Goal: Task Accomplishment & Management: Use online tool/utility

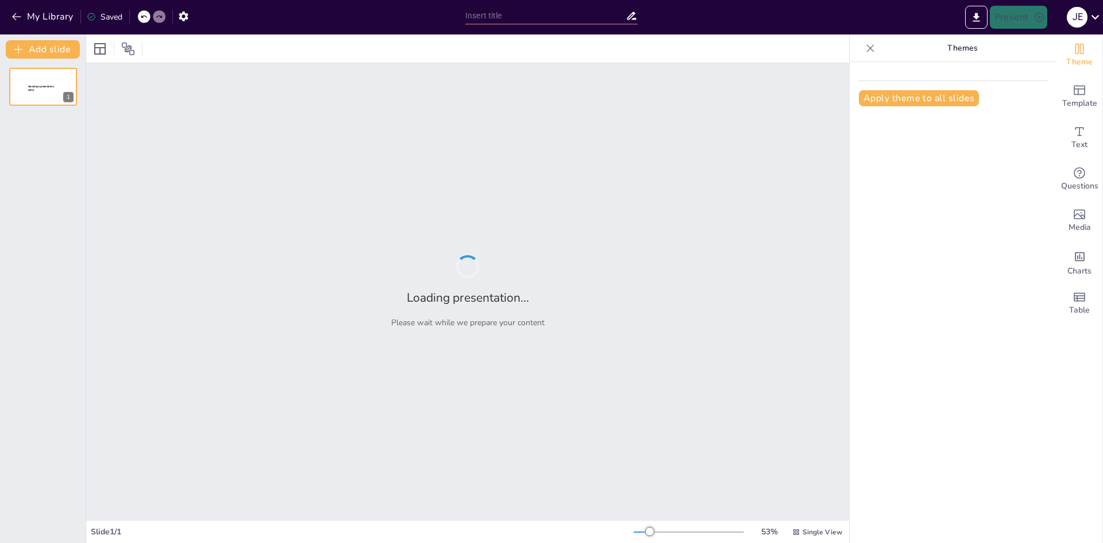
type input "Concepto [PERSON_NAME] Moral: Definición y Significado"
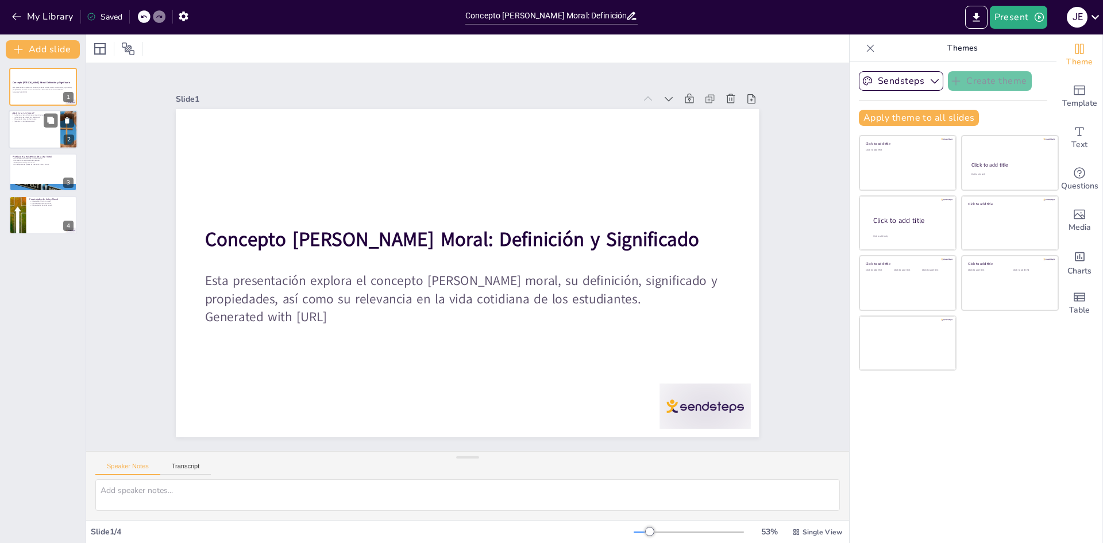
click at [40, 120] on p "Influye en la toma de decisiones." at bounding box center [34, 119] width 45 height 2
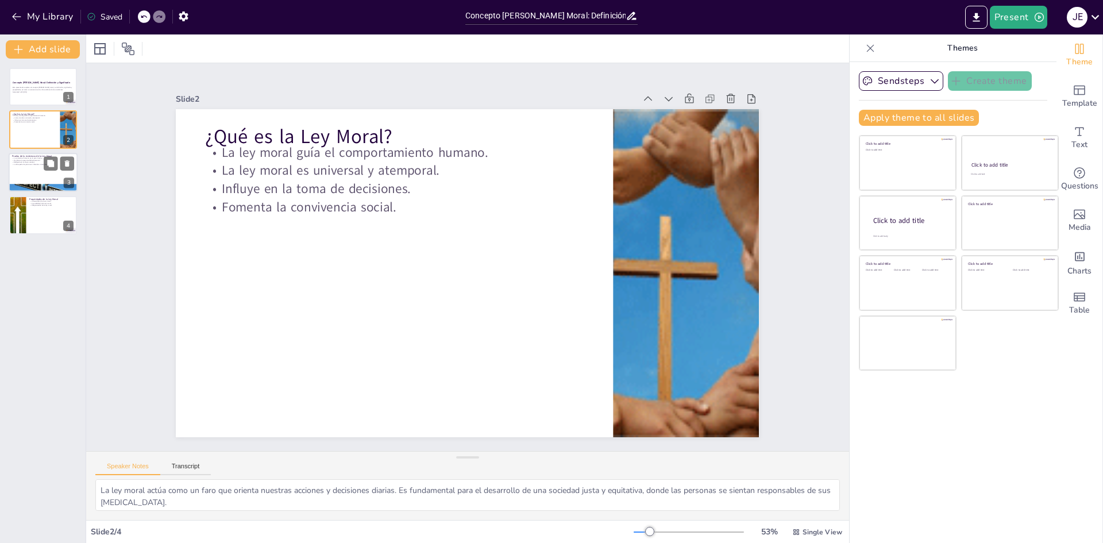
click at [36, 166] on div at bounding box center [43, 172] width 69 height 39
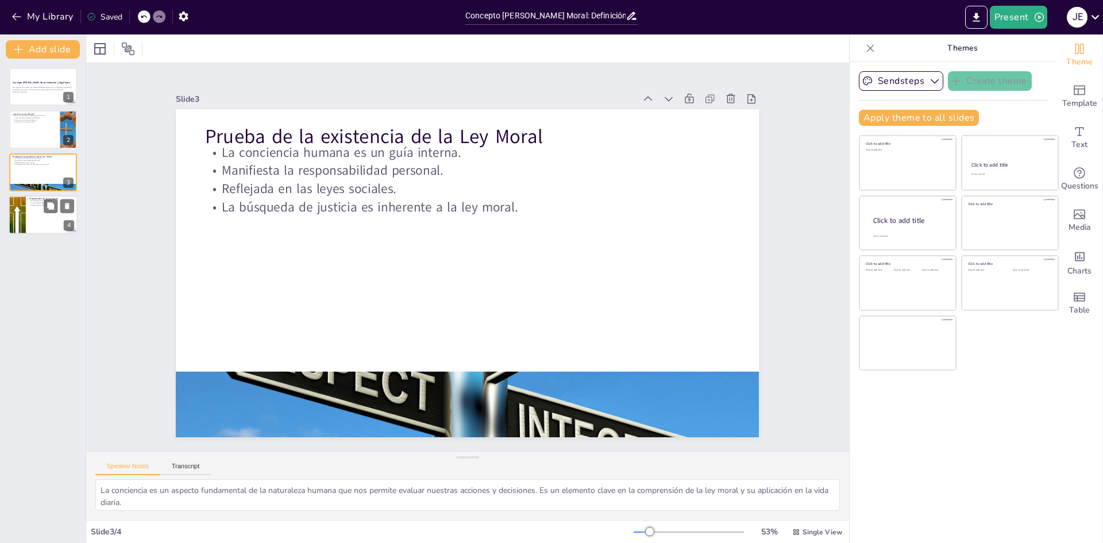
click at [41, 223] on div at bounding box center [43, 214] width 69 height 39
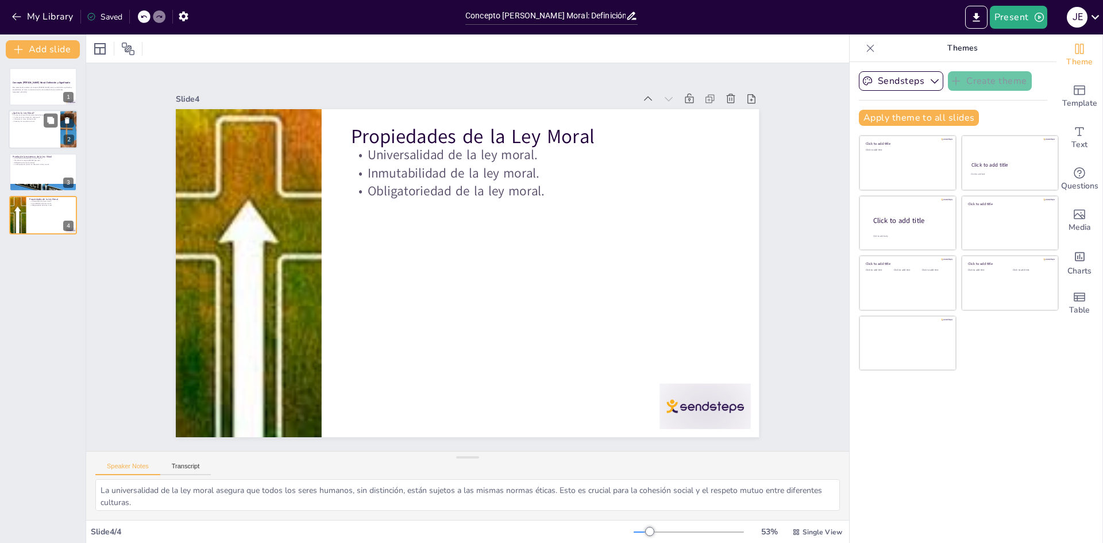
click at [40, 134] on div at bounding box center [43, 129] width 69 height 39
type textarea "La ley moral actúa como un faro que orienta nuestras acciones y decisiones diar…"
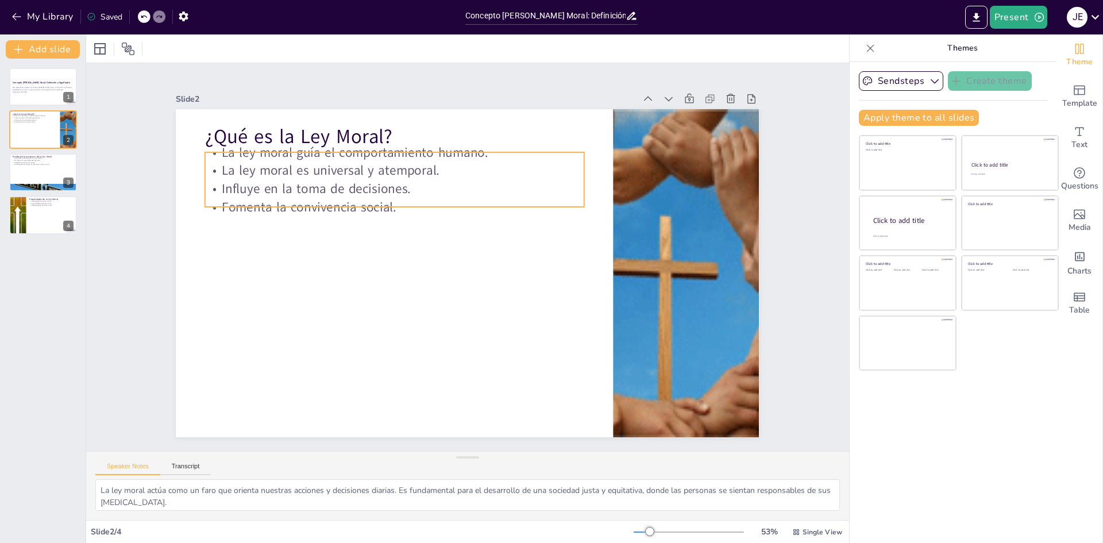
click at [361, 208] on p "Fomenta la convivencia social." at bounding box center [400, 200] width 379 height 58
click at [429, 128] on icon at bounding box center [436, 125] width 15 height 15
click at [371, 202] on p "Fomenta la convivencia social." at bounding box center [406, 193] width 375 height 97
click at [421, 119] on icon at bounding box center [429, 110] width 17 height 17
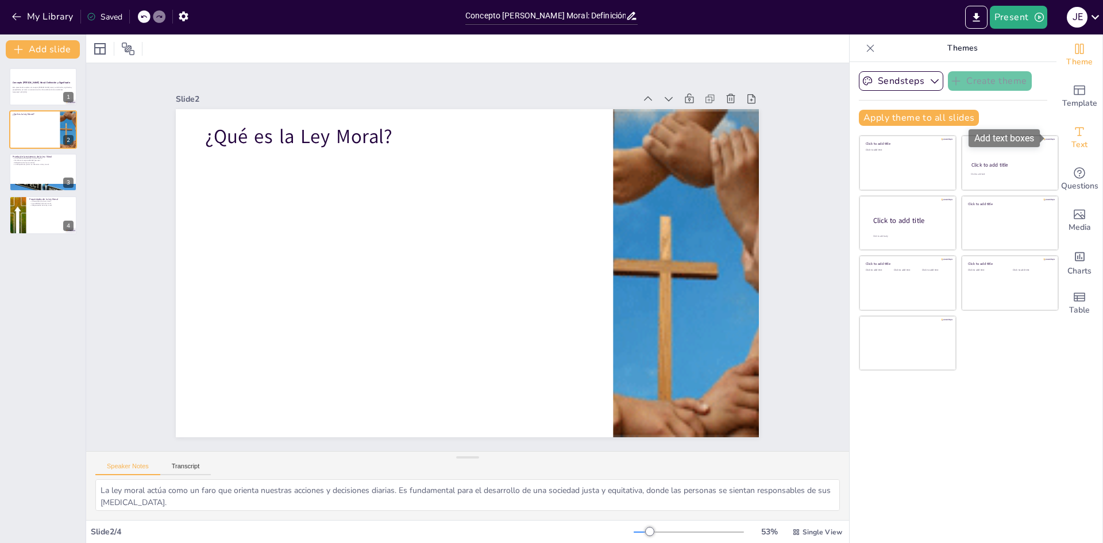
click at [1063, 129] on div "Text" at bounding box center [1080, 137] width 46 height 41
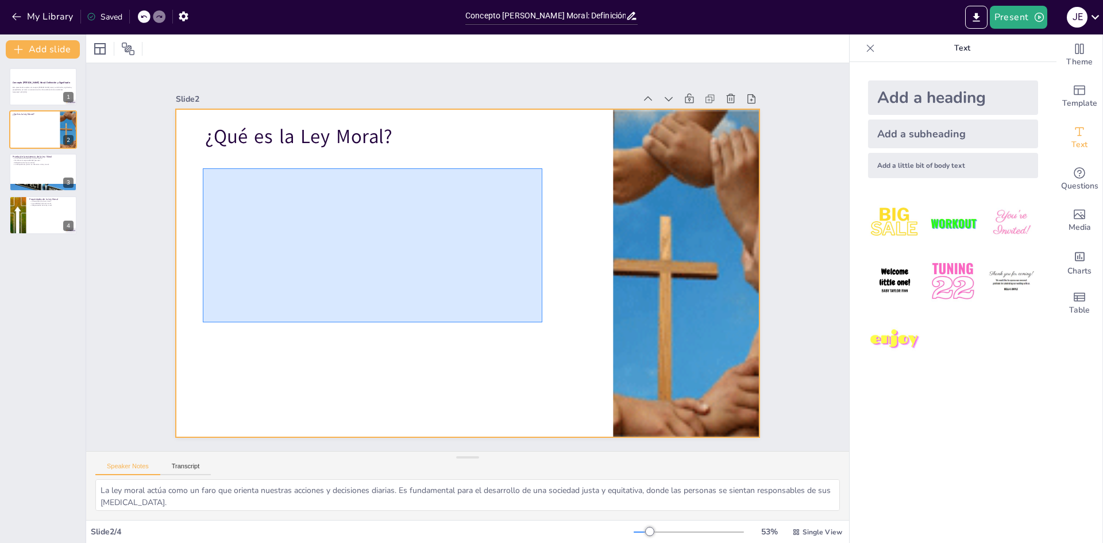
drag, startPoint x: 203, startPoint y: 168, endPoint x: 548, endPoint y: 322, distance: 378.1
click at [547, 322] on div at bounding box center [467, 273] width 583 height 328
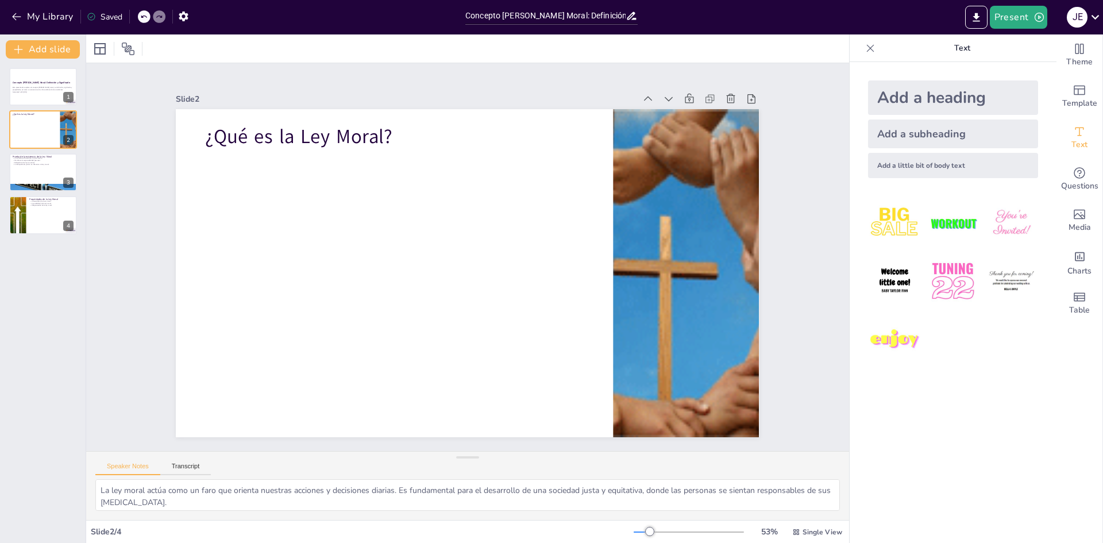
click at [383, 242] on div at bounding box center [464, 273] width 639 height 442
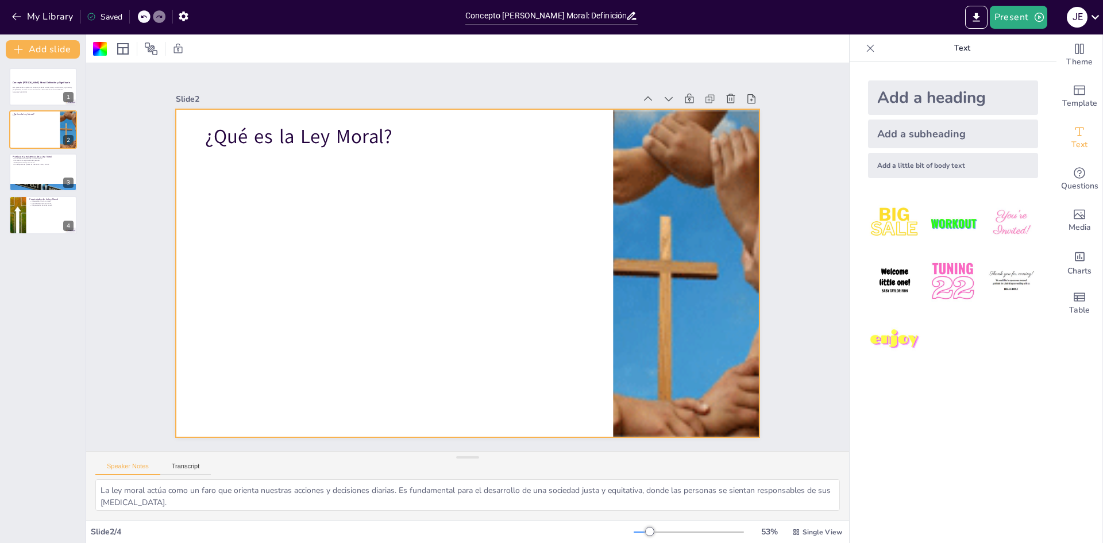
click at [926, 126] on div "Add a subheading" at bounding box center [953, 134] width 170 height 29
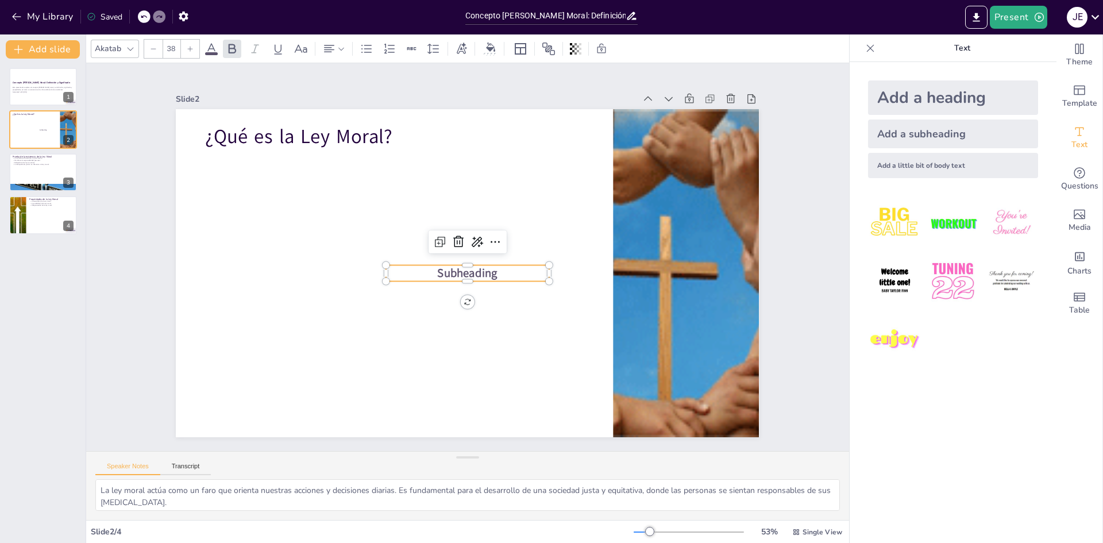
click at [521, 272] on p "Subheading" at bounding box center [463, 273] width 160 height 66
click at [507, 267] on p "Subheading" at bounding box center [467, 273] width 163 height 16
click at [472, 269] on span "Subheading" at bounding box center [466, 273] width 61 height 22
click at [461, 266] on span "Subheading" at bounding box center [464, 273] width 62 height 28
click at [489, 237] on icon at bounding box center [496, 244] width 15 height 15
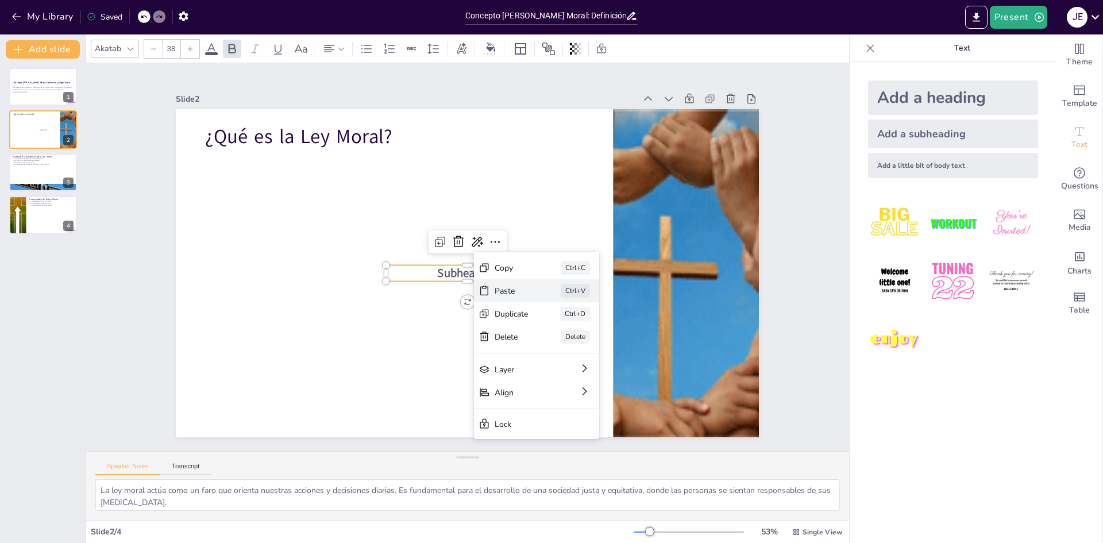
click at [557, 370] on div "Paste" at bounding box center [575, 379] width 36 height 18
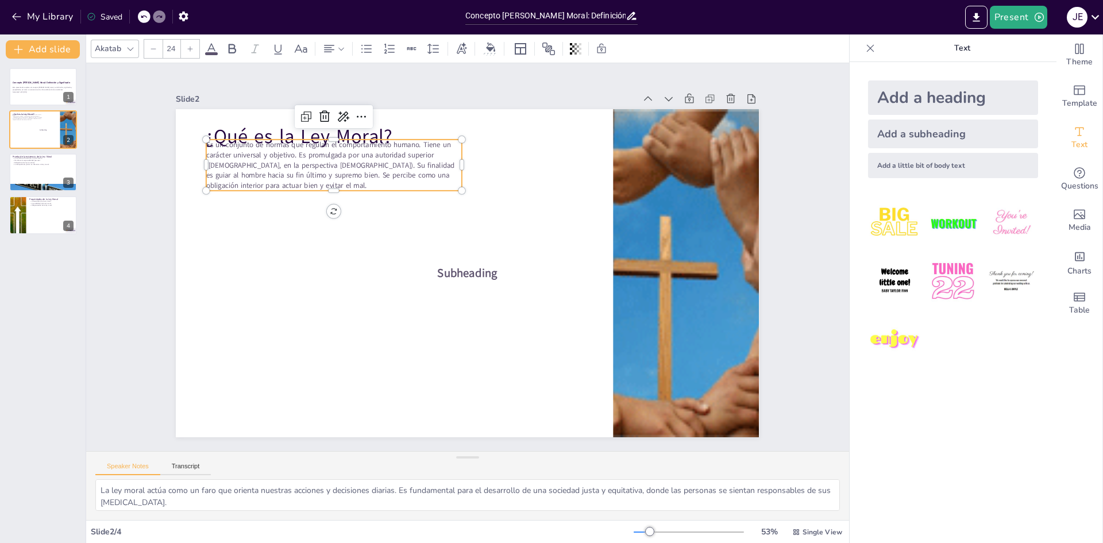
click at [383, 175] on span "Es un conjunto de normas que regulan el comportamiento humano. Tiene un carácte…" at bounding box center [340, 146] width 251 height 67
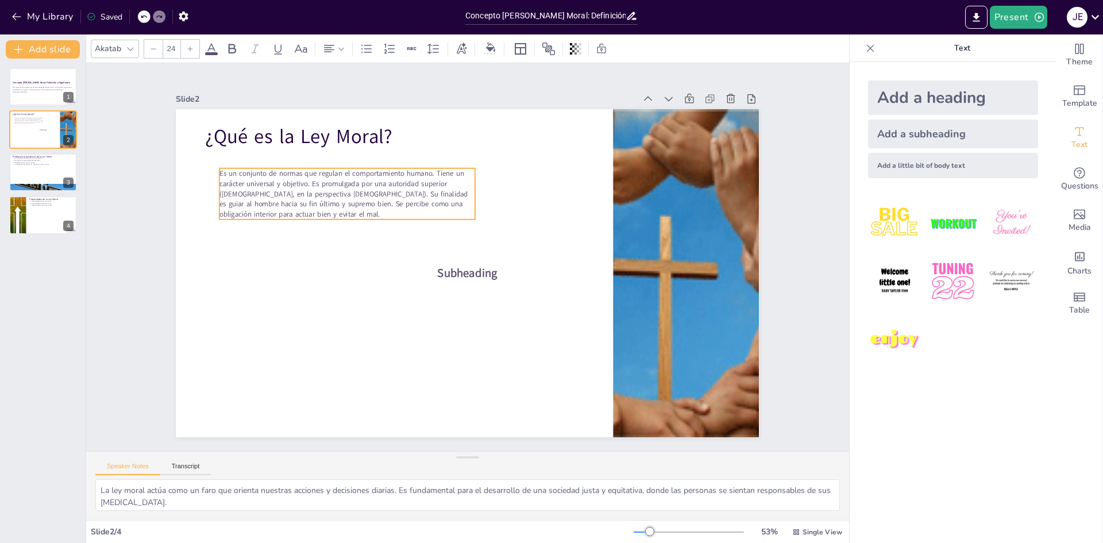
drag, startPoint x: 377, startPoint y: 182, endPoint x: 390, endPoint y: 211, distance: 31.6
click at [390, 211] on p "Es un conjunto de normas que regulan el comportamiento humano. Tiene un carácte…" at bounding box center [363, 169] width 260 height 103
click at [431, 172] on span "Es un conjunto de normas que regulan el comportamiento humano. Tiene un carácte…" at bounding box center [430, 117] width 201 height 208
click at [431, 168] on span "Es un conjunto de normas que regulan el comportamiento humano. Tiene un carácte…" at bounding box center [358, 163] width 250 height 90
click at [432, 168] on span "Es un conjunto de normas que regulan el comportamiento humano. Tiene un carácte…" at bounding box center [358, 164] width 250 height 90
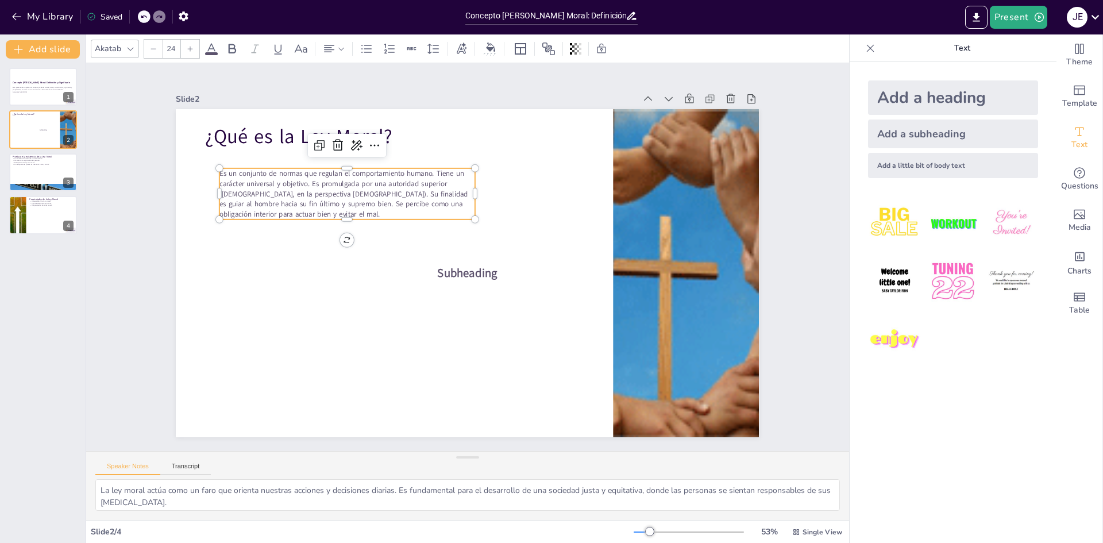
click at [434, 170] on span "Es un conjunto de normas que regulan el comportamiento humano. Tiene un carácte…" at bounding box center [350, 176] width 251 height 67
click at [334, 179] on span "Tiene un carácter universal y objetivo. Es promulgada por una autoridad superio…" at bounding box center [342, 199] width 247 height 41
click at [430, 197] on span "Es promulgada por una autoridad superior ([DEMOGRAPHIC_DATA], en la perspectiva…" at bounding box center [377, 152] width 244 height 126
click at [242, 168] on span "Es un conjunto de normas que regulan el comportamiento humano." at bounding box center [348, 141] width 212 height 55
click at [368, 43] on icon at bounding box center [367, 49] width 14 height 14
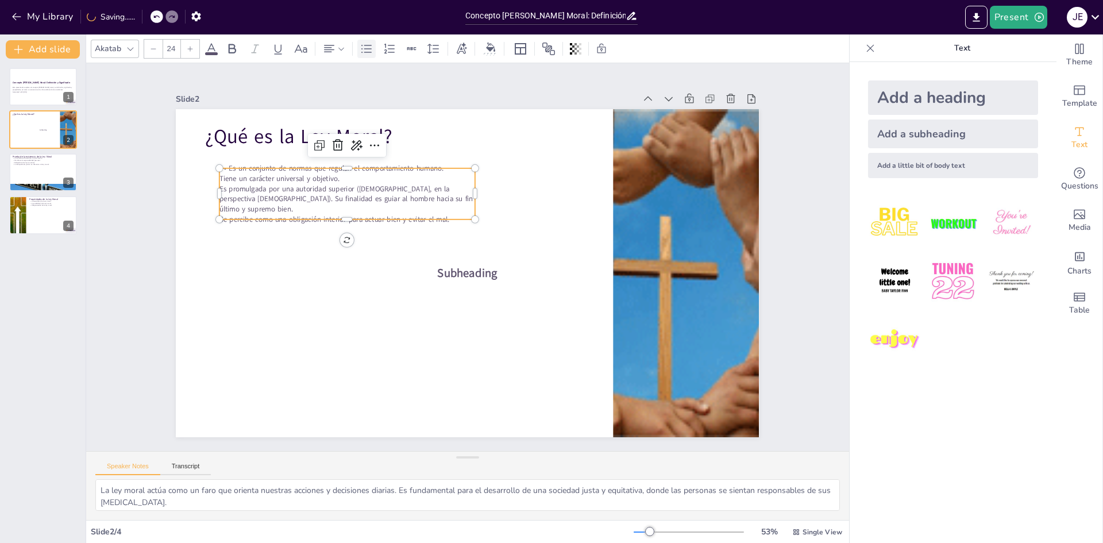
click at [360, 49] on icon at bounding box center [367, 49] width 14 height 14
click at [226, 188] on span "Es promulgada por una autoridad superior ([DEMOGRAPHIC_DATA], en la perspectiva…" at bounding box center [353, 181] width 255 height 47
click at [357, 52] on div at bounding box center [366, 49] width 18 height 18
click at [256, 201] on span "Es promulgada por una autoridad superior ([DEMOGRAPHIC_DATA], en la perspectiva…" at bounding box center [363, 176] width 242 height 70
click at [302, 222] on span "Se percibe como una obligación interior para actuar bien y evitar el mal." at bounding box center [391, 143] width 178 height 161
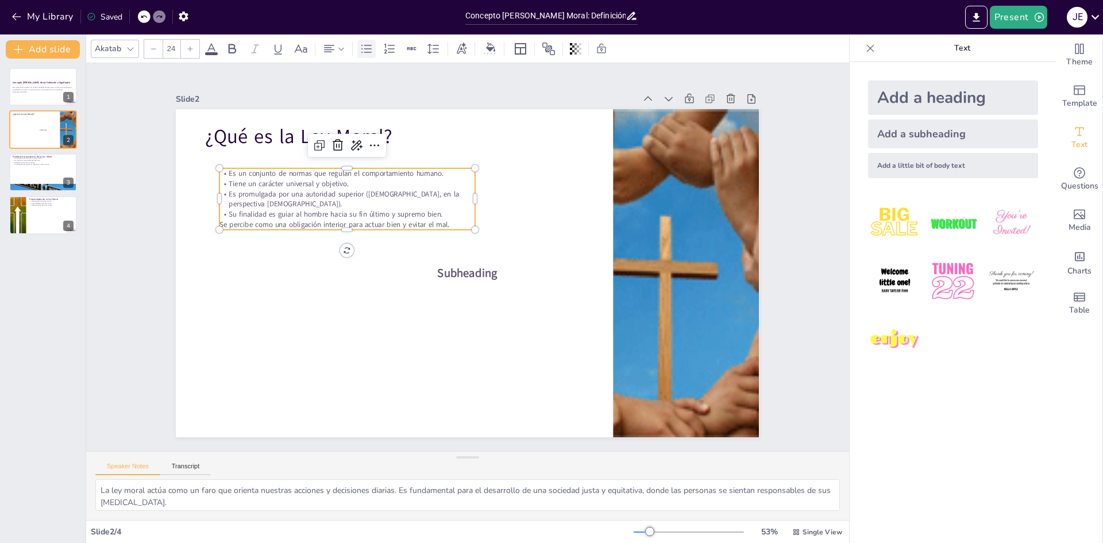
click at [365, 55] on icon at bounding box center [367, 49] width 14 height 14
click at [456, 213] on p "Su finalidad es guiar al hombre hacia su fin último y supremo bien." at bounding box center [352, 201] width 255 height 37
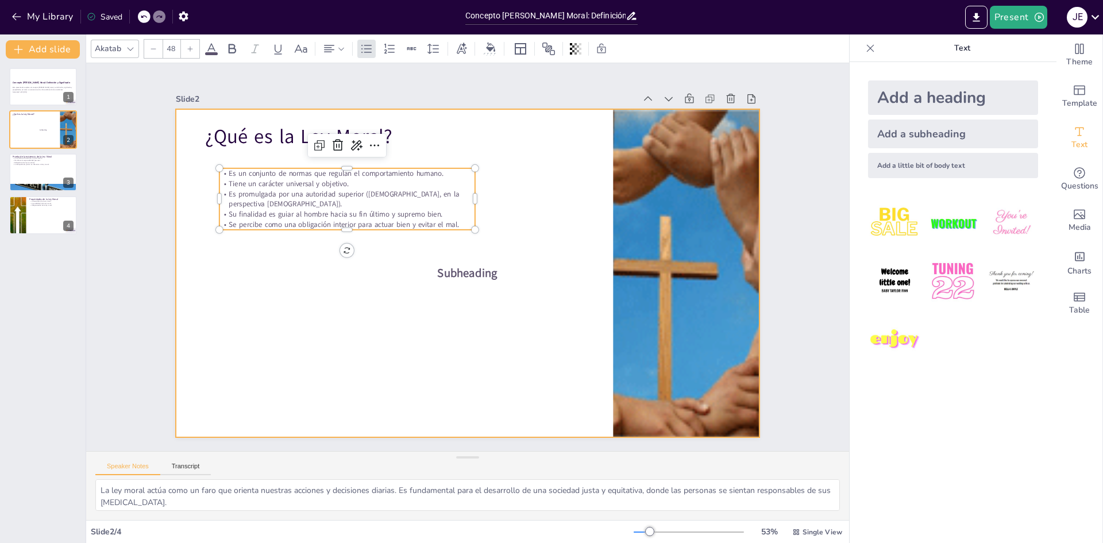
click at [397, 141] on p "¿Qué es la Ley Moral?" at bounding box center [435, 119] width 369 height 143
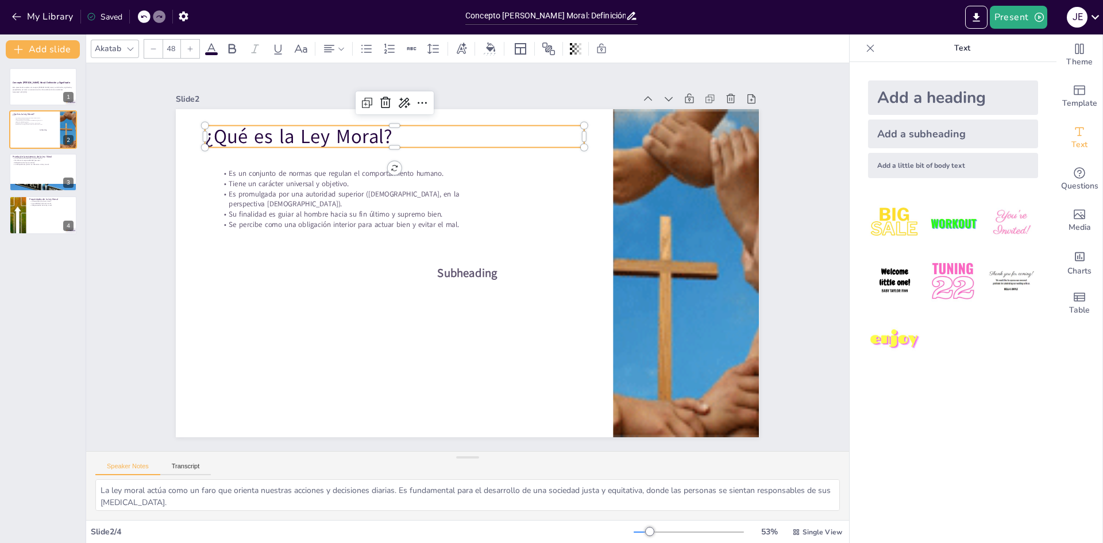
click at [382, 133] on p "¿Qué es la Ley Moral?" at bounding box center [408, 129] width 380 height 67
click at [379, 132] on p "¿Qué es la Ley Moral?" at bounding box center [421, 123] width 376 height 105
click at [377, 131] on p "¿Qué es la Ley Moral?" at bounding box center [408, 129] width 380 height 67
click at [945, 89] on div "Add a heading" at bounding box center [953, 97] width 170 height 34
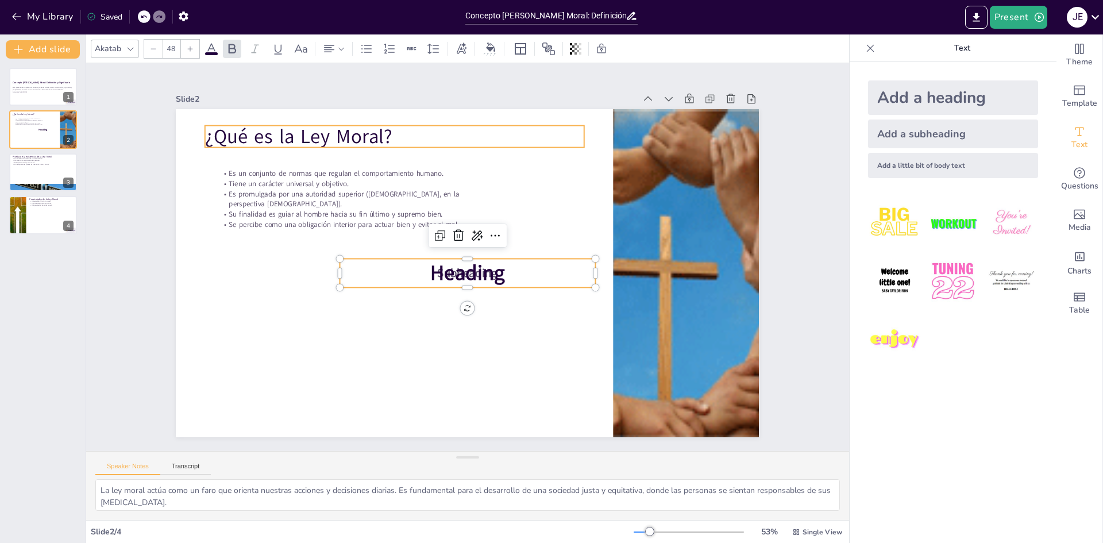
click at [361, 143] on div "¿Qué es la Ley Moral? Subheading Es un conjunto de normas que regulan el compor…" at bounding box center [466, 273] width 614 height 387
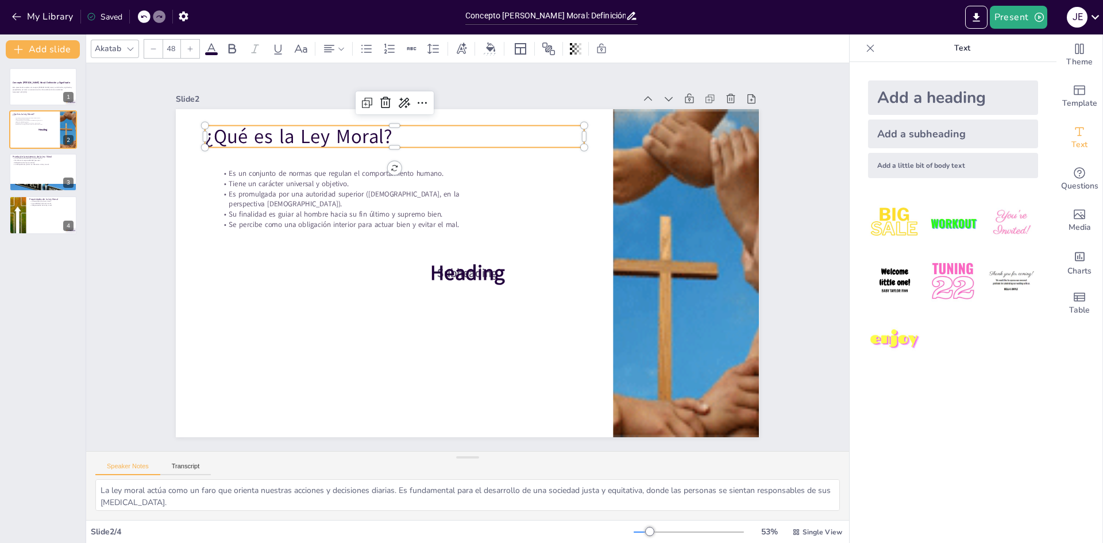
click at [133, 46] on icon at bounding box center [130, 48] width 9 height 9
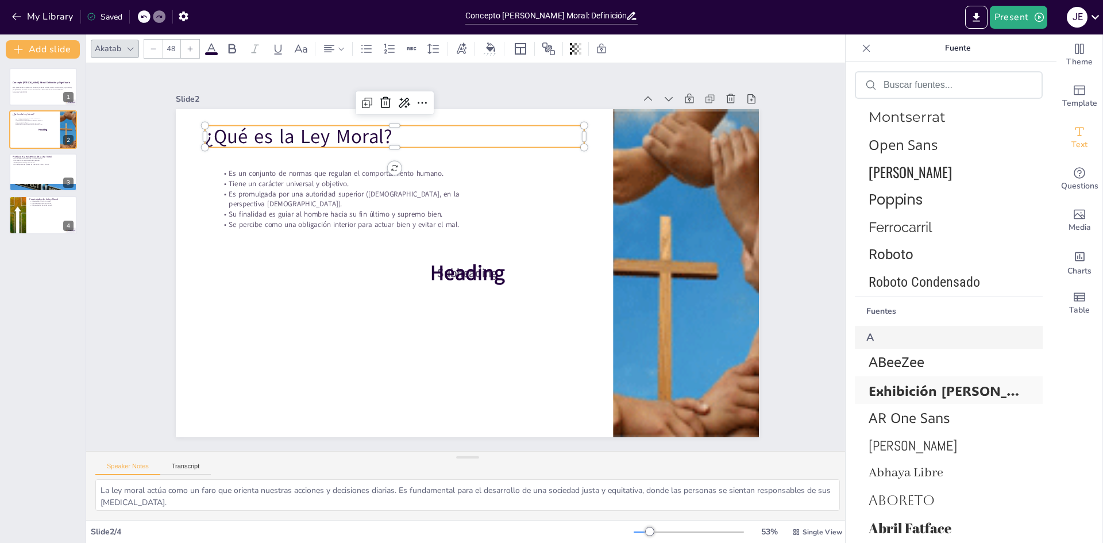
click at [921, 395] on font "Exhibición [PERSON_NAME]" at bounding box center [961, 391] width 184 height 18
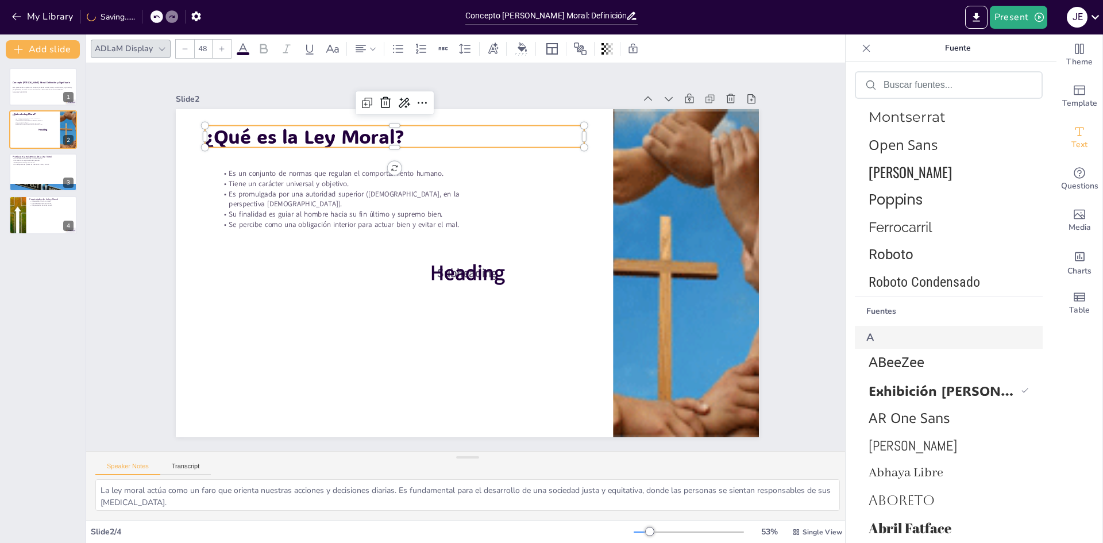
click at [244, 51] on icon at bounding box center [243, 49] width 14 height 14
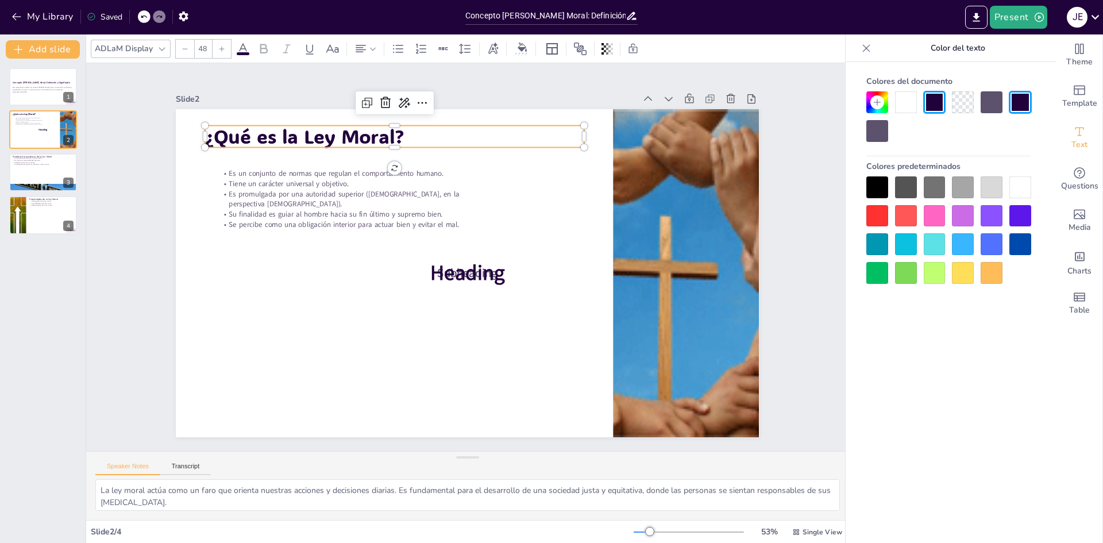
click at [983, 213] on div at bounding box center [992, 216] width 22 height 22
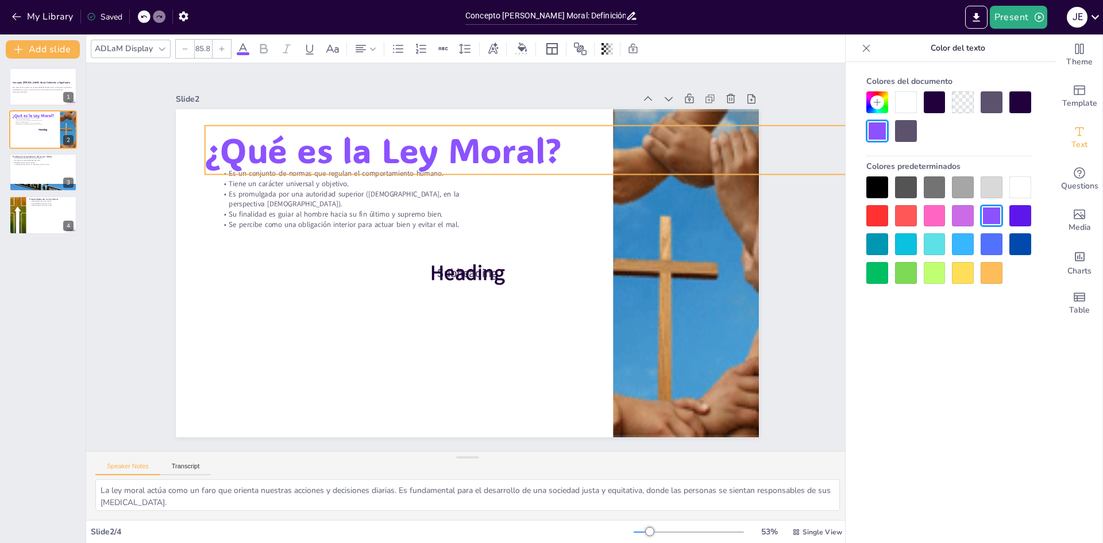
drag, startPoint x: 579, startPoint y: 141, endPoint x: 598, endPoint y: 159, distance: 25.6
click at [598, 159] on div "¿Qué es la Ley Moral? Subheading Es un conjunto de normas que regulan el compor…" at bounding box center [466, 273] width 614 height 387
drag, startPoint x: 442, startPoint y: 209, endPoint x: 449, endPoint y: 222, distance: 14.6
click at [449, 217] on p "Su finalidad es guiar al hombre hacia su fin último y supremo bien." at bounding box center [352, 201] width 255 height 37
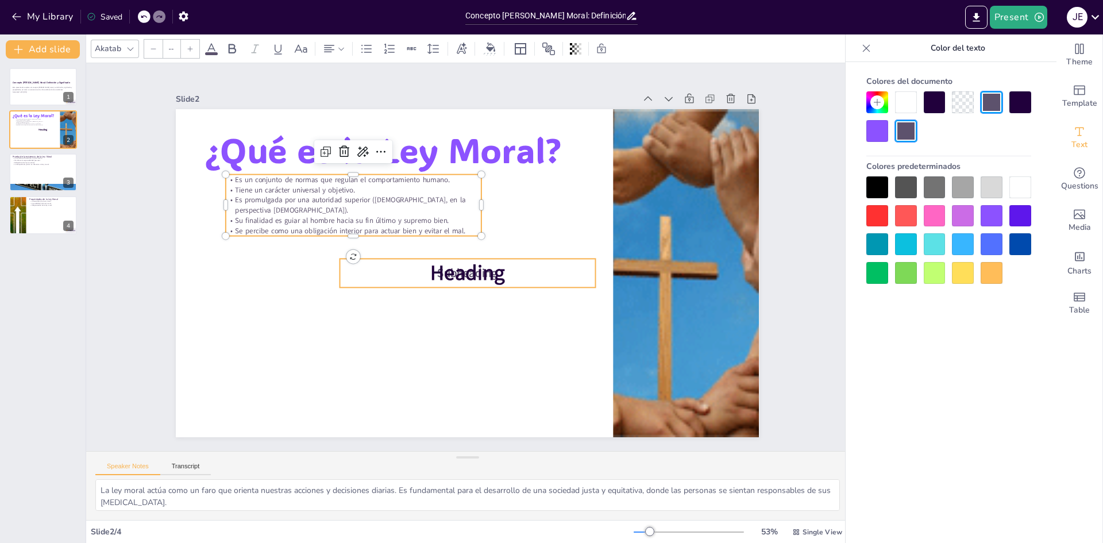
type input "68"
click at [452, 266] on span "Heading" at bounding box center [466, 273] width 77 height 36
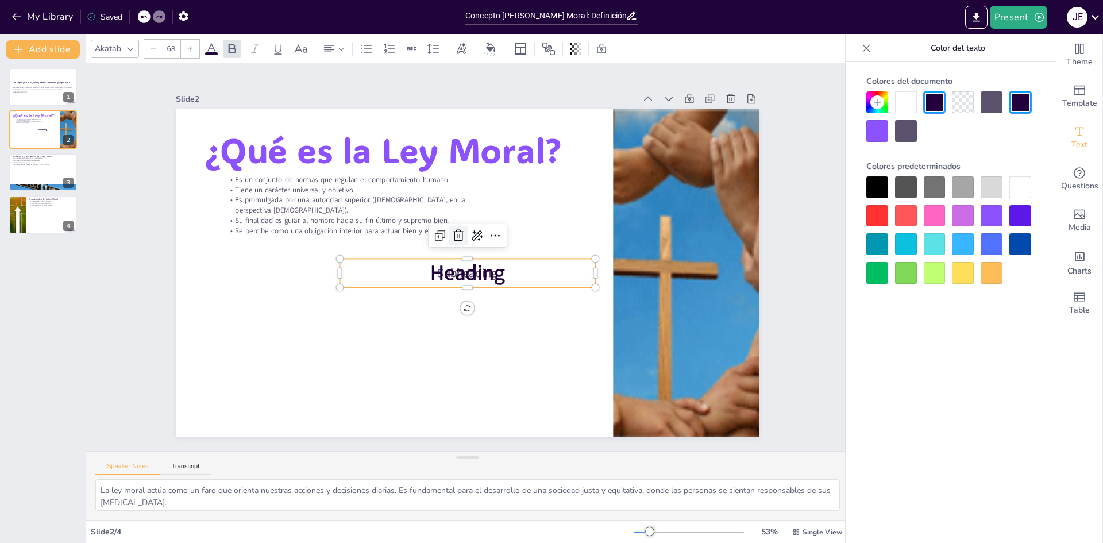
click at [455, 235] on icon at bounding box center [460, 235] width 11 height 12
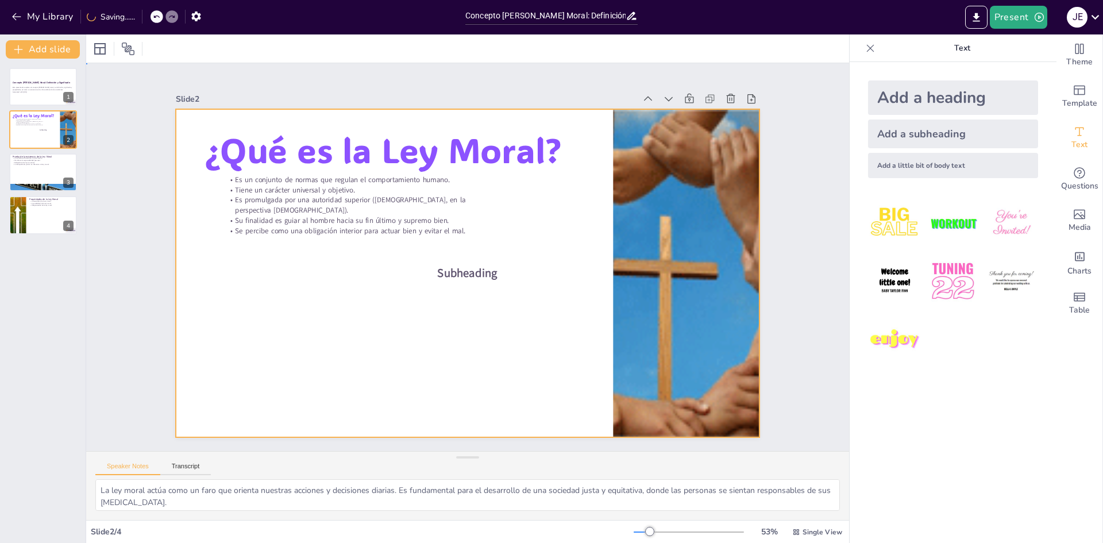
drag, startPoint x: 456, startPoint y: 257, endPoint x: 456, endPoint y: 264, distance: 6.3
click at [456, 259] on div at bounding box center [466, 272] width 614 height 387
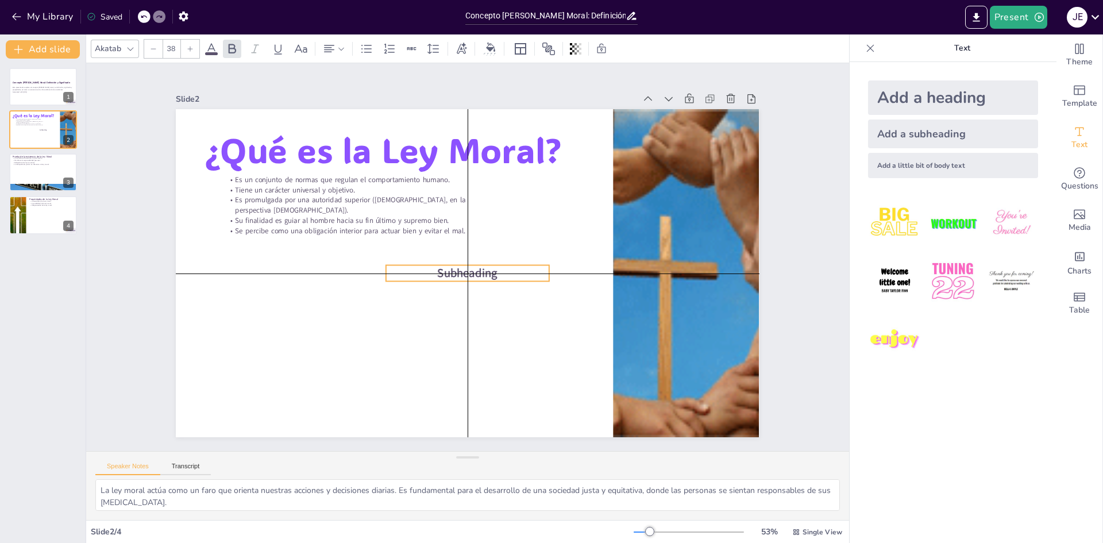
click at [457, 264] on span "Subheading" at bounding box center [466, 273] width 61 height 22
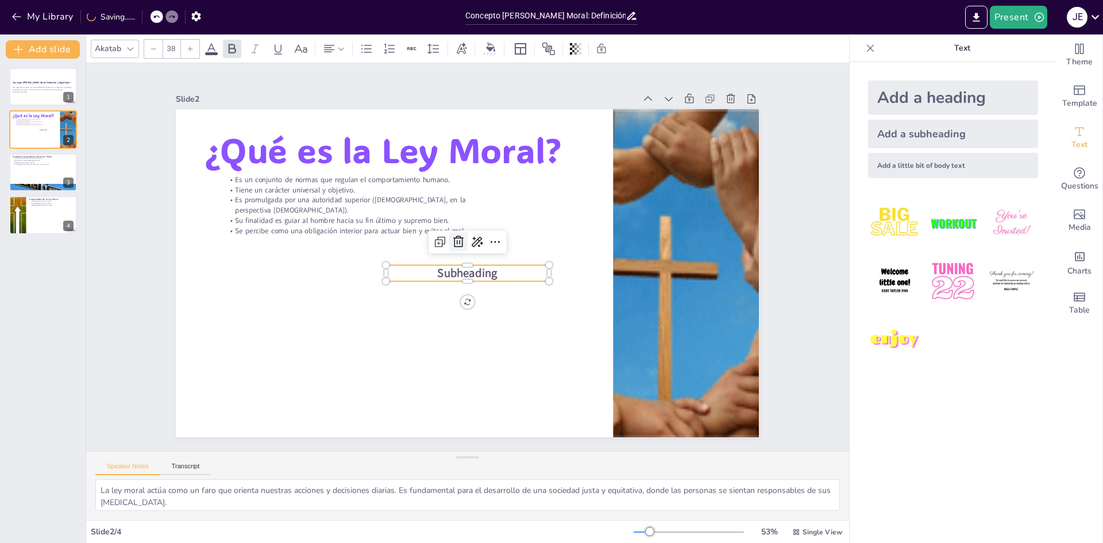
click at [457, 236] on icon at bounding box center [463, 240] width 13 height 14
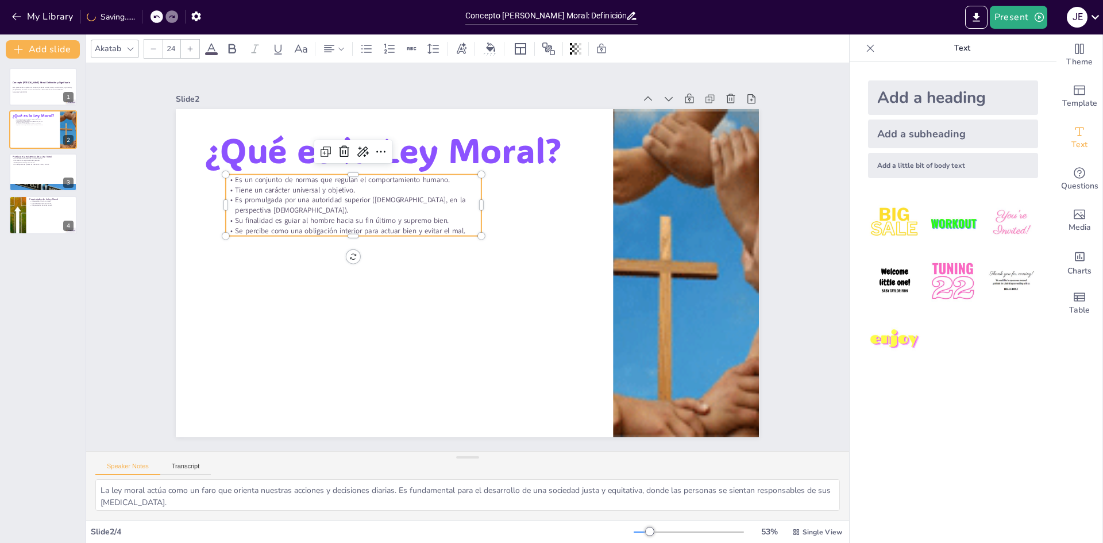
click at [422, 219] on span "Su finalidad es guiar al hombre hacia su fin último y supremo bien." at bounding box center [347, 207] width 214 height 32
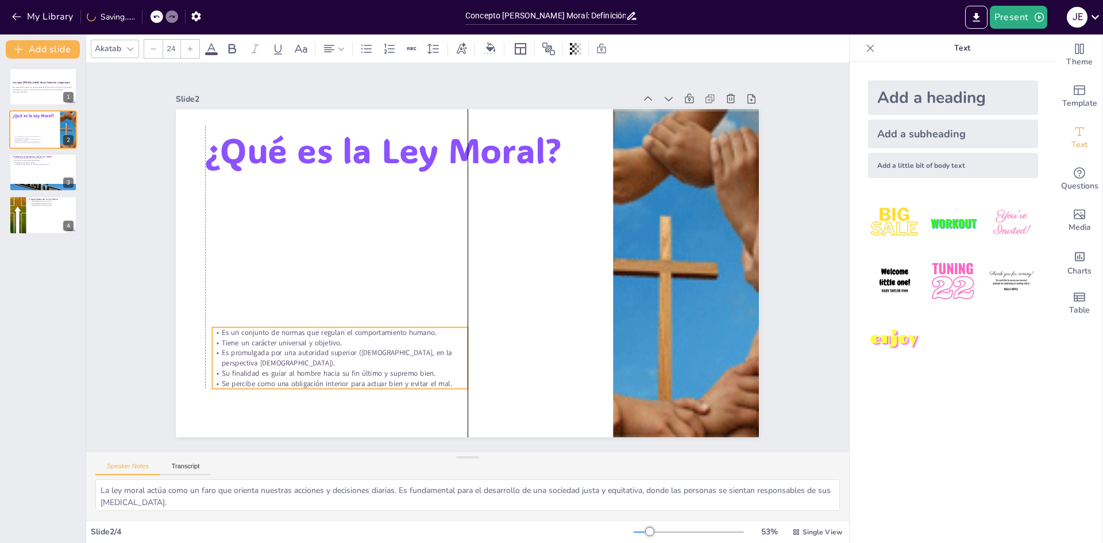
drag, startPoint x: 472, startPoint y: 186, endPoint x: 456, endPoint y: 339, distance: 153.7
click at [451, 339] on p "Tiene un carácter universal y objetivo." at bounding box center [325, 314] width 252 height 63
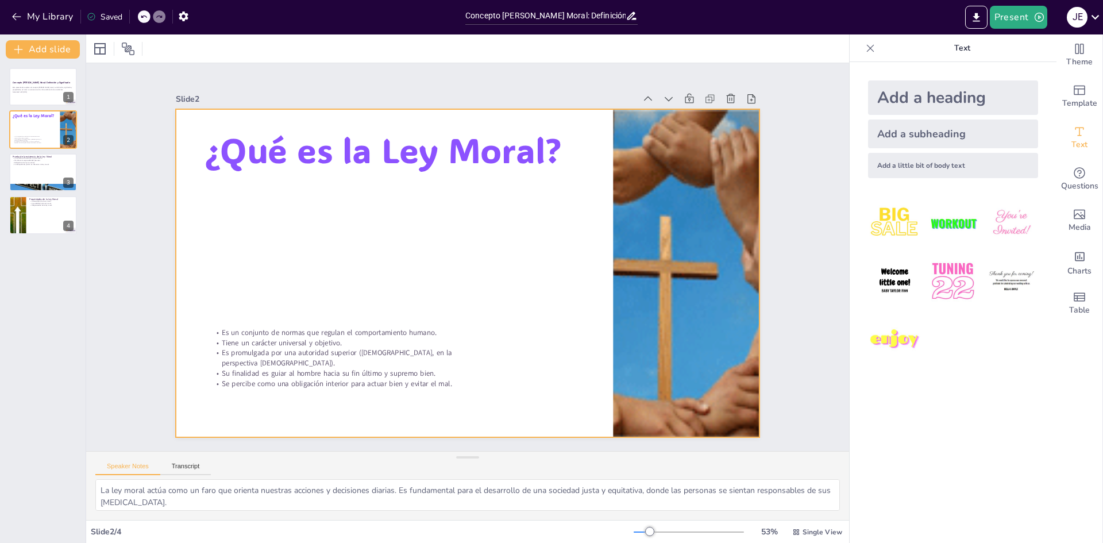
click at [329, 210] on div at bounding box center [466, 272] width 614 height 387
click at [1079, 134] on div "Text" at bounding box center [1080, 137] width 46 height 41
click at [919, 103] on div "Add a heading" at bounding box center [953, 97] width 170 height 34
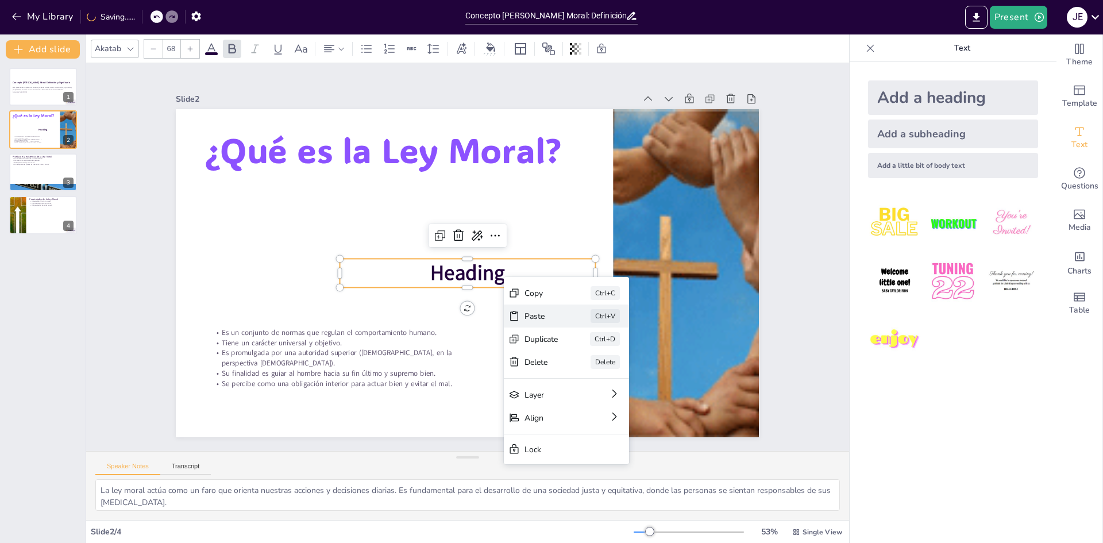
click at [576, 380] on div "Paste Ctrl+V" at bounding box center [639, 398] width 127 height 36
type input "24"
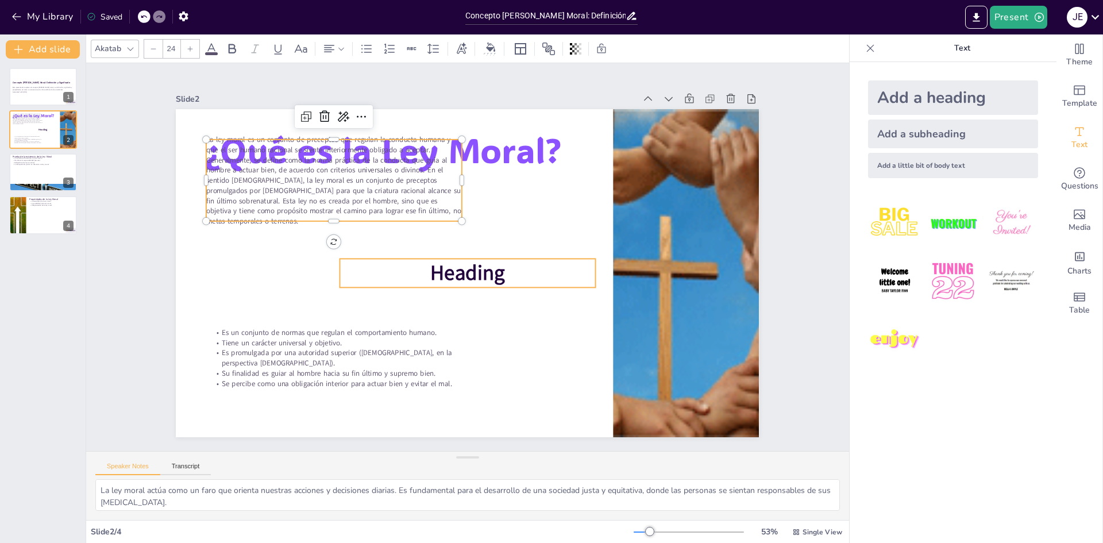
click at [468, 287] on div at bounding box center [466, 272] width 614 height 387
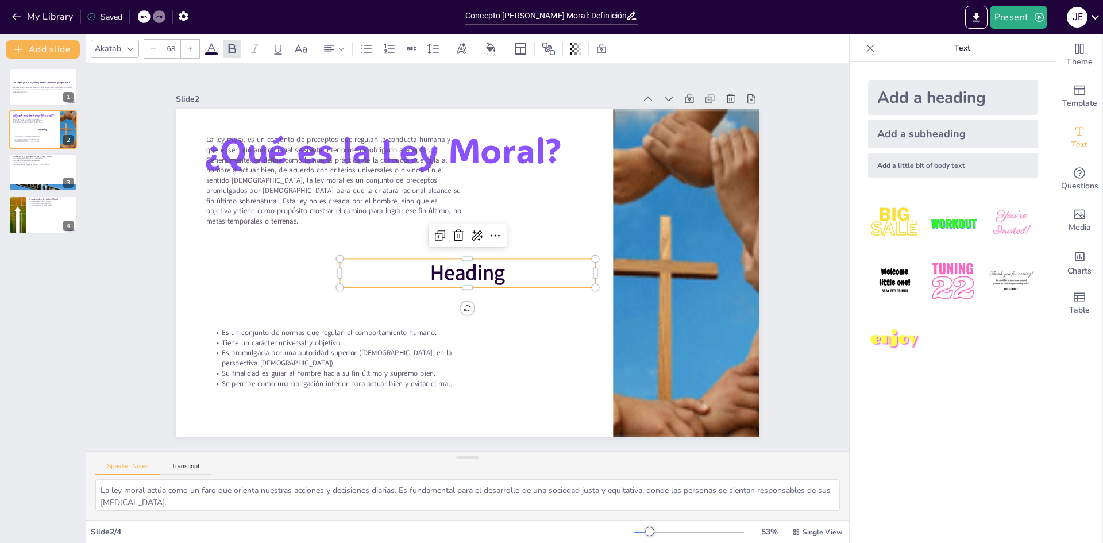
click at [477, 274] on span "Heading" at bounding box center [462, 273] width 79 height 50
click at [453, 235] on icon at bounding box center [460, 235] width 15 height 15
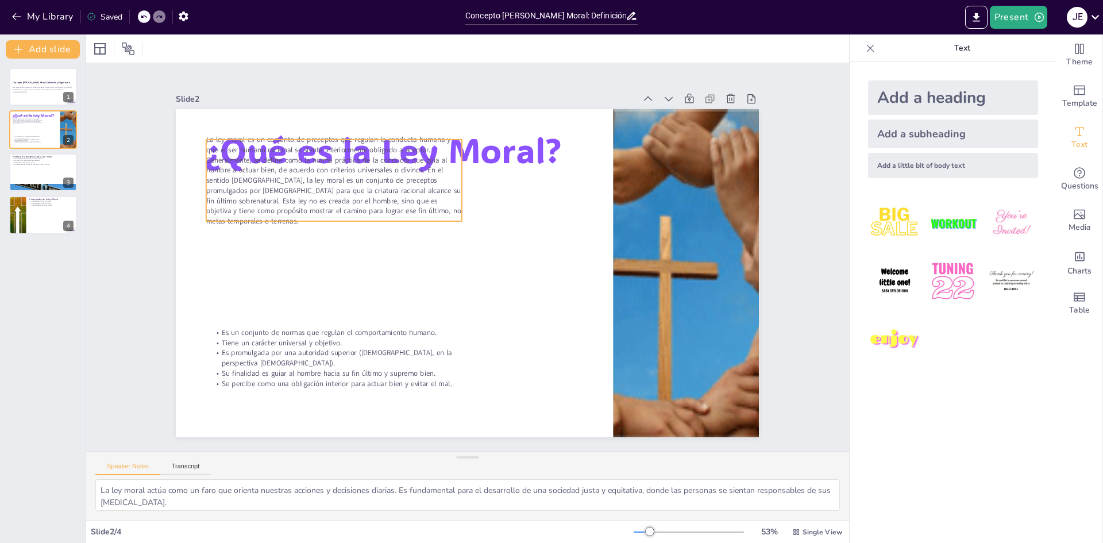
click at [418, 192] on span "La ley moral es un conjunto de preceptos que regulan la conducta humana y que e…" at bounding box center [359, 138] width 261 height 156
click at [444, 218] on div at bounding box center [350, 186] width 245 height 87
click at [450, 218] on div "¿Qué es la Ley Moral? Es un conjunto de normas que regulan el comportamiento hu…" at bounding box center [458, 270] width 665 height 609
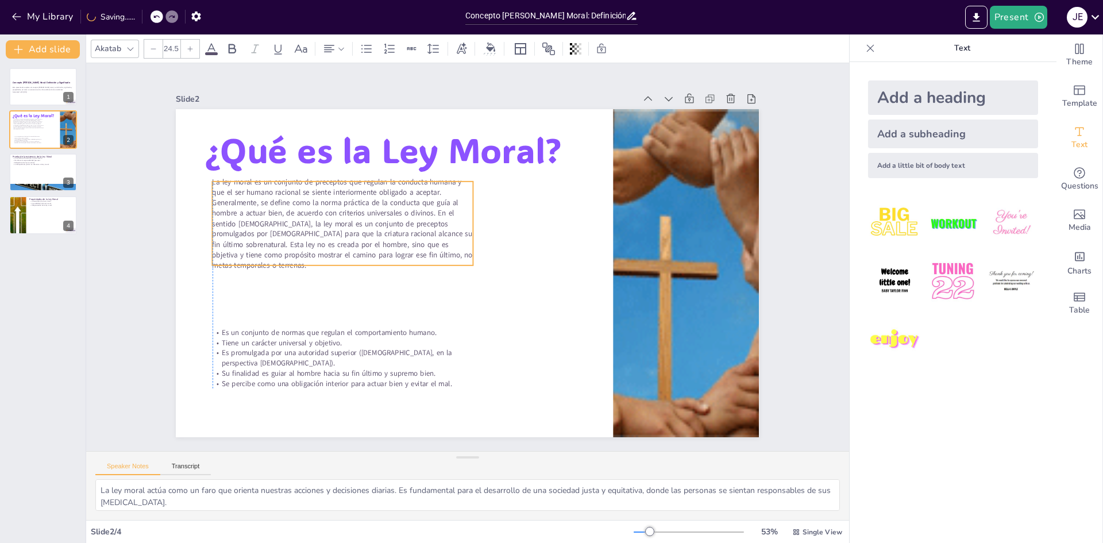
drag, startPoint x: 450, startPoint y: 205, endPoint x: 453, endPoint y: 247, distance: 42.0
click at [453, 247] on p "La ley moral es un conjunto de preceptos que regulan la conducta humana y que e…" at bounding box center [359, 187] width 277 height 170
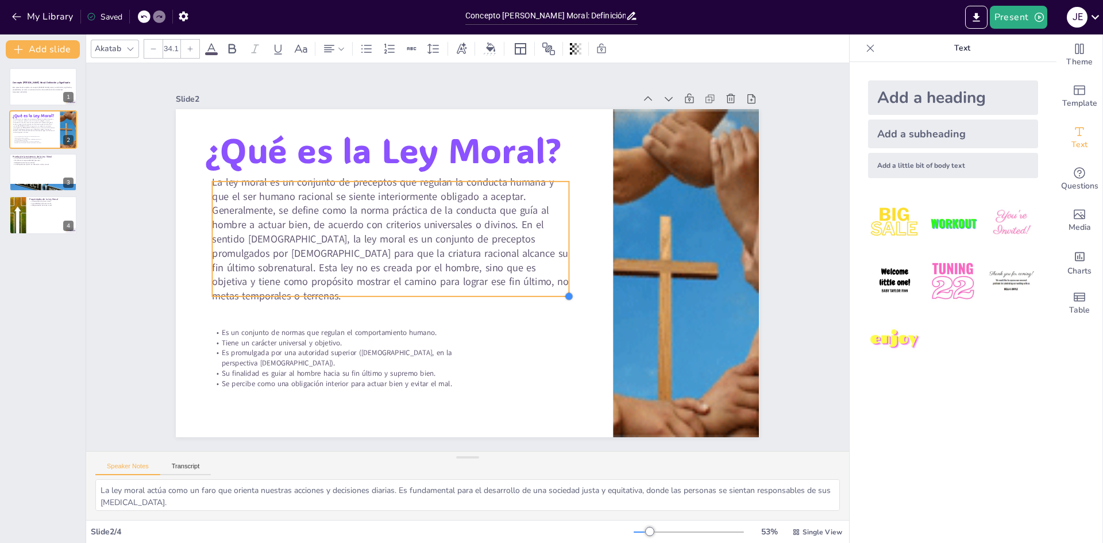
type input "34.2"
drag, startPoint x: 467, startPoint y: 263, endPoint x: 556, endPoint y: 296, distance: 94.9
click at [556, 296] on div "¿Qué es la Ley Moral? Es un conjunto de normas que regulan el comportamiento hu…" at bounding box center [466, 272] width 614 height 387
click at [560, 288] on span "La ley moral es un conjunto de preceptos que regulan la conducta humana y que e…" at bounding box center [392, 218] width 368 height 189
click at [559, 288] on span "La ley moral es un conjunto de preceptos que regulan la conducta humana y que e…" at bounding box center [392, 224] width 367 height 153
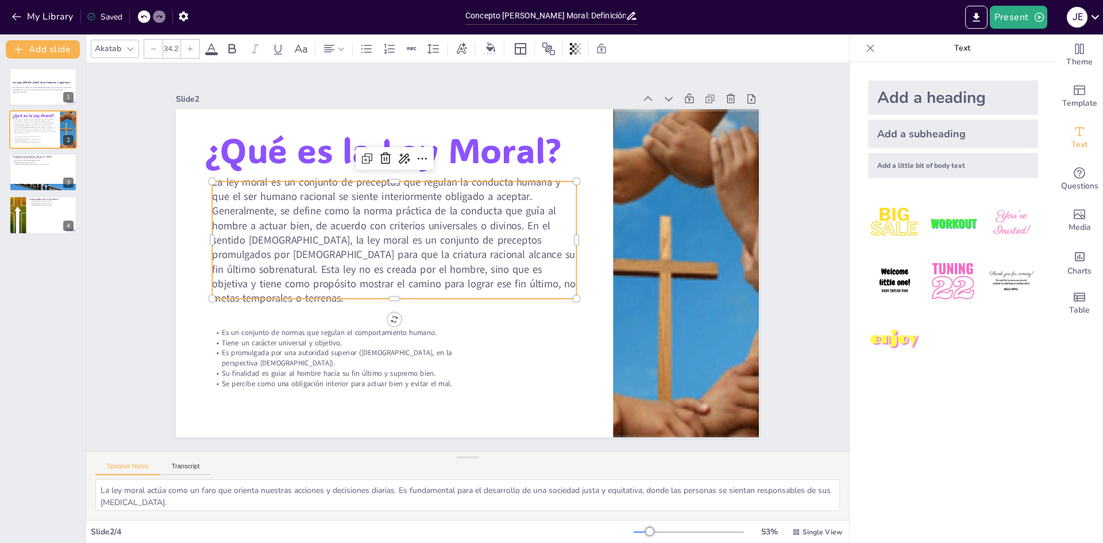
click at [559, 288] on span "La ley moral es un conjunto de preceptos que regulan la conducta humana y que e…" at bounding box center [392, 224] width 367 height 153
click at [209, 49] on icon at bounding box center [212, 49] width 14 height 14
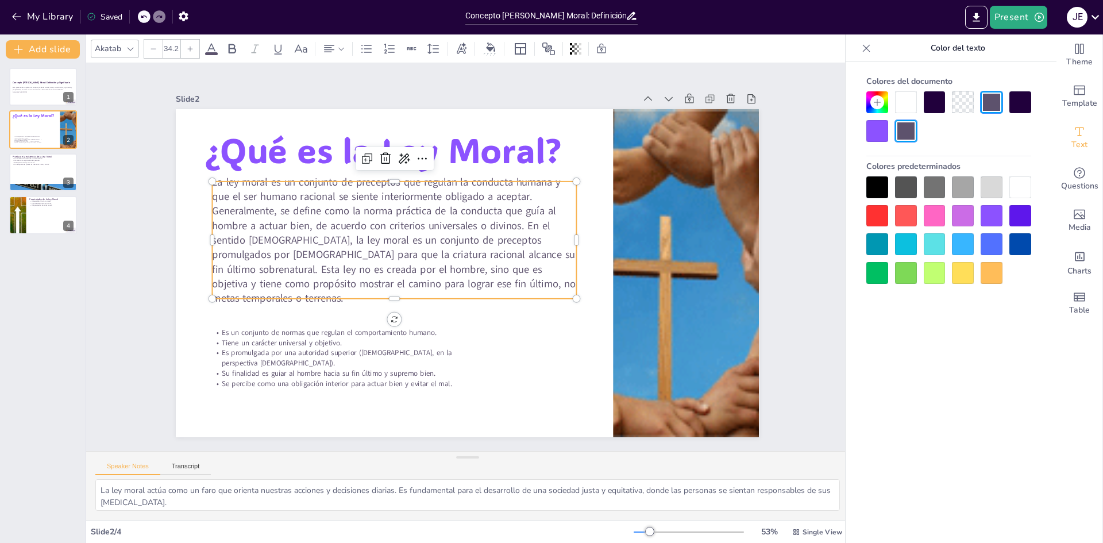
click at [931, 183] on div at bounding box center [935, 187] width 22 height 22
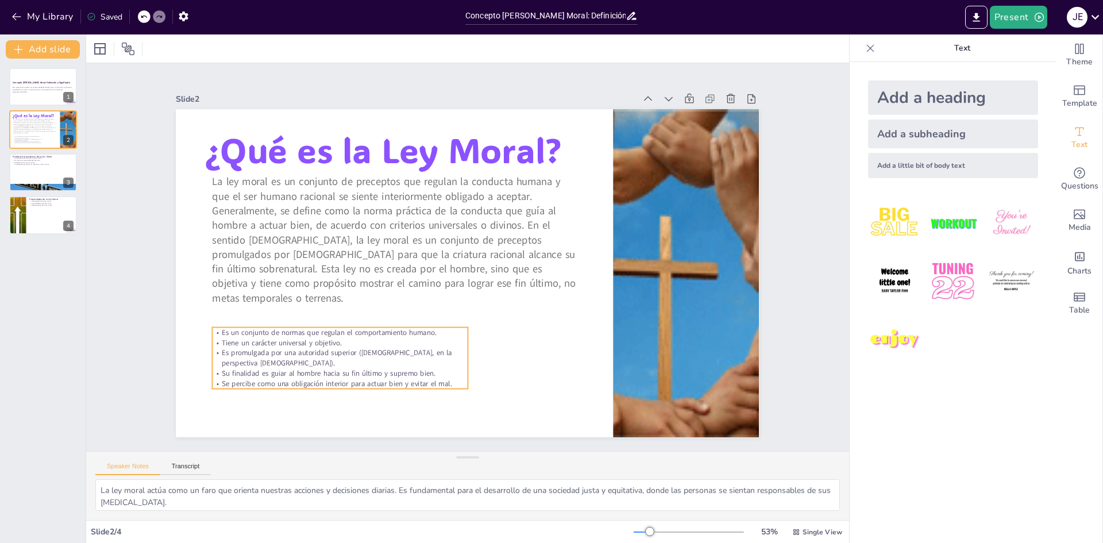
click at [288, 364] on p "Es promulgada por una autoridad superior ([DEMOGRAPHIC_DATA], en la perspectiva…" at bounding box center [330, 344] width 256 height 47
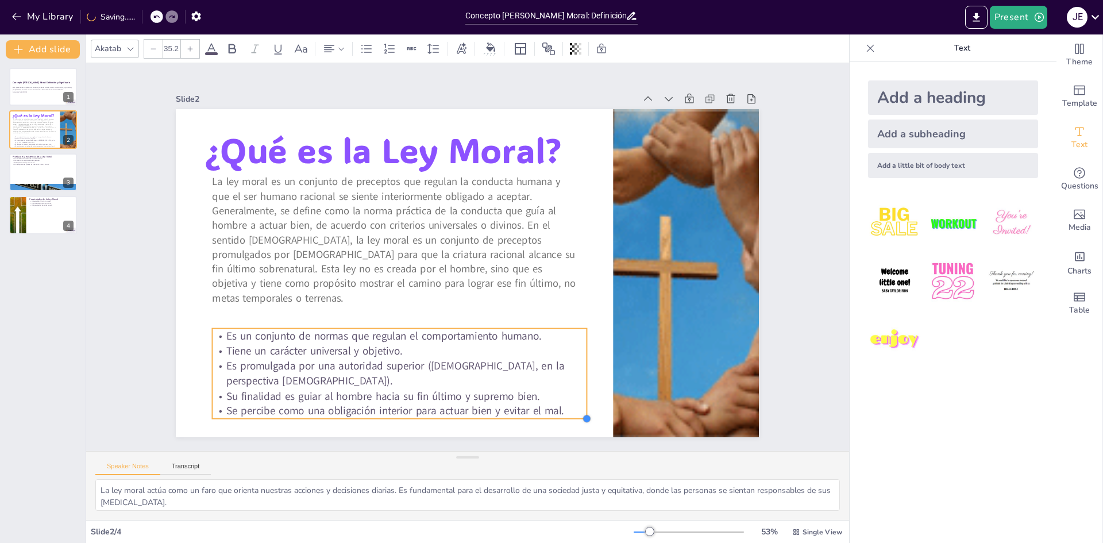
type input "35.5"
drag, startPoint x: 462, startPoint y: 386, endPoint x: 557, endPoint y: 415, distance: 99.8
click at [557, 415] on div "¿Qué es la Ley Moral? Es un conjunto de normas que regulan el comportamiento hu…" at bounding box center [467, 273] width 583 height 328
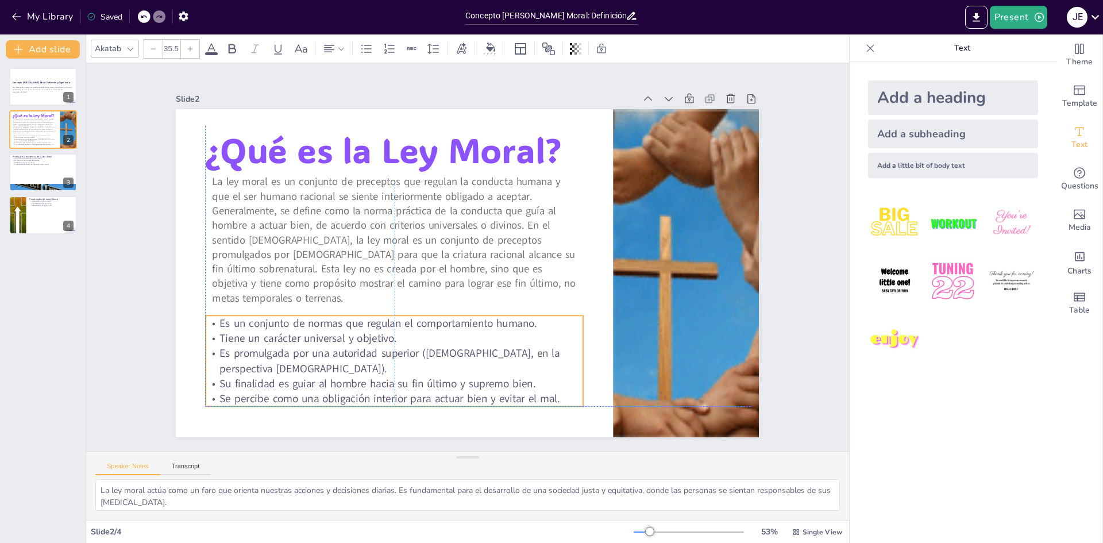
drag, startPoint x: 515, startPoint y: 376, endPoint x: 507, endPoint y: 362, distance: 15.7
click at [507, 362] on p "Es promulgada por una autoridad superior ([DEMOGRAPHIC_DATA], en la perspectiva…" at bounding box center [374, 344] width 375 height 108
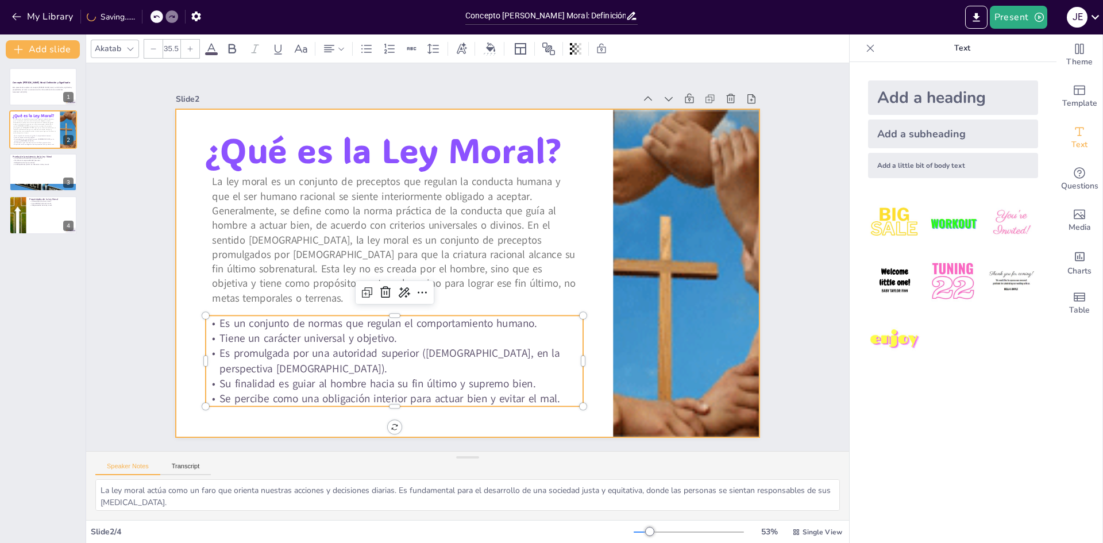
click at [266, 298] on div at bounding box center [462, 272] width 656 height 492
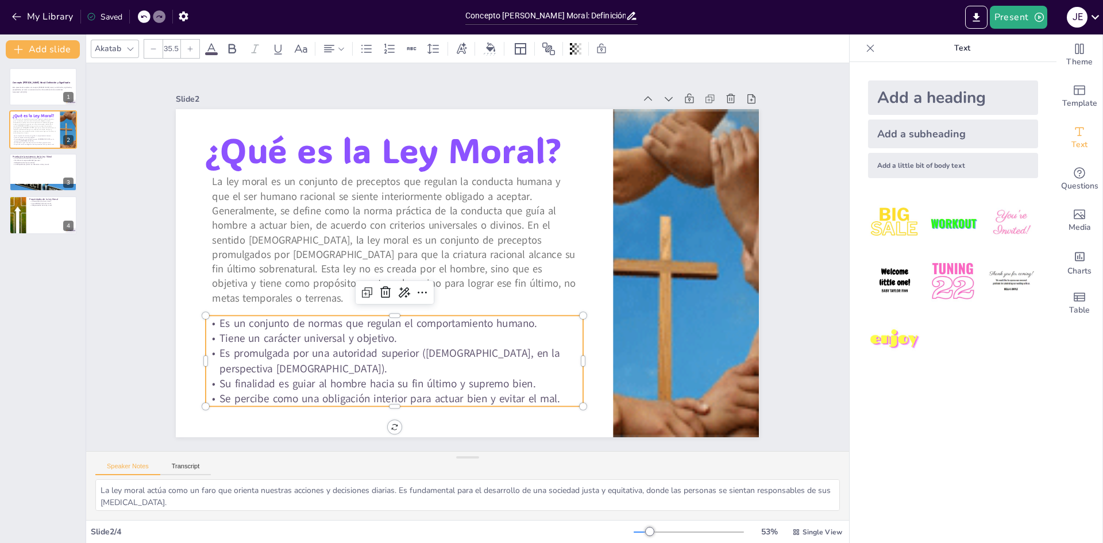
click at [559, 235] on p "Se percibe como una obligación interior para actuar bien y evitar el mal." at bounding box center [427, 103] width 290 height 264
click at [498, 394] on span "Se percibe como una obligación interior para actuar bien y evitar el mal." at bounding box center [339, 355] width 317 height 152
click at [530, 394] on span "Se percibe como una obligación interior para actuar bien y evitar el mal." at bounding box center [362, 379] width 336 height 85
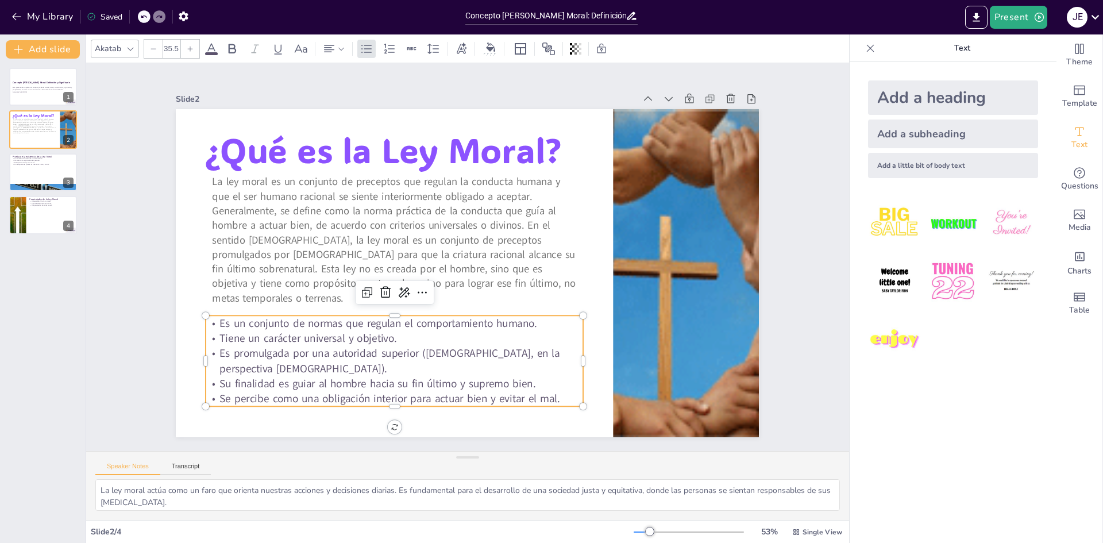
click at [462, 353] on span "Es promulgada por una autoridad superior ([DEMOGRAPHIC_DATA], en la perspectiva…" at bounding box center [390, 361] width 340 height 30
click at [461, 353] on span "Es promulgada por una autoridad superior ([DEMOGRAPHIC_DATA], en la perspectiva…" at bounding box center [379, 344] width 341 height 51
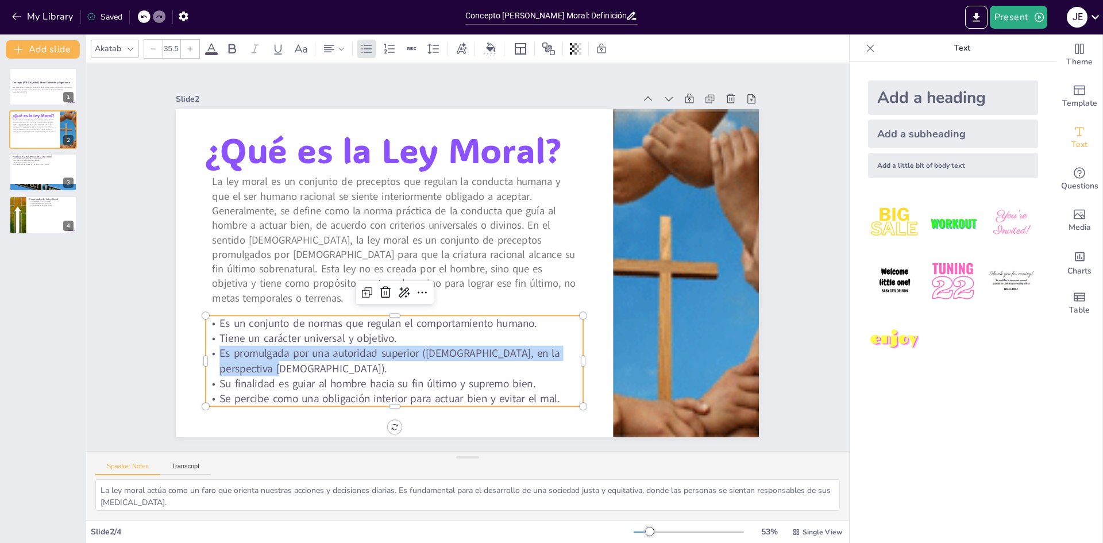
click at [461, 353] on span "Es promulgada por una autoridad superior ([DEMOGRAPHIC_DATA], en la perspectiva…" at bounding box center [349, 301] width 310 height 183
drag, startPoint x: 557, startPoint y: 395, endPoint x: 208, endPoint y: 314, distance: 358.8
click at [208, 314] on div "Es un conjunto de normas que regulan el comportamiento humano. Tiene un carácte…" at bounding box center [358, 322] width 381 height 236
click at [210, 55] on span at bounding box center [211, 53] width 13 height 3
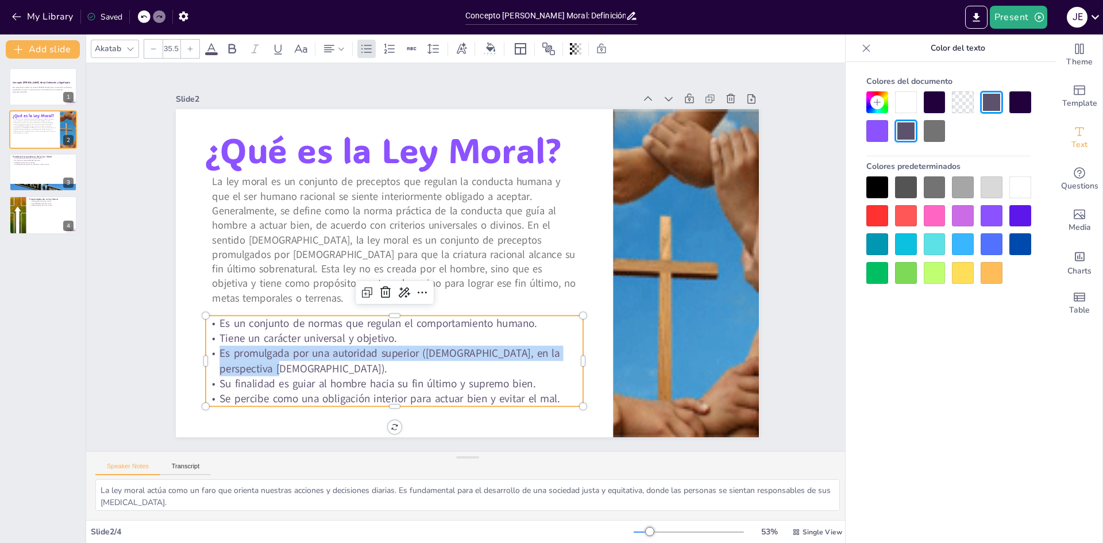
click at [895, 247] on div at bounding box center [906, 244] width 22 height 22
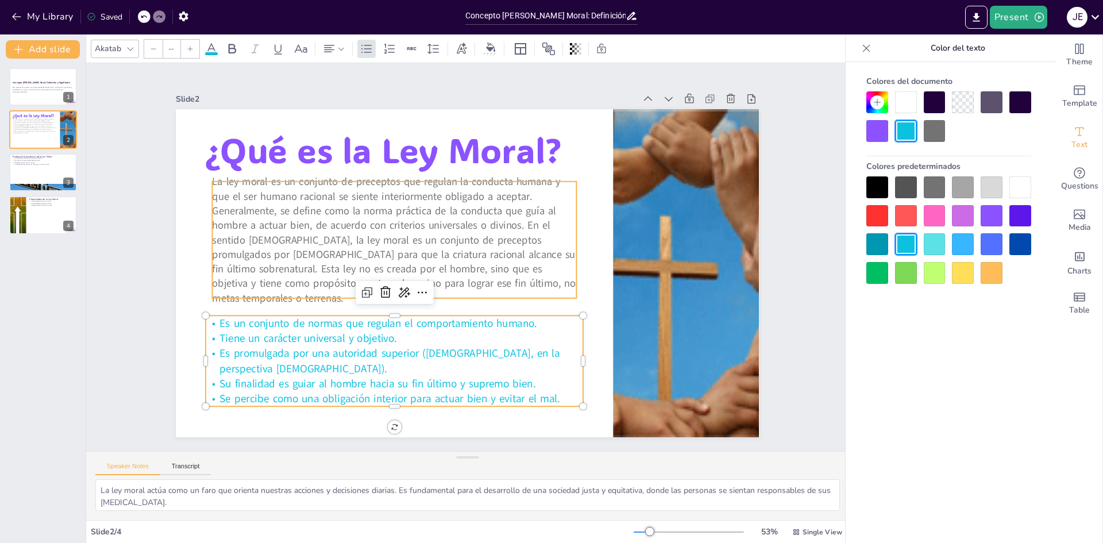
type input "34.2"
click at [463, 277] on span "La ley moral es un conjunto de preceptos que regulan la conducta humana y que e…" at bounding box center [396, 210] width 372 height 223
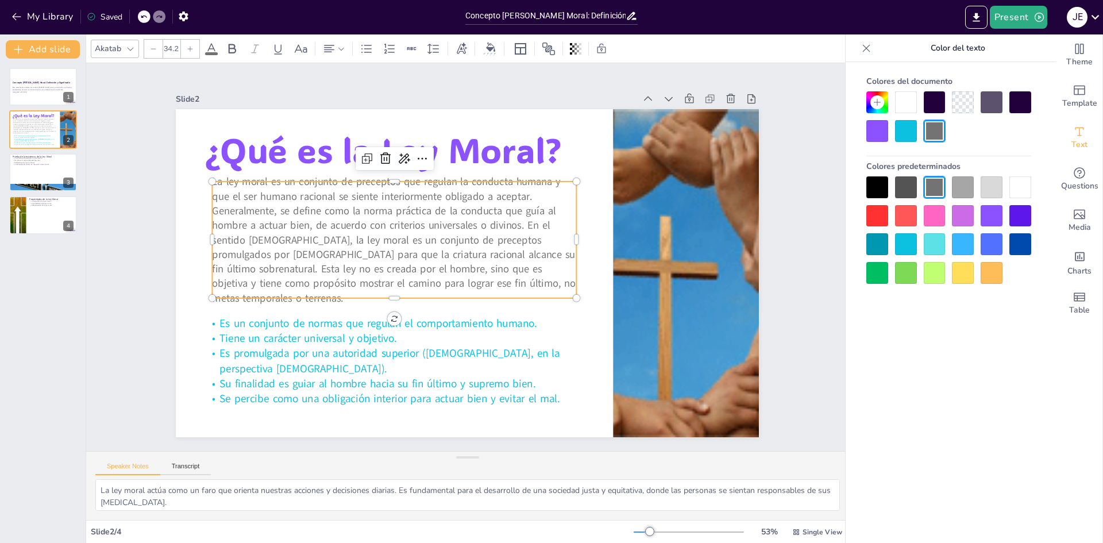
click at [526, 264] on span "La ley moral es un conjunto de preceptos que regulan la conducta humana y que e…" at bounding box center [526, 195] width 282 height 367
click at [526, 264] on span "La ley moral es un conjunto de preceptos que regulan la conducta humana y que e…" at bounding box center [396, 210] width 372 height 223
click at [907, 248] on div at bounding box center [906, 244] width 22 height 22
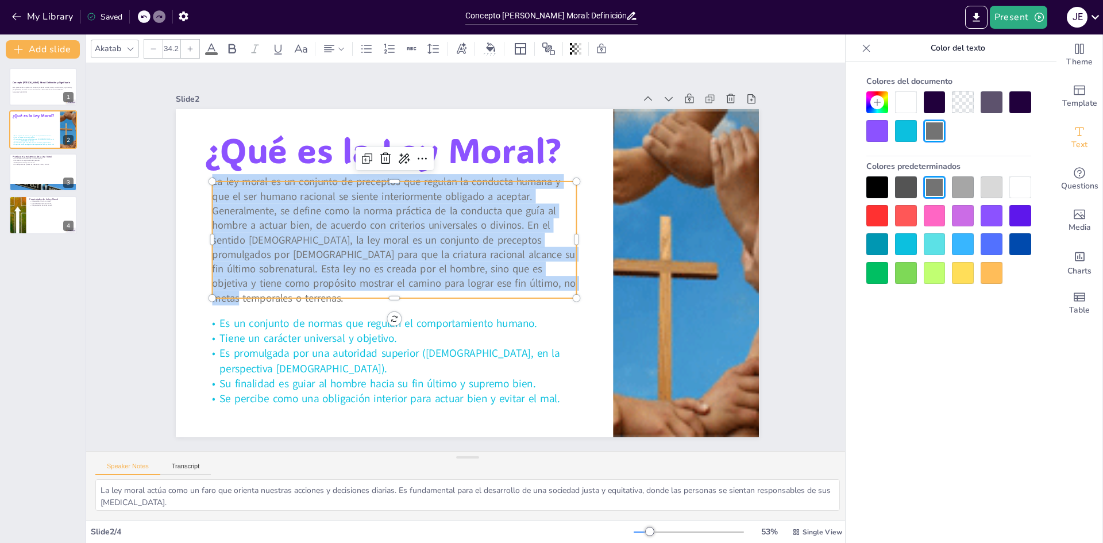
drag, startPoint x: 563, startPoint y: 286, endPoint x: 201, endPoint y: 181, distance: 377.0
click at [201, 181] on div "¿Qué es la Ley Moral? Es un conjunto de normas que regulan el comportamiento hu…" at bounding box center [464, 273] width 639 height 442
click at [913, 245] on div at bounding box center [906, 244] width 22 height 22
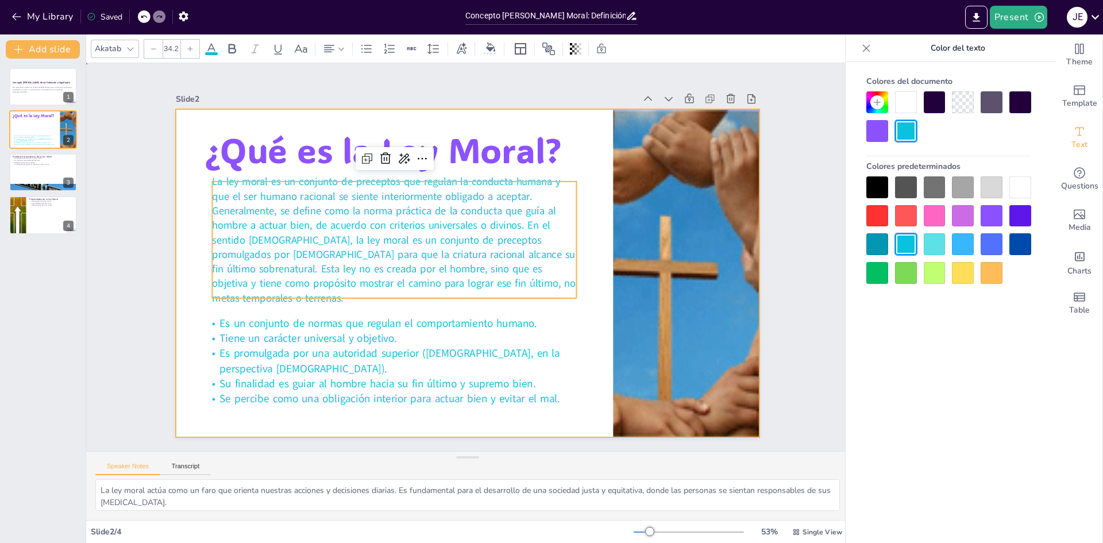
click at [593, 319] on div at bounding box center [466, 272] width 614 height 387
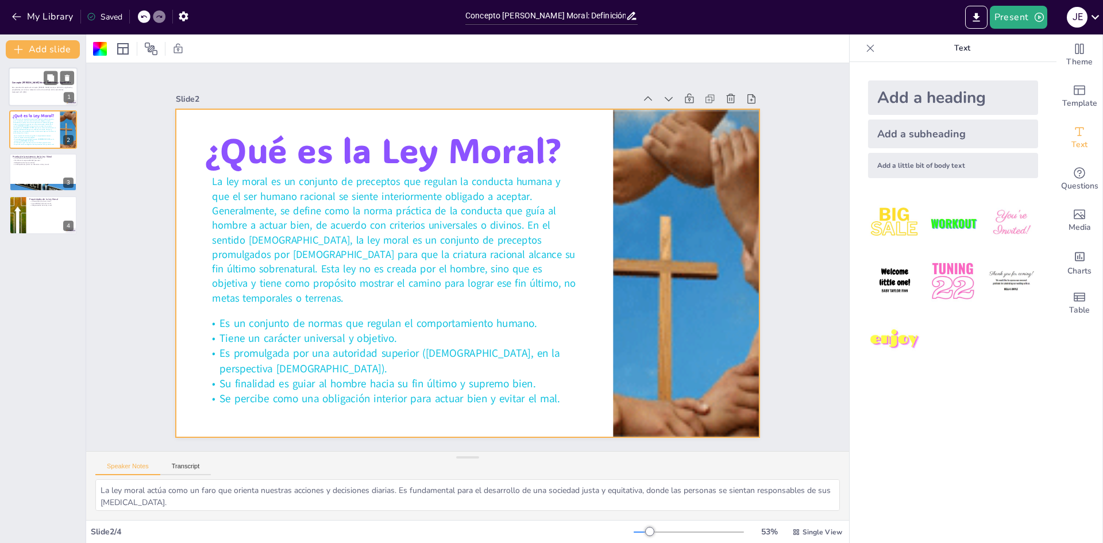
click at [39, 96] on div at bounding box center [43, 86] width 69 height 39
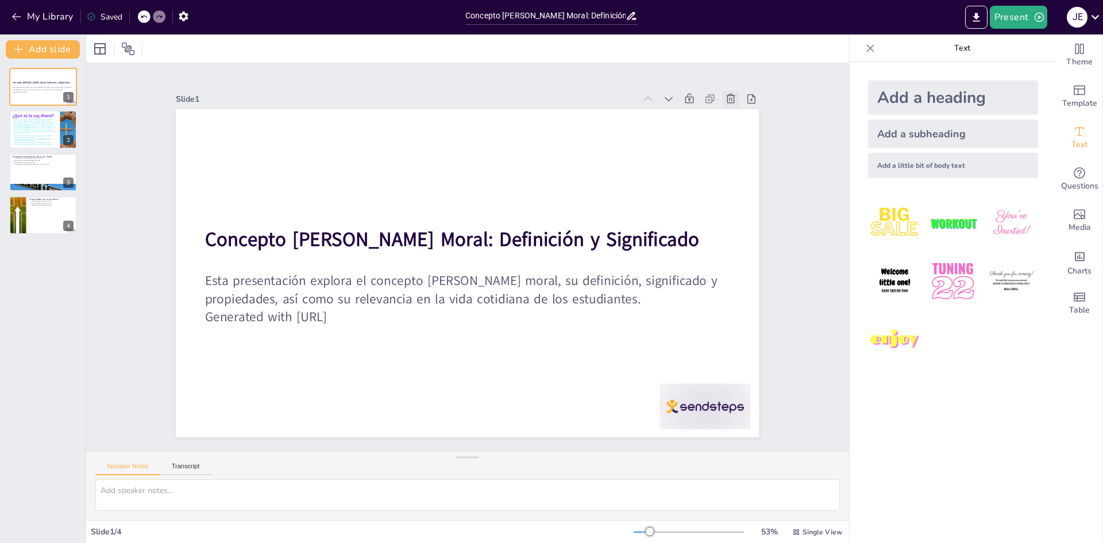
click at [760, 180] on icon at bounding box center [767, 187] width 14 height 14
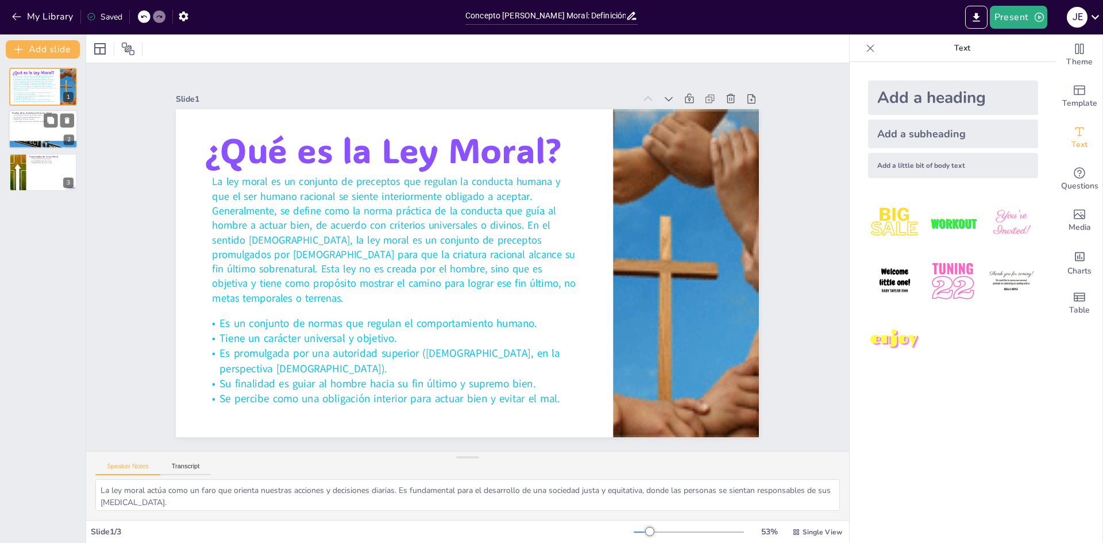
click at [21, 132] on div at bounding box center [43, 129] width 69 height 39
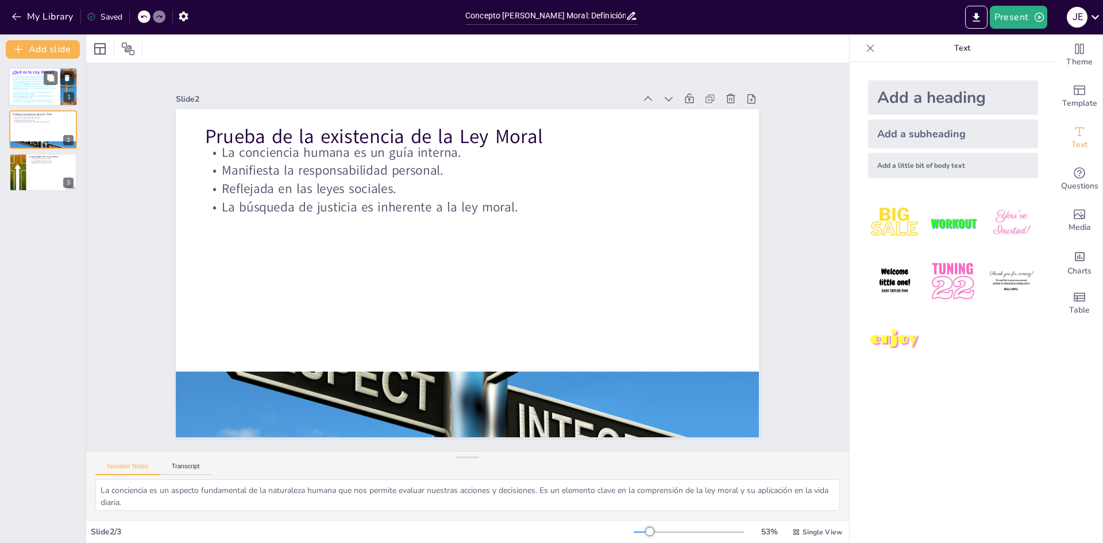
click at [30, 83] on span "La ley moral es un conjunto de preceptos que regulan la conducta humana y que e…" at bounding box center [34, 83] width 43 height 16
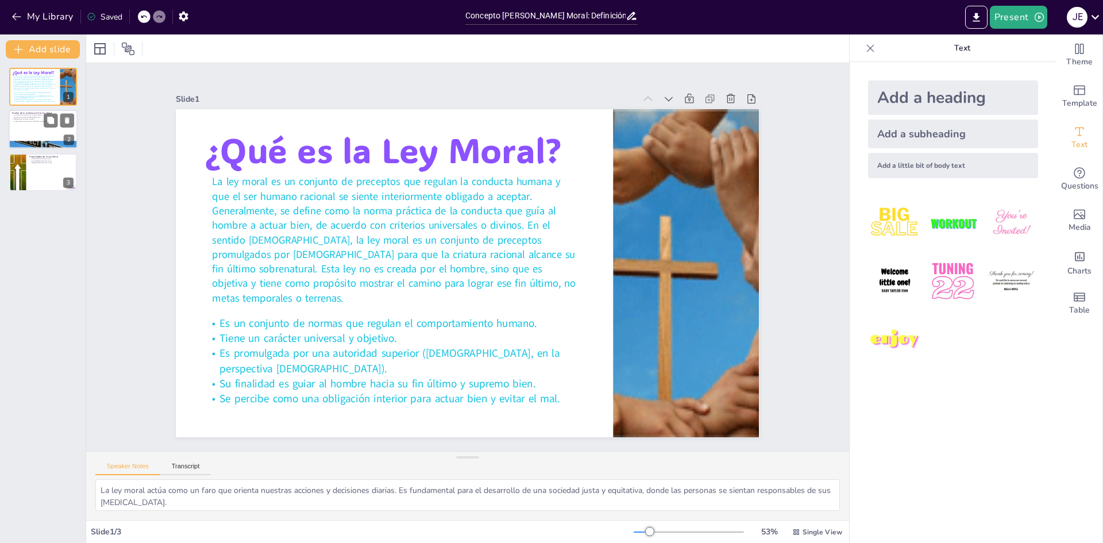
click at [24, 128] on div at bounding box center [43, 129] width 69 height 39
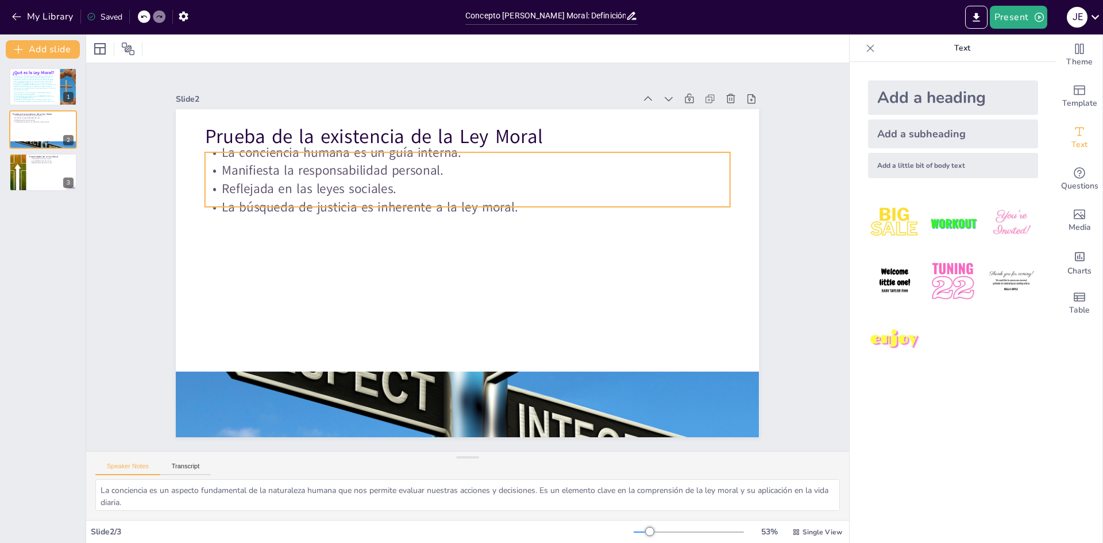
click at [465, 169] on p "Manifiesta la responsabilidad personal." at bounding box center [519, 186] width 436 height 323
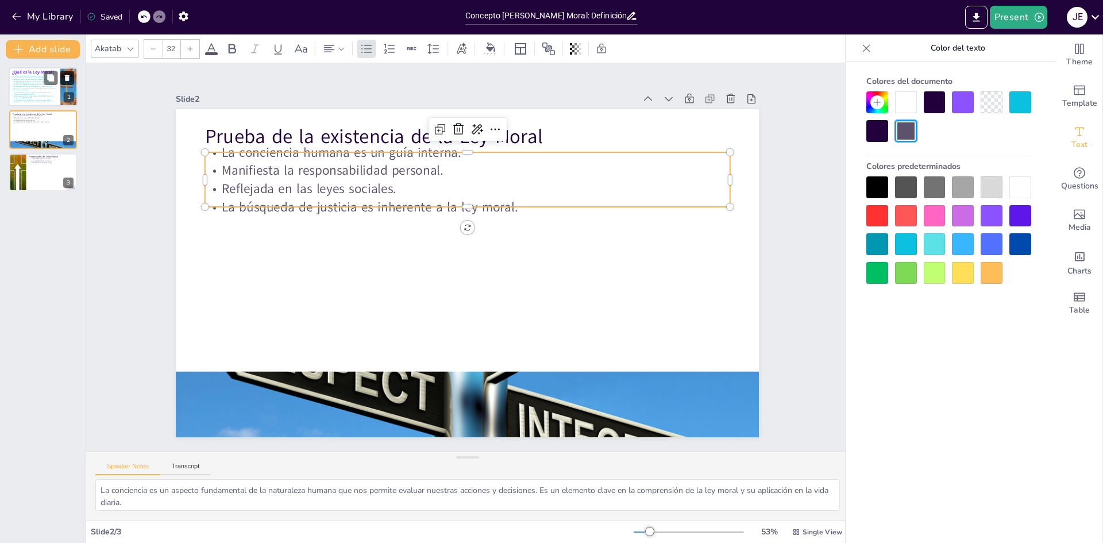
click at [71, 84] on button at bounding box center [67, 78] width 14 height 14
type textarea "La universalidad de la ley moral asegura que todos los seres humanos, sin disti…"
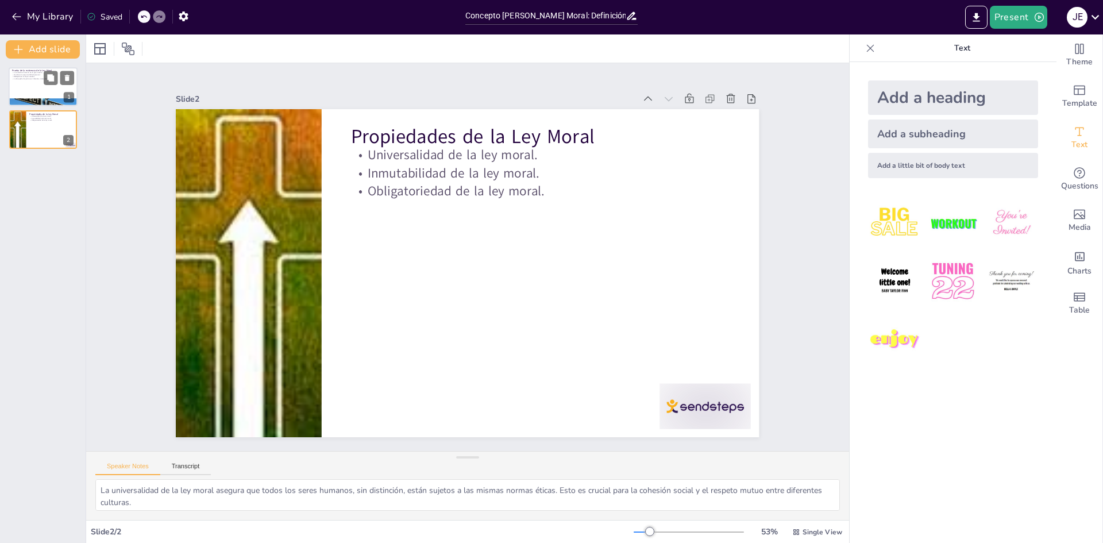
click at [43, 73] on div "La conciencia humana es un guía interna. Manifiesta la responsabilidad personal…" at bounding box center [43, 75] width 62 height 9
type textarea "La conciencia es un aspecto fundamental de la naturaleza humana que nos permite…"
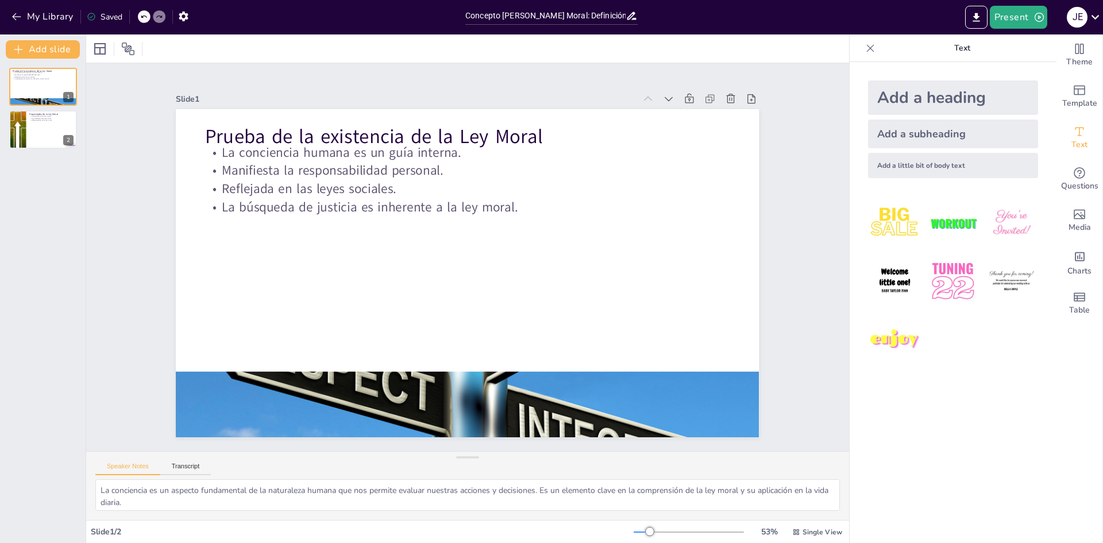
click at [667, 130] on div at bounding box center [676, 139] width 19 height 19
click at [675, 112] on div at bounding box center [684, 121] width 18 height 18
click at [650, 109] on div at bounding box center [712, 123] width 125 height 29
click at [657, 112] on icon at bounding box center [663, 118] width 13 height 13
click at [673, 137] on icon at bounding box center [677, 140] width 9 height 6
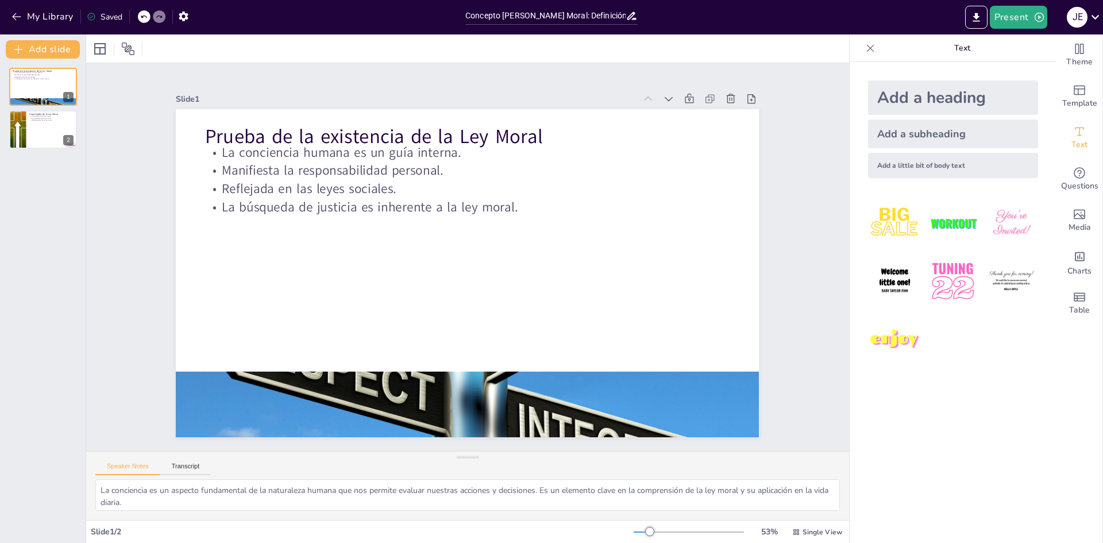
click at [659, 115] on icon at bounding box center [663, 117] width 8 height 5
click at [684, 159] on icon at bounding box center [688, 162] width 9 height 6
click at [659, 115] on icon at bounding box center [663, 117] width 8 height 5
click at [657, 112] on icon at bounding box center [663, 118] width 13 height 13
click at [103, 55] on icon at bounding box center [100, 49] width 14 height 14
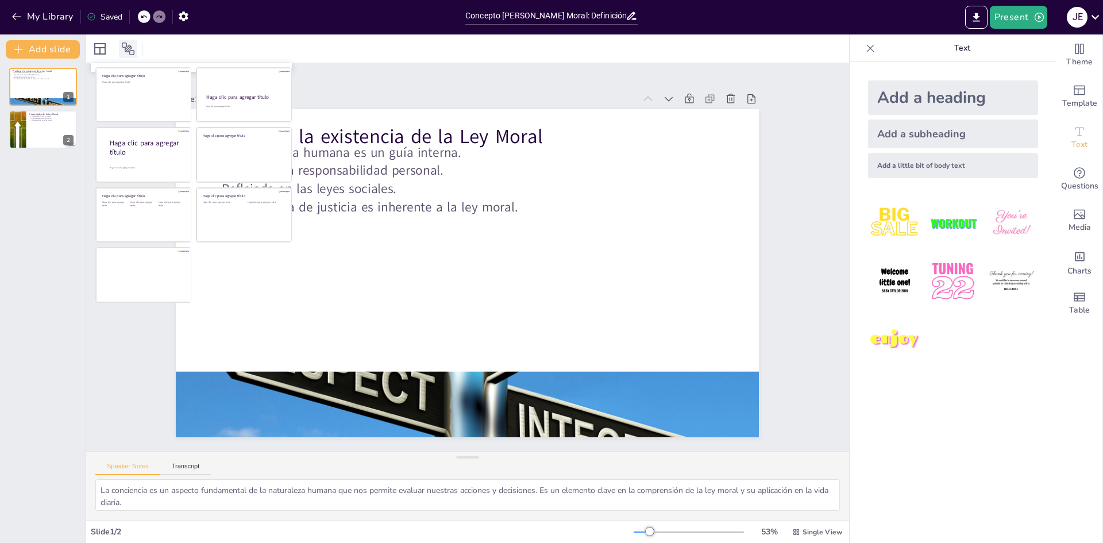
click at [120, 45] on div at bounding box center [128, 49] width 18 height 18
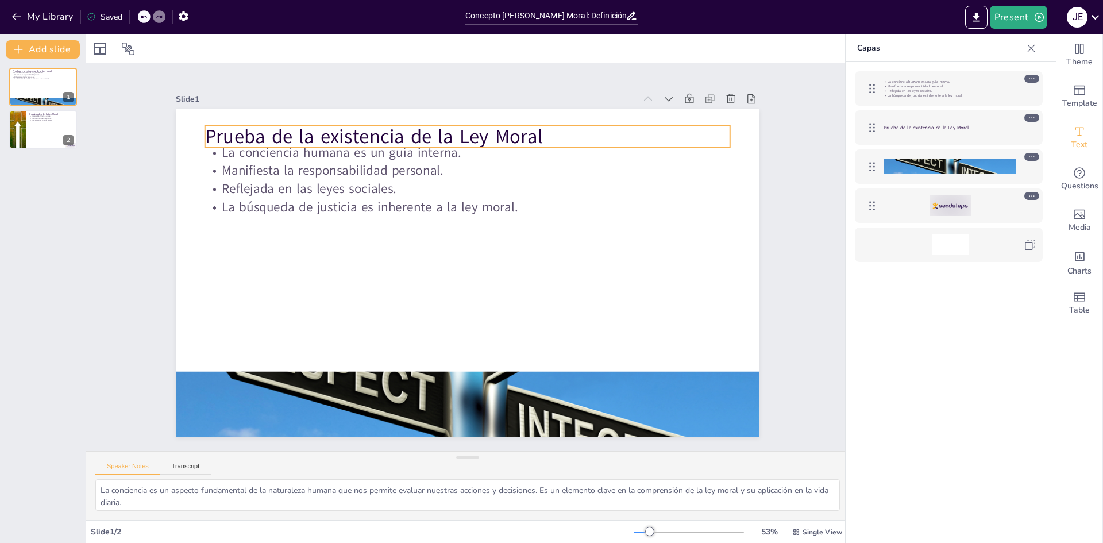
click at [899, 129] on font "Prueba de la existencia de la Ley Moral" at bounding box center [927, 127] width 86 height 7
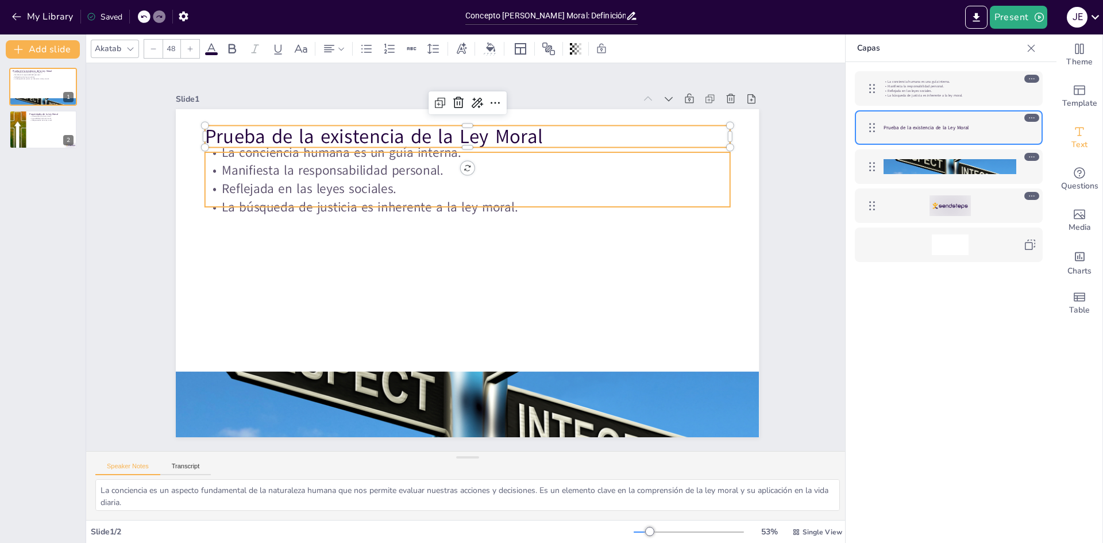
click at [894, 98] on p "La búsqueda de justicia es inherente a la ley moral." at bounding box center [950, 95] width 133 height 5
type input "32"
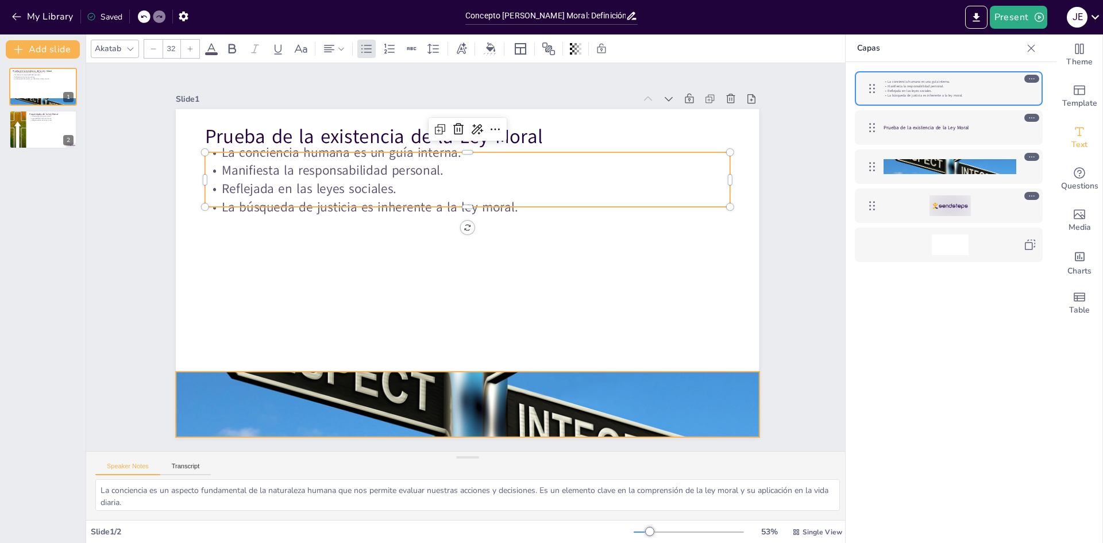
click at [908, 163] on div at bounding box center [950, 166] width 133 height 99
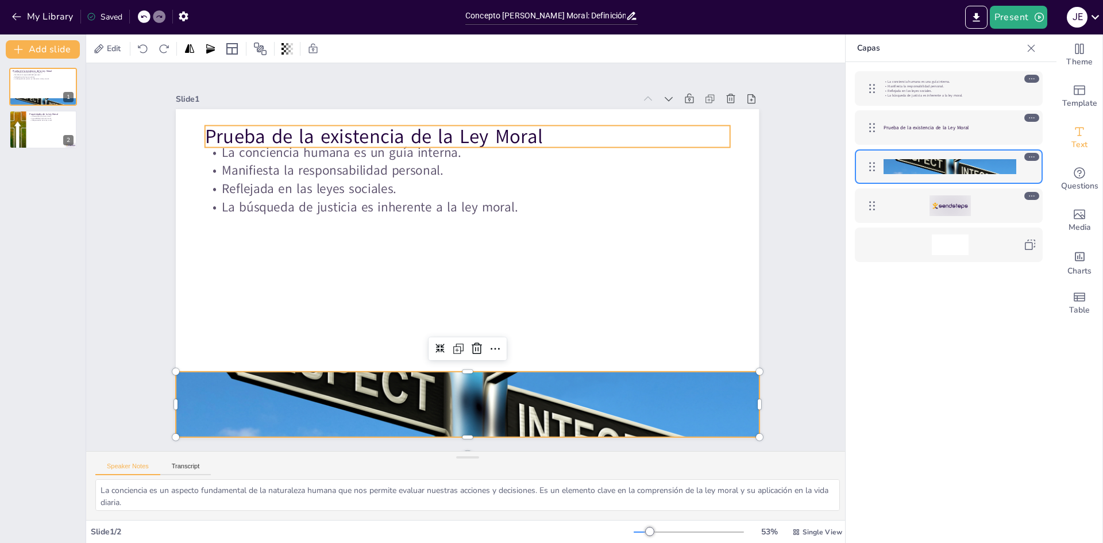
click at [911, 126] on font "Prueba de la existencia de la Ley Moral" at bounding box center [927, 127] width 86 height 7
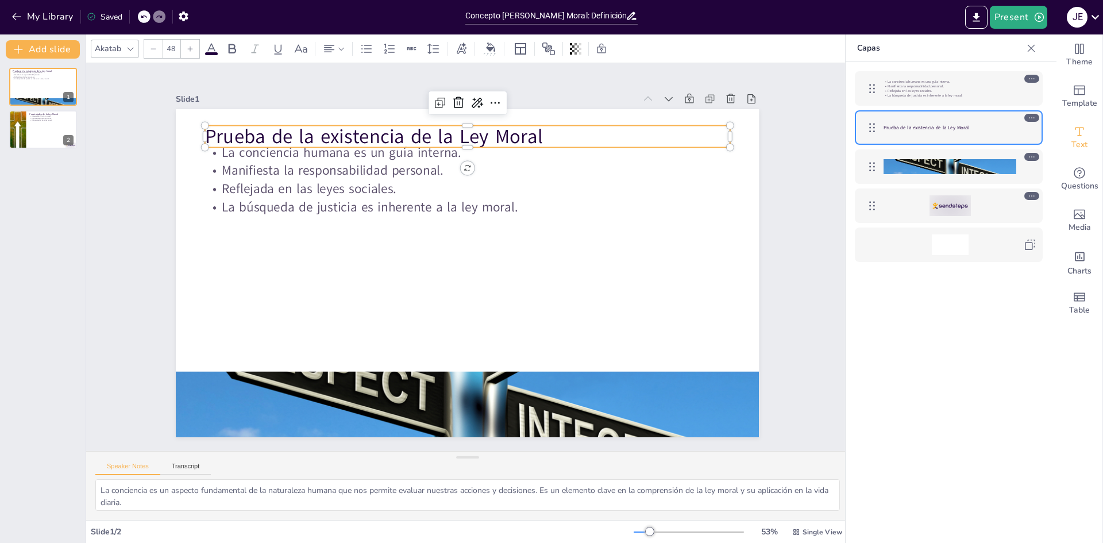
click at [901, 76] on div "La conciencia humana es una guía interna. Manifiesta la responsabilidad persona…" at bounding box center [949, 88] width 188 height 34
type input "32"
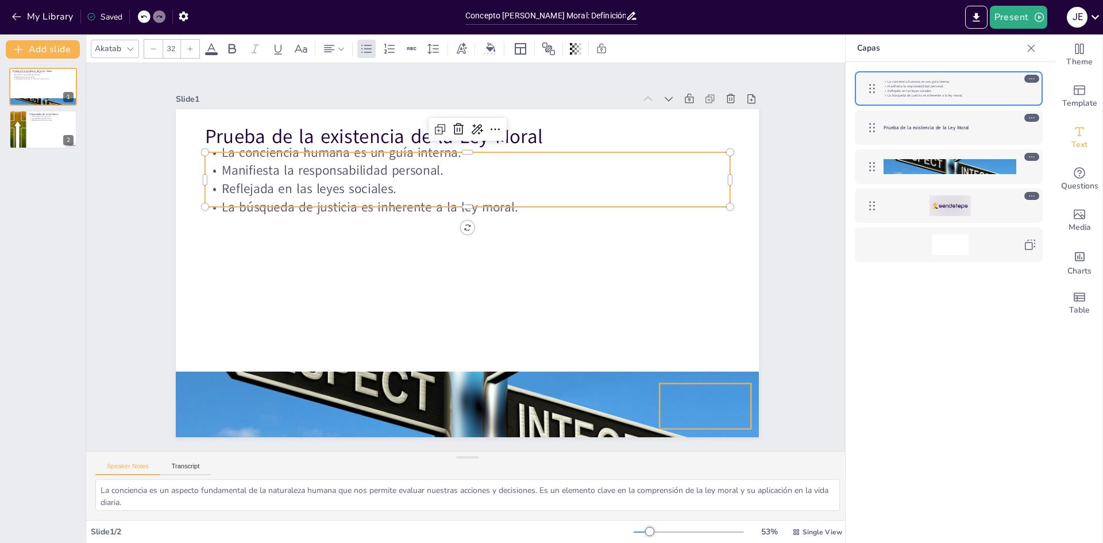
click at [930, 201] on div at bounding box center [950, 205] width 41 height 21
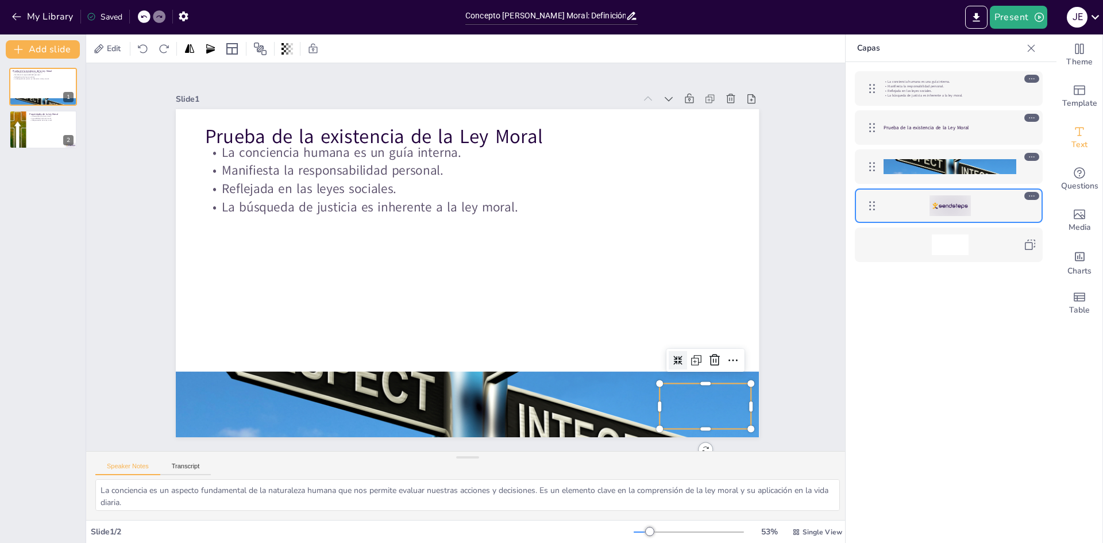
click at [937, 225] on div "La conciencia humana es una guía interna. Manifiesta la responsabilidad persona…" at bounding box center [949, 166] width 206 height 209
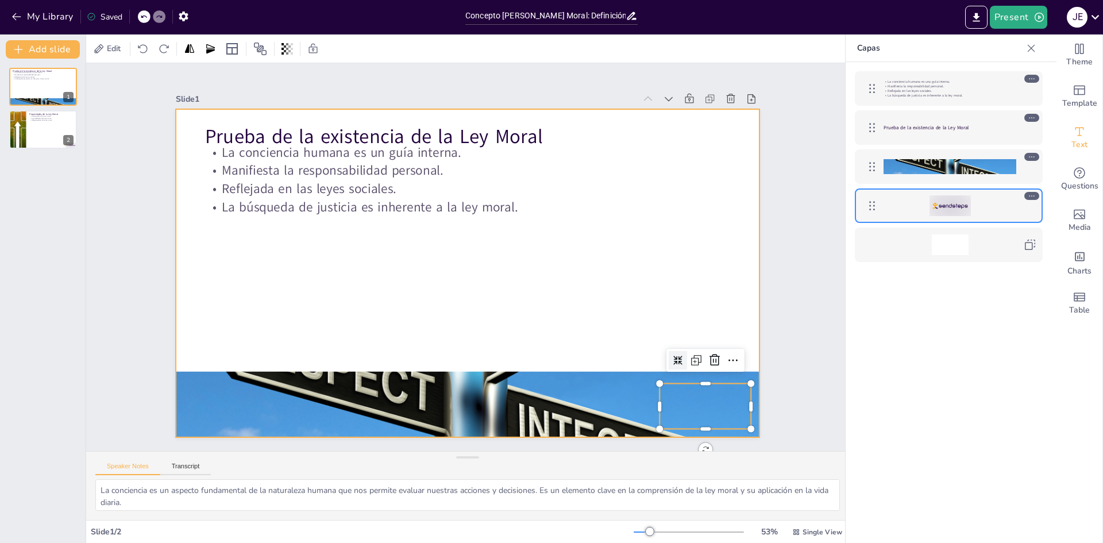
drag, startPoint x: 327, startPoint y: 236, endPoint x: 273, endPoint y: 259, distance: 58.9
click at [323, 240] on div at bounding box center [464, 273] width 638 height 442
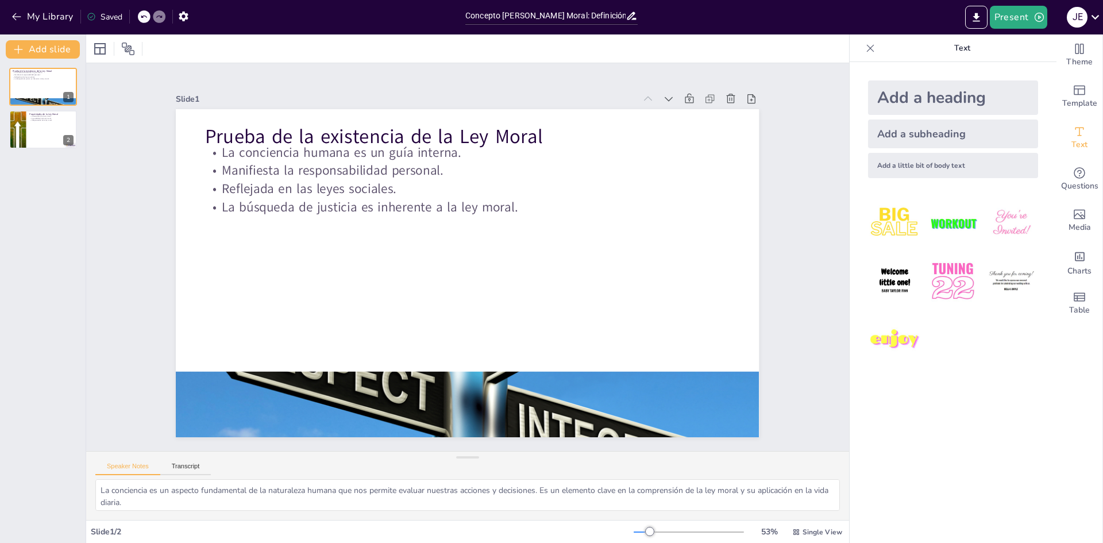
click at [865, 52] on icon at bounding box center [870, 48] width 11 height 11
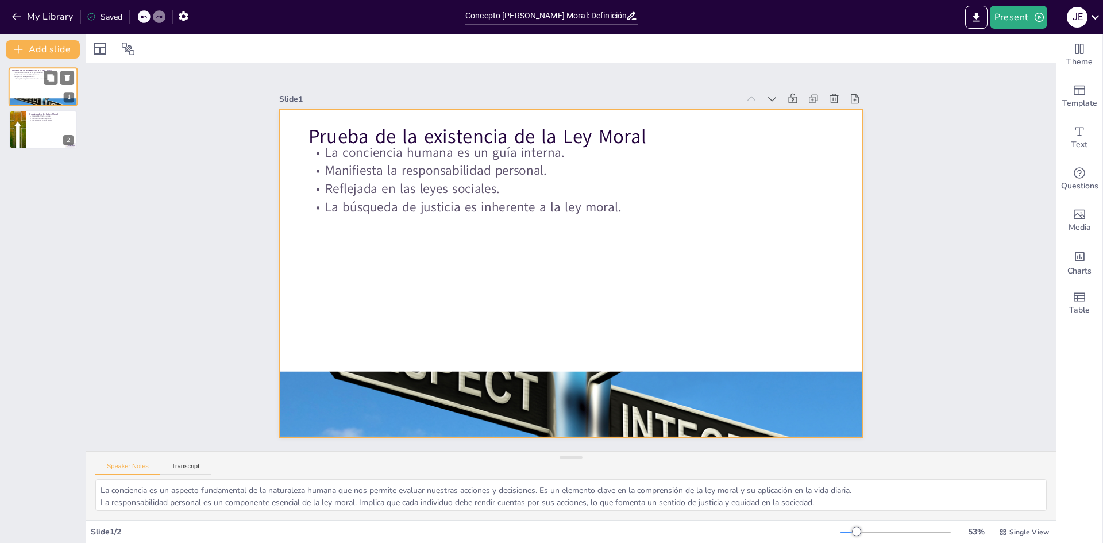
click at [24, 93] on div at bounding box center [43, 86] width 69 height 39
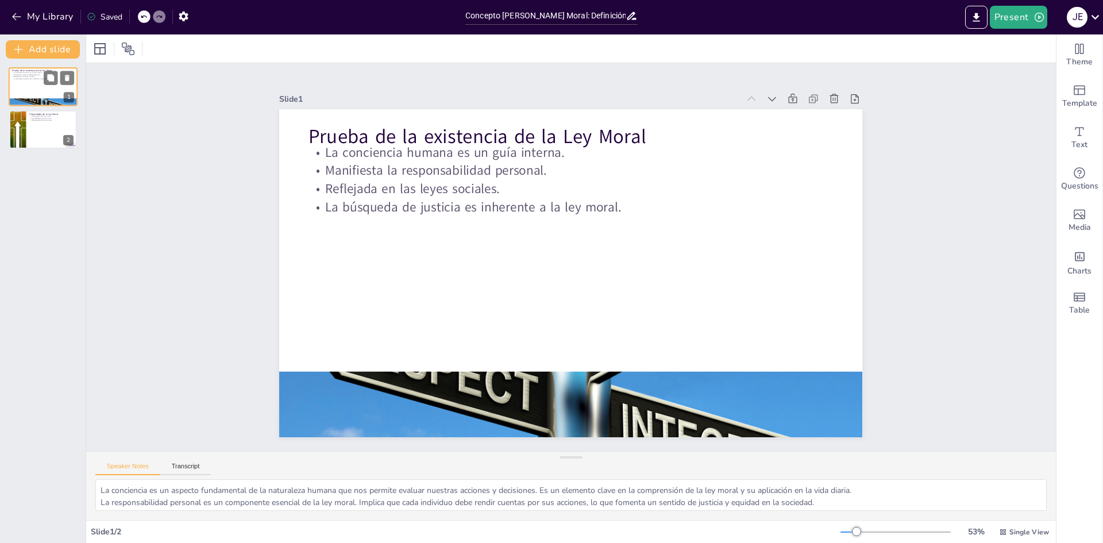
click at [24, 93] on div at bounding box center [43, 86] width 69 height 39
click at [34, 42] on button "Add slide" at bounding box center [43, 49] width 74 height 18
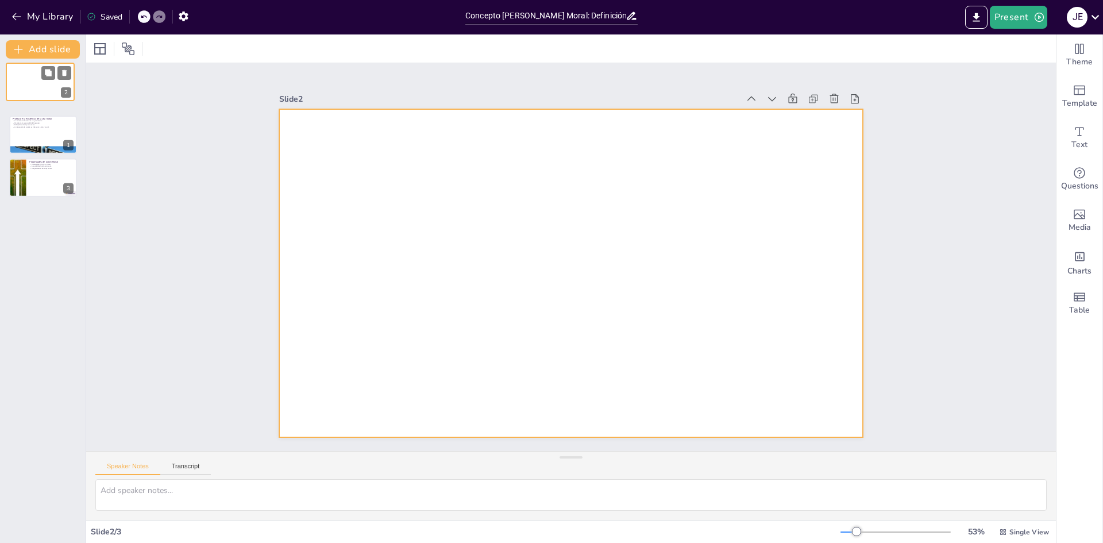
drag, startPoint x: 32, startPoint y: 130, endPoint x: 31, endPoint y: 79, distance: 50.6
click at [29, 76] on div at bounding box center [40, 82] width 68 height 38
click at [306, 149] on div at bounding box center [570, 273] width 583 height 328
click at [353, 149] on div at bounding box center [559, 246] width 634 height 653
click at [345, 146] on div at bounding box center [570, 272] width 614 height 387
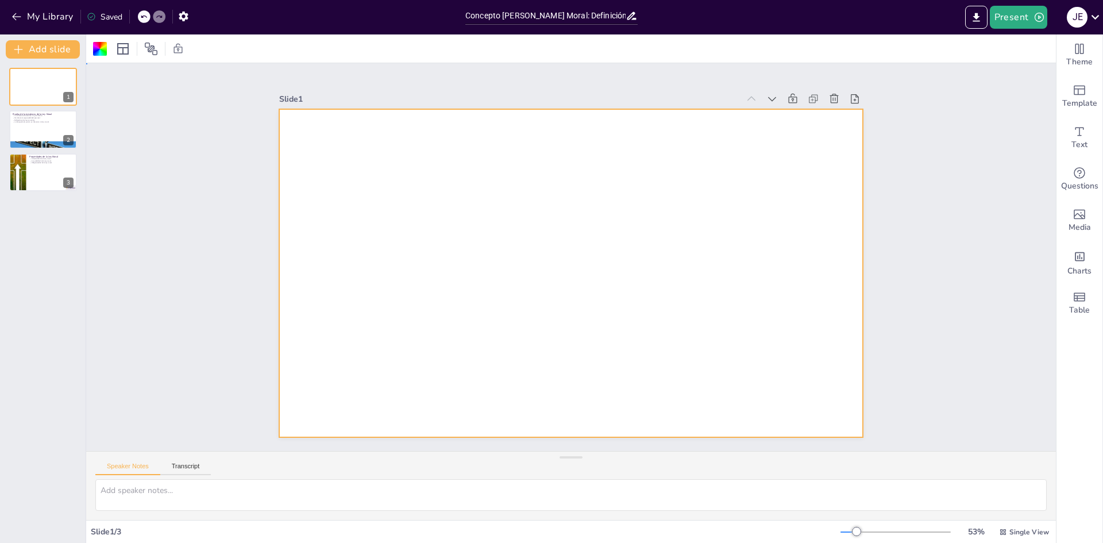
click at [345, 146] on div at bounding box center [565, 271] width 667 height 537
click at [1073, 125] on icon "Add text boxes" at bounding box center [1080, 132] width 14 height 14
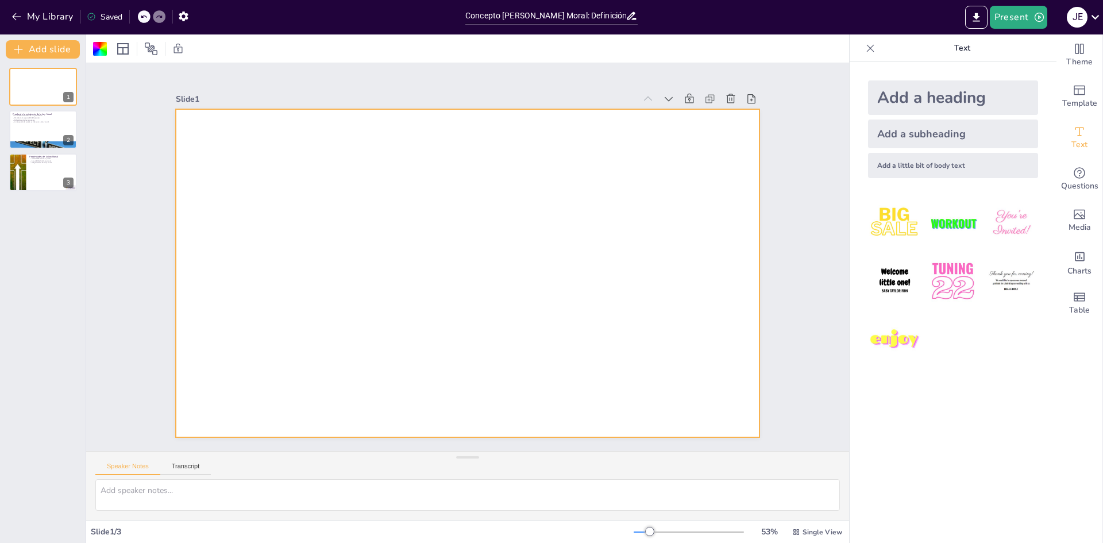
click at [962, 111] on div "Add a heading" at bounding box center [953, 97] width 170 height 34
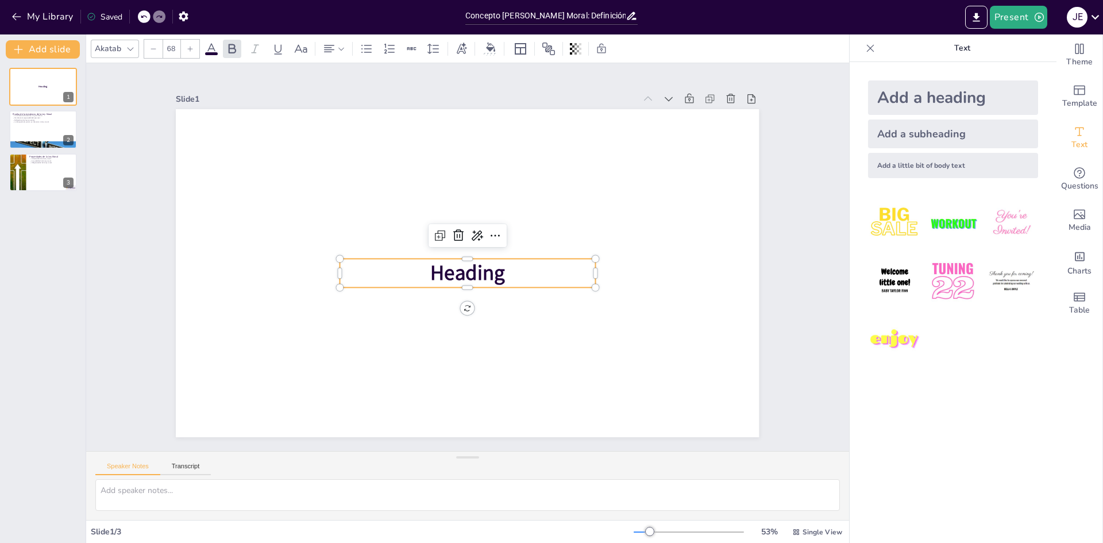
click at [509, 271] on p "Heading" at bounding box center [453, 263] width 130 height 245
click at [486, 261] on span "Heading" at bounding box center [464, 272] width 79 height 43
click at [490, 231] on icon at bounding box center [497, 238] width 15 height 15
click at [431, 265] on span "Heading" at bounding box center [467, 273] width 75 height 28
click at [517, 274] on p "Heading" at bounding box center [467, 273] width 255 height 29
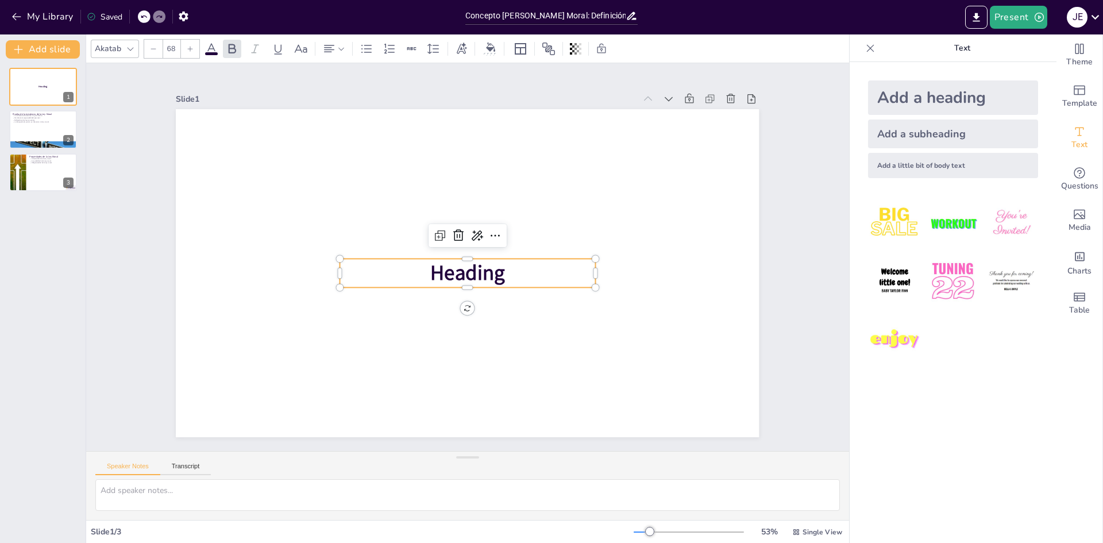
click at [488, 265] on span "Heading" at bounding box center [466, 273] width 77 height 36
click at [488, 272] on span "Heading" at bounding box center [466, 273] width 77 height 36
click at [493, 278] on span "Heading" at bounding box center [466, 273] width 77 height 36
click at [477, 276] on span "Heading" at bounding box center [453, 261] width 50 height 79
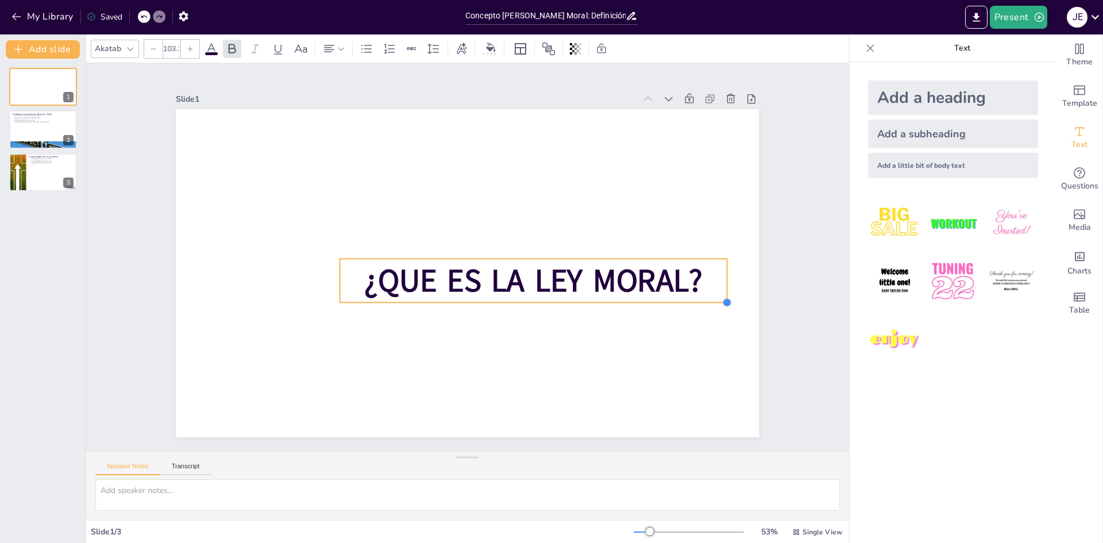
drag, startPoint x: 586, startPoint y: 282, endPoint x: 580, endPoint y: 297, distance: 16.2
click at [580, 297] on div "¿QUE ES LA LEY MORAL?" at bounding box center [466, 272] width 614 height 387
drag, startPoint x: 586, startPoint y: 292, endPoint x: 553, endPoint y: 269, distance: 40.2
click at [553, 269] on span "¿QUE ES LA LEY MORAL?" at bounding box center [533, 280] width 339 height 43
click at [590, 255] on span "¿QUE ES LA LEY MORAL?" at bounding box center [530, 287] width 341 height 78
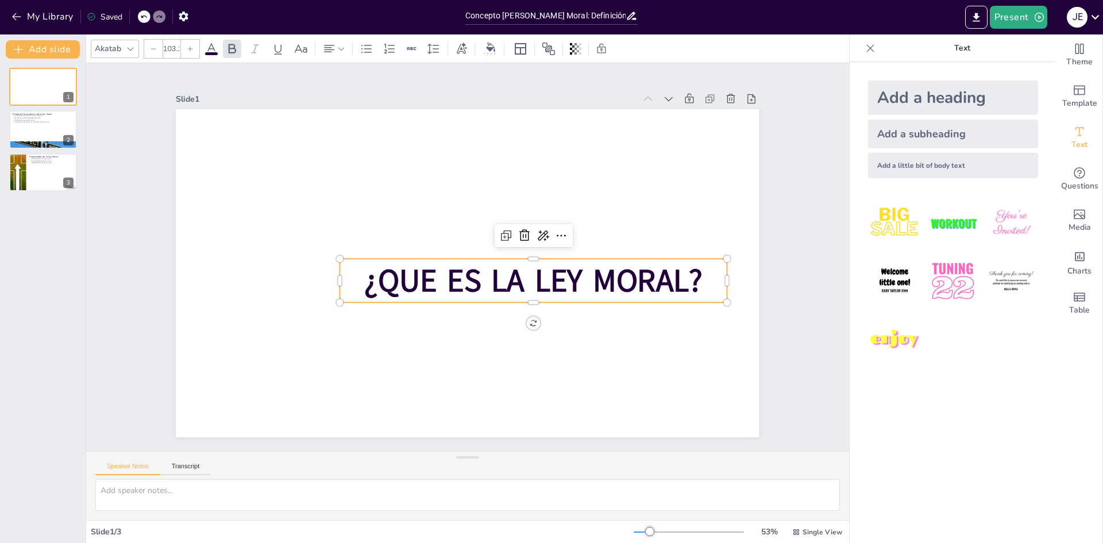
click at [499, 258] on span "¿QUE ES LA LEY MORAL?" at bounding box center [530, 287] width 341 height 78
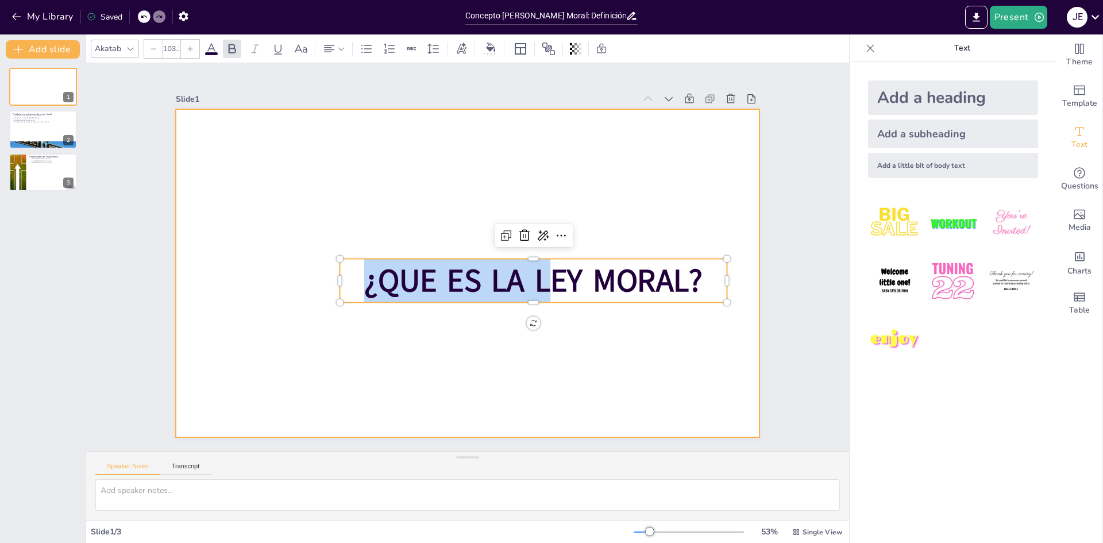
drag, startPoint x: 338, startPoint y: 262, endPoint x: 311, endPoint y: 234, distance: 39.0
click at [311, 234] on div "¿QUE ES LA LEY MORAL?" at bounding box center [466, 272] width 614 height 387
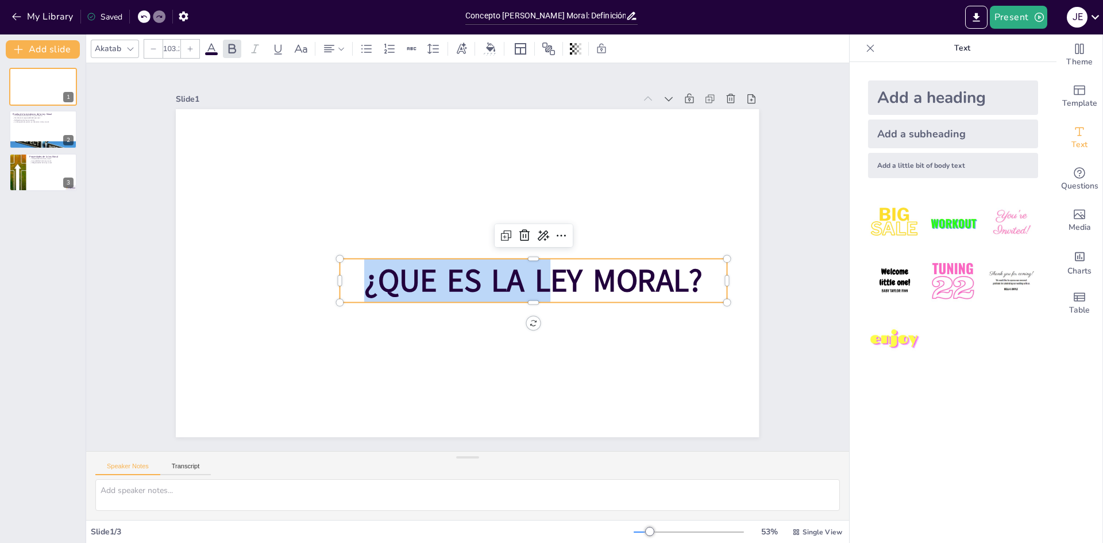
click at [353, 269] on p "¿QUE ES LA LEY MORAL?" at bounding box center [527, 294] width 388 height 124
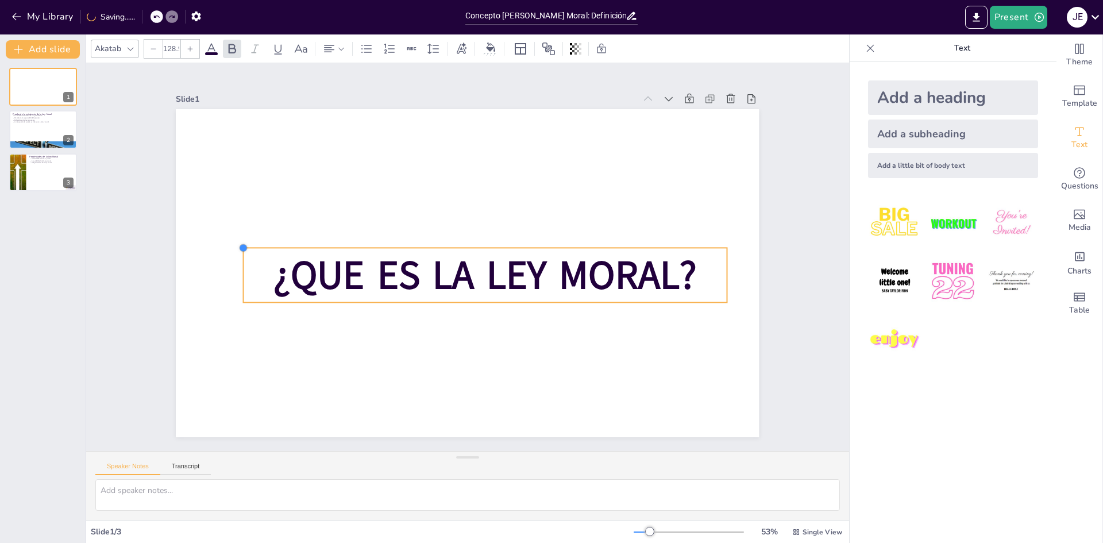
drag, startPoint x: 332, startPoint y: 251, endPoint x: 457, endPoint y: 257, distance: 125.4
click at [444, 241] on div "¿QUE ES LA LEY MORAL?" at bounding box center [466, 272] width 614 height 387
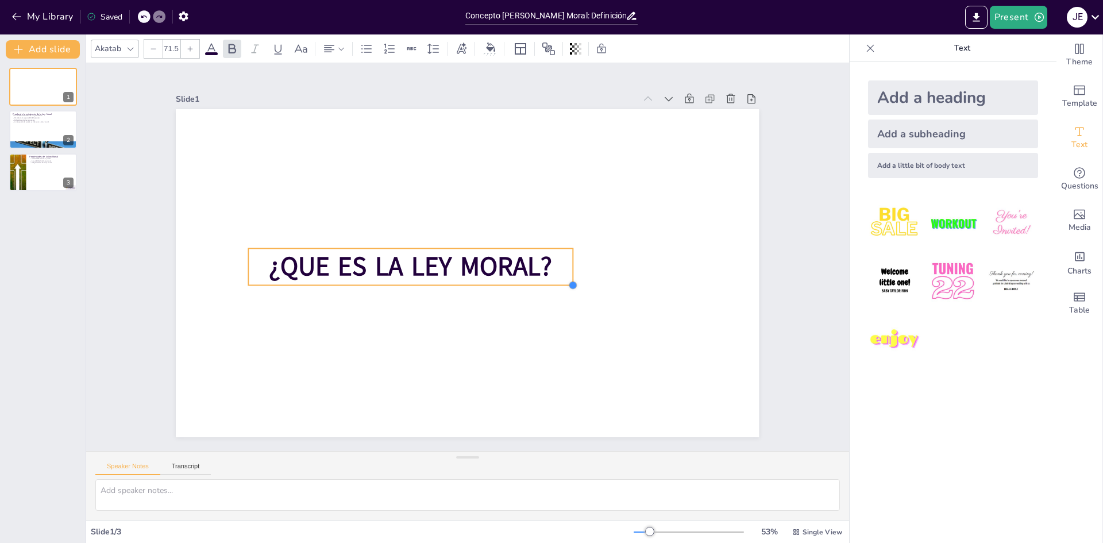
drag, startPoint x: 722, startPoint y: 296, endPoint x: 476, endPoint y: 256, distance: 249.9
click at [509, 254] on div "¿QUE ES LA LEY MORAL?" at bounding box center [466, 273] width 614 height 387
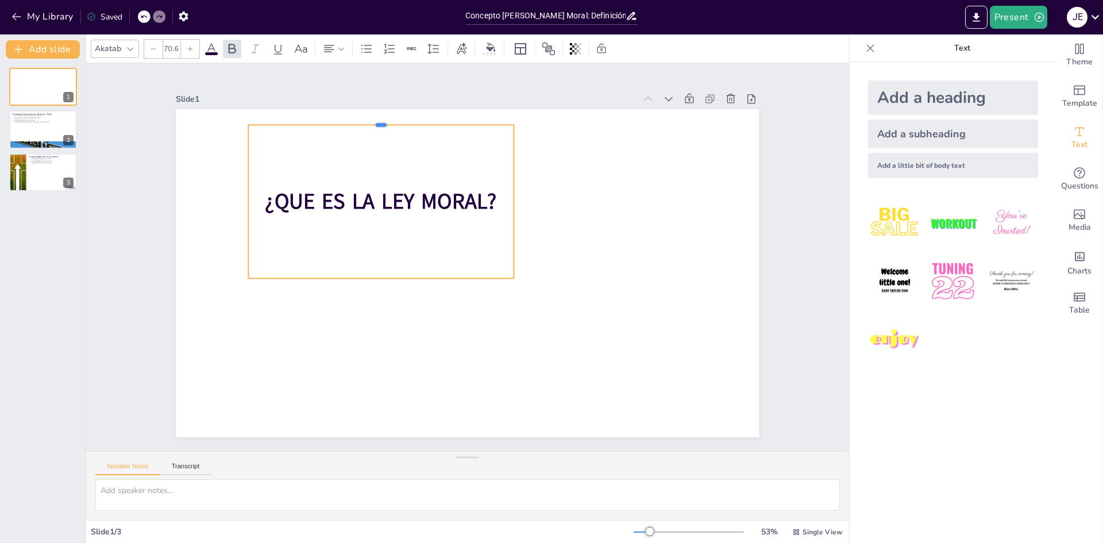
drag, startPoint x: 372, startPoint y: 241, endPoint x: 364, endPoint y: 118, distance: 123.8
click at [364, 118] on div at bounding box center [396, 112] width 264 height 37
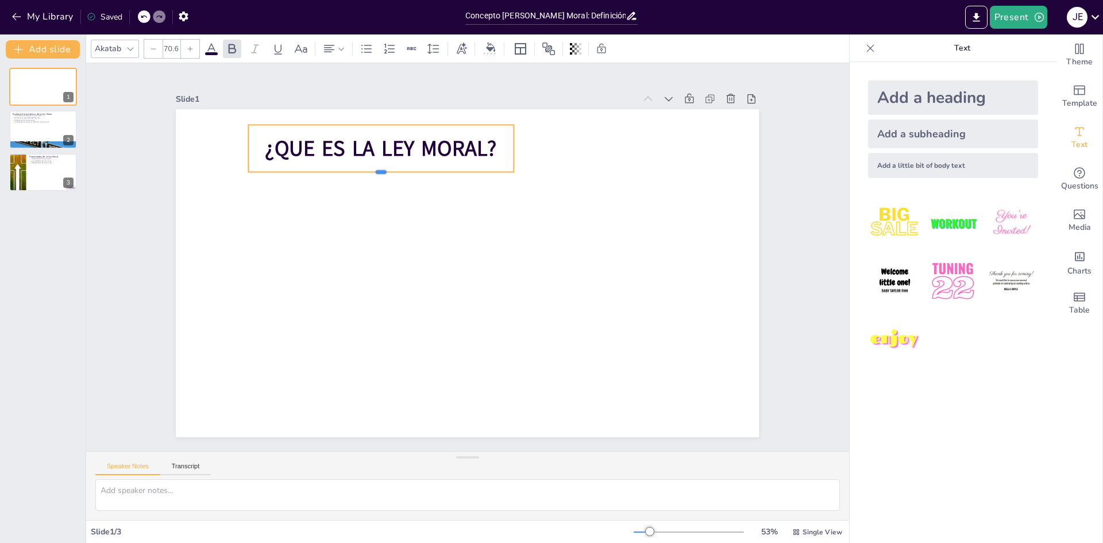
drag, startPoint x: 369, startPoint y: 275, endPoint x: 376, endPoint y: 168, distance: 106.6
click at [376, 168] on div at bounding box center [390, 168] width 264 height 37
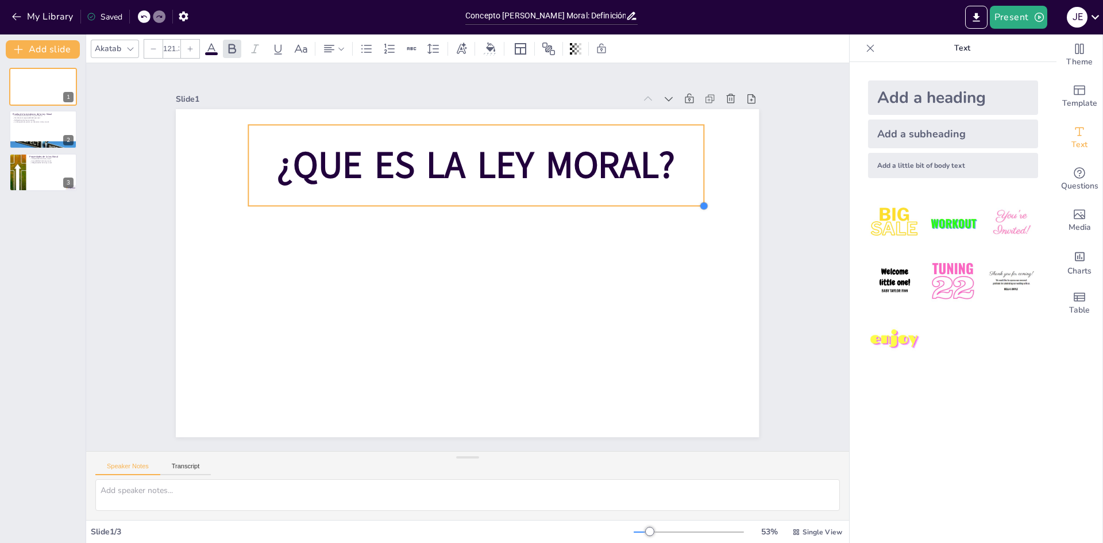
drag, startPoint x: 503, startPoint y: 167, endPoint x: 546, endPoint y: 196, distance: 52.1
click at [560, 201] on div "¿QUE ES LA LEY MORAL?" at bounding box center [464, 273] width 639 height 442
click at [391, 187] on p "¿QUE ES LA LEY MORAL?" at bounding box center [486, 166] width 458 height 99
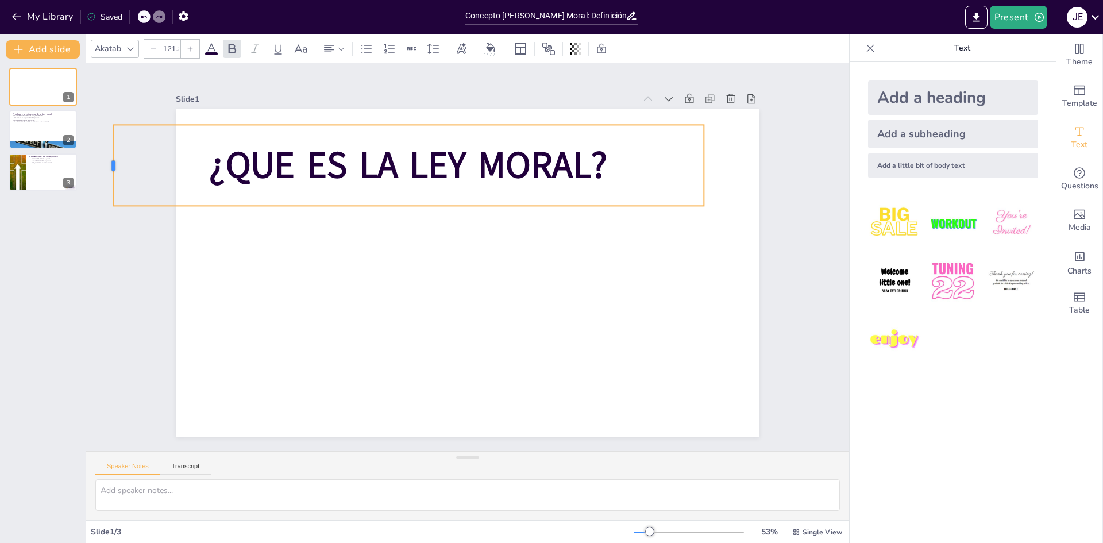
drag, startPoint x: 236, startPoint y: 159, endPoint x: 101, endPoint y: 126, distance: 139.1
click at [123, 126] on div at bounding box center [136, 92] width 26 height 81
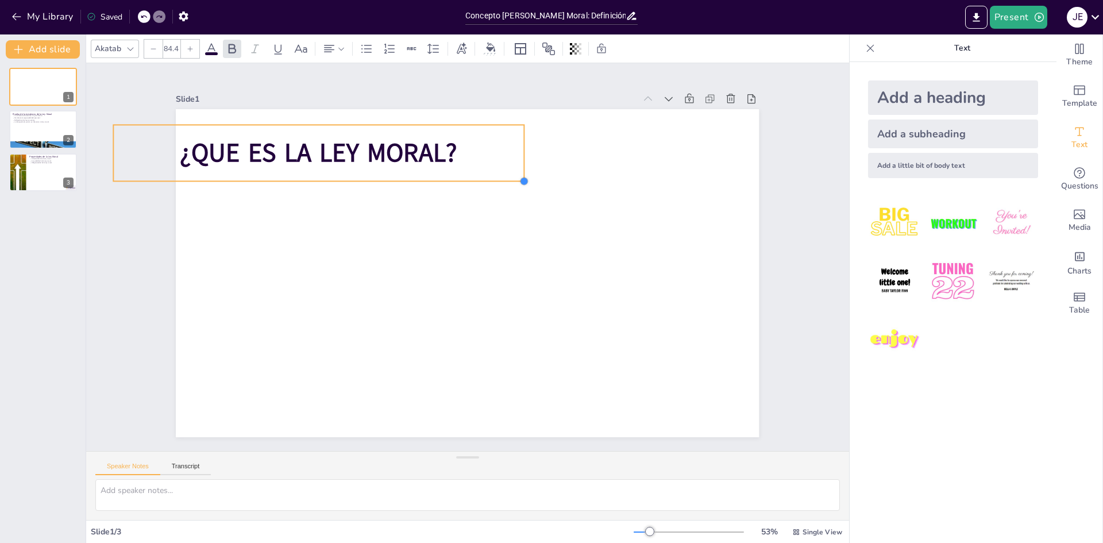
drag, startPoint x: 693, startPoint y: 201, endPoint x: 427, endPoint y: 176, distance: 267.2
click at [427, 176] on div "¿QUE ES LA LEY MORAL?" at bounding box center [467, 273] width 583 height 328
drag, startPoint x: 105, startPoint y: 181, endPoint x: 141, endPoint y: 179, distance: 36.2
click at [144, 179] on div "Slide 1 ¿QUE ES LA LEY MORAL? Slide 2 Prueba de la existencia de la Ley Moral L…" at bounding box center [468, 257] width 648 height 360
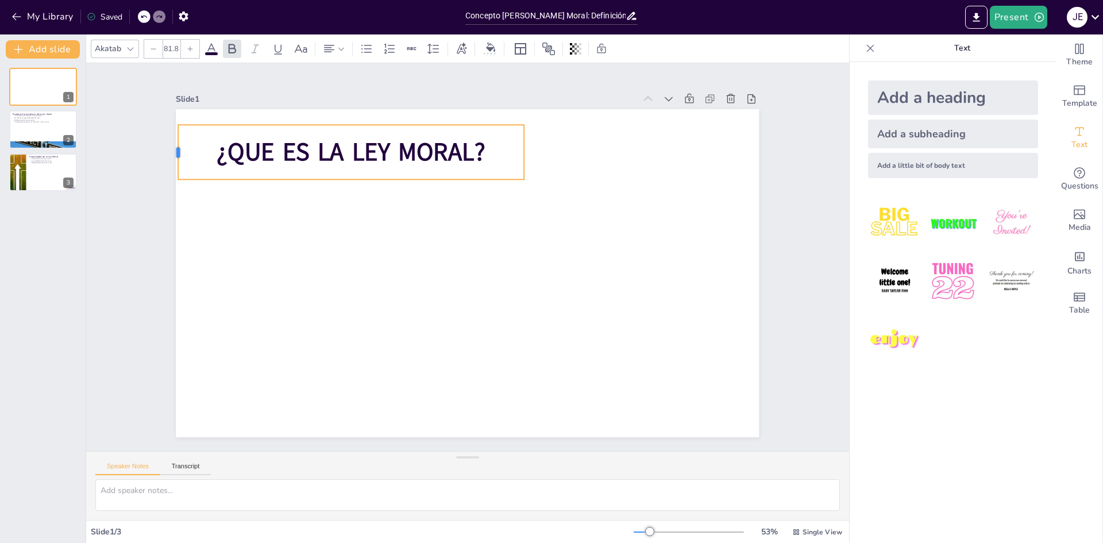
drag, startPoint x: 115, startPoint y: 145, endPoint x: 168, endPoint y: 156, distance: 53.4
click at [179, 149] on div at bounding box center [186, 121] width 15 height 55
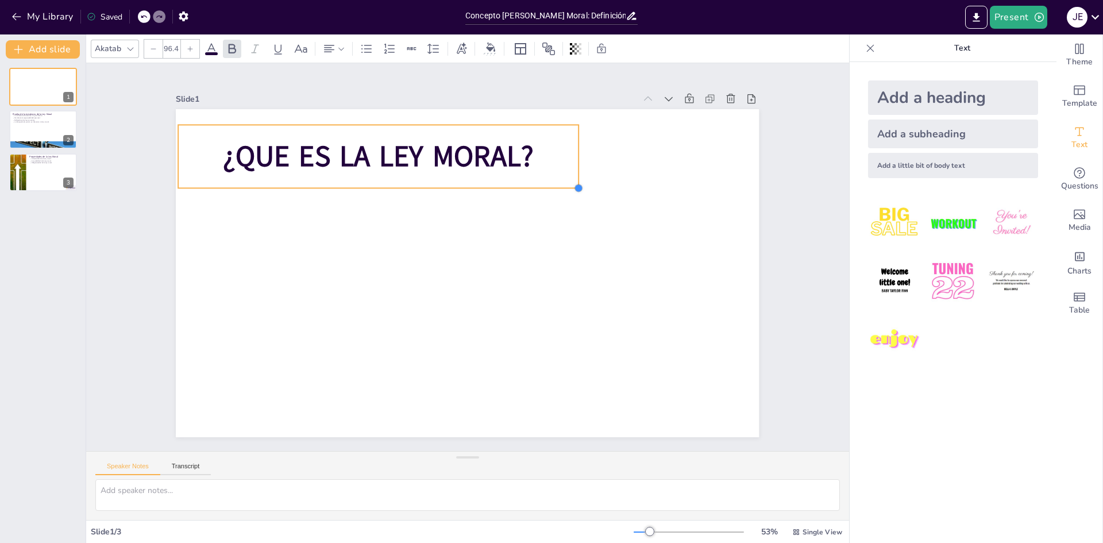
drag, startPoint x: 515, startPoint y: 174, endPoint x: 545, endPoint y: 186, distance: 31.5
click at [545, 186] on div "¿QUE ES LA LEY MORAL?" at bounding box center [466, 272] width 614 height 387
type input "99"
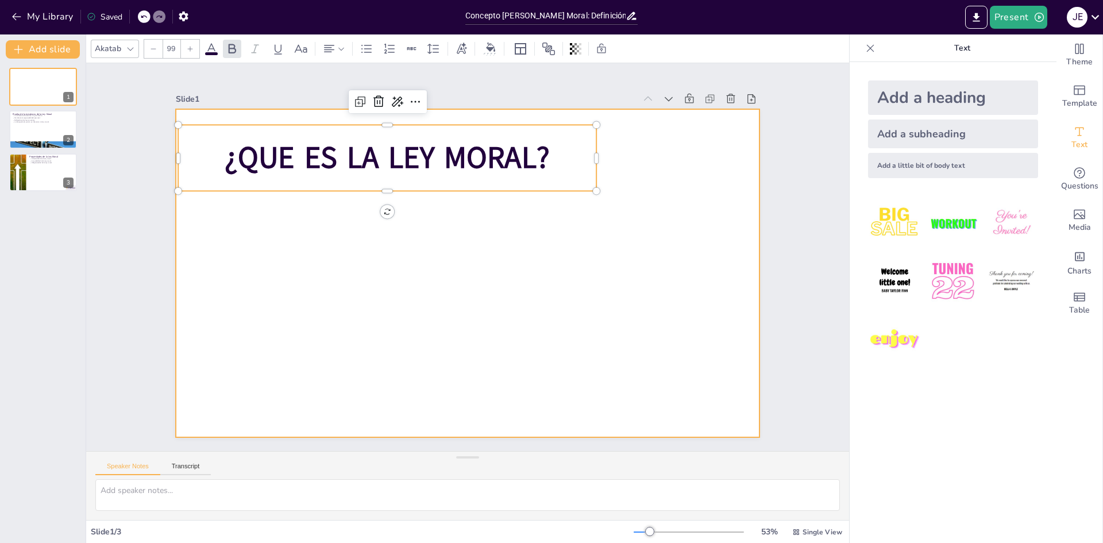
click at [487, 235] on div at bounding box center [454, 248] width 576 height 669
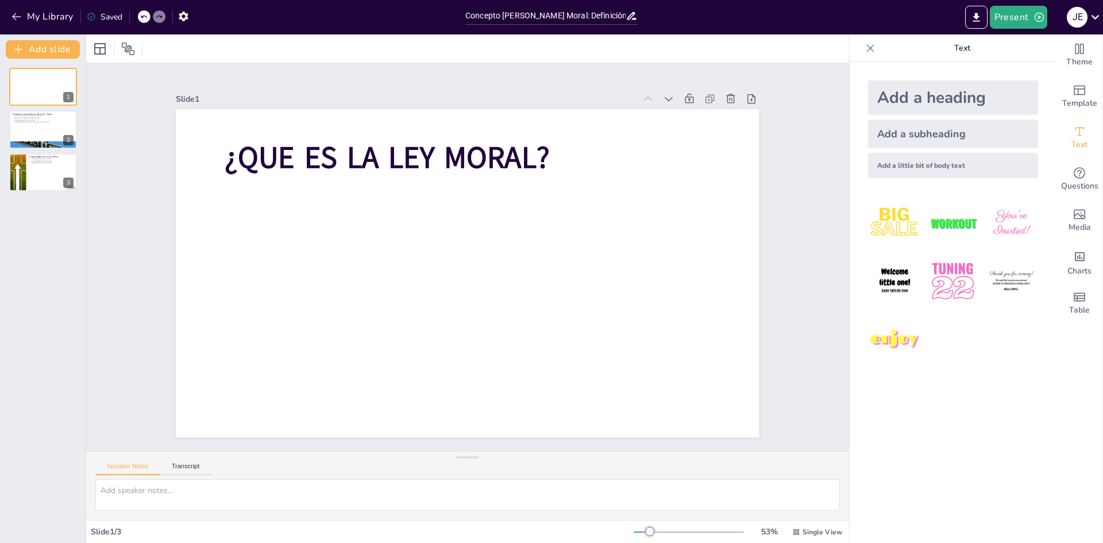
click at [888, 99] on div "Add a heading" at bounding box center [953, 97] width 170 height 34
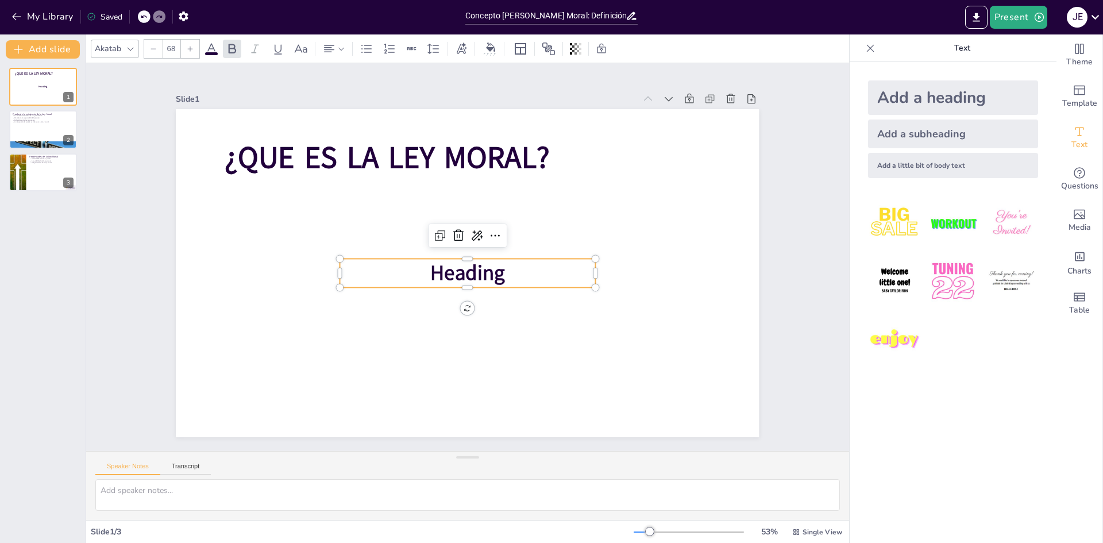
click at [475, 259] on span "Heading" at bounding box center [467, 273] width 75 height 28
click at [487, 232] on div at bounding box center [497, 239] width 20 height 20
click at [570, 353] on div "Paste" at bounding box center [587, 360] width 35 height 14
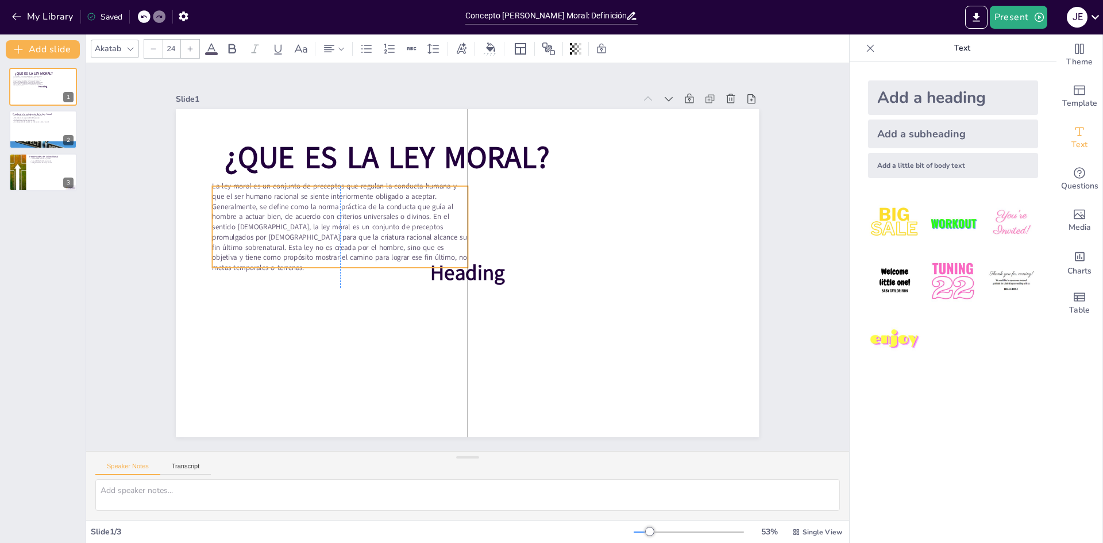
drag, startPoint x: 449, startPoint y: 206, endPoint x: 457, endPoint y: 258, distance: 52.3
click at [454, 253] on p "La ley moral es un conjunto de preceptos que regulan la conducta humana y que e…" at bounding box center [349, 201] width 269 height 143
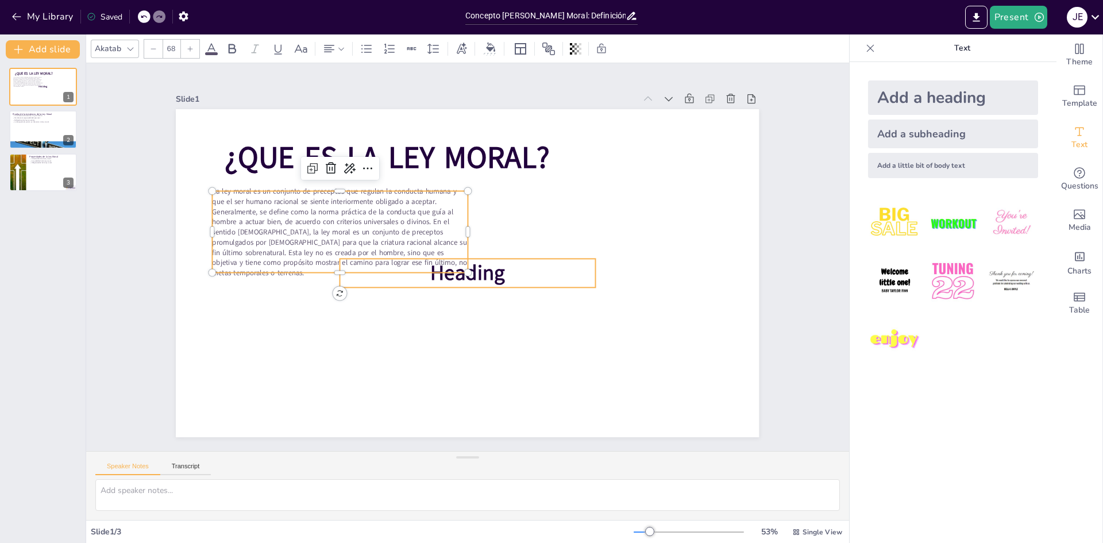
drag, startPoint x: 479, startPoint y: 278, endPoint x: 489, endPoint y: 275, distance: 10.9
click at [479, 278] on span "Heading" at bounding box center [464, 272] width 79 height 43
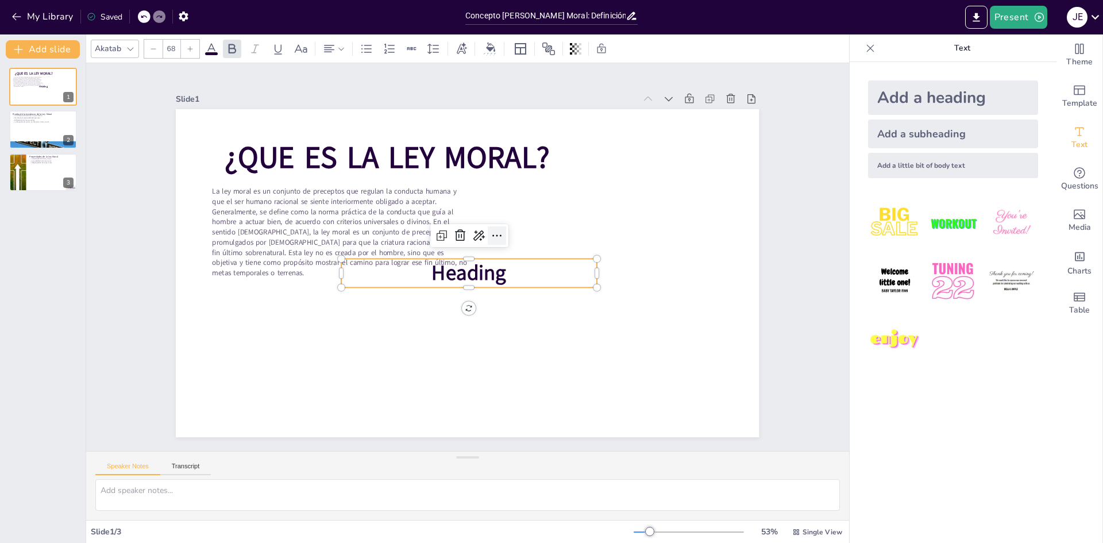
drag, startPoint x: 486, startPoint y: 225, endPoint x: 487, endPoint y: 232, distance: 7.5
click at [491, 232] on icon at bounding box center [498, 239] width 15 height 15
click at [637, 359] on div "Ctrl+V" at bounding box center [652, 367] width 30 height 17
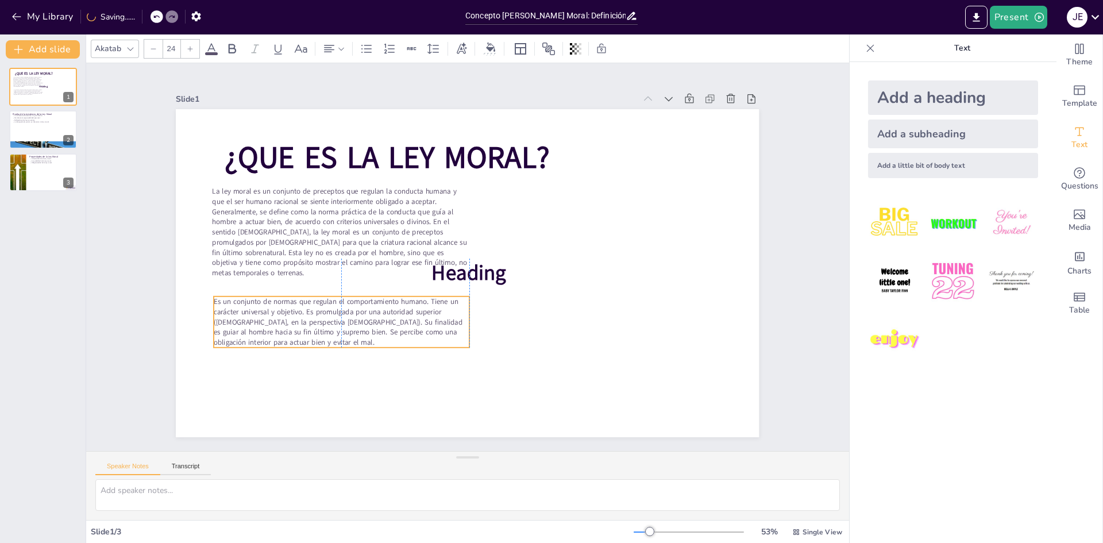
drag, startPoint x: 440, startPoint y: 180, endPoint x: 449, endPoint y: 346, distance: 166.3
click at [449, 346] on p "Es un conjunto de normas que regulan el comportamiento humano. Tiene un carácte…" at bounding box center [331, 294] width 260 height 103
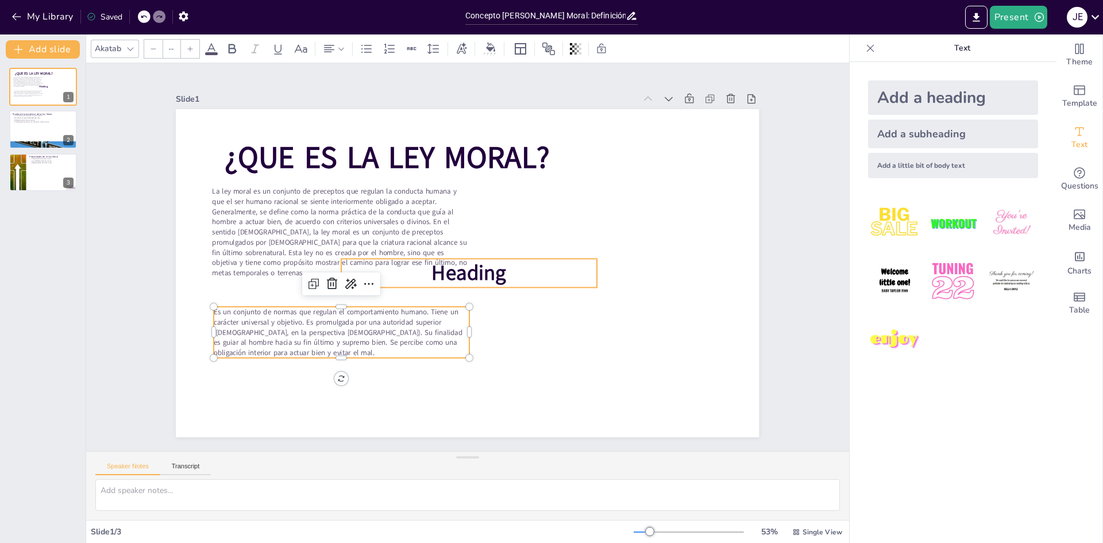
type input "68"
click at [492, 281] on span "Heading" at bounding box center [465, 273] width 79 height 43
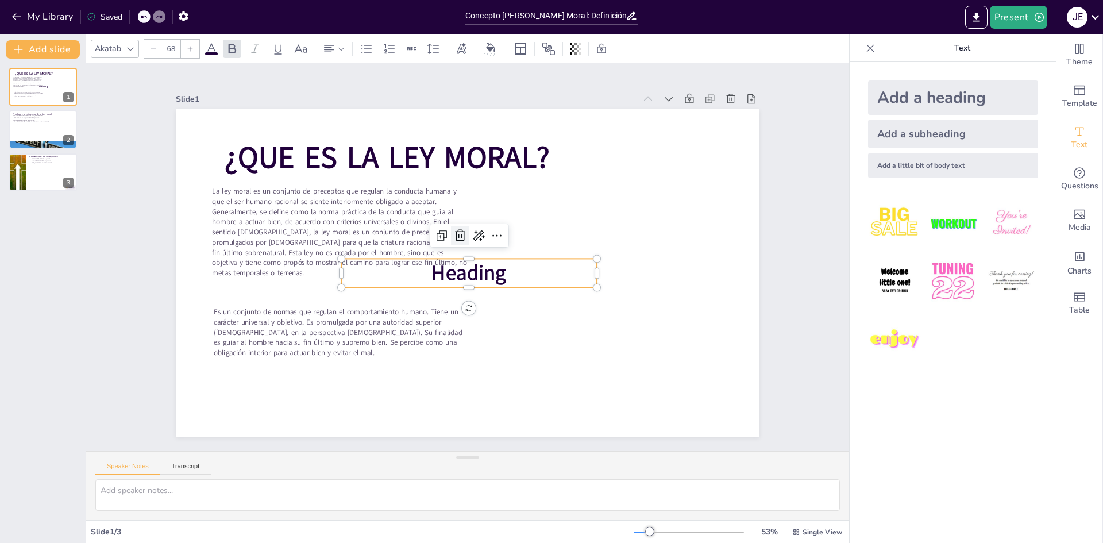
click at [455, 237] on icon at bounding box center [462, 235] width 15 height 15
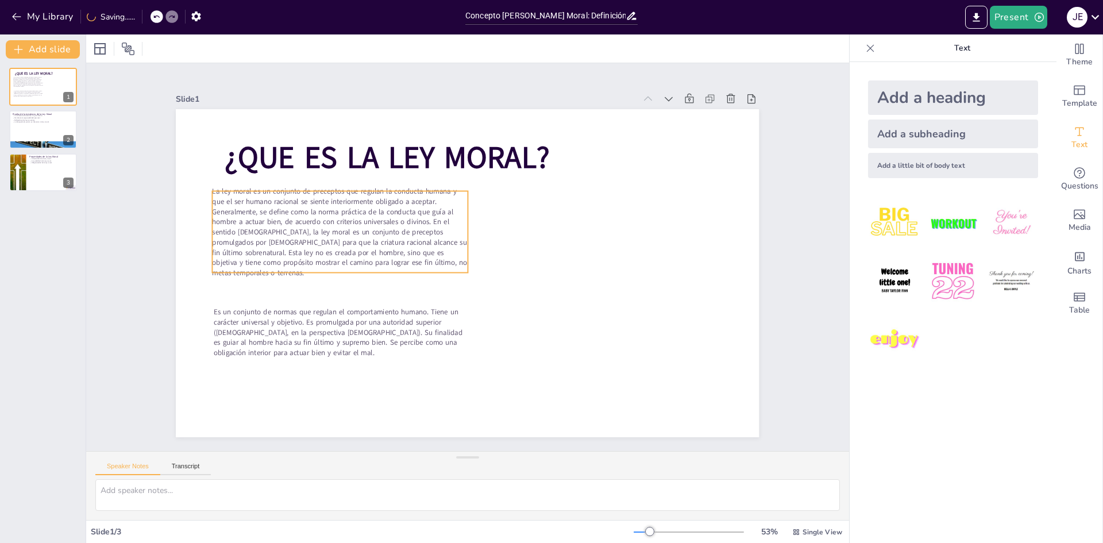
click at [422, 237] on span "La ley moral es un conjunto de preceptos que regulan la conducta humana y que e…" at bounding box center [340, 214] width 257 height 108
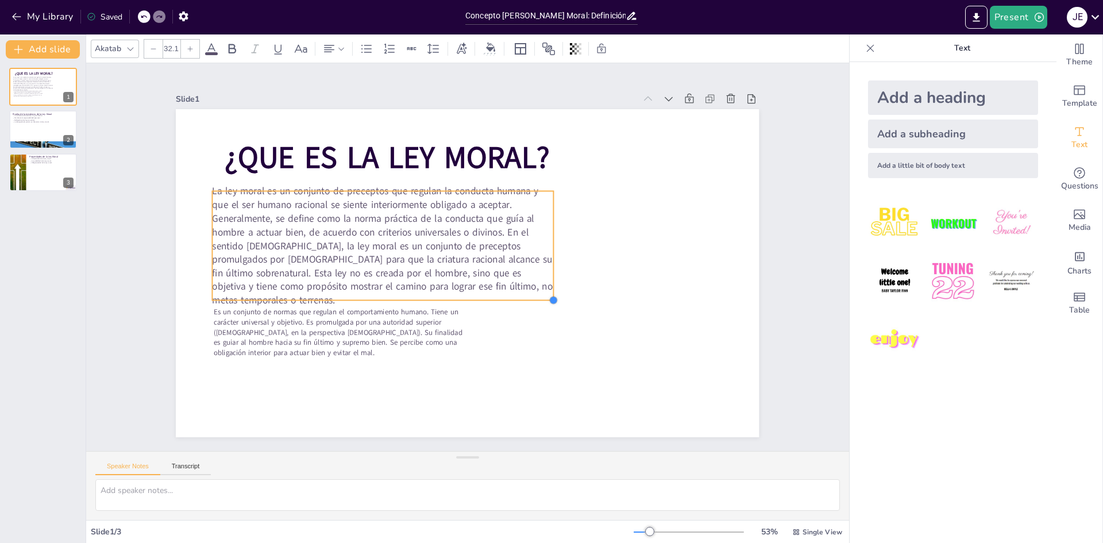
drag, startPoint x: 457, startPoint y: 267, endPoint x: 543, endPoint y: 275, distance: 86.0
click at [543, 275] on div "¿QUE ES LA LEY MORAL? La ley moral es un conjunto de preceptos que regulan la c…" at bounding box center [462, 272] width 656 height 492
click at [544, 267] on p "La ley moral es un conjunto de preceptos que regulan la conducta humana y que e…" at bounding box center [392, 229] width 359 height 191
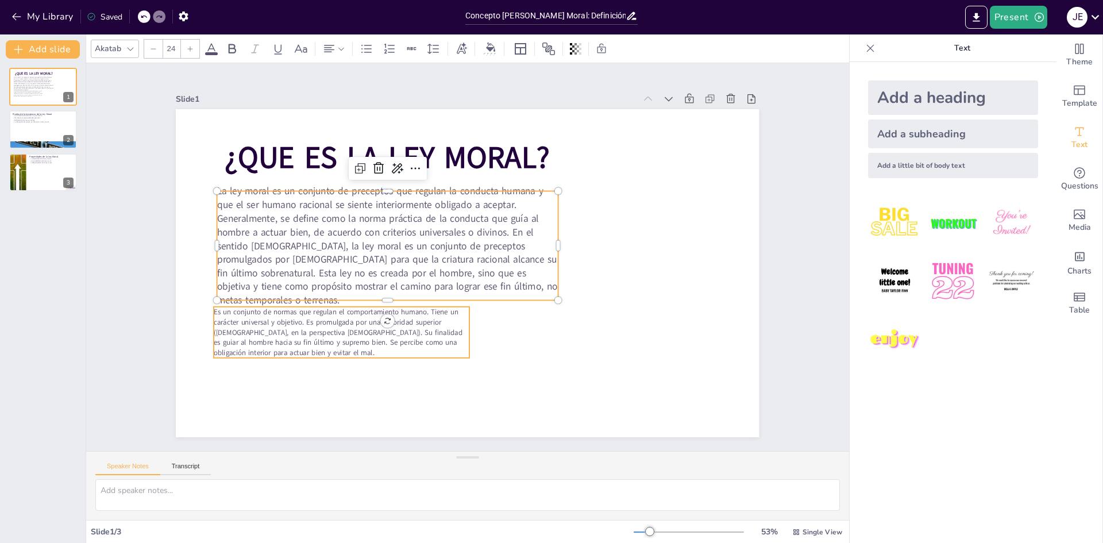
click at [436, 332] on span "Es un conjunto de normas que regulan el comportamiento humano. Tiene un carácte…" at bounding box center [324, 298] width 250 height 90
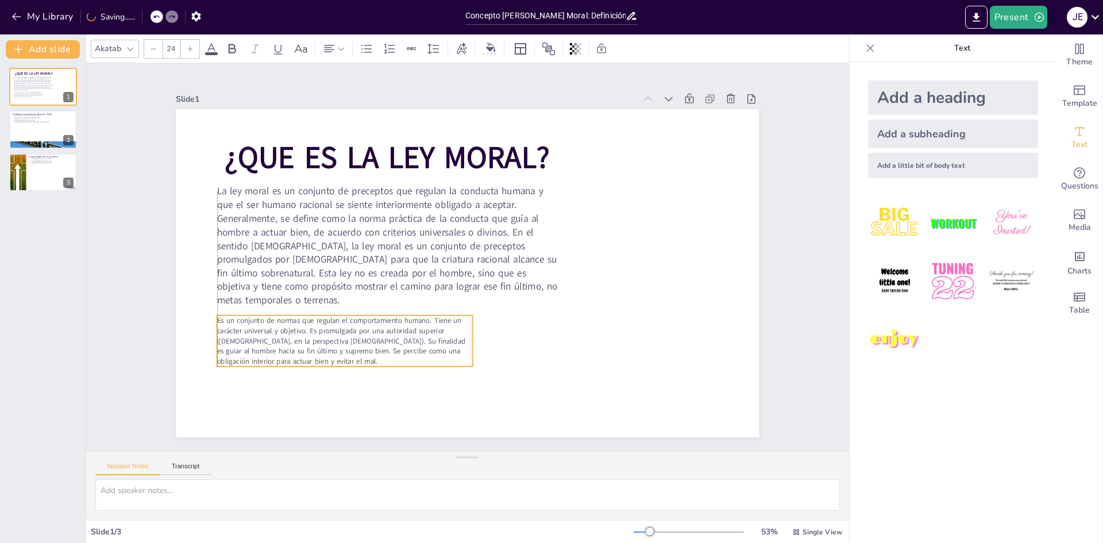
drag, startPoint x: 442, startPoint y: 348, endPoint x: 447, endPoint y: 357, distance: 10.1
click at [447, 357] on p "Es un conjunto de normas que regulan el comportamiento humano. Tiene un carácte…" at bounding box center [344, 340] width 255 height 51
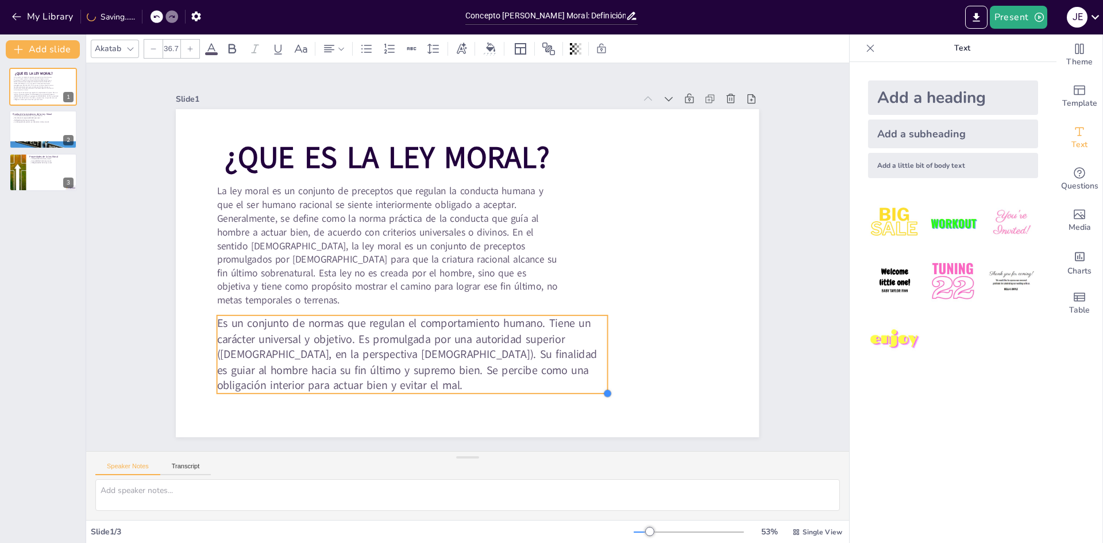
drag, startPoint x: 465, startPoint y: 363, endPoint x: 537, endPoint y: 355, distance: 71.7
click at [534, 389] on div "¿QUE ES LA LEY MORAL? La ley moral es un conjunto de preceptos que regulan la c…" at bounding box center [467, 273] width 583 height 328
click at [545, 323] on span "Es un conjunto de normas que regulan el comportamiento humano. Tiene un carácte…" at bounding box center [395, 340] width 380 height 102
click at [545, 320] on span "Es un conjunto de normas que regulan el comportamiento humano. Tiene un carácte…" at bounding box center [395, 340] width 380 height 102
click at [545, 317] on span "Es un conjunto de normas que regulan el comportamiento humano. Tiene un carácte…" at bounding box center [384, 330] width 379 height 137
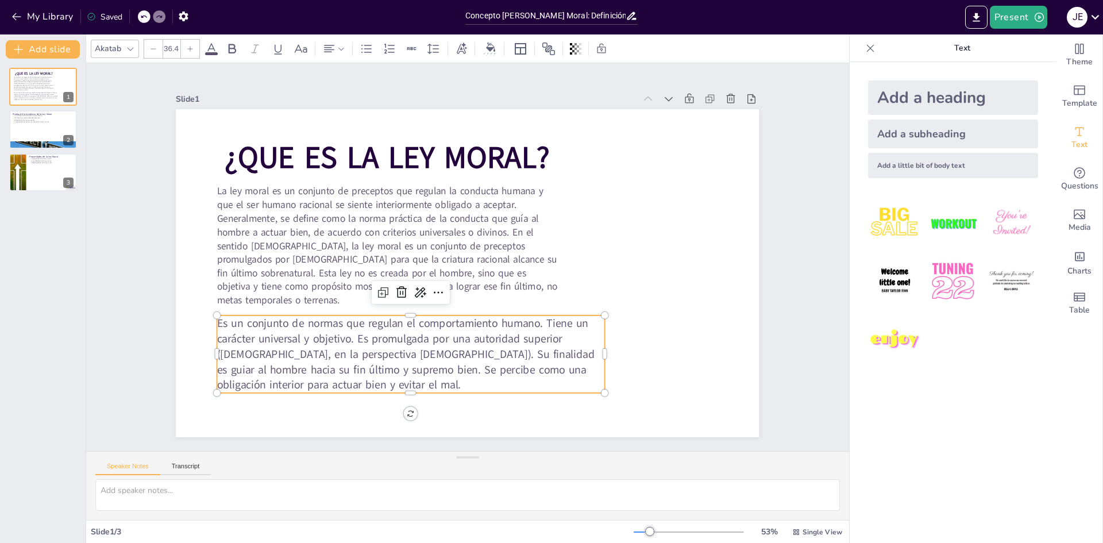
click at [548, 317] on span "Es un conjunto de normas que regulan el comportamiento humano. Tiene un carácte…" at bounding box center [406, 353] width 378 height 77
click at [548, 317] on span "Es un conjunto de normas que regulan el comportamiento humano. Tiene un carácte…" at bounding box center [384, 330] width 379 height 137
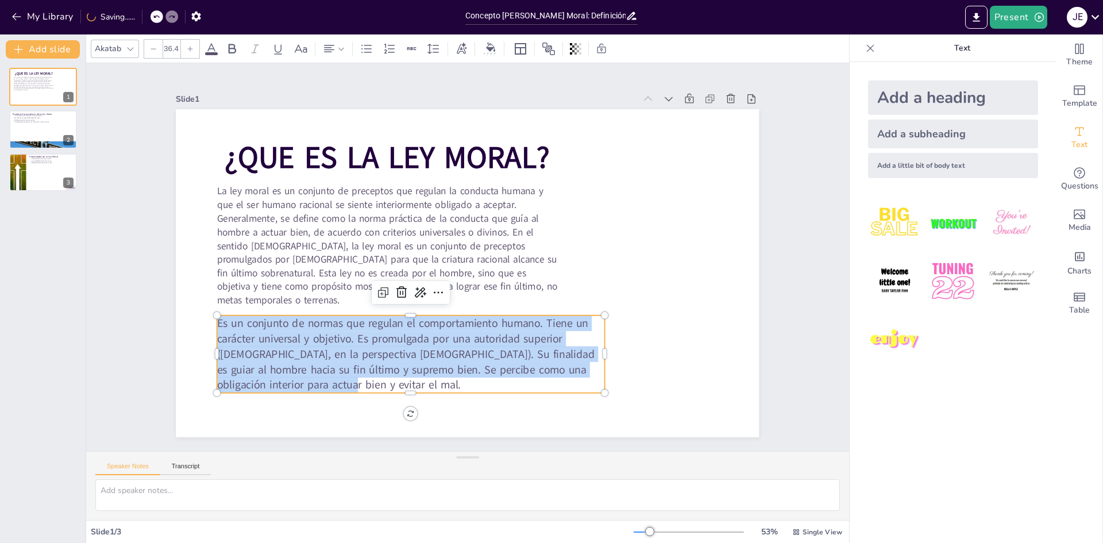
click at [548, 317] on span "Es un conjunto de normas que regulan el comportamiento humano. Tiene un carácte…" at bounding box center [376, 321] width 377 height 173
click at [545, 319] on span "Es un conjunto de normas que regulan el comportamiento humano. Tiene un carácte…" at bounding box center [395, 340] width 380 height 102
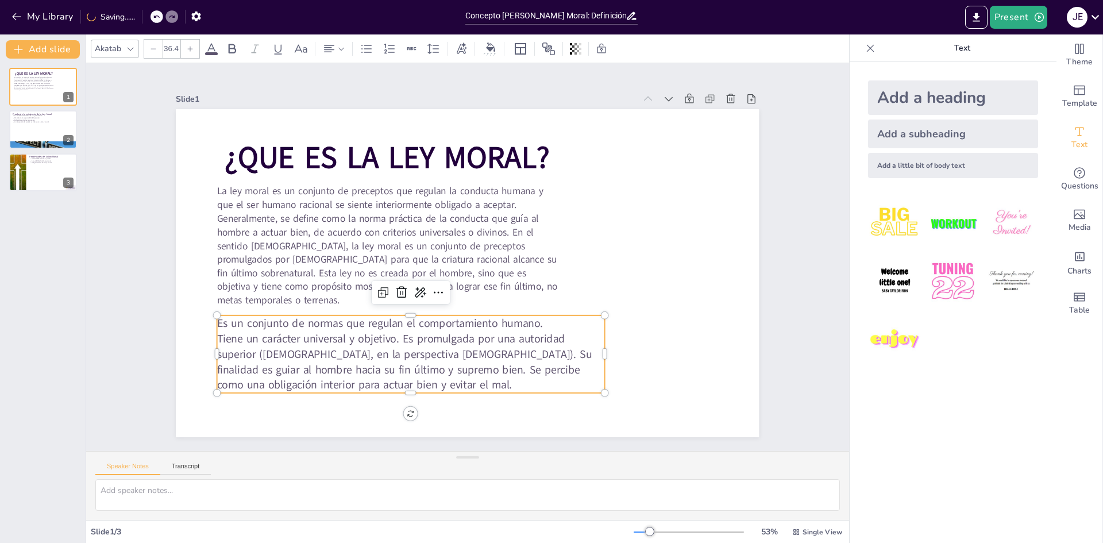
click at [397, 337] on span "Tiene un carácter universal y objetivo. Es promulgada por una autoridad superio…" at bounding box center [383, 338] width 376 height 122
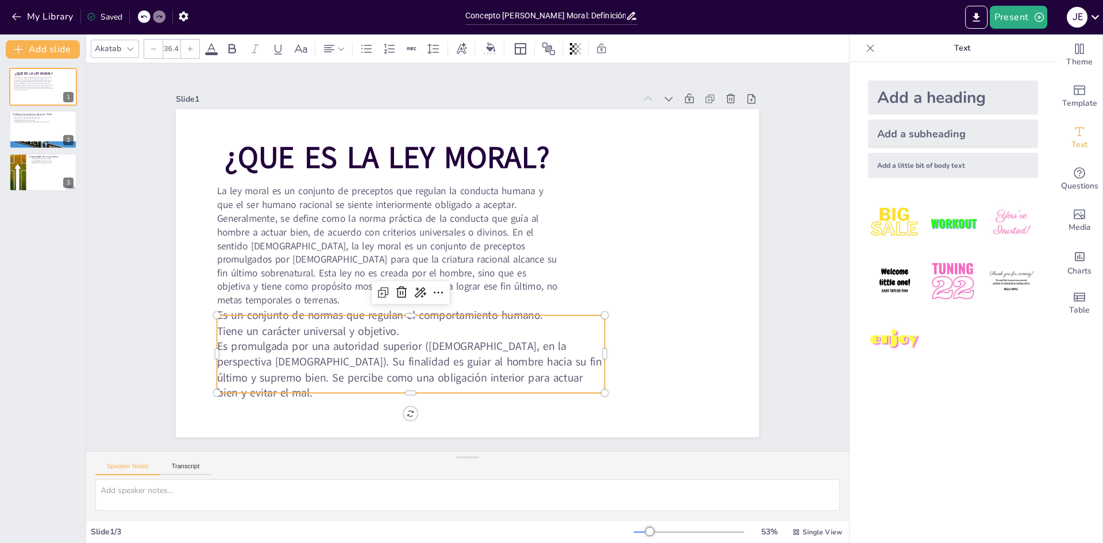
click at [540, 367] on span "Es promulgada por una autoridad superior ([DEMOGRAPHIC_DATA], en la perspectiva…" at bounding box center [397, 354] width 388 height 84
click at [212, 320] on span "Es un conjunto de normas que regulan el comportamiento humano." at bounding box center [375, 306] width 326 height 49
click at [211, 321] on span "Es un conjunto de normas que regulan el comportamiento humano." at bounding box center [374, 305] width 326 height 49
click at [373, 47] on icon at bounding box center [367, 49] width 14 height 14
click at [217, 334] on span "Tiene un carácter universal y objetivo." at bounding box center [308, 330] width 182 height 15
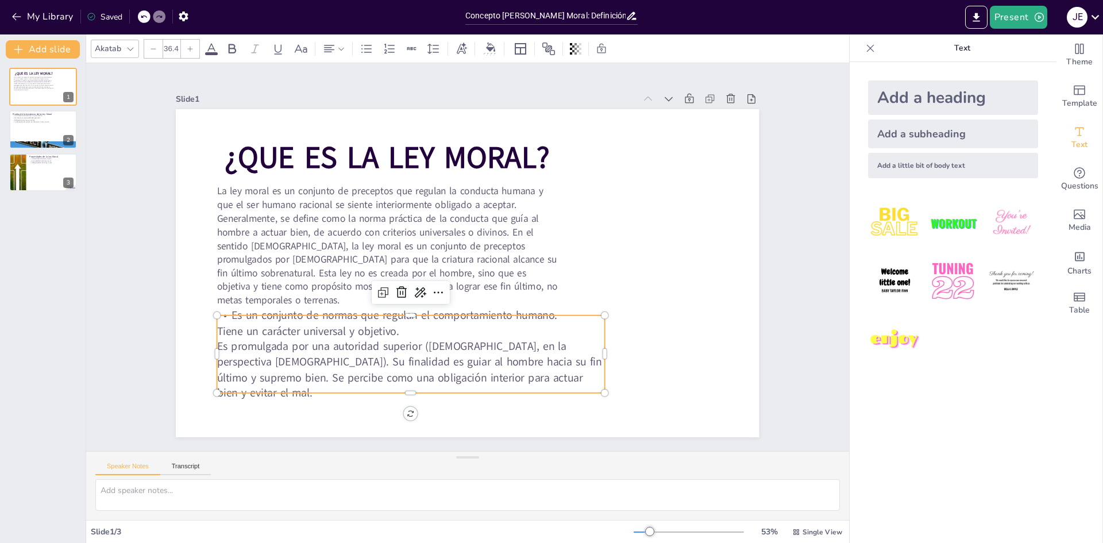
click at [210, 322] on span "Tiene un carácter universal y objetivo." at bounding box center [297, 295] width 182 height 53
click at [222, 334] on span "Tiene un carácter universal y objetivo." at bounding box center [308, 330] width 182 height 15
click at [361, 51] on icon at bounding box center [367, 49] width 14 height 14
click at [219, 354] on span "Es promulgada por una autoridad superior ([DEMOGRAPHIC_DATA], en la perspectiva…" at bounding box center [397, 354] width 388 height 84
drag, startPoint x: 291, startPoint y: 361, endPoint x: 308, endPoint y: 357, distance: 17.1
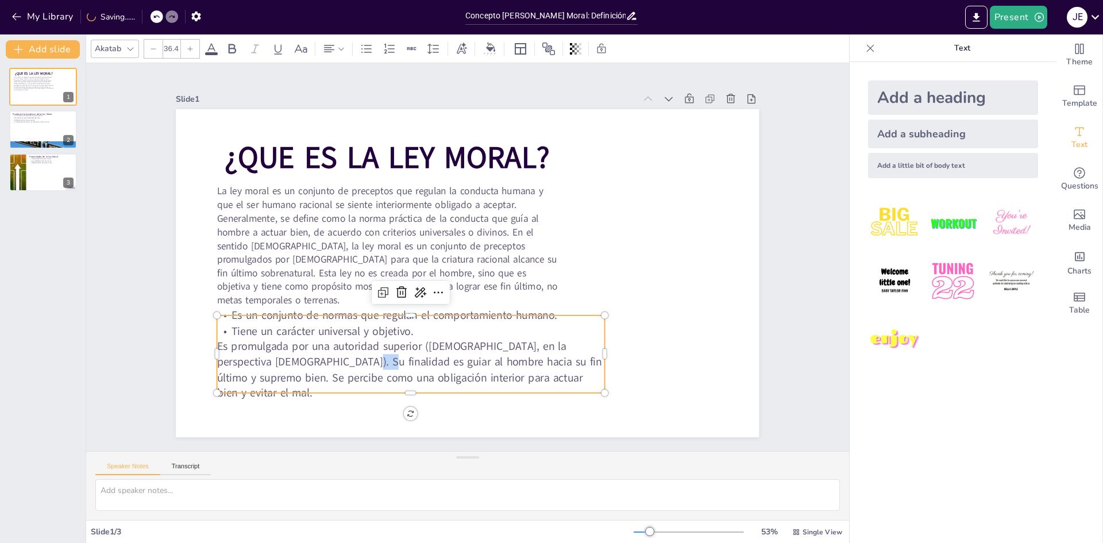
click at [307, 357] on span "Es promulgada por una autoridad superior ([DEMOGRAPHIC_DATA], en la perspectiva…" at bounding box center [397, 354] width 388 height 84
click at [279, 353] on span "Es promulgada por una autoridad superior ([DEMOGRAPHIC_DATA], en la perspectiva…" at bounding box center [375, 335] width 380 height 157
click at [217, 351] on span "Es promulgada por una autoridad superior ([DEMOGRAPHIC_DATA], en la perspectiva…" at bounding box center [386, 345] width 386 height 121
click at [372, 51] on icon at bounding box center [367, 49] width 14 height 14
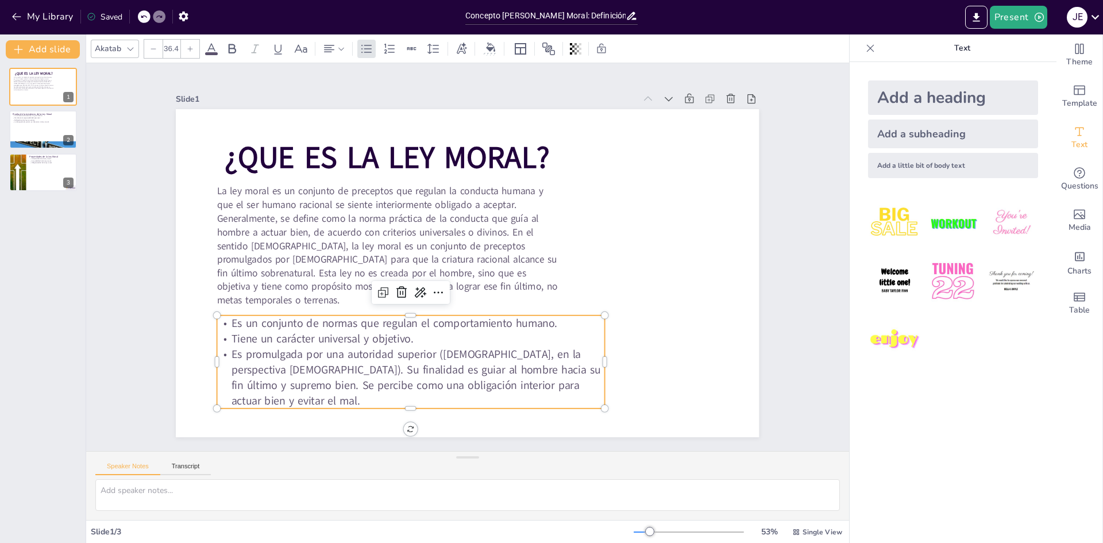
click at [279, 370] on span "Es promulgada por una autoridad superior ([DEMOGRAPHIC_DATA], en la perspectiva…" at bounding box center [403, 362] width 372 height 82
click at [544, 380] on span "Su finalidad es guiar al hombre hacia su fin último y supremo bien. Se percibe …" at bounding box center [374, 375] width 339 height 99
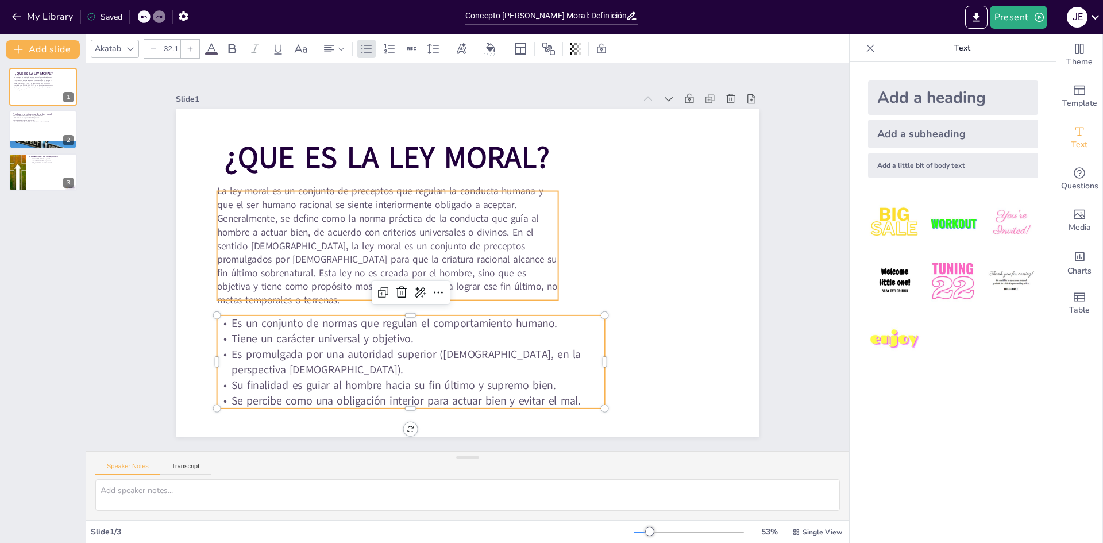
click at [491, 283] on span "La ley moral es un conjunto de preceptos que regulan la conducta humana y que e…" at bounding box center [385, 231] width 344 height 144
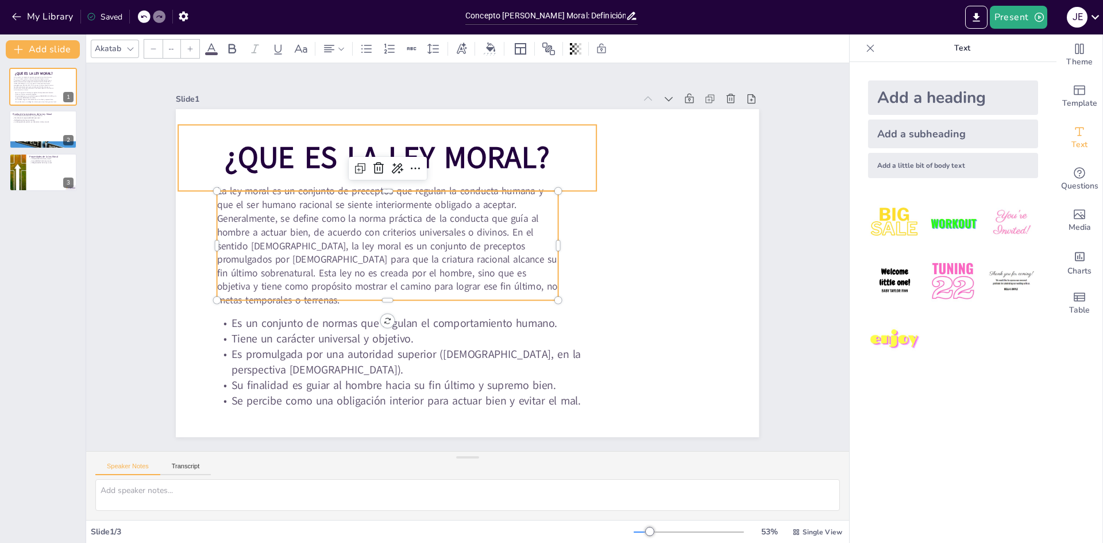
type input "99"
click at [528, 157] on span "¿QUE ES LA LEY MORAL?" at bounding box center [387, 157] width 325 height 41
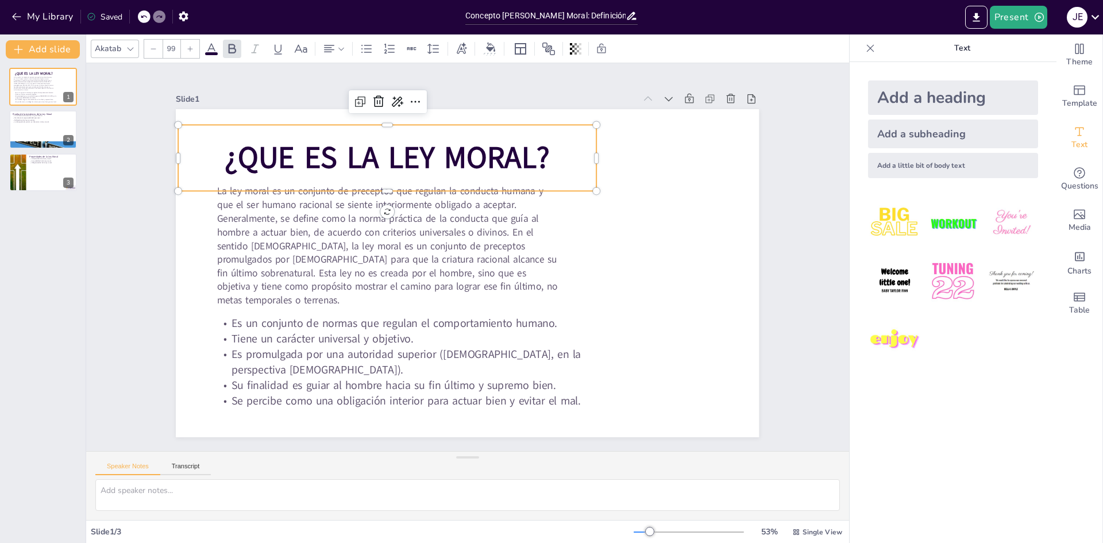
click at [547, 157] on p "¿QUE ES LA LEY MORAL?" at bounding box center [388, 158] width 418 height 42
click at [540, 150] on span "¿QUE ES LA LEY MORAL?" at bounding box center [387, 157] width 325 height 41
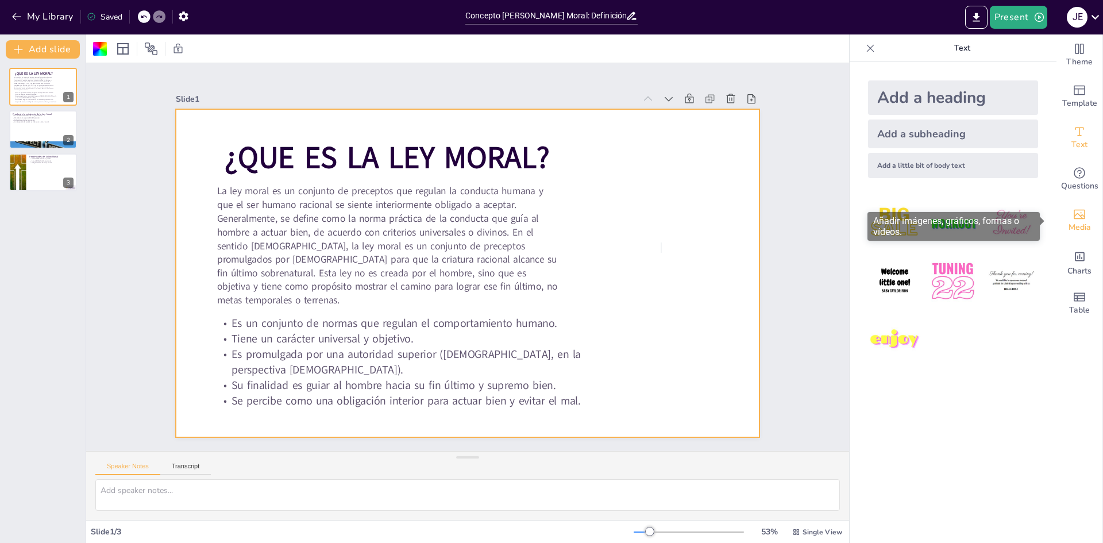
click at [1073, 217] on icon "Add images, graphics, shapes or video" at bounding box center [1080, 214] width 14 height 14
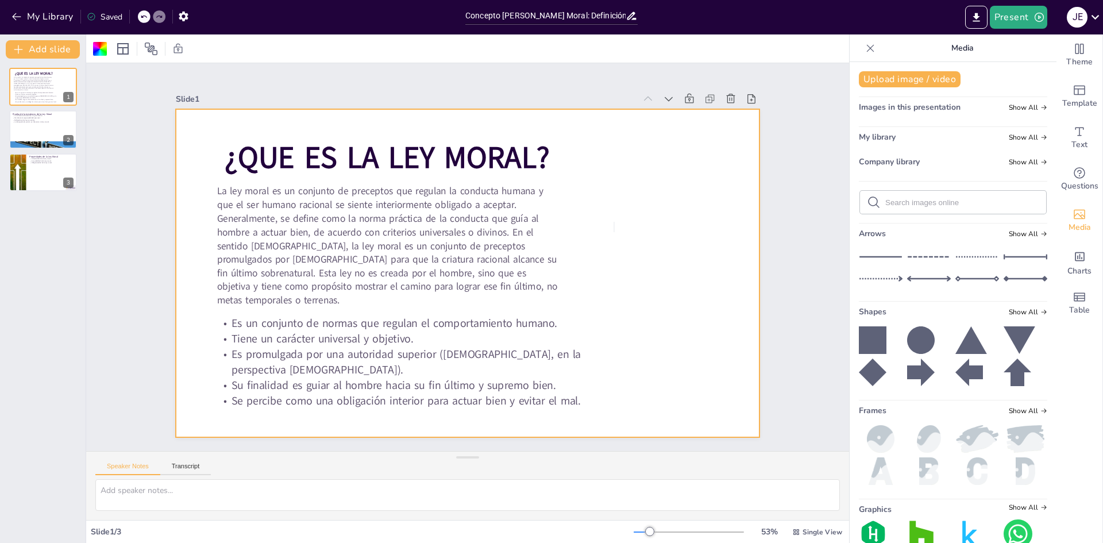
drag, startPoint x: 611, startPoint y: 248, endPoint x: 577, endPoint y: 264, distance: 37.3
click at [611, 254] on div at bounding box center [466, 272] width 614 height 387
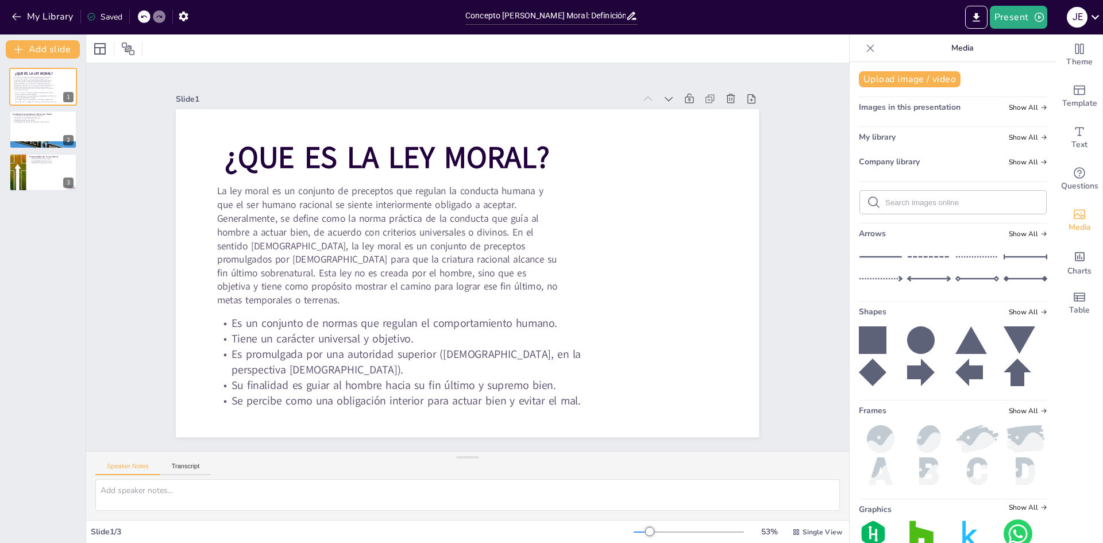
click at [867, 45] on icon at bounding box center [870, 48] width 11 height 11
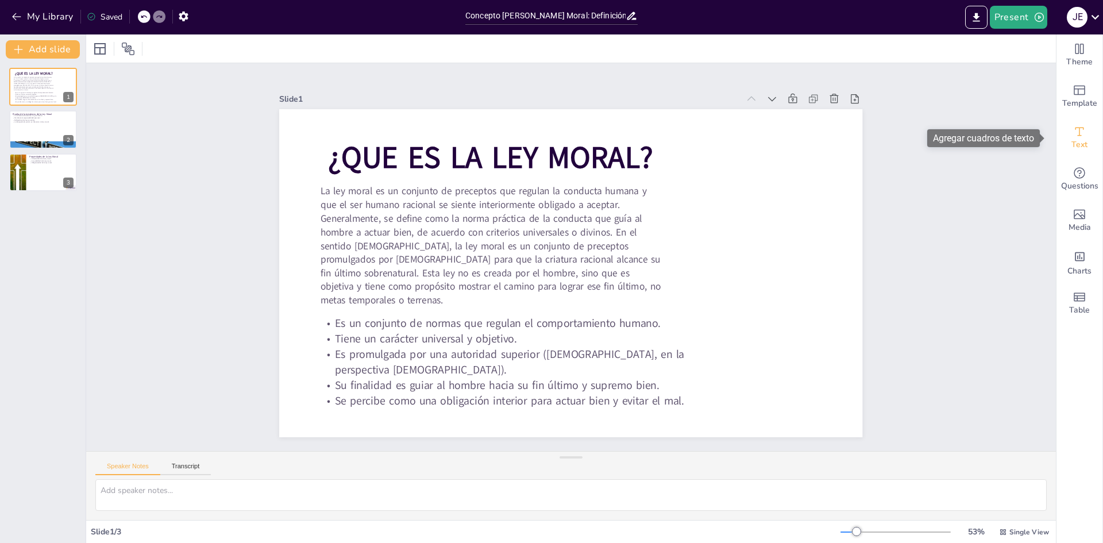
click at [1077, 126] on icon "Add text boxes" at bounding box center [1080, 132] width 14 height 14
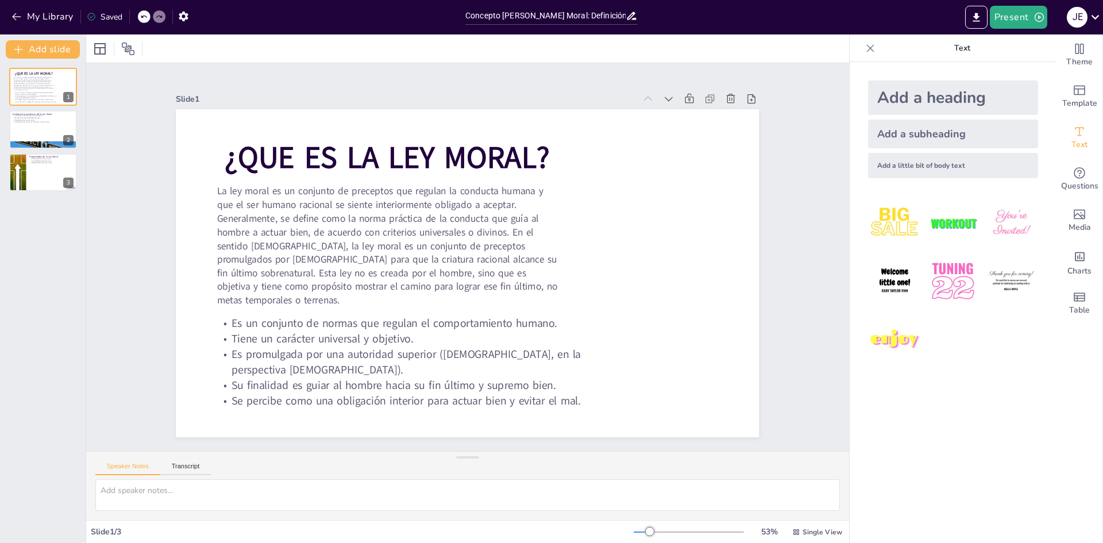
click at [887, 80] on div "Add a heading" at bounding box center [953, 97] width 170 height 34
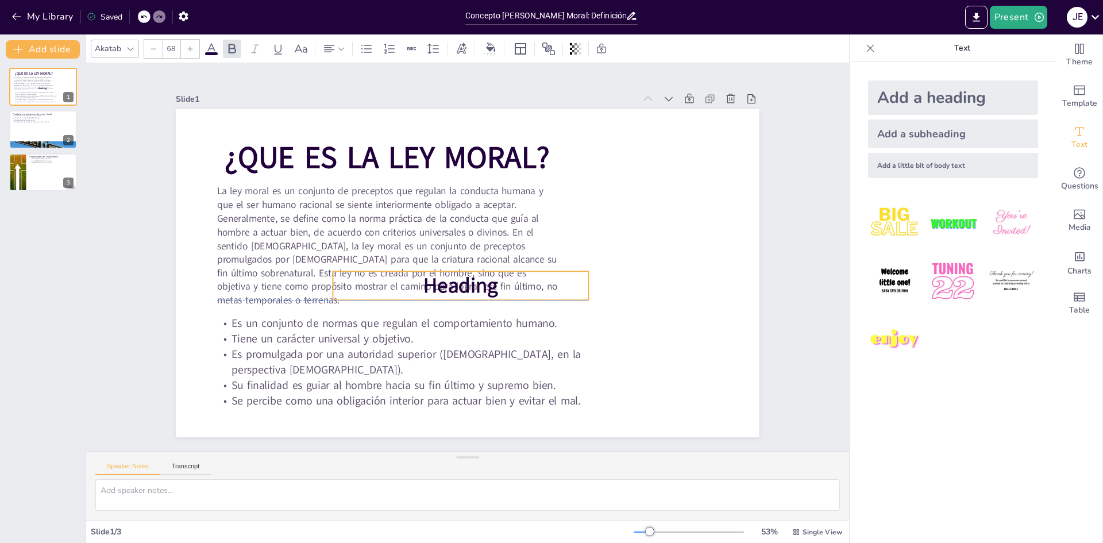
click at [575, 271] on p "Heading" at bounding box center [460, 285] width 255 height 29
click at [504, 288] on p "Heading" at bounding box center [457, 284] width 257 height 55
click at [482, 243] on icon at bounding box center [489, 250] width 15 height 15
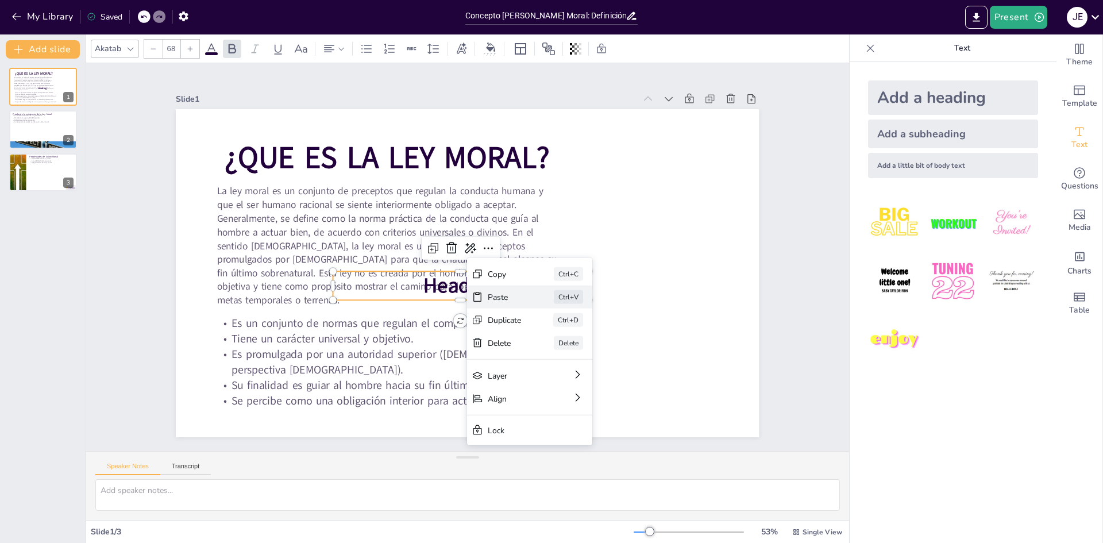
click at [541, 357] on div "Paste Ctrl+V" at bounding box center [604, 375] width 127 height 36
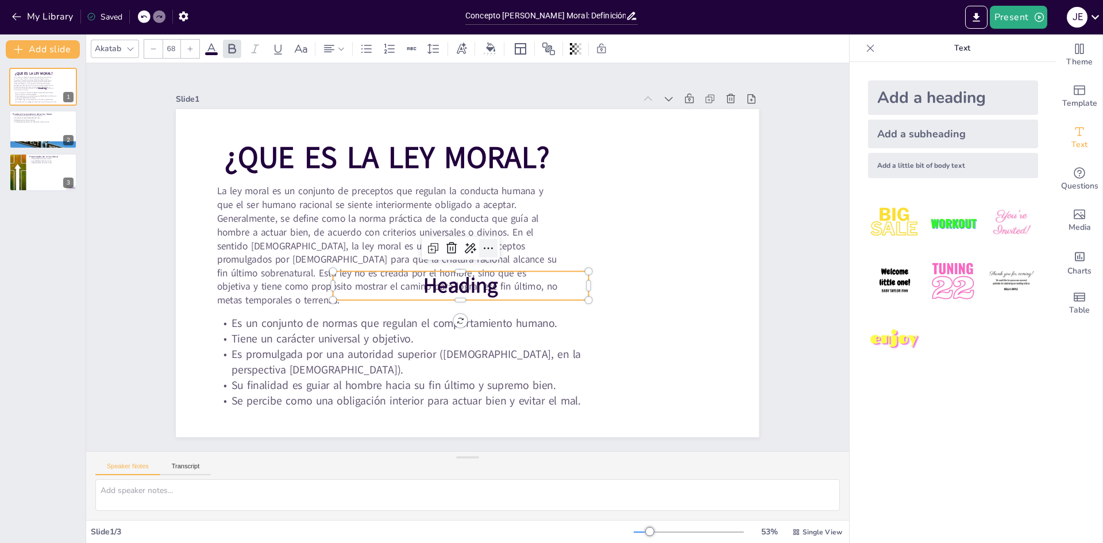
click at [482, 248] on icon at bounding box center [489, 250] width 15 height 15
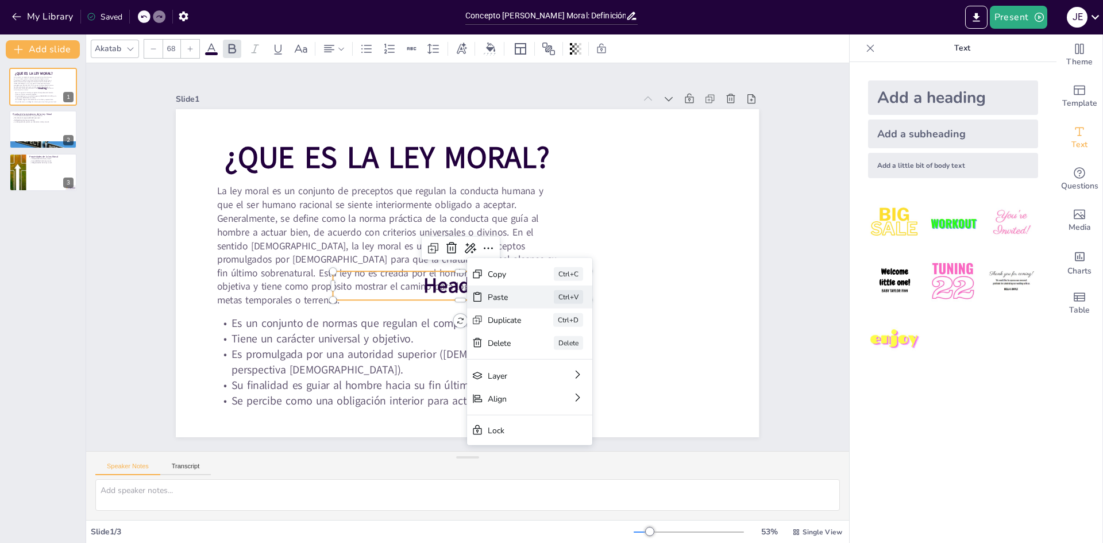
click at [562, 365] on div "Paste" at bounding box center [579, 372] width 35 height 14
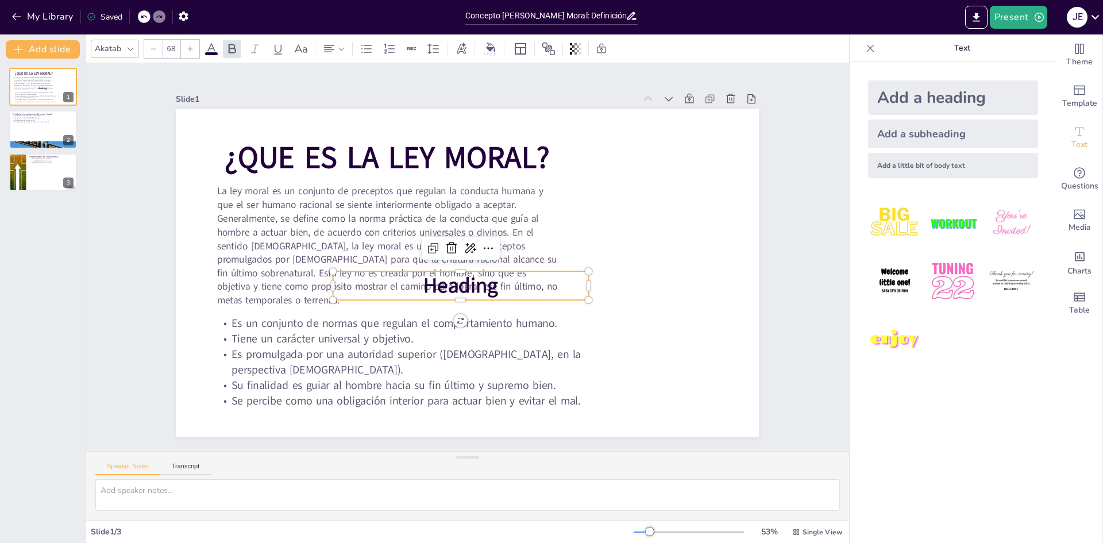
click at [557, 288] on p "Heading" at bounding box center [457, 285] width 257 height 56
click at [470, 263] on icon at bounding box center [479, 272] width 18 height 18
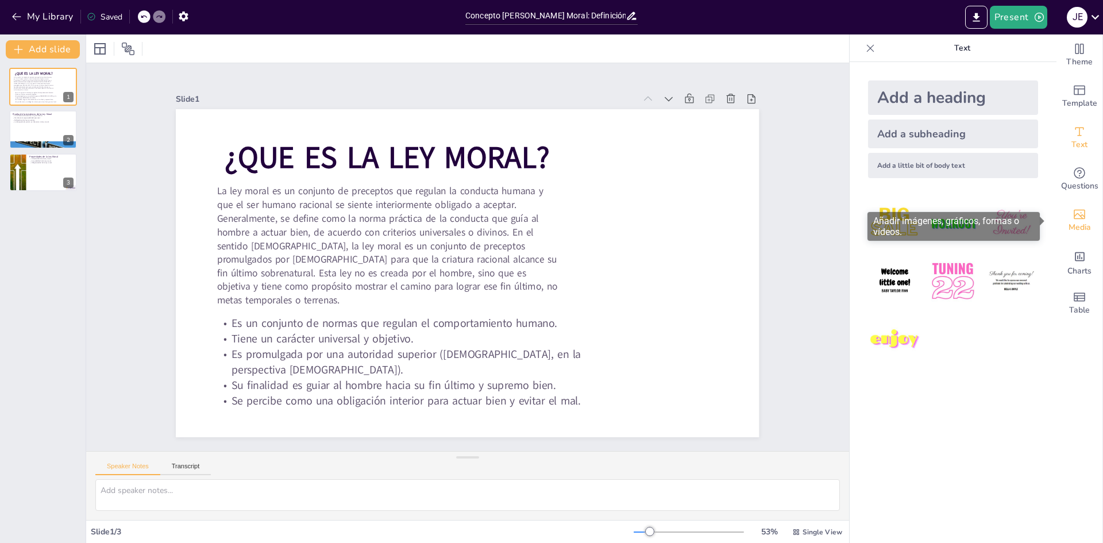
click at [1088, 221] on div "Media" at bounding box center [1080, 220] width 46 height 41
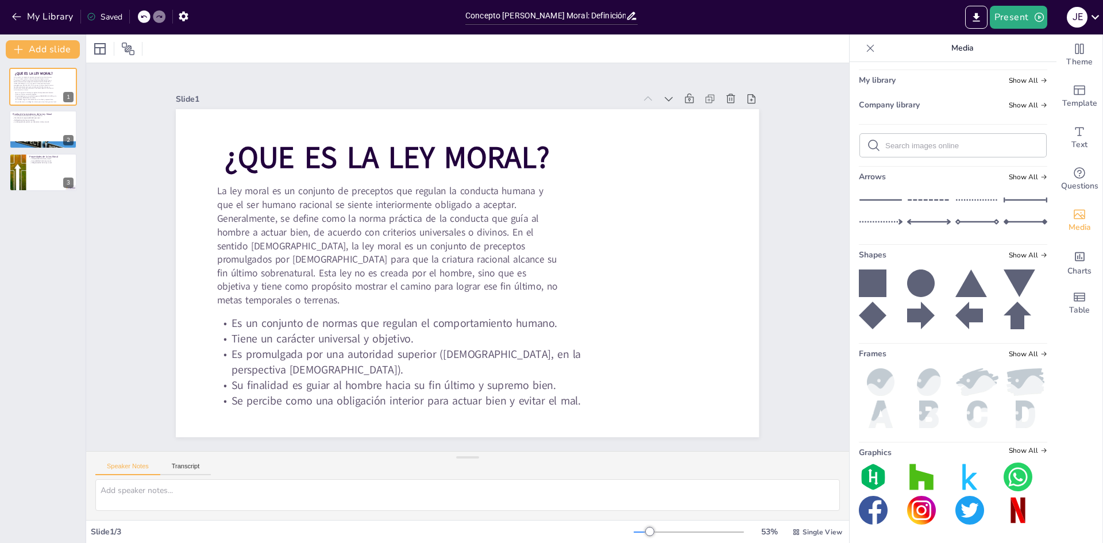
scroll to position [0, 0]
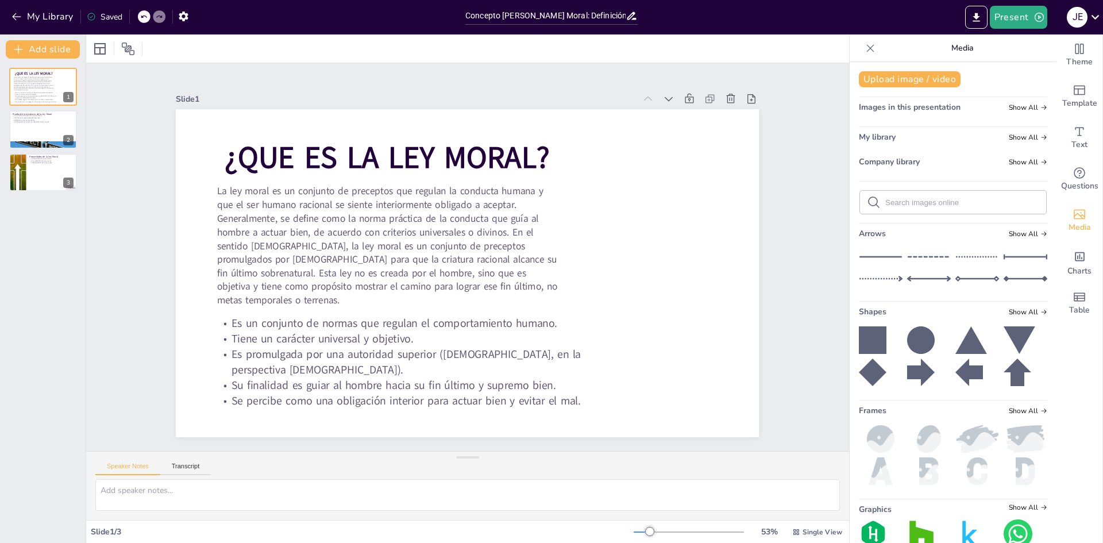
click at [865, 51] on icon at bounding box center [870, 48] width 11 height 11
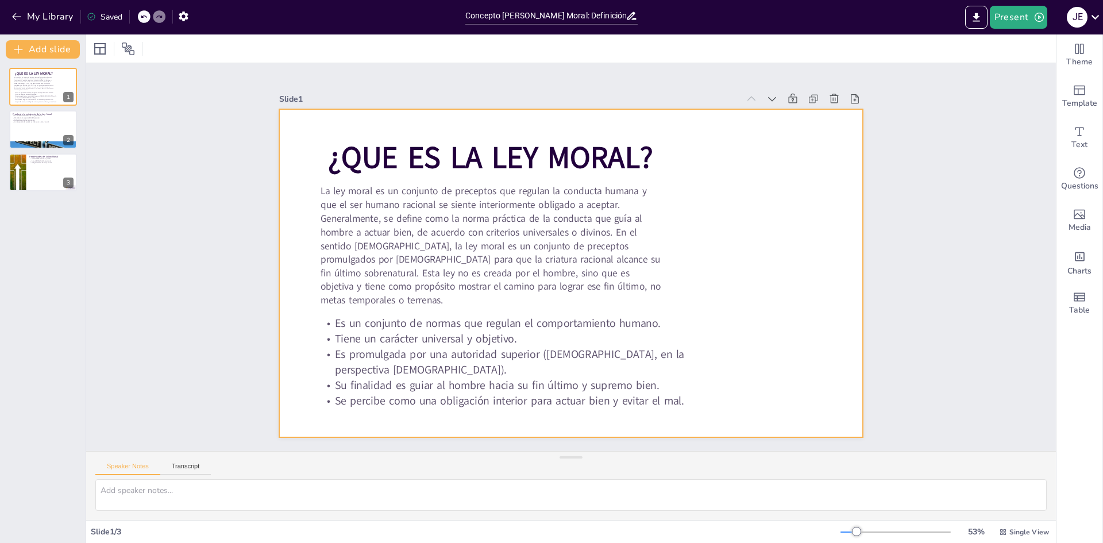
click at [778, 191] on div at bounding box center [569, 272] width 614 height 387
click at [864, 123] on icon at bounding box center [870, 129] width 13 height 13
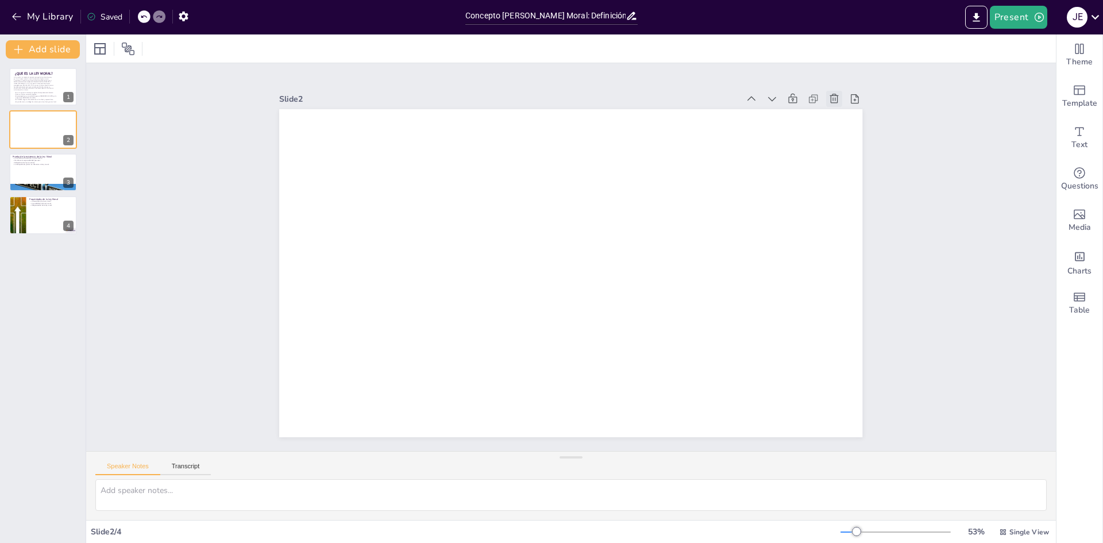
click at [845, 122] on icon at bounding box center [850, 127] width 10 height 10
type textarea "La conciencia es un aspecto fundamental de la naturaleza humana que nos permite…"
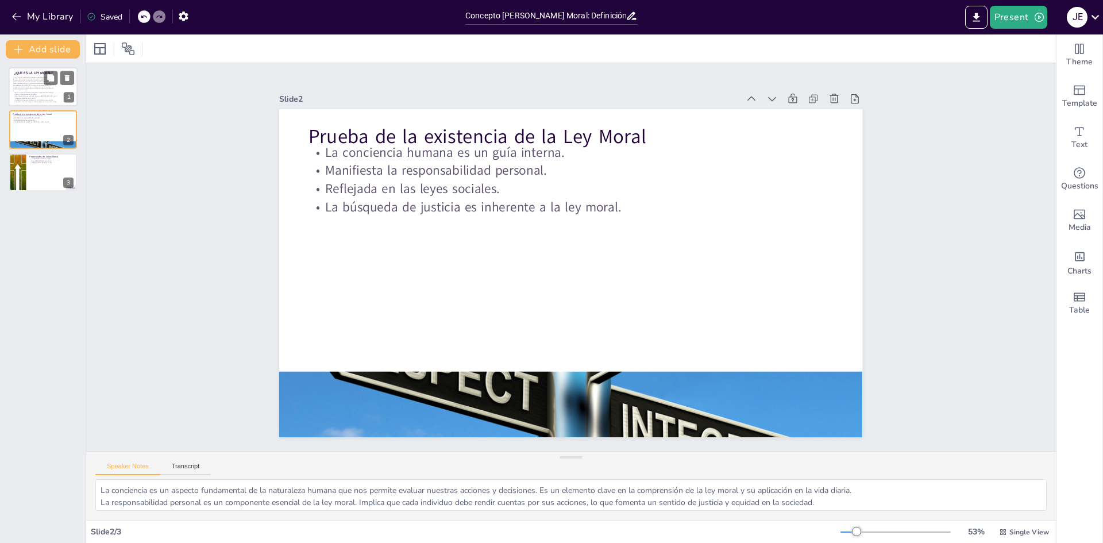
click at [53, 93] on span "Es un conjunto de normas que regulan el comportamiento humano." at bounding box center [34, 93] width 38 height 2
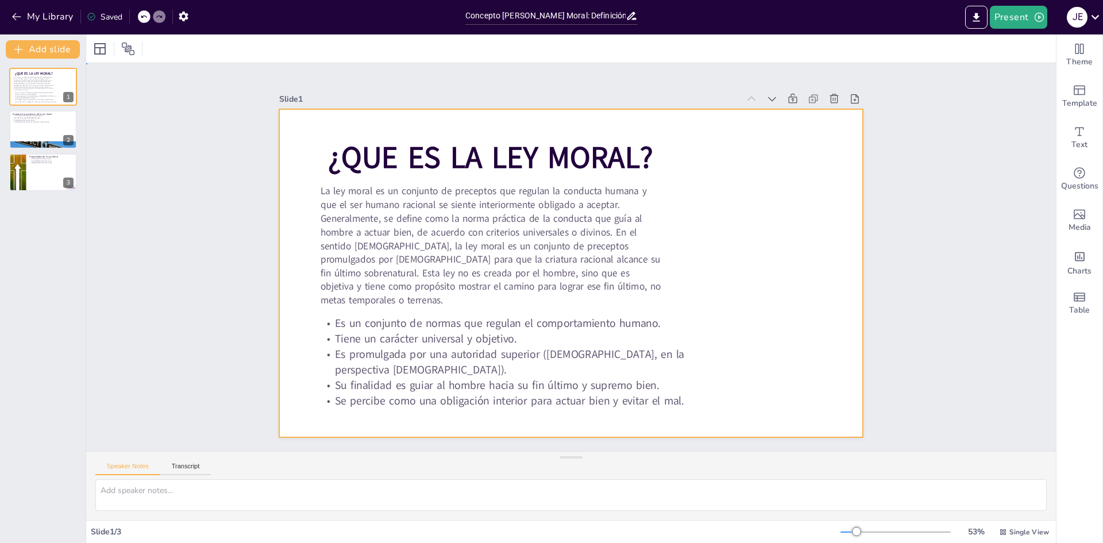
click at [719, 219] on div at bounding box center [570, 273] width 614 height 387
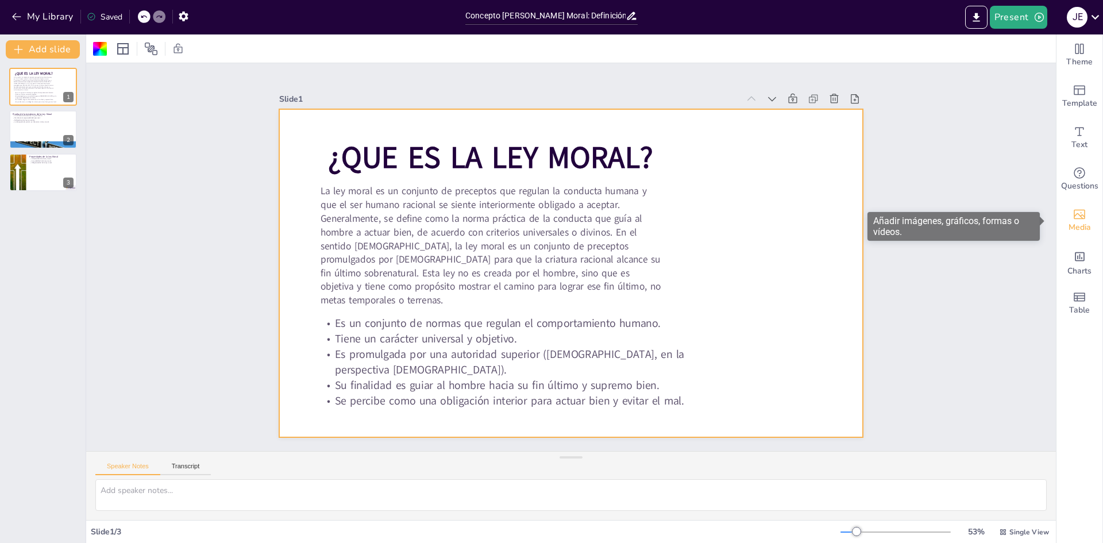
drag, startPoint x: 1075, startPoint y: 223, endPoint x: 1068, endPoint y: 221, distance: 7.3
click at [1074, 223] on span "Media" at bounding box center [1080, 227] width 22 height 13
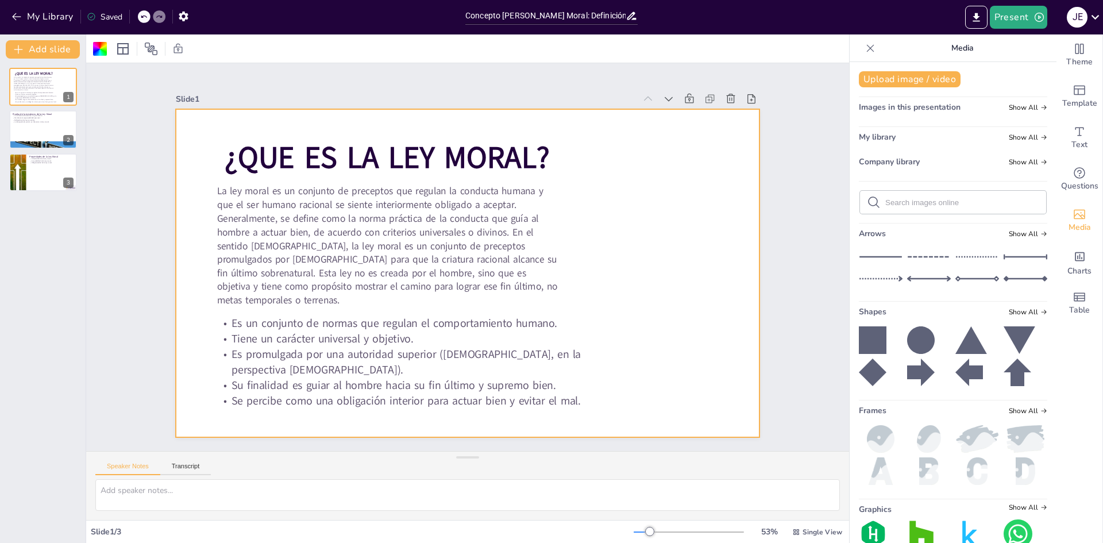
click at [944, 197] on form at bounding box center [962, 202] width 154 height 11
click at [916, 207] on form at bounding box center [962, 202] width 154 height 11
click at [918, 202] on input "text" at bounding box center [962, 202] width 154 height 9
type input "LA LEY MORAL"
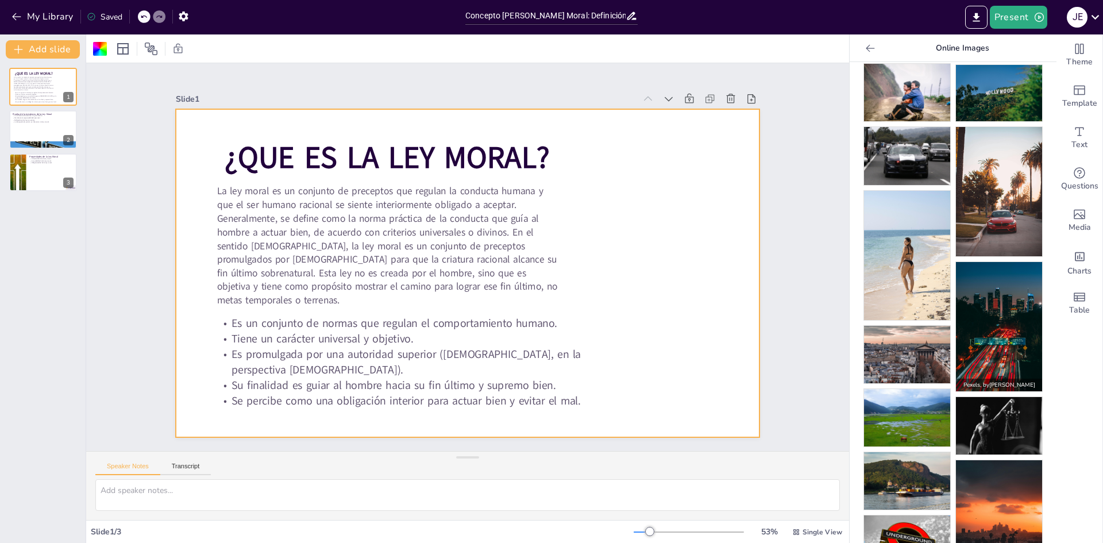
scroll to position [714, 0]
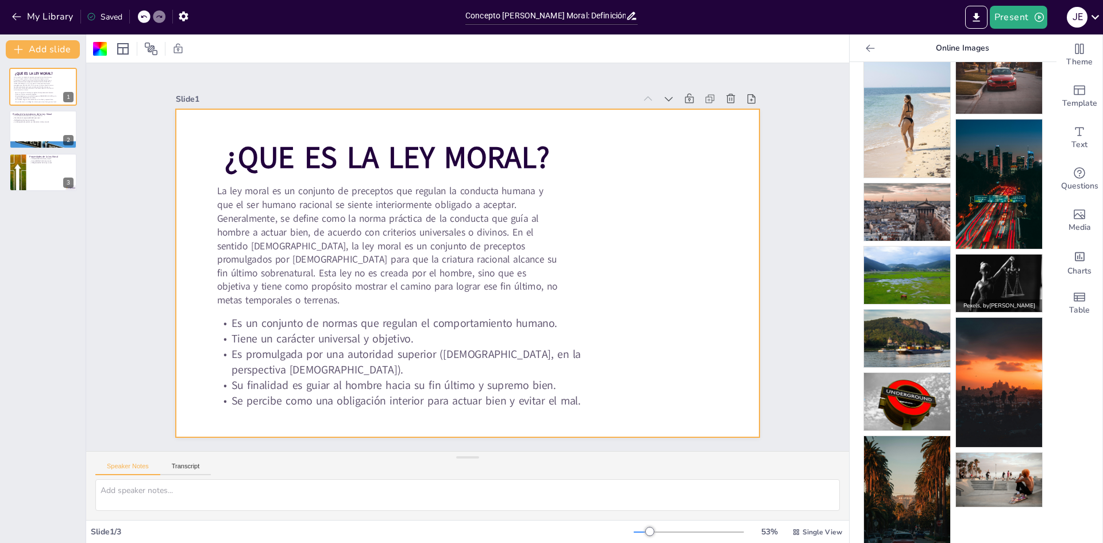
click at [980, 299] on p "Pexels , by [PERSON_NAME]" at bounding box center [999, 305] width 86 height 13
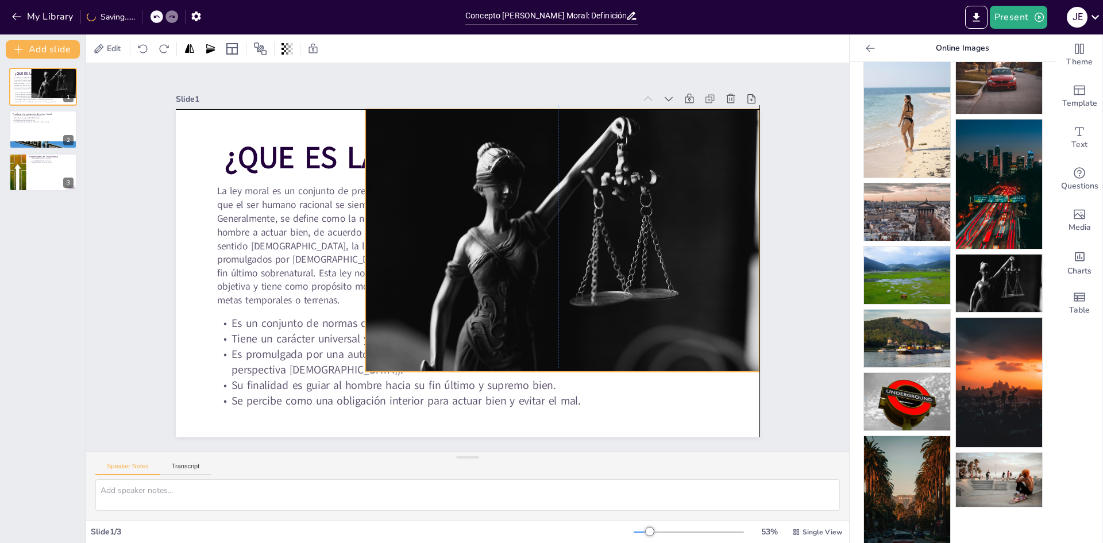
drag, startPoint x: 559, startPoint y: 287, endPoint x: 648, endPoint y: 250, distance: 96.6
click at [633, 250] on div at bounding box center [464, 353] width 338 height 440
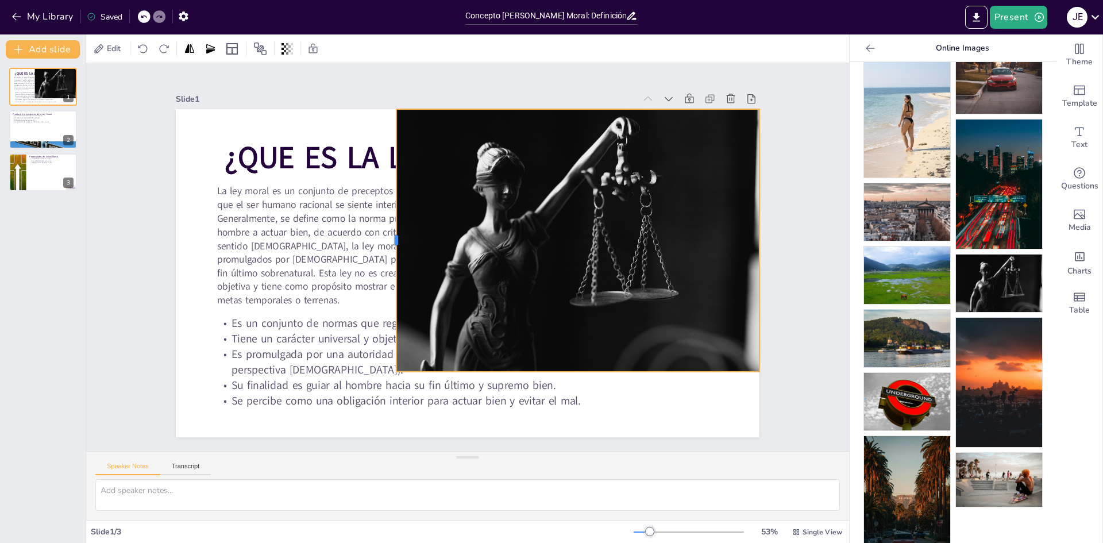
drag, startPoint x: 360, startPoint y: 238, endPoint x: 387, endPoint y: 264, distance: 38.2
click at [387, 264] on div at bounding box center [410, 205] width 139 height 232
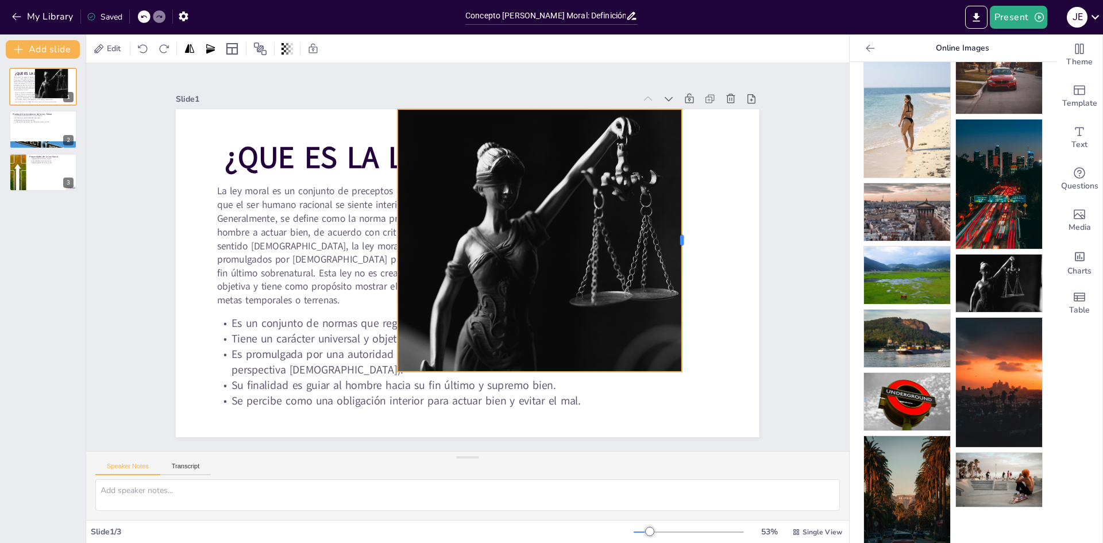
drag, startPoint x: 750, startPoint y: 237, endPoint x: 673, endPoint y: 237, distance: 77.6
click at [673, 237] on div at bounding box center [685, 286] width 64 height 259
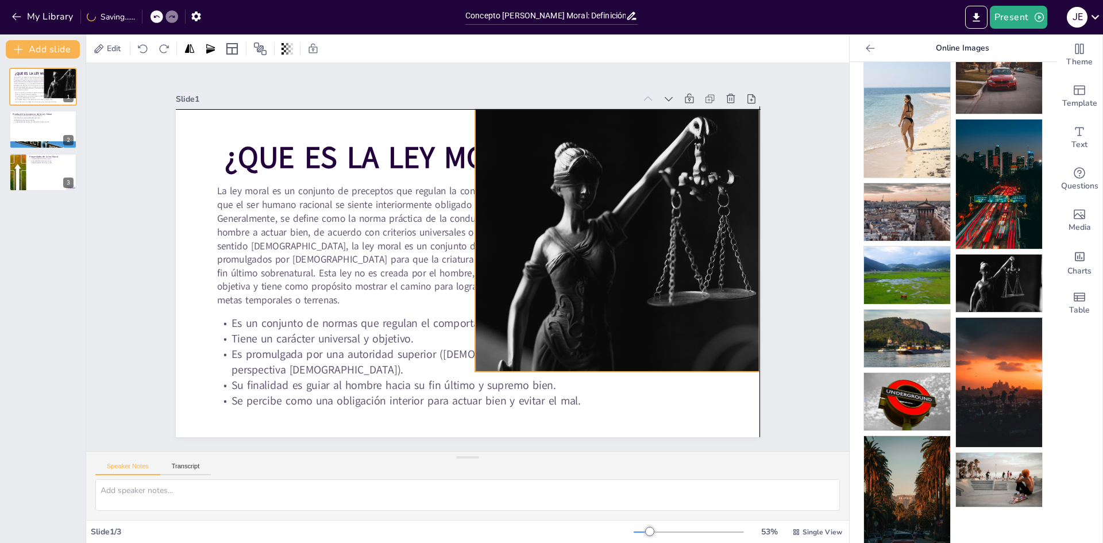
drag, startPoint x: 584, startPoint y: 244, endPoint x: 659, endPoint y: 240, distance: 75.4
click at [659, 240] on div at bounding box center [641, 258] width 419 height 302
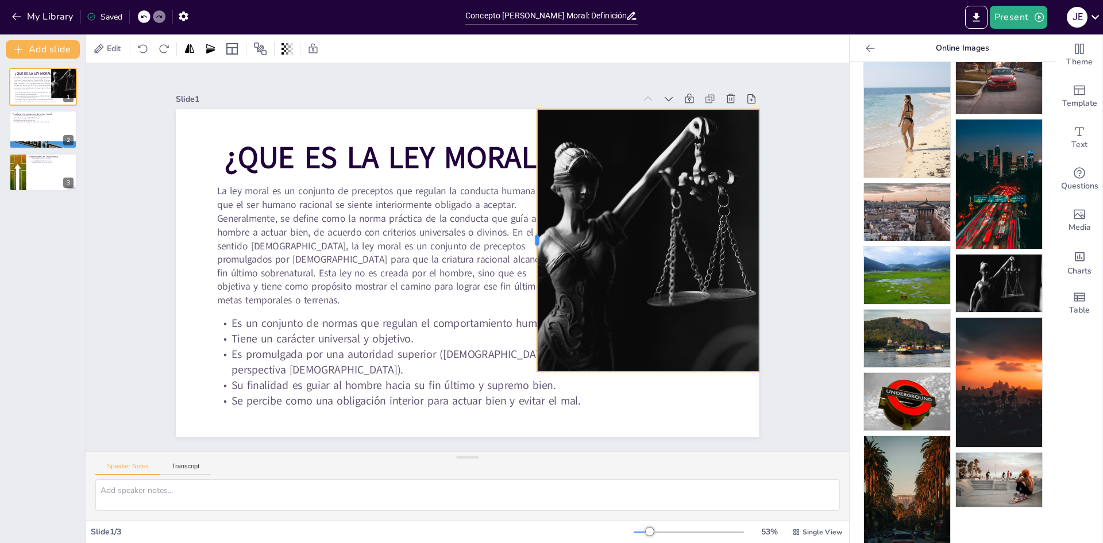
drag, startPoint x: 465, startPoint y: 233, endPoint x: 527, endPoint y: 249, distance: 64.3
click at [527, 249] on div at bounding box center [535, 254] width 64 height 259
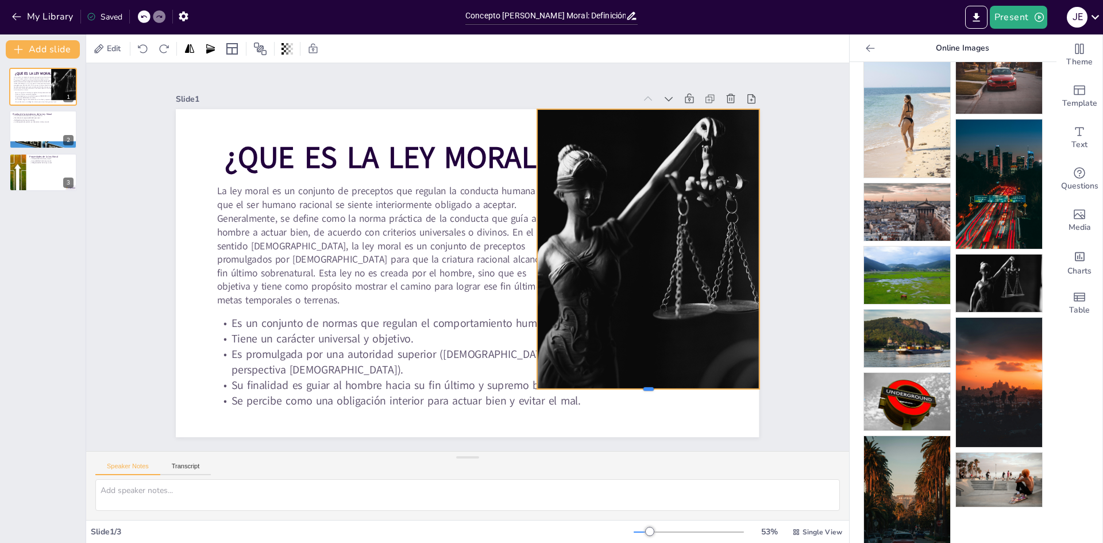
drag, startPoint x: 642, startPoint y: 370, endPoint x: 634, endPoint y: 384, distance: 16.8
click at [636, 395] on div at bounding box center [633, 411] width 222 height 32
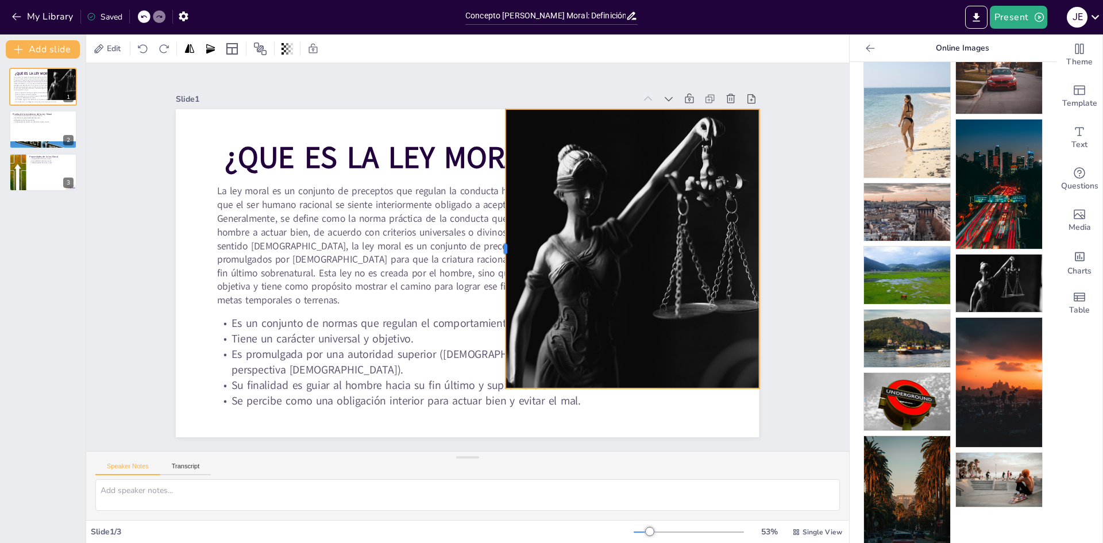
drag, startPoint x: 529, startPoint y: 245, endPoint x: 497, endPoint y: 234, distance: 33.4
click at [497, 234] on div at bounding box center [502, 255] width 67 height 275
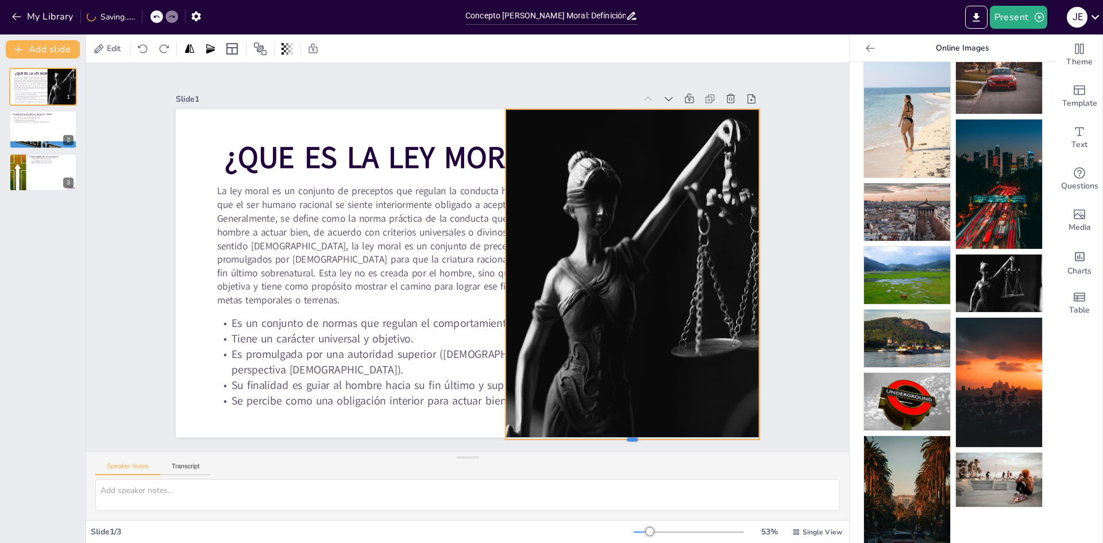
drag, startPoint x: 624, startPoint y: 386, endPoint x: 654, endPoint y: 429, distance: 52.4
click at [652, 442] on div at bounding box center [567, 485] width 244 height 87
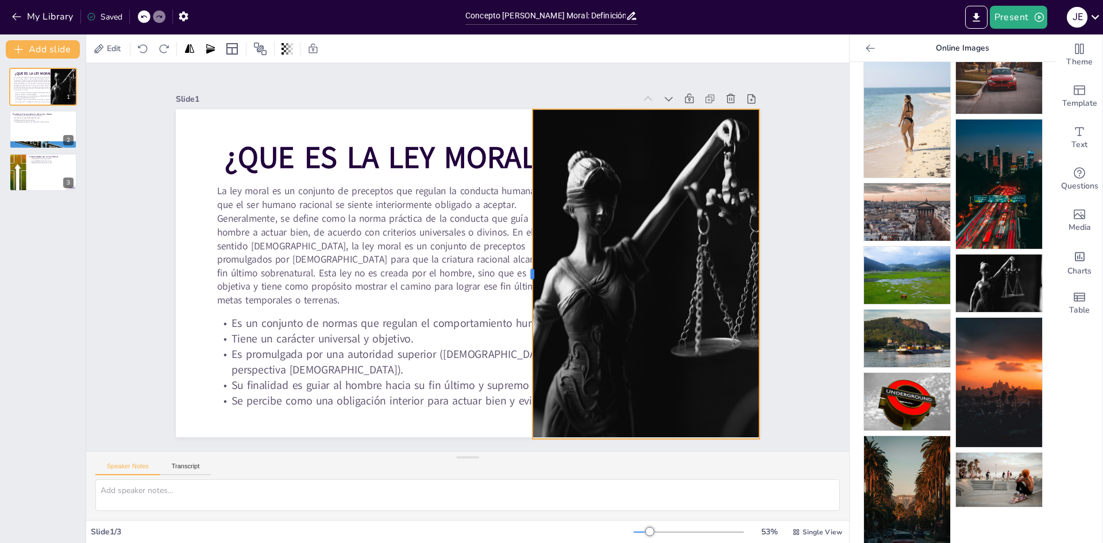
drag, startPoint x: 497, startPoint y: 268, endPoint x: 524, endPoint y: 274, distance: 27.6
click at [524, 274] on div at bounding box center [523, 286] width 78 height 325
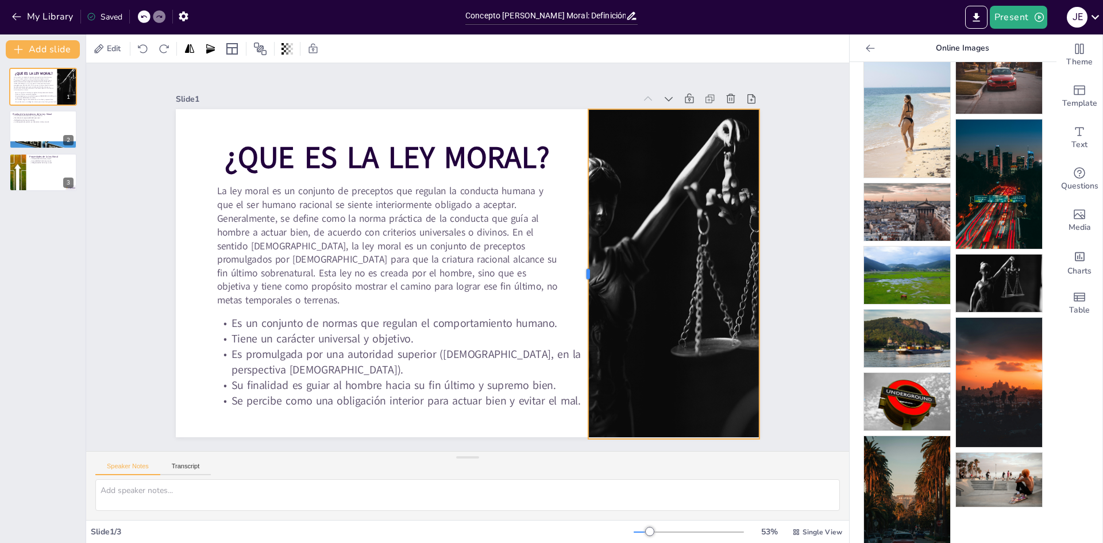
drag, startPoint x: 523, startPoint y: 267, endPoint x: 579, endPoint y: 284, distance: 58.5
click at [579, 284] on div at bounding box center [582, 286] width 44 height 329
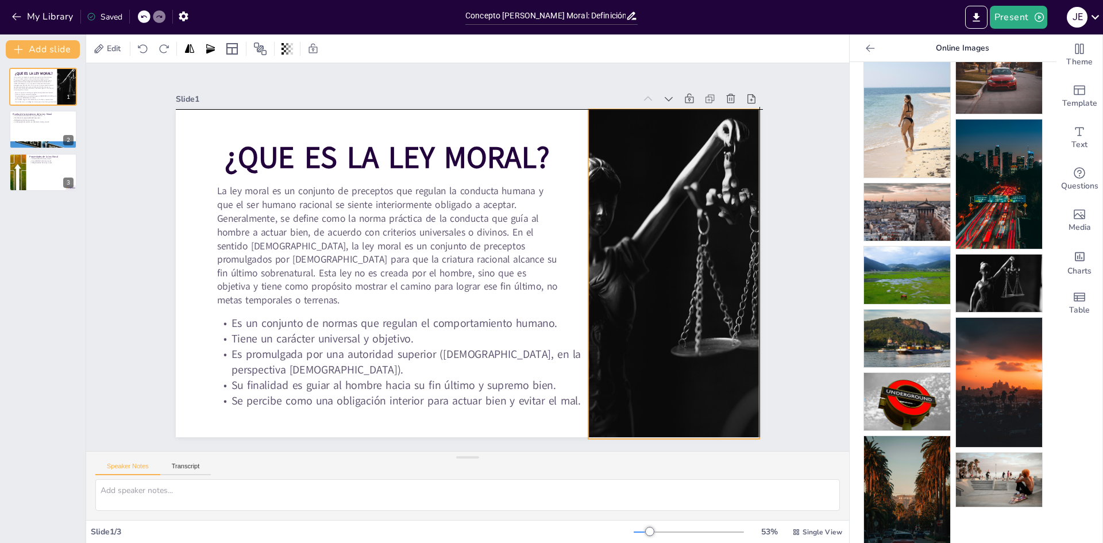
click at [686, 281] on div at bounding box center [655, 314] width 499 height 414
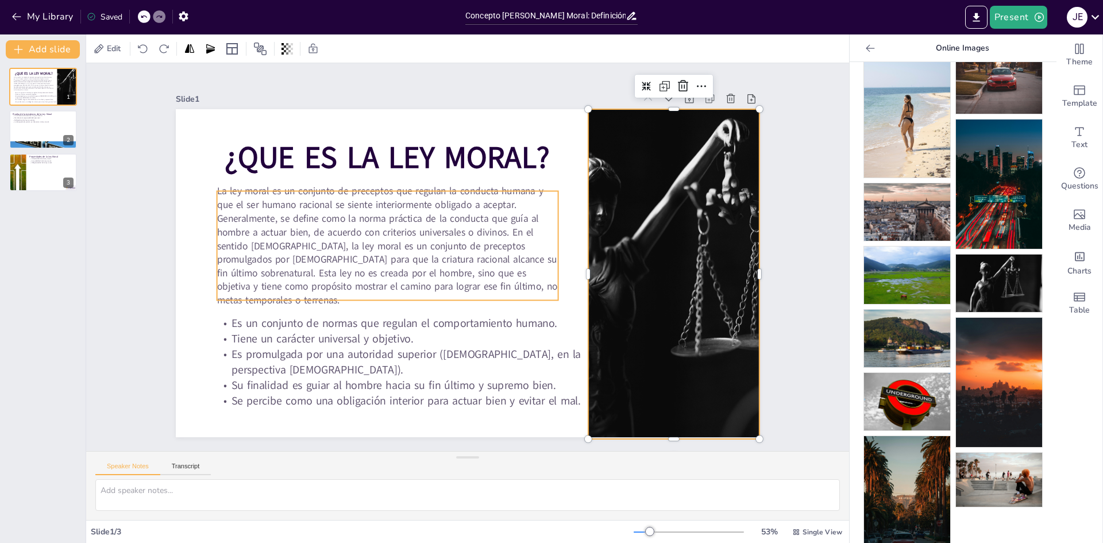
click at [500, 251] on span "La ley moral es un conjunto de preceptos que regulan la conducta humana y que e…" at bounding box center [385, 231] width 344 height 144
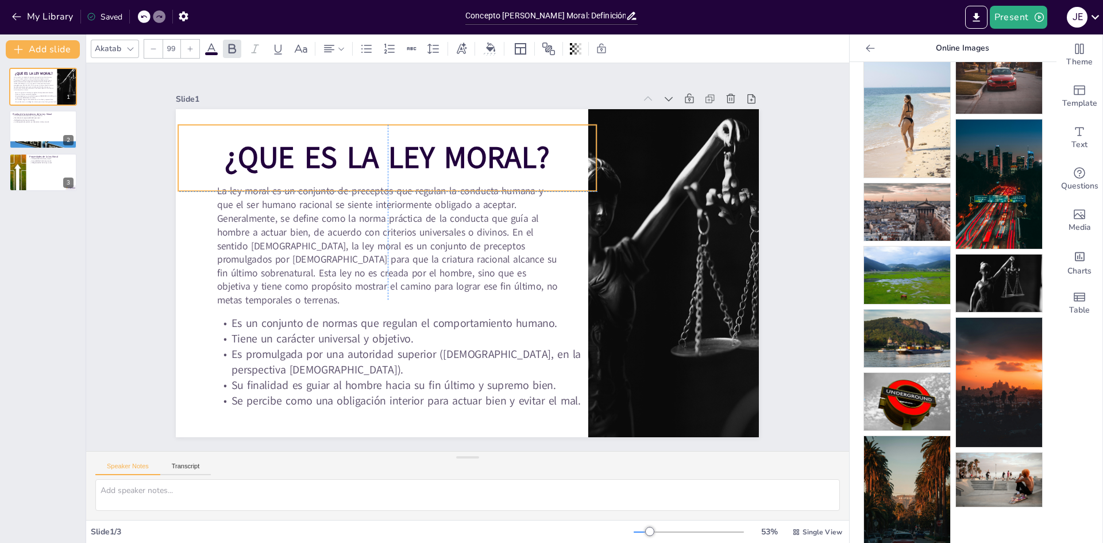
click at [487, 150] on span "¿QUE ES LA LEY MORAL?" at bounding box center [398, 150] width 328 height 75
click at [487, 151] on span "¿QUE ES LA LEY MORAL?" at bounding box center [398, 150] width 328 height 75
click at [518, 160] on span "¿QUE ES LA LEY MORAL?" at bounding box center [422, 138] width 322 height 140
drag, startPoint x: 518, startPoint y: 160, endPoint x: 534, endPoint y: 160, distance: 15.5
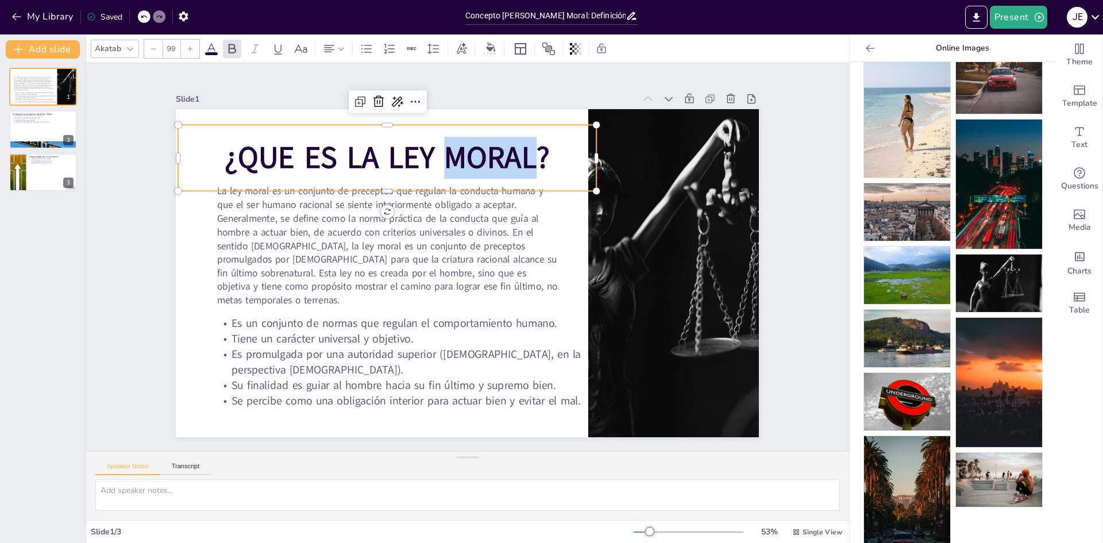
click at [519, 160] on span "¿QUE ES LA LEY MORAL?" at bounding box center [398, 150] width 328 height 75
click at [538, 160] on span "¿QUE ES LA LEY MORAL?" at bounding box center [410, 144] width 326 height 108
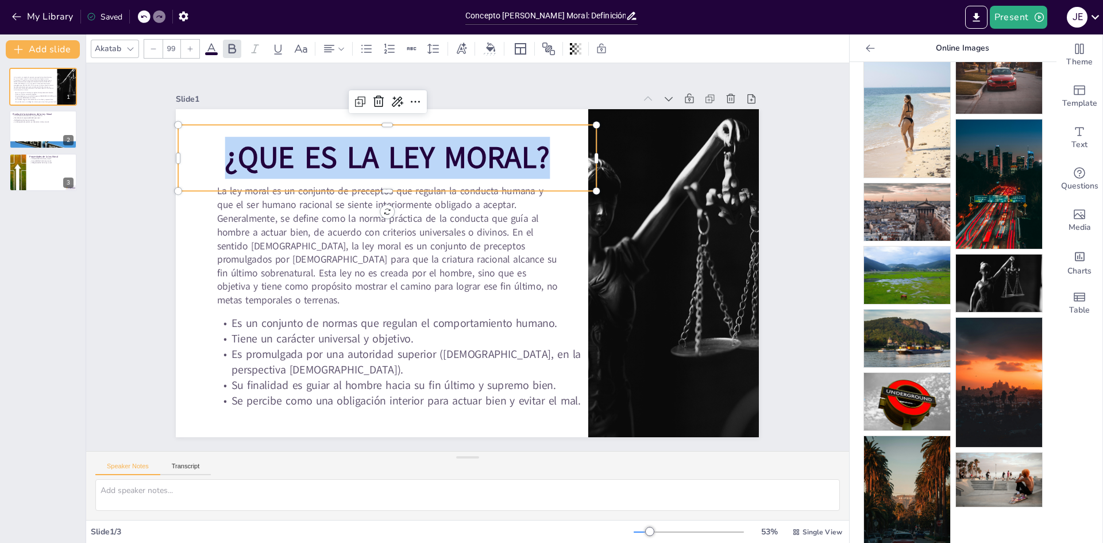
drag, startPoint x: 540, startPoint y: 159, endPoint x: 214, endPoint y: 140, distance: 326.4
click at [214, 140] on p "¿QUE ES LA LEY MORAL?" at bounding box center [410, 143] width 418 height 128
click at [210, 52] on span at bounding box center [211, 53] width 13 height 3
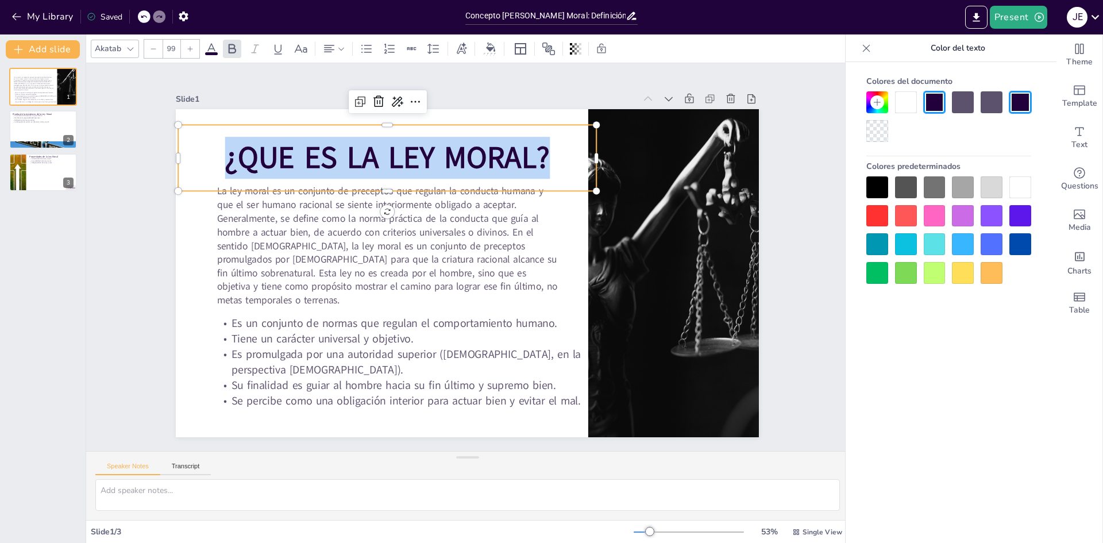
drag, startPoint x: 1015, startPoint y: 207, endPoint x: 984, endPoint y: 205, distance: 31.1
click at [1015, 207] on div at bounding box center [1021, 216] width 22 height 22
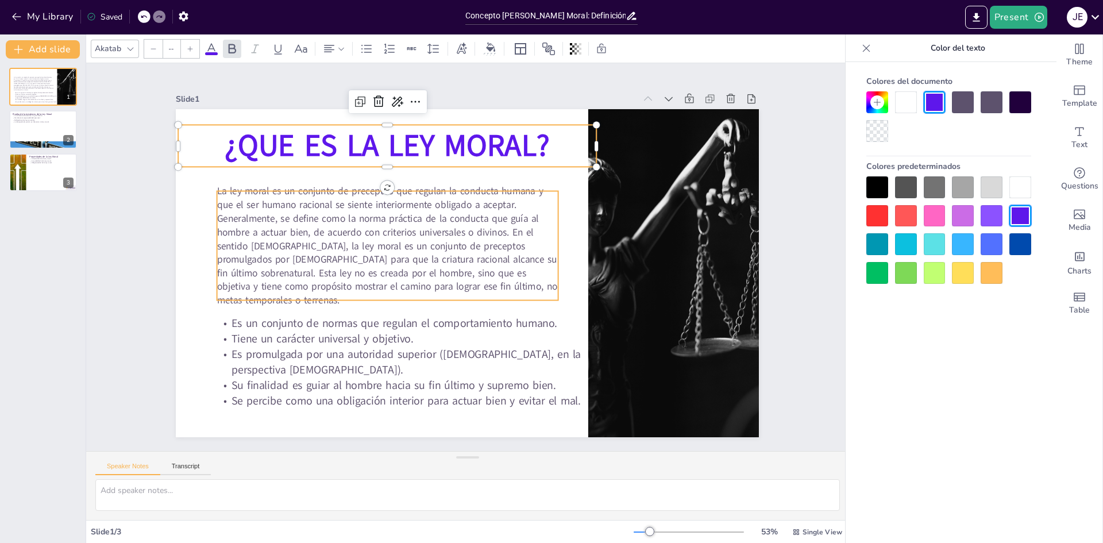
type input "32.1"
click at [491, 195] on span "La ley moral es un conjunto de preceptos que regulan la conducta humana y que e…" at bounding box center [385, 231] width 344 height 144
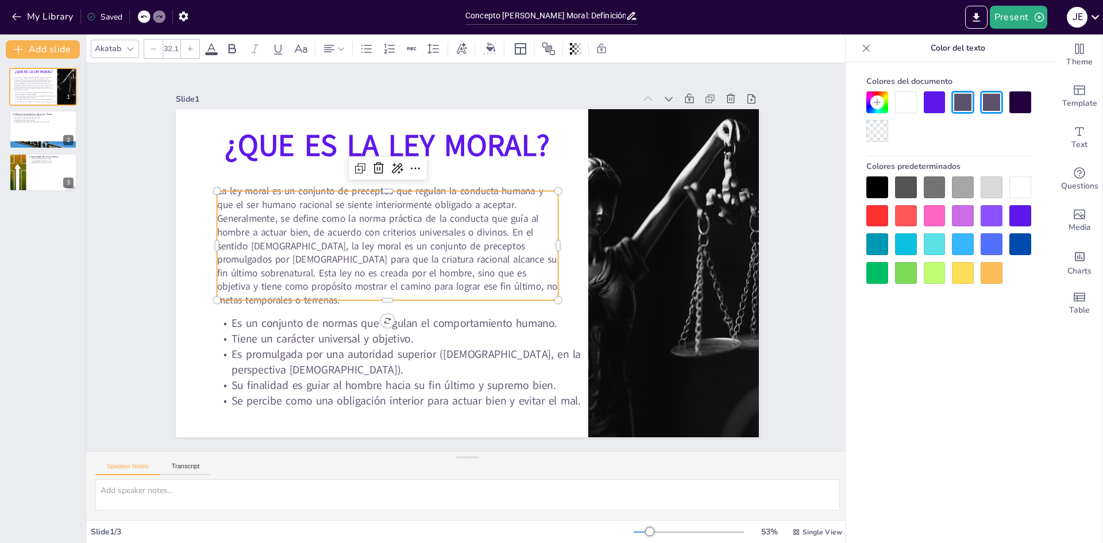
drag, startPoint x: 542, startPoint y: 280, endPoint x: 542, endPoint y: 288, distance: 8.1
click at [542, 283] on p "La ley moral es un conjunto de preceptos que regulan la conducta humana y que e…" at bounding box center [495, 181] width 191 height 359
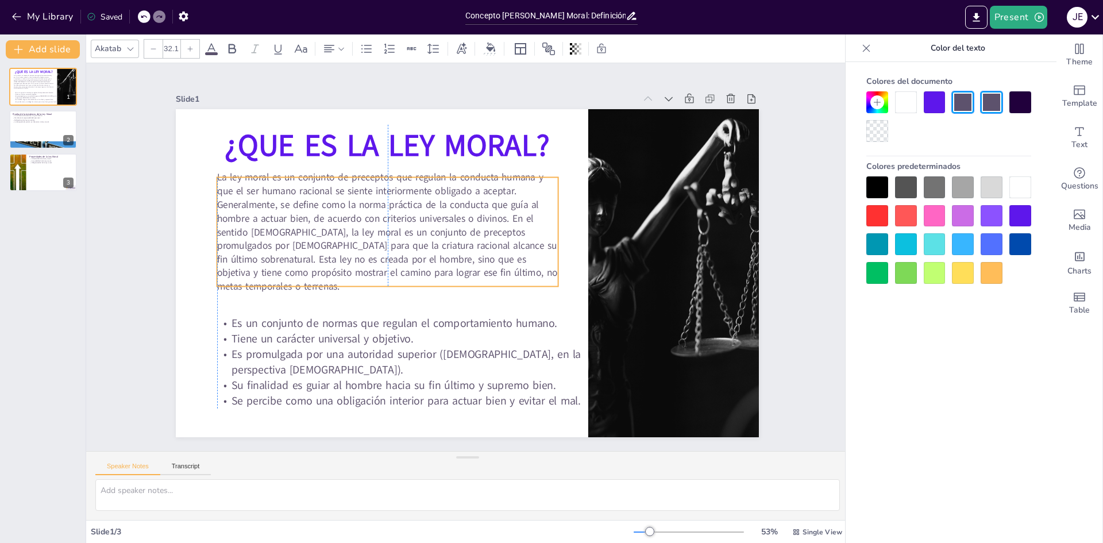
drag, startPoint x: 540, startPoint y: 268, endPoint x: 541, endPoint y: 252, distance: 16.2
click at [541, 252] on p "La ley moral es un conjunto de preceptos que regulan la conducta humana y que e…" at bounding box center [387, 232] width 341 height 122
drag, startPoint x: 539, startPoint y: 271, endPoint x: 540, endPoint y: 278, distance: 6.4
click at [539, 272] on span "La ley moral es un conjunto de preceptos que regulan la conducta humana y que e…" at bounding box center [387, 209] width 345 height 177
click at [541, 275] on span "La ley moral es un conjunto de preceptos que regulan la conducta humana y que e…" at bounding box center [540, 201] width 288 height 336
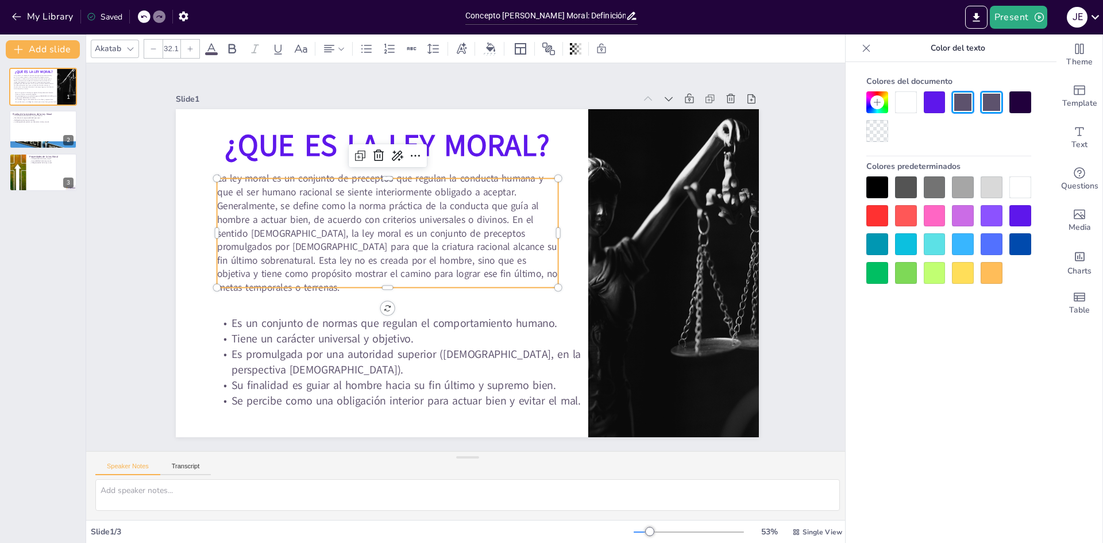
click at [542, 277] on span "La ley moral es un conjunto de preceptos que regulan la conducta humana y que e…" at bounding box center [387, 218] width 344 height 144
click at [542, 277] on span "La ley moral es un conjunto de preceptos que regulan la conducta humana y que e…" at bounding box center [387, 209] width 345 height 177
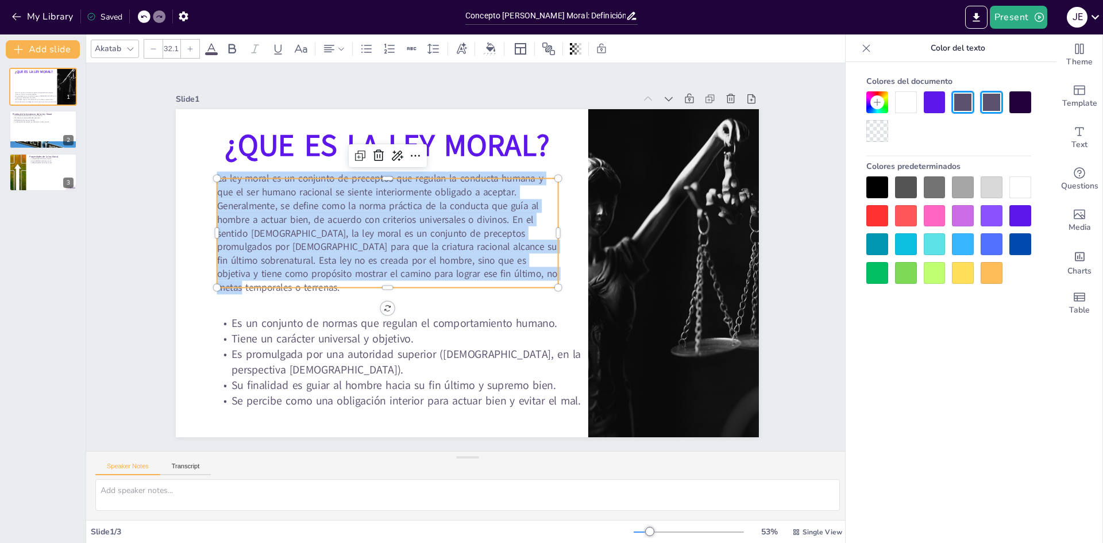
drag, startPoint x: 543, startPoint y: 275, endPoint x: 207, endPoint y: 180, distance: 348.7
click at [207, 180] on div "¿QUE ES LA LEY MORAL? Es un conjunto de normas que regulan el comportamiento hu…" at bounding box center [466, 272] width 614 height 387
click at [932, 268] on div at bounding box center [935, 273] width 22 height 22
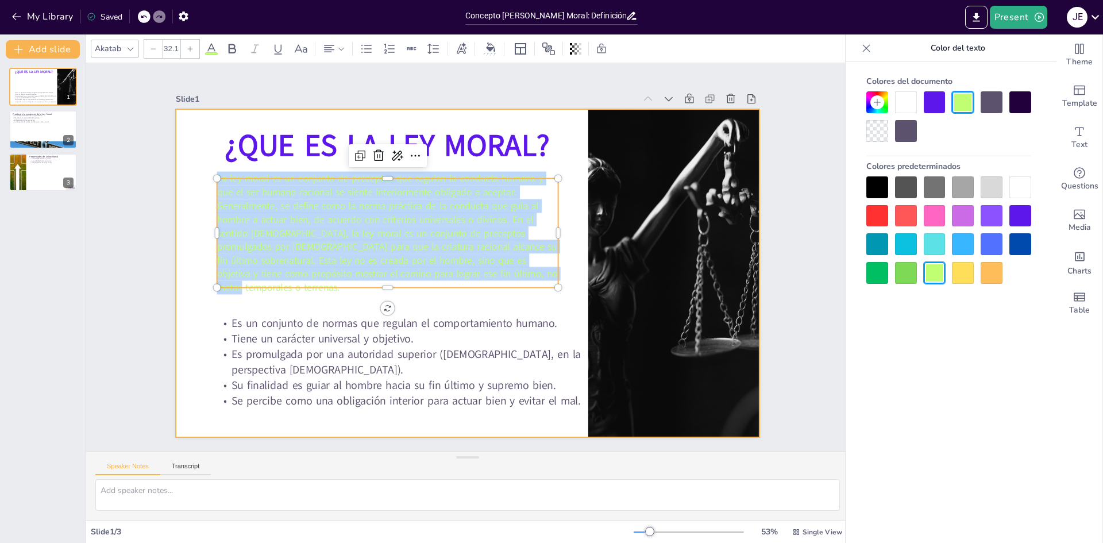
click at [562, 194] on div at bounding box center [466, 272] width 614 height 387
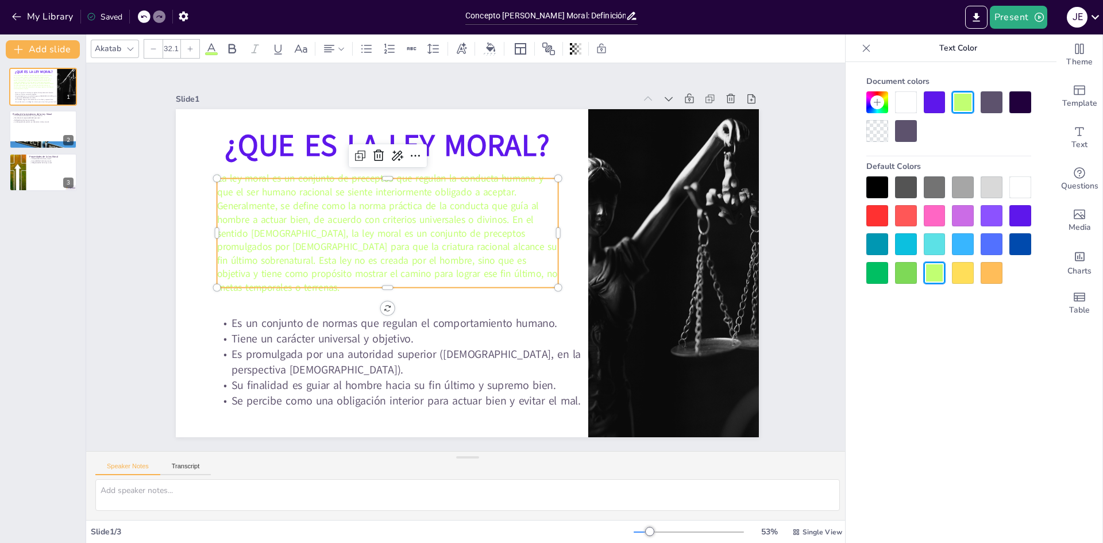
click at [544, 276] on p "La ley moral es un conjunto de preceptos que regulan la conducta humana y que e…" at bounding box center [391, 224] width 352 height 157
click at [542, 278] on span "La ley moral es un conjunto de preceptos que regulan la conducta humana y que e…" at bounding box center [392, 202] width 348 height 209
click at [542, 278] on span "La ley moral es un conjunto de preceptos que regulan la conducta humana y que e…" at bounding box center [436, 174] width 291 height 340
click at [541, 277] on span "La ley moral es un conjunto de preceptos que regulan la conducta humana y que e…" at bounding box center [387, 233] width 340 height 122
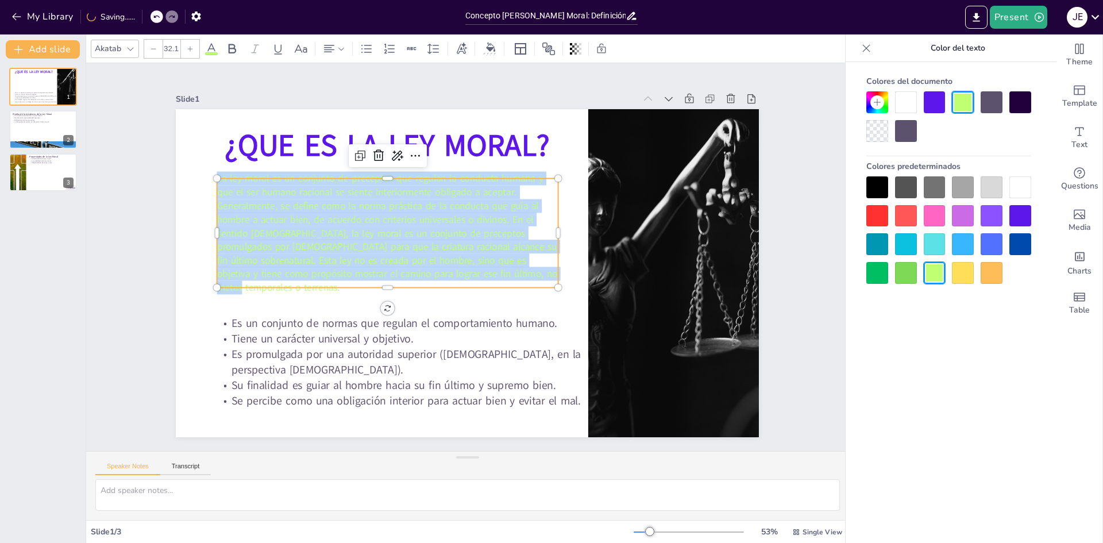
click at [541, 277] on span "La ley moral es un conjunto de preceptos que regulan la conducta humana y que e…" at bounding box center [387, 218] width 344 height 144
click at [926, 187] on div at bounding box center [935, 187] width 22 height 22
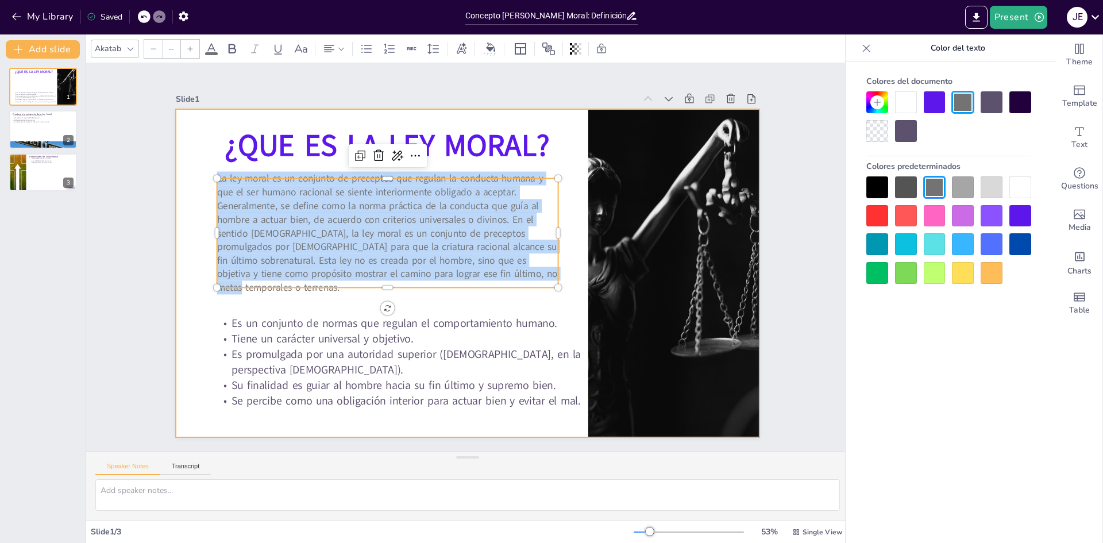
click at [521, 325] on span "Es un conjunto de normas que regulan el comportamiento humano." at bounding box center [382, 306] width 322 height 83
type input "36.4"
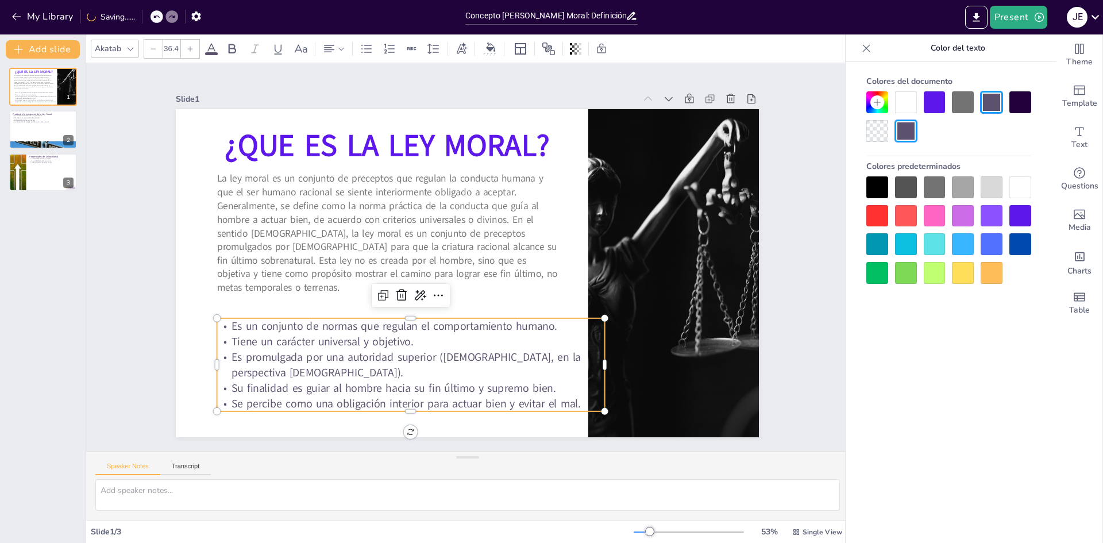
click at [549, 398] on span "Se percibe como una obligación interior para actuar bien y evitar el mal." at bounding box center [377, 388] width 345 height 88
click at [566, 400] on span "Se percibe como una obligación interior para actuar bien y evitar el mal." at bounding box center [391, 397] width 349 height 52
click at [515, 400] on span "Se percibe como una obligación interior para actuar bien y evitar el mal." at bounding box center [352, 366] width 326 height 156
drag, startPoint x: 578, startPoint y: 404, endPoint x: 218, endPoint y: 324, distance: 368.6
click at [218, 324] on div "Es un conjunto de normas que regulan el comportamiento humano. Tiene un carácte…" at bounding box center [399, 358] width 395 height 133
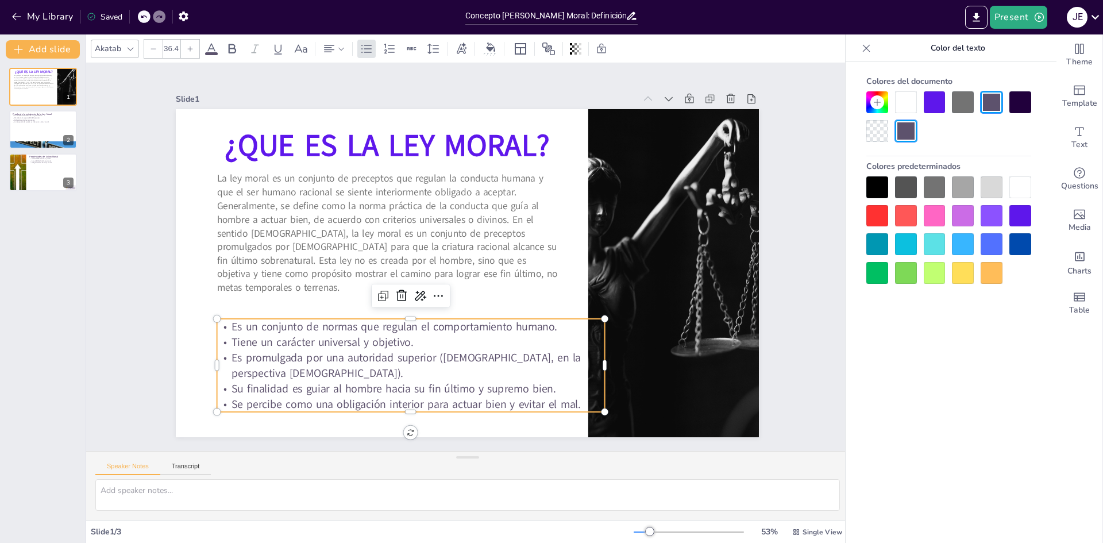
click at [930, 188] on div at bounding box center [935, 187] width 22 height 22
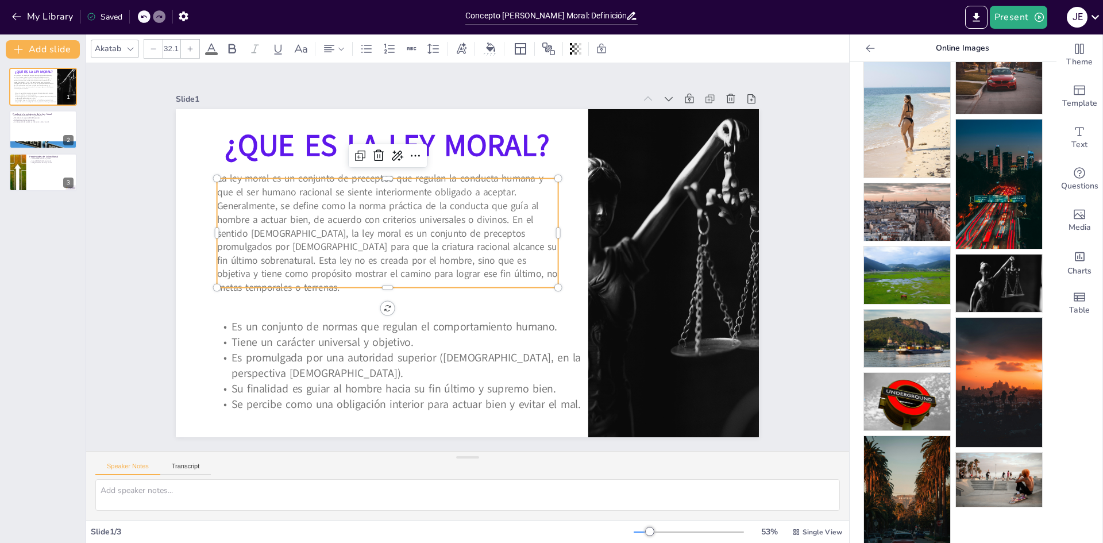
drag, startPoint x: 367, startPoint y: 270, endPoint x: 373, endPoint y: 279, distance: 10.7
click at [367, 271] on span "La ley moral es un conjunto de preceptos que regulan la conducta humana y que e…" at bounding box center [387, 218] width 344 height 144
click at [377, 281] on span "La ley moral es un conjunto de preceptos que regulan la conducta humana y que e…" at bounding box center [387, 219] width 344 height 144
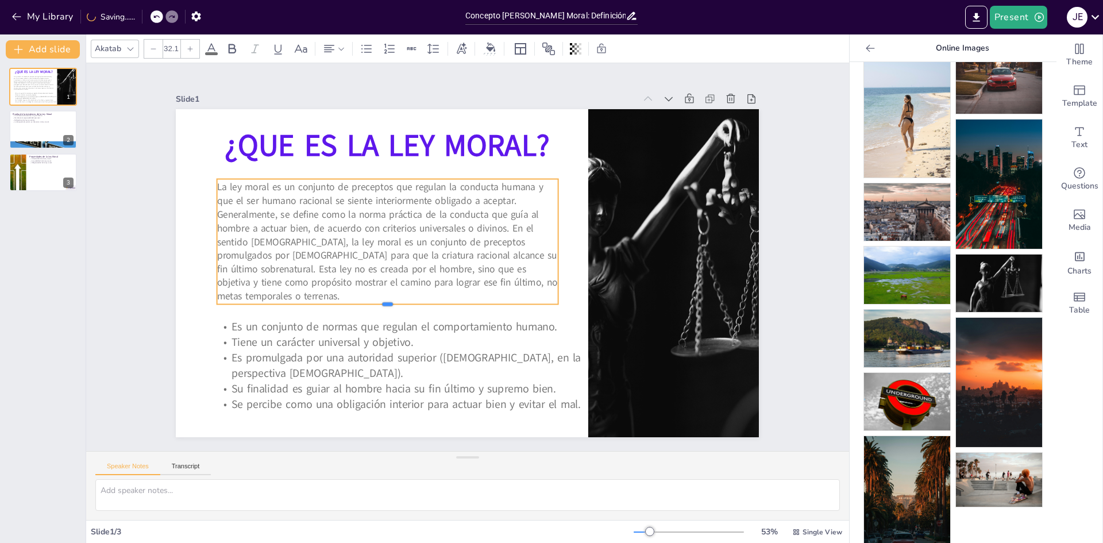
drag, startPoint x: 379, startPoint y: 283, endPoint x: 376, endPoint y: 299, distance: 16.5
click at [376, 299] on div at bounding box center [379, 291] width 336 height 80
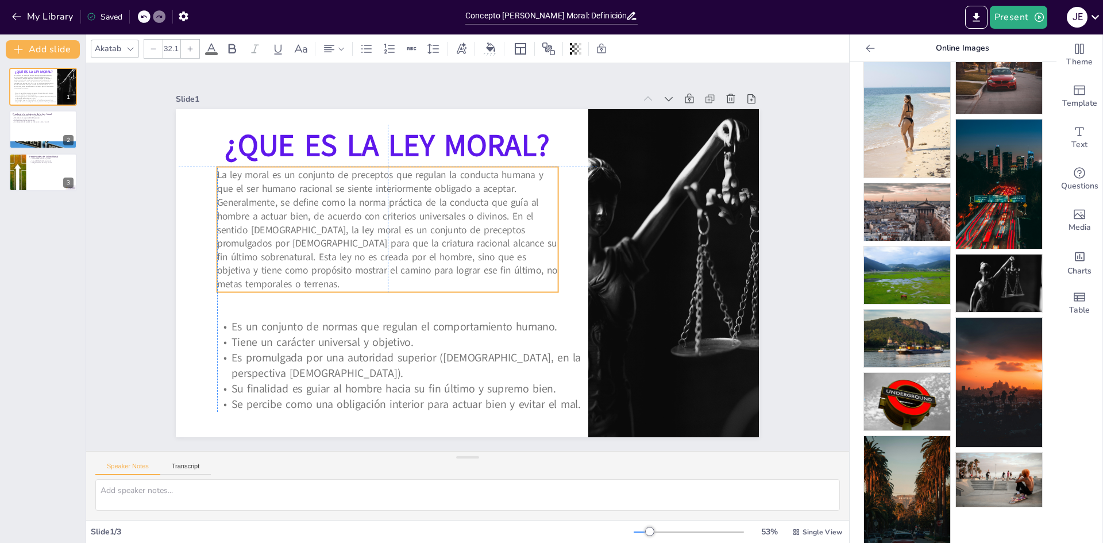
drag, startPoint x: 426, startPoint y: 178, endPoint x: 426, endPoint y: 166, distance: 11.5
click at [426, 166] on div "La ley moral es un conjunto de preceptos que regulan la conducta humana y que e…" at bounding box center [391, 221] width 352 height 160
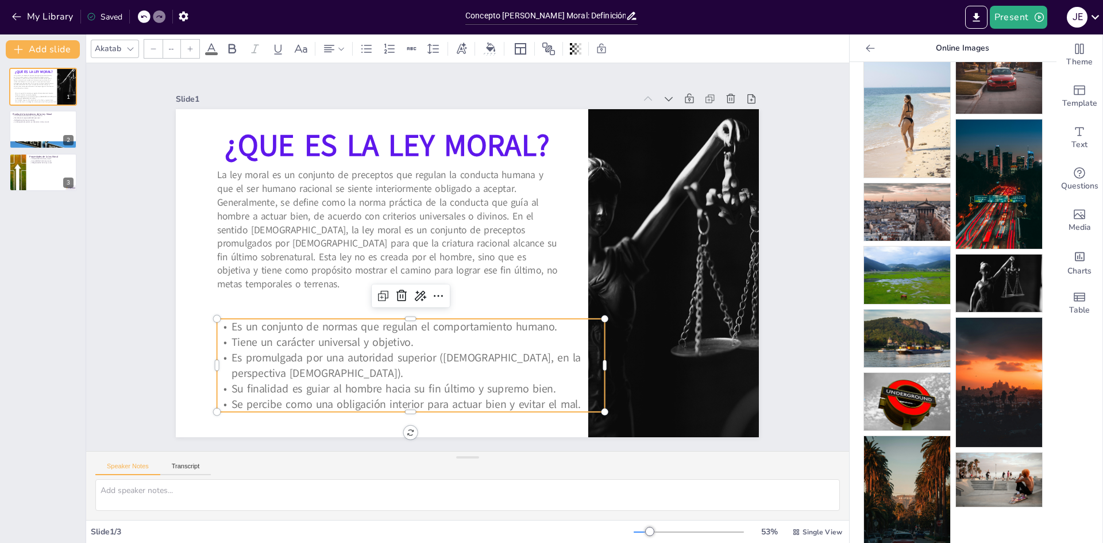
type input "36.4"
click at [363, 348] on span "Es promulgada por una autoridad superior ([DEMOGRAPHIC_DATA], en la perspectiva…" at bounding box center [395, 351] width 351 height 52
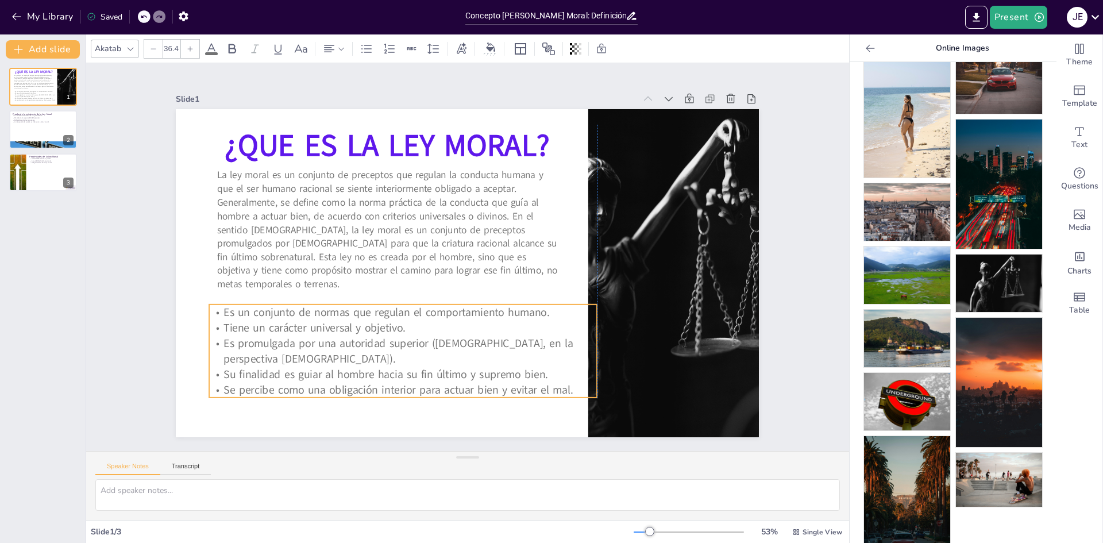
drag, startPoint x: 360, startPoint y: 318, endPoint x: 354, endPoint y: 303, distance: 15.7
click at [354, 303] on span "Es un conjunto de normas que regulan el comportamiento humano." at bounding box center [374, 284] width 315 height 115
click at [37, 134] on div at bounding box center [43, 129] width 69 height 39
type textarea "La conciencia es un aspecto fundamental de la naturaleza humana que nos permite…"
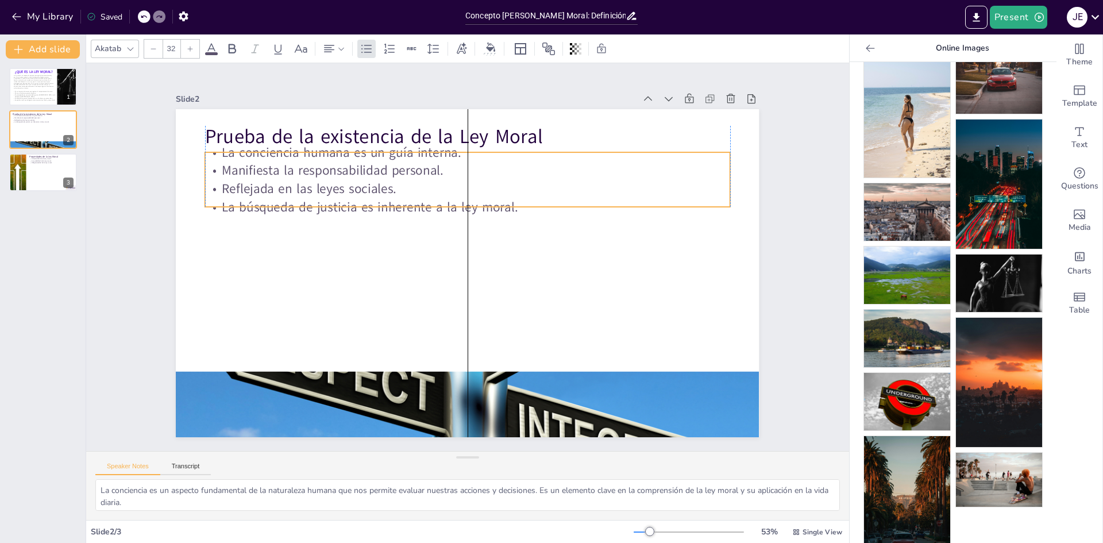
click at [245, 194] on p "La búsqueda de justicia es inherente a la ley moral." at bounding box center [473, 207] width 524 height 73
click at [477, 126] on icon at bounding box center [485, 130] width 16 height 16
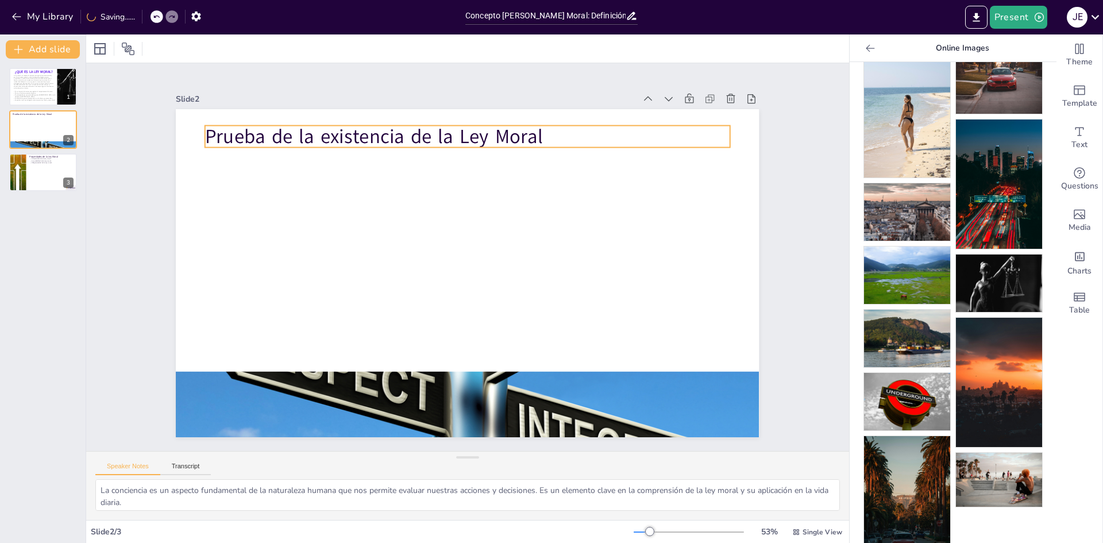
click at [263, 202] on div at bounding box center [466, 272] width 614 height 387
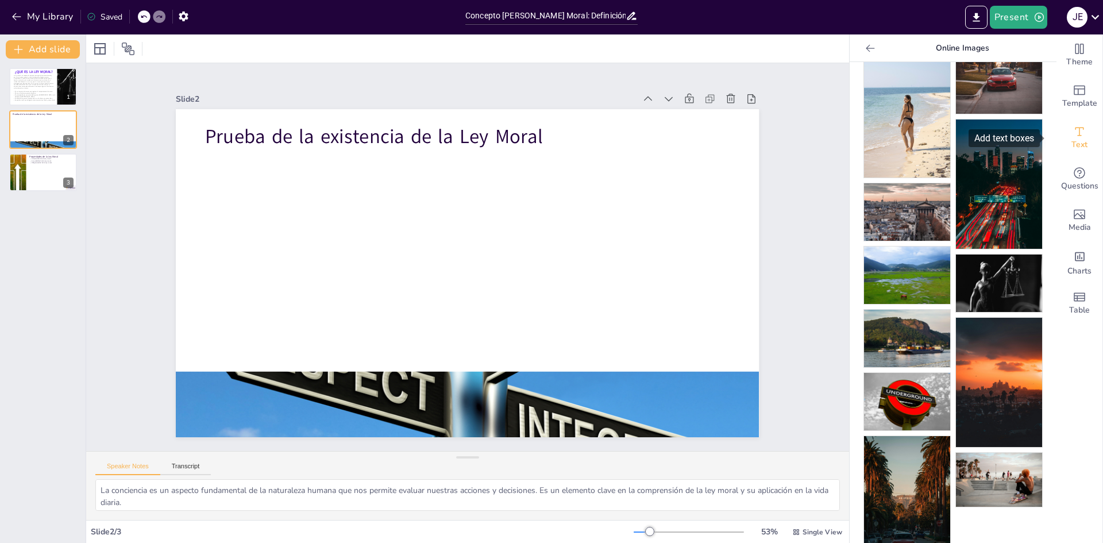
click at [1075, 151] on span "Text" at bounding box center [1080, 144] width 16 height 13
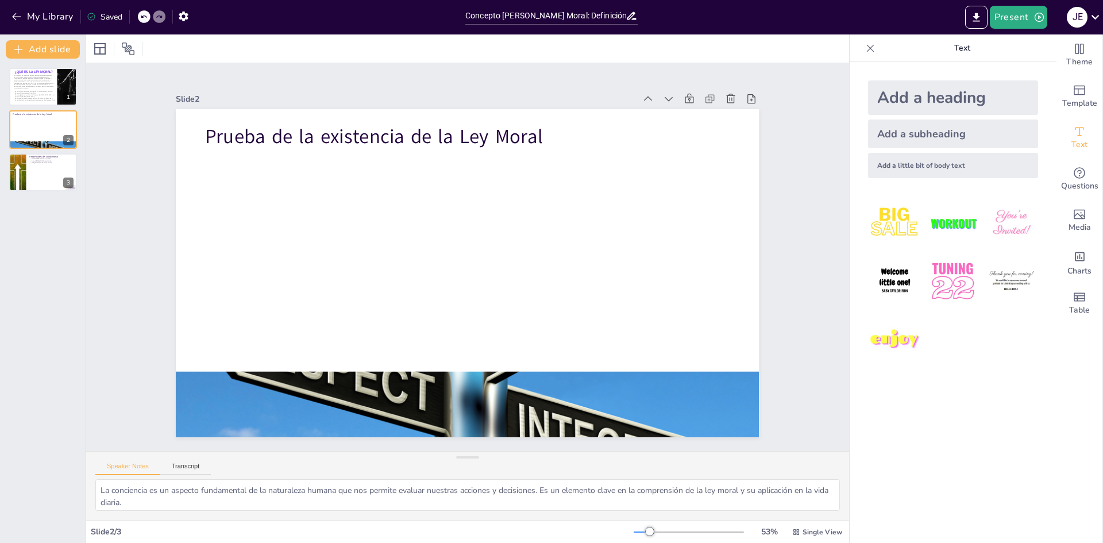
click at [930, 138] on div "Add a subheading" at bounding box center [953, 134] width 170 height 29
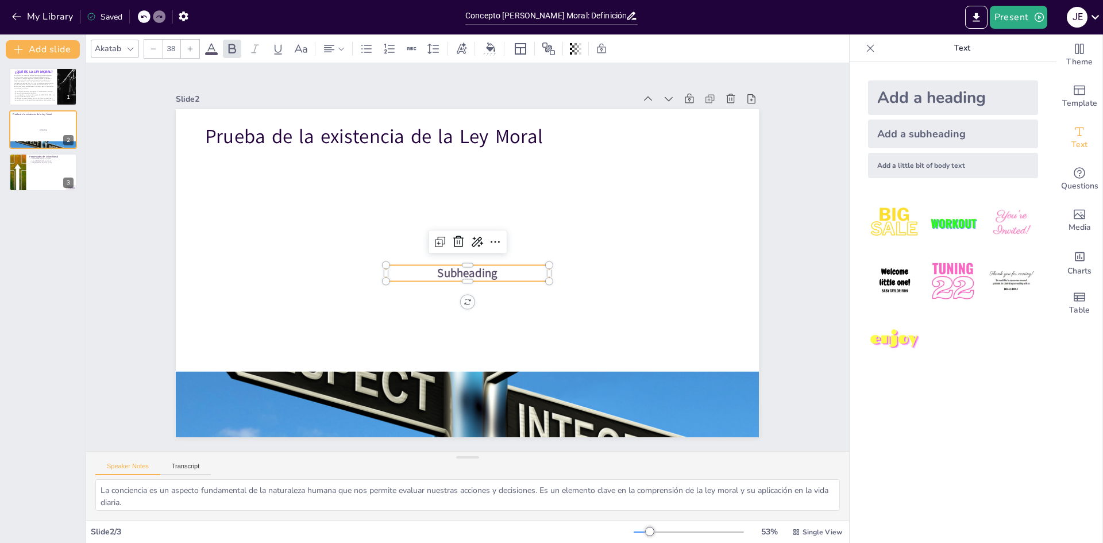
click at [411, 277] on div at bounding box center [461, 285] width 161 height 43
click at [490, 240] on icon at bounding box center [498, 248] width 16 height 16
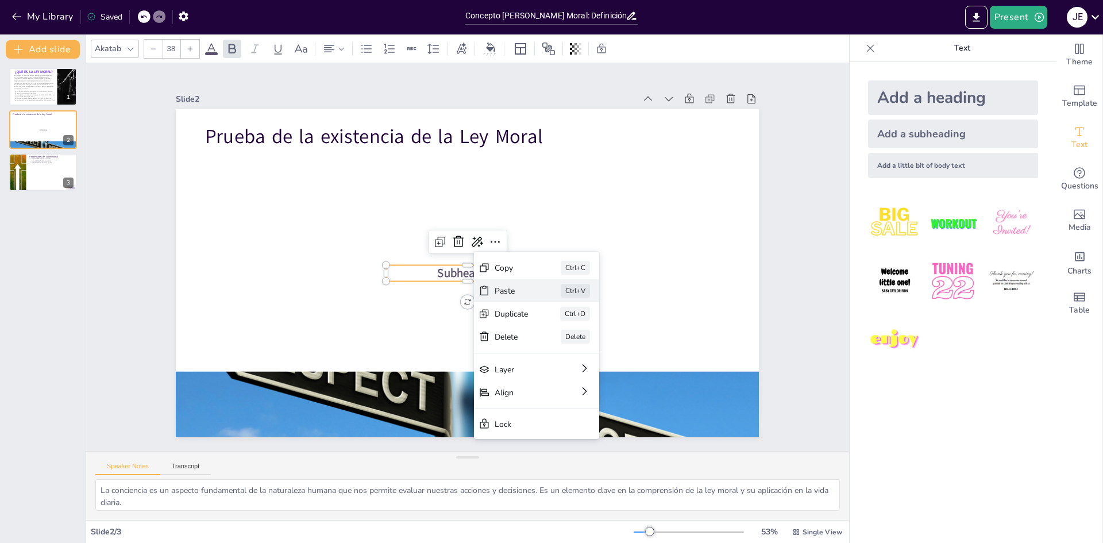
click at [538, 373] on div "Paste Ctrl+V" at bounding box center [570, 409] width 124 height 72
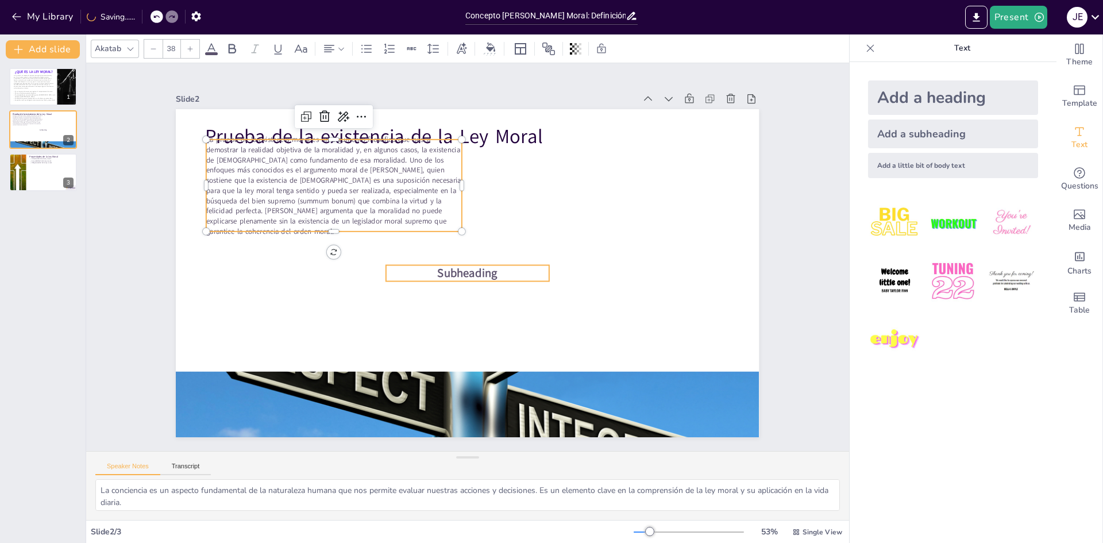
click at [465, 274] on span "Subheading" at bounding box center [464, 273] width 62 height 28
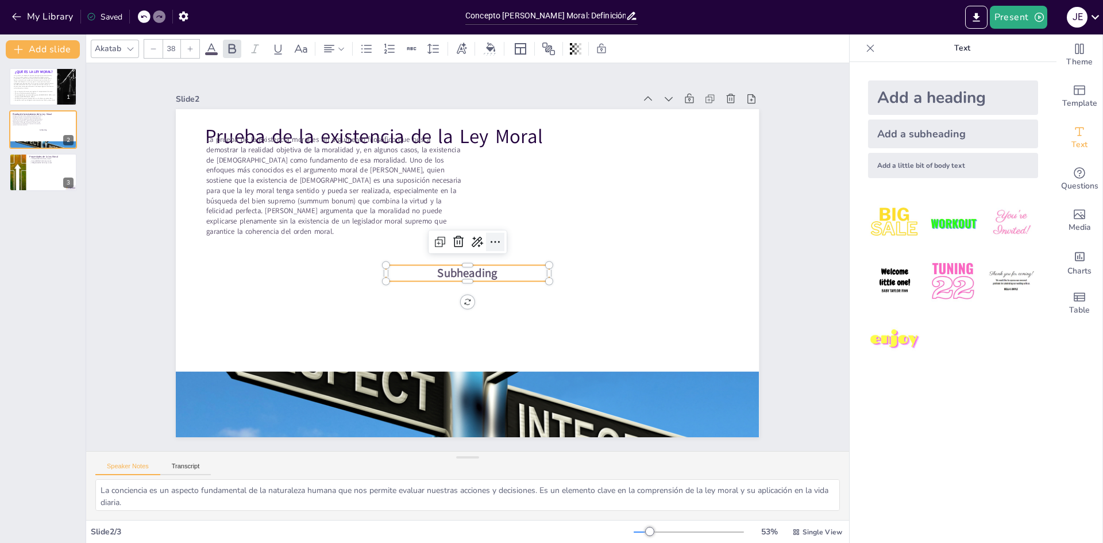
click at [493, 245] on icon at bounding box center [499, 254] width 18 height 18
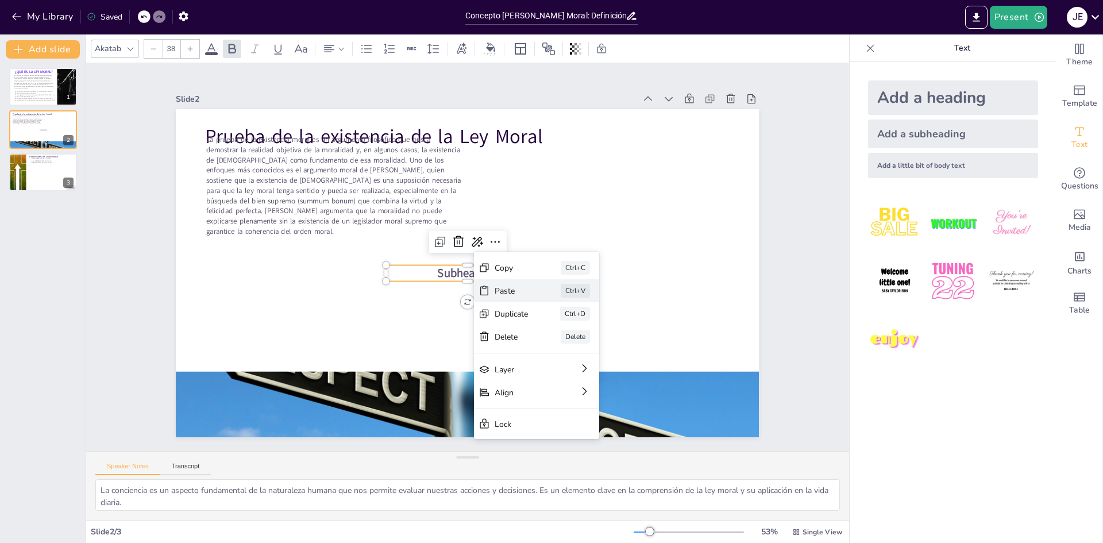
click at [552, 373] on div "Paste Ctrl+V" at bounding box center [570, 409] width 124 height 72
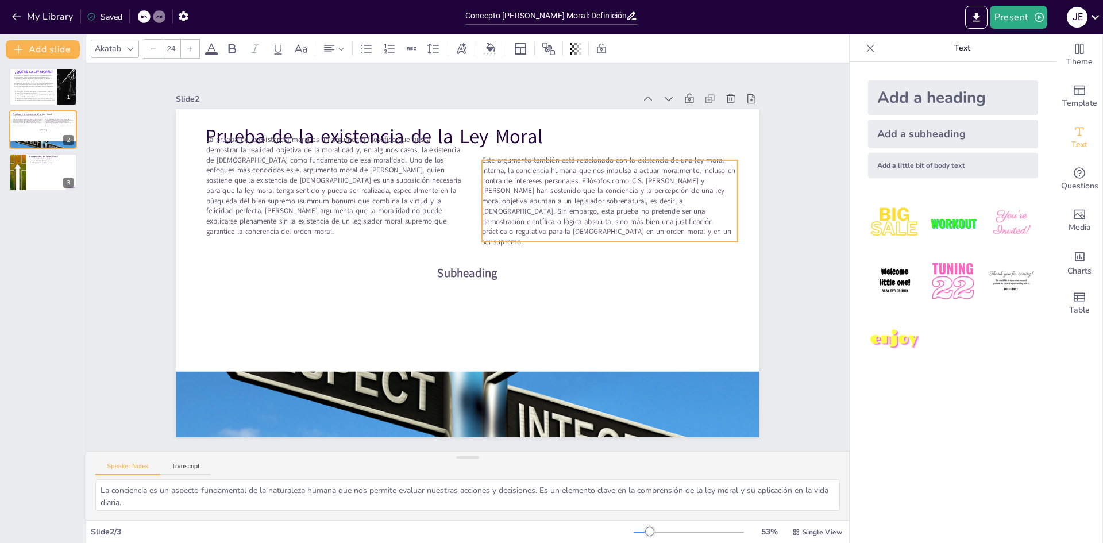
drag, startPoint x: 453, startPoint y: 210, endPoint x: 724, endPoint y: 229, distance: 271.3
click at [724, 229] on p "Este argumento también está relacionado con la existencia de una ley moral inte…" at bounding box center [614, 216] width 263 height 118
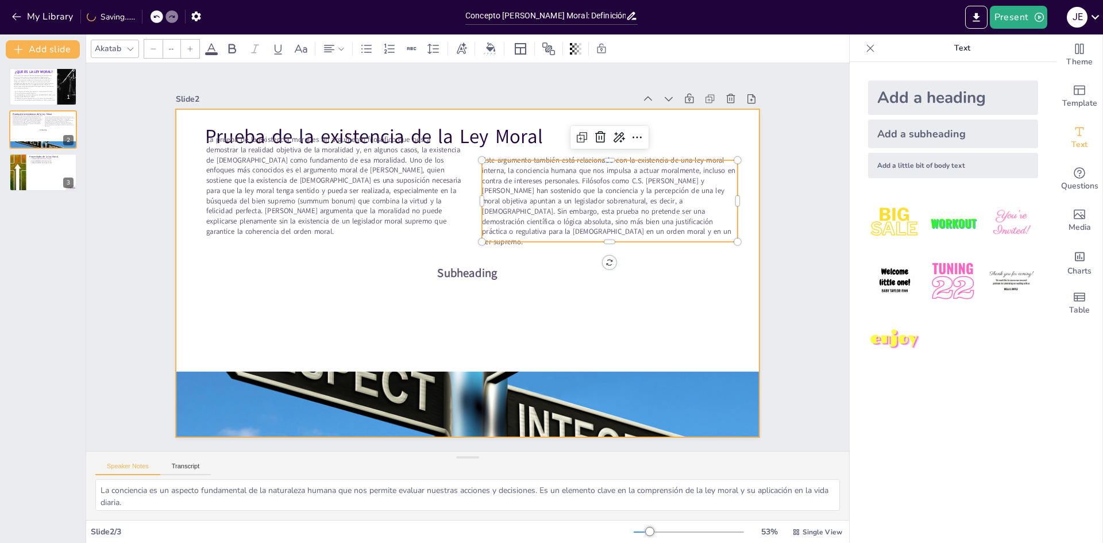
type input "38"
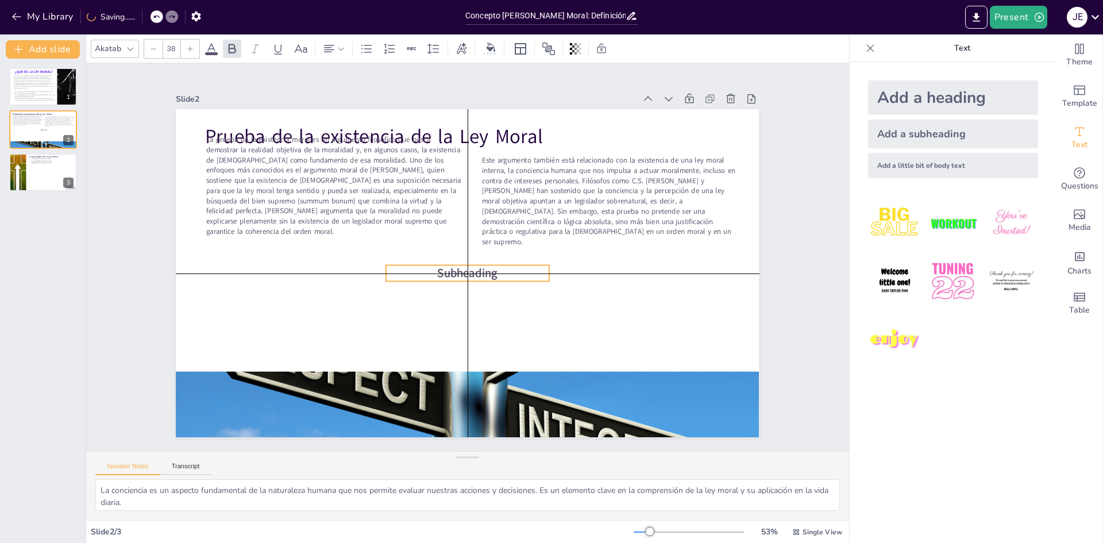
click at [456, 273] on span "Subheading" at bounding box center [466, 273] width 61 height 22
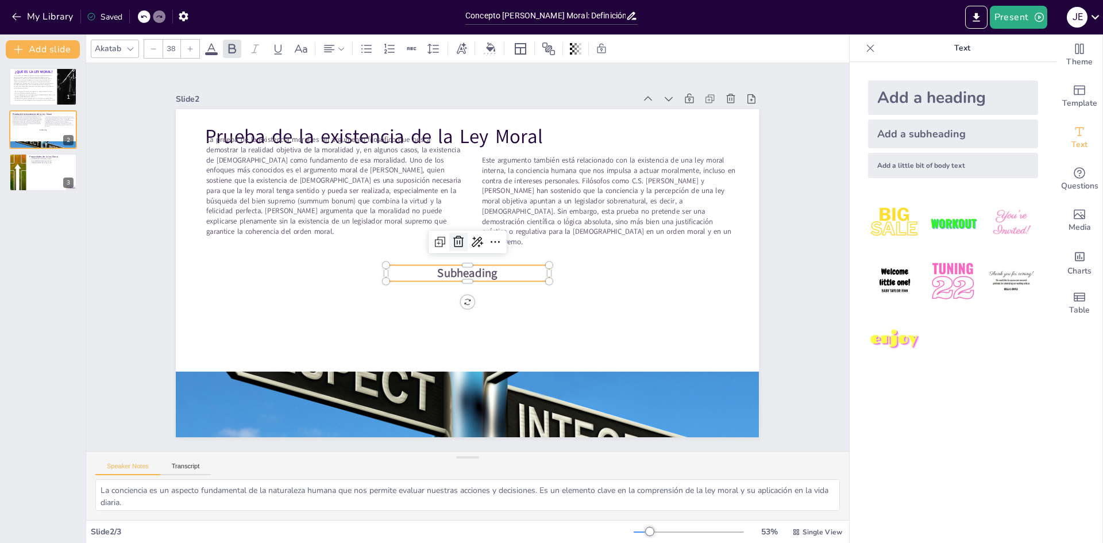
click at [455, 238] on icon at bounding box center [460, 241] width 11 height 12
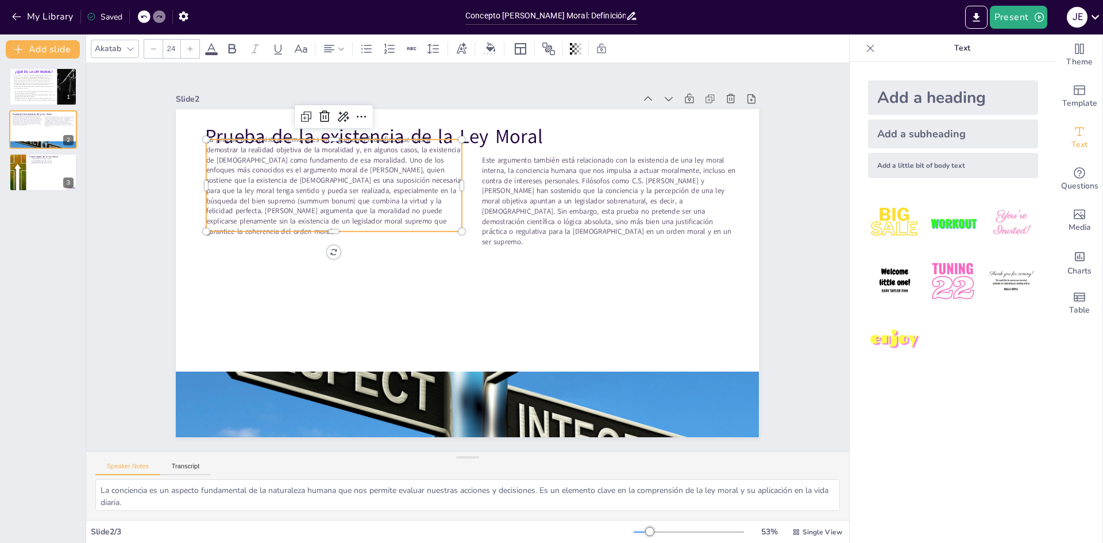
click at [376, 198] on span "La prueba de la existencia moral es un argumento filosófico que busca demostrar…" at bounding box center [341, 166] width 262 height 116
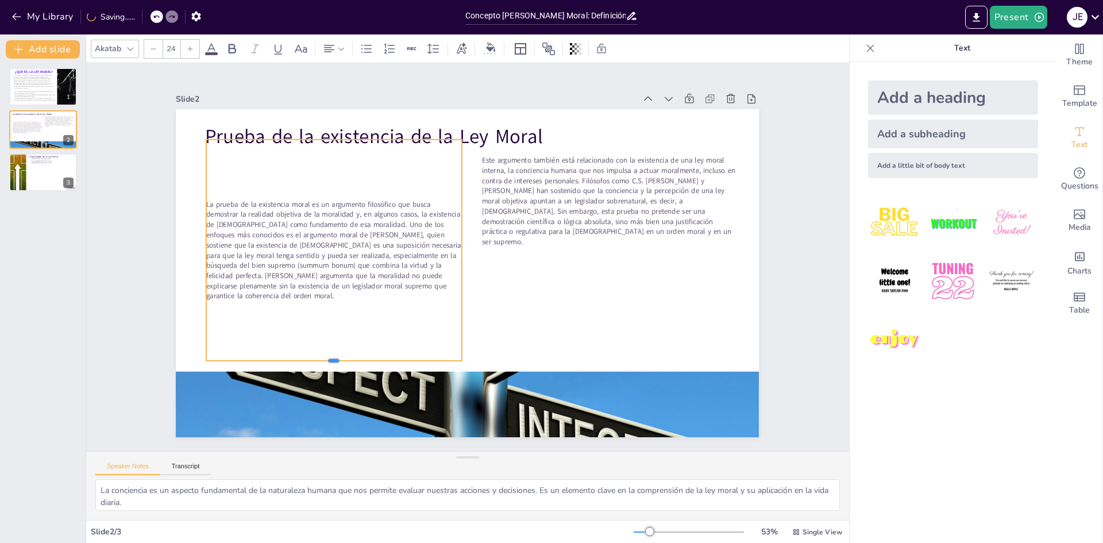
drag, startPoint x: 327, startPoint y: 227, endPoint x: 311, endPoint y: 356, distance: 130.3
click at [311, 356] on div at bounding box center [314, 335] width 252 height 62
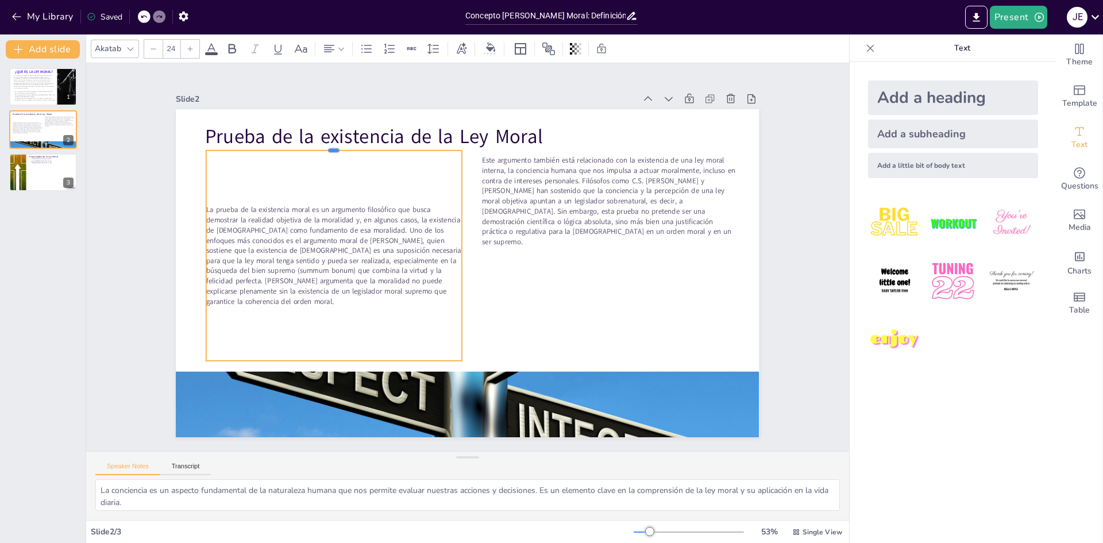
drag, startPoint x: 328, startPoint y: 132, endPoint x: 329, endPoint y: 143, distance: 11.0
click at [329, 143] on div at bounding box center [346, 133] width 255 height 36
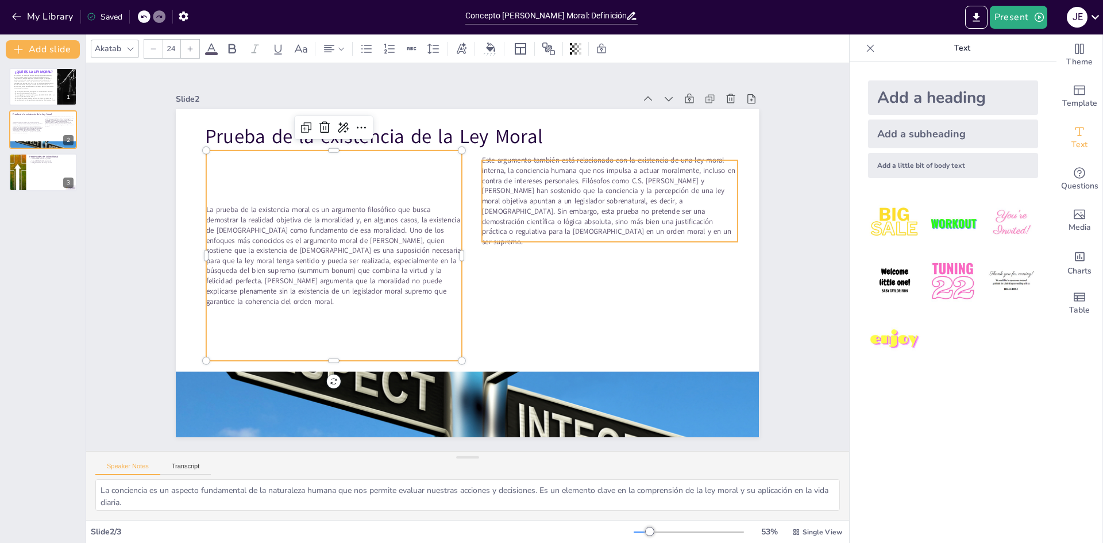
click at [509, 213] on span "Este argumento también está relacionado con la existencia de una ley moral inte…" at bounding box center [613, 210] width 260 height 107
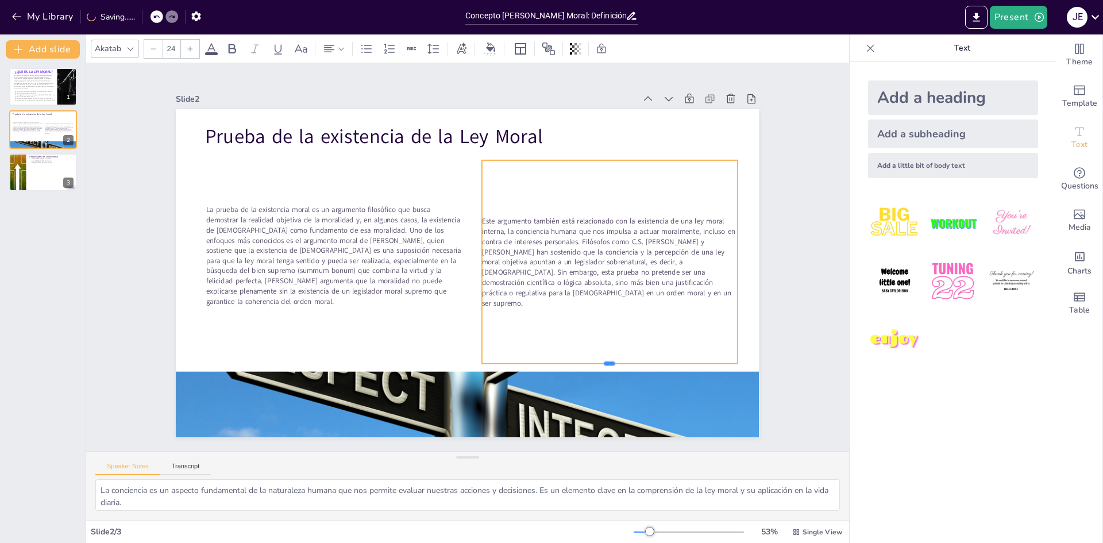
drag, startPoint x: 599, startPoint y: 238, endPoint x: 386, endPoint y: 277, distance: 217.3
click at [596, 364] on div at bounding box center [609, 368] width 255 height 9
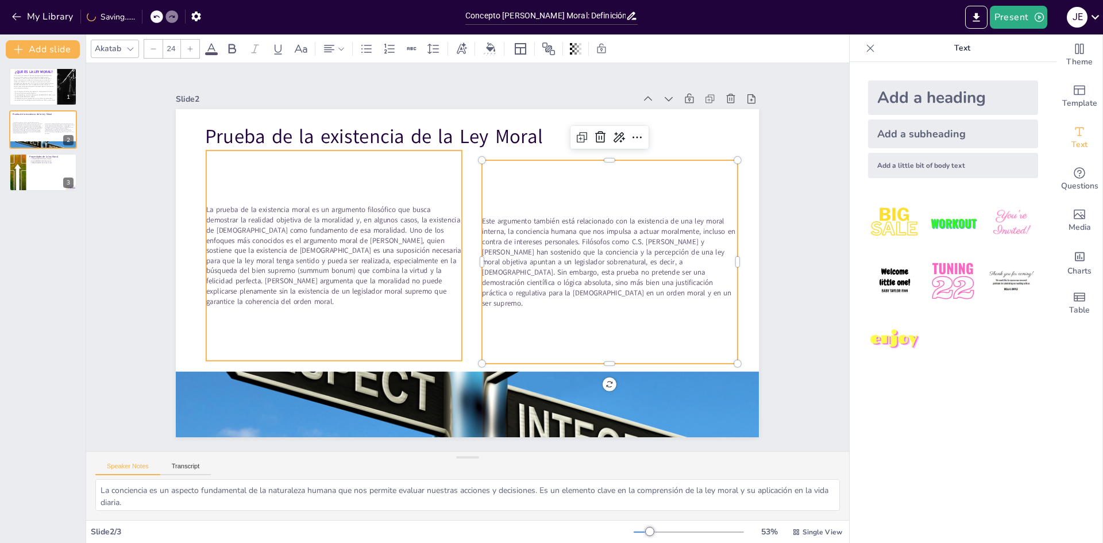
click at [368, 261] on span "La prueba de la existencia moral es un argumento filosófico que busca demostrar…" at bounding box center [333, 256] width 255 height 102
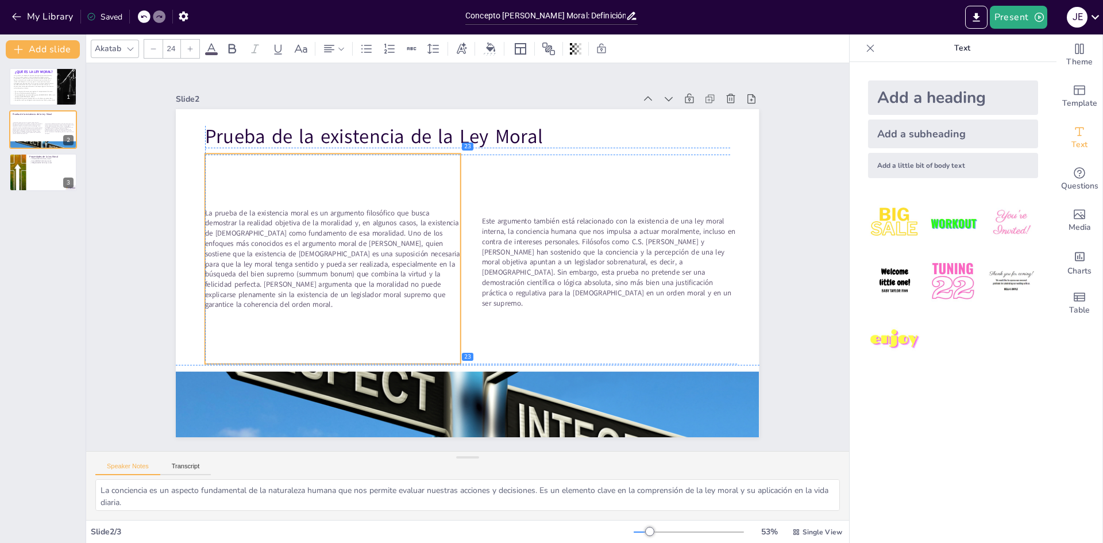
click at [445, 292] on span "La prueba de la existencia moral es un argumento filosófico que busca demostrar…" at bounding box center [332, 238] width 262 height 116
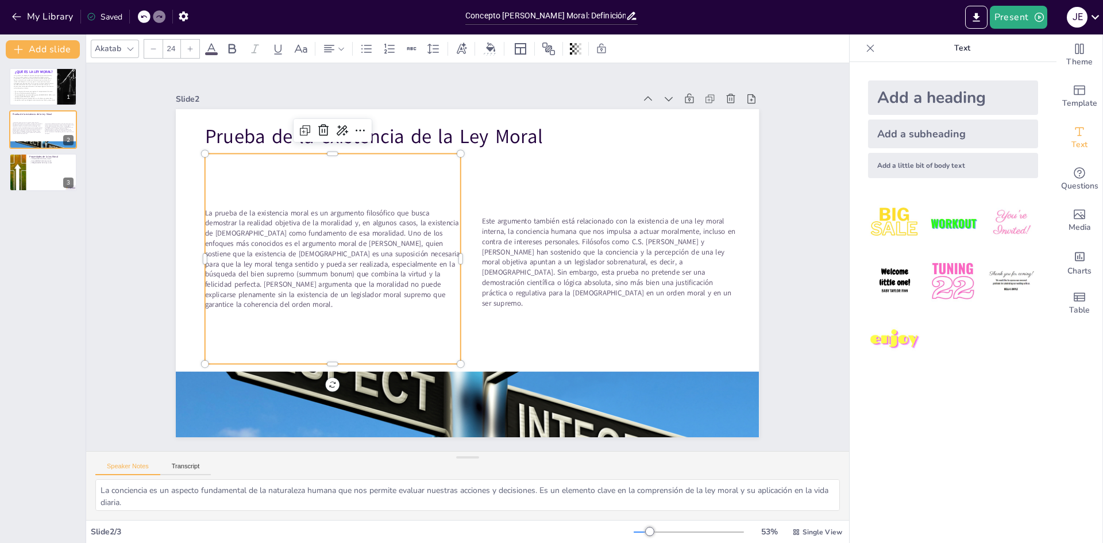
click at [442, 296] on span "La prueba de la existencia moral es un argumento filosófico que busca demostrar…" at bounding box center [332, 238] width 262 height 116
click at [443, 296] on span "La prueba de la existencia moral es un argumento filosófico que busca demostrar…" at bounding box center [332, 238] width 262 height 116
click at [461, 284] on span "La prueba de la existencia moral es un argumento filosófico que busca demostrar…" at bounding box center [585, 172] width 248 height 224
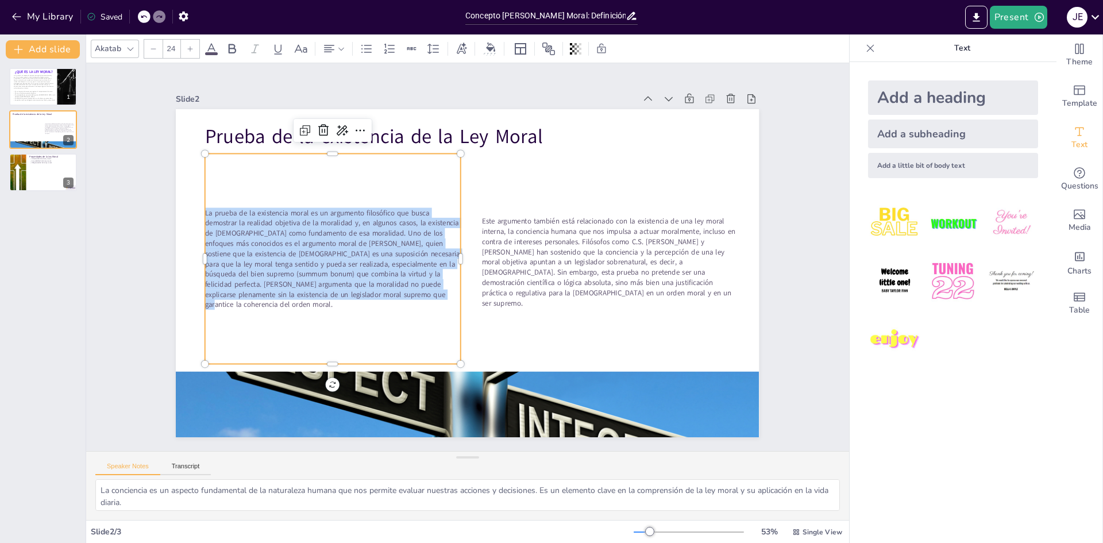
click at [443, 296] on span "La prueba de la existencia moral es un argumento filosófico que busca demostrar…" at bounding box center [332, 238] width 262 height 116
click at [193, 49] on icon at bounding box center [190, 48] width 7 height 7
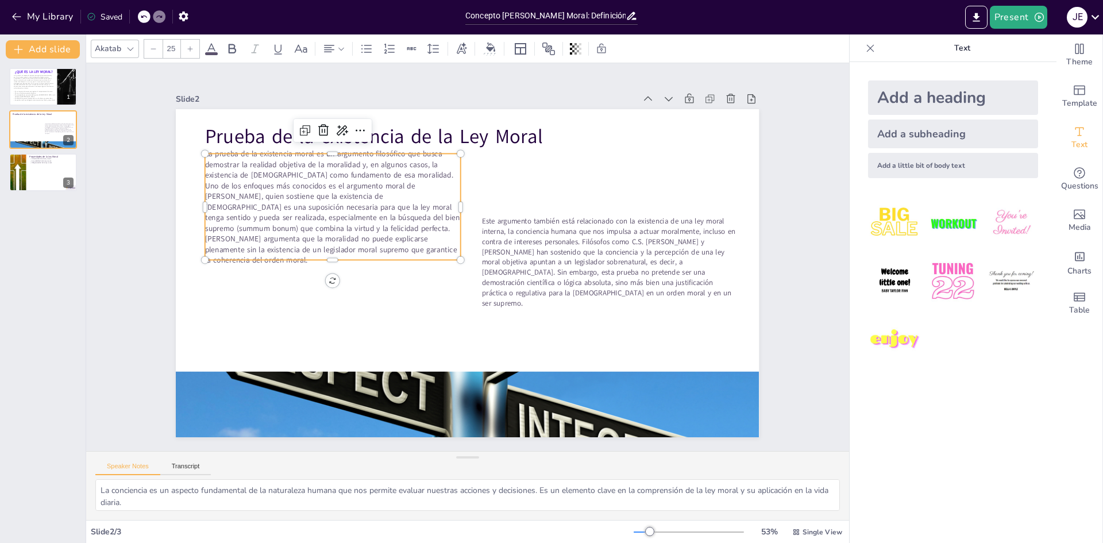
click at [193, 49] on icon at bounding box center [190, 48] width 7 height 7
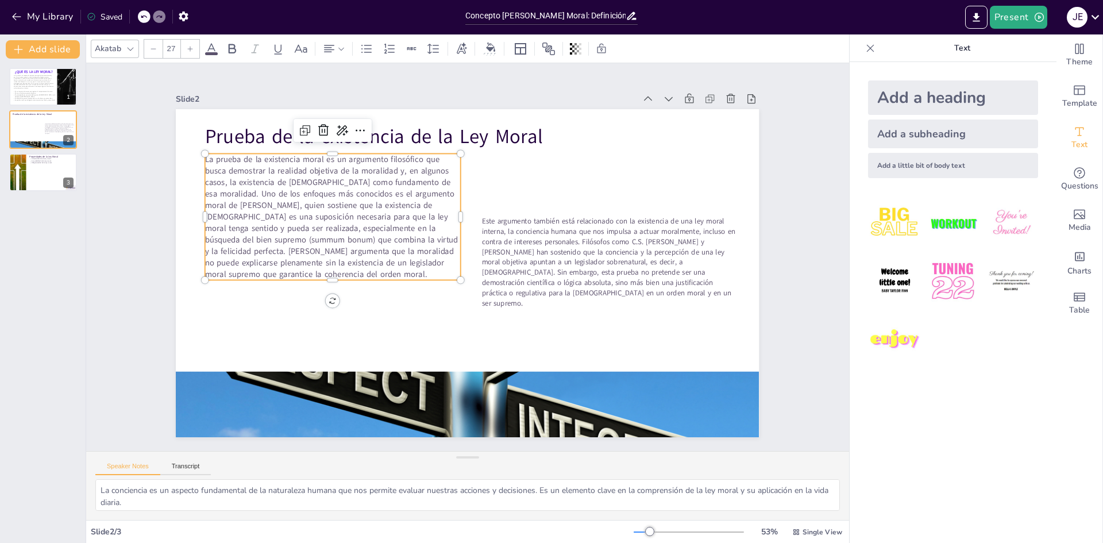
click at [193, 49] on icon at bounding box center [190, 48] width 7 height 7
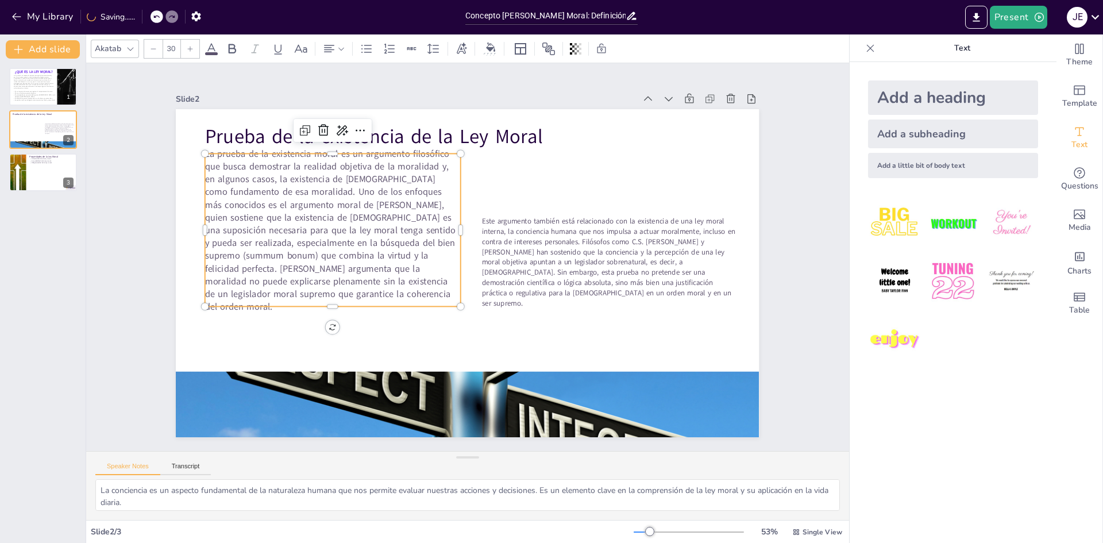
click at [193, 49] on icon at bounding box center [190, 48] width 7 height 7
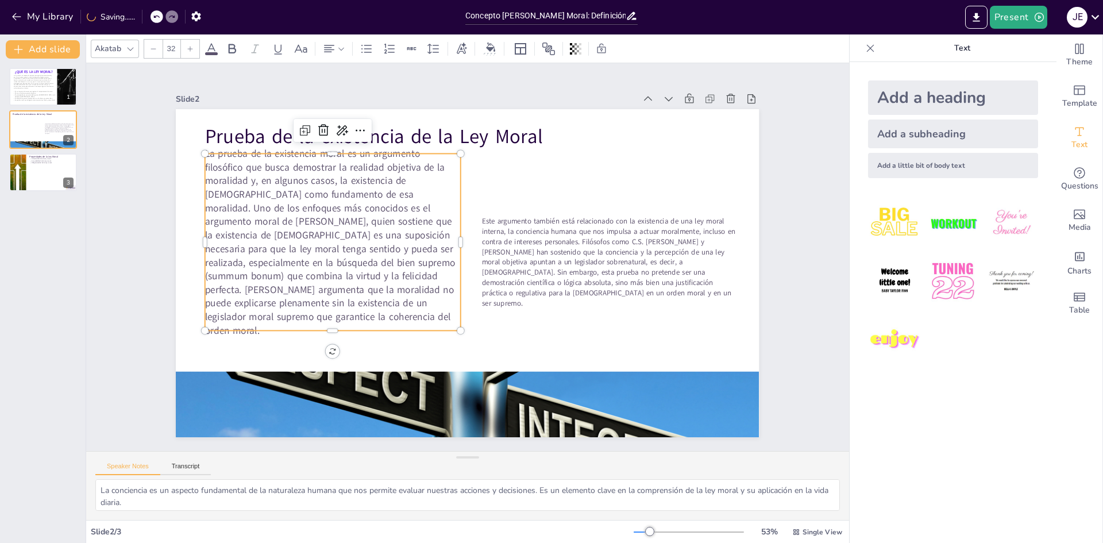
click at [193, 49] on icon at bounding box center [190, 48] width 7 height 7
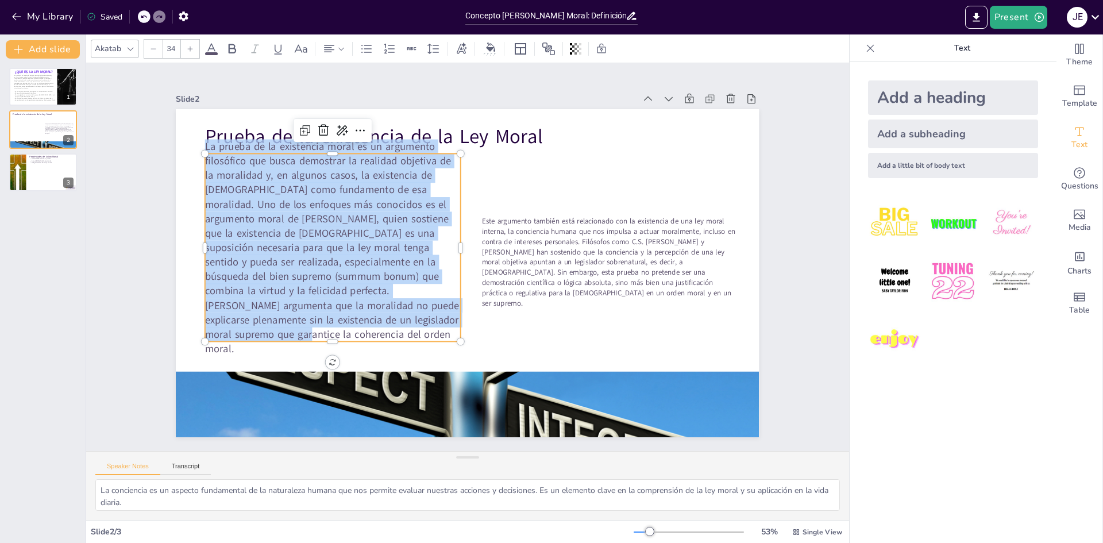
click at [193, 49] on icon at bounding box center [190, 48] width 7 height 7
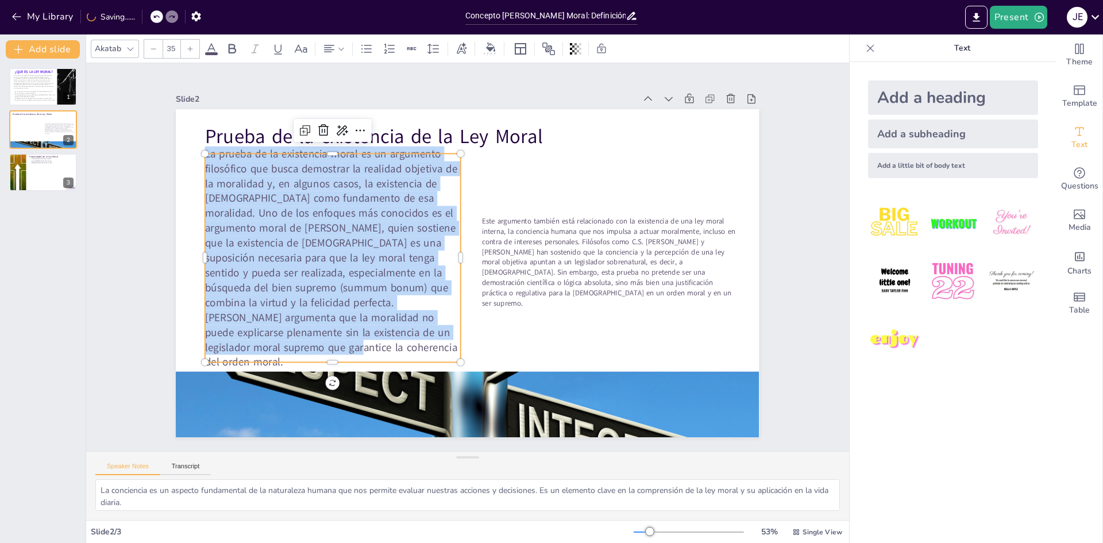
click at [193, 49] on icon at bounding box center [190, 48] width 7 height 7
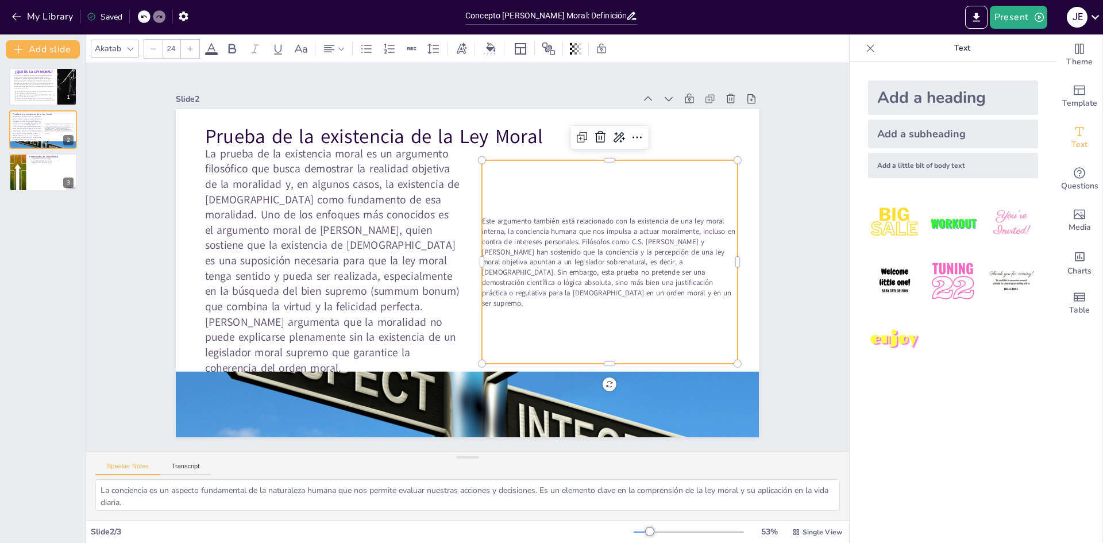
click at [536, 245] on span "Este argumento también está relacionado con la existencia de una ley moral inte…" at bounding box center [603, 286] width 265 height 132
click at [592, 286] on span "Este argumento también está relacionado con la existencia de una ley moral inte…" at bounding box center [607, 271] width 260 height 107
click at [592, 286] on span "Este argumento también está relacionado con la existencia de una ley moral inte…" at bounding box center [603, 286] width 265 height 132
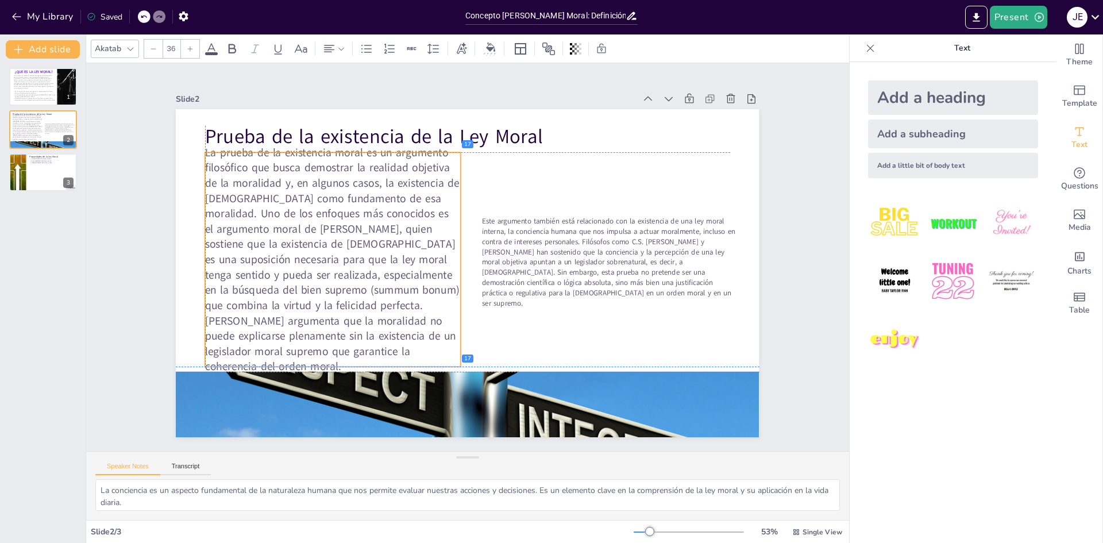
click at [346, 237] on span "La prueba de la existencia moral es un argumento filosófico que busca demostrar…" at bounding box center [332, 219] width 290 height 253
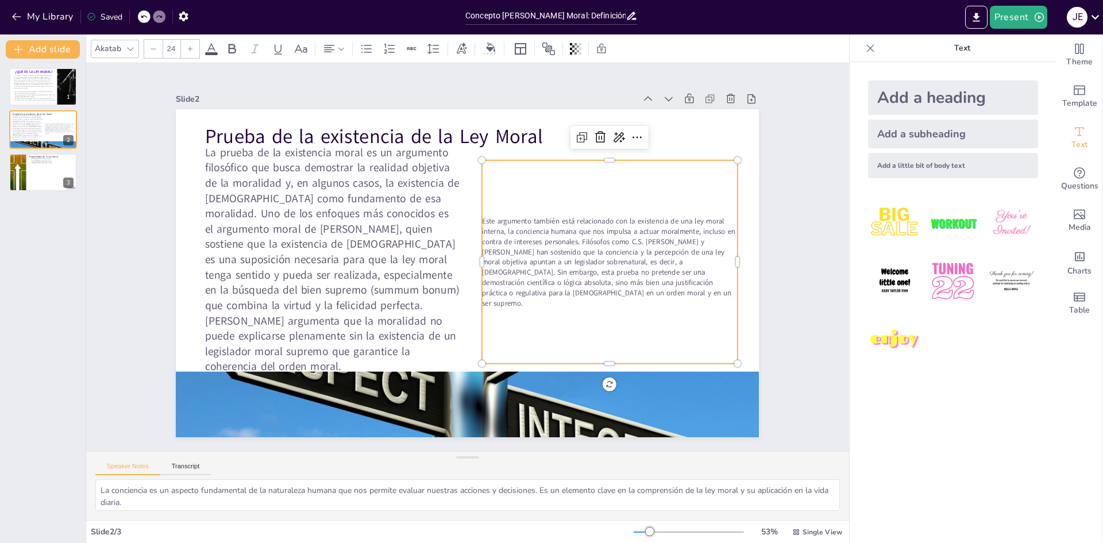
click at [559, 286] on span "Este argumento también está relacionado con la existencia de una ley moral inte…" at bounding box center [607, 271] width 260 height 107
click at [559, 286] on span "Este argumento también está relacionado con la existencia de una ley moral inte…" at bounding box center [603, 286] width 265 height 132
click at [563, 288] on span "Este argumento también está relacionado con la existencia de una ley moral inte…" at bounding box center [607, 268] width 260 height 107
click at [563, 288] on span "Este argumento también está relacionado con la existencia de una ley moral inte…" at bounding box center [604, 284] width 265 height 132
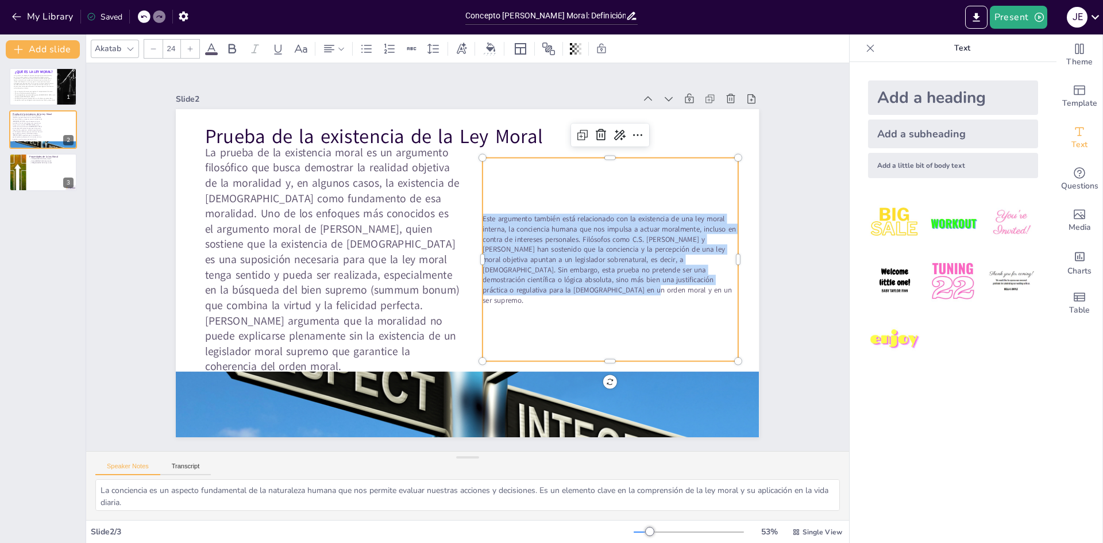
click at [563, 288] on span "Este argumento también está relacionado con la existencia de una ley moral inte…" at bounding box center [607, 268] width 260 height 107
click at [563, 288] on span "Este argumento también está relacionado con la existencia de una ley moral inte…" at bounding box center [600, 298] width 266 height 155
click at [184, 45] on div at bounding box center [190, 49] width 18 height 18
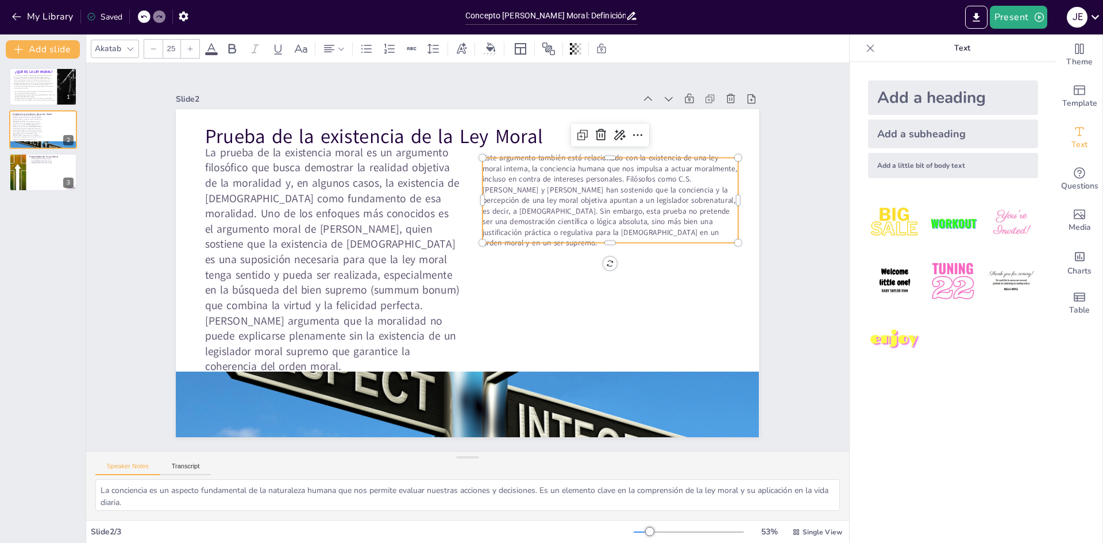
click at [184, 45] on div at bounding box center [190, 49] width 18 height 18
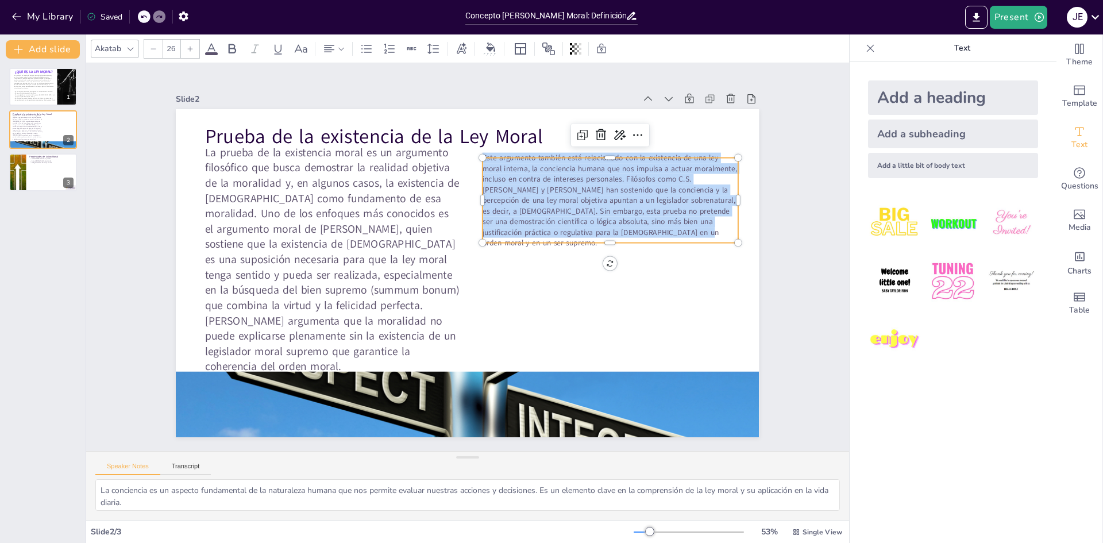
click at [184, 45] on div at bounding box center [190, 49] width 18 height 18
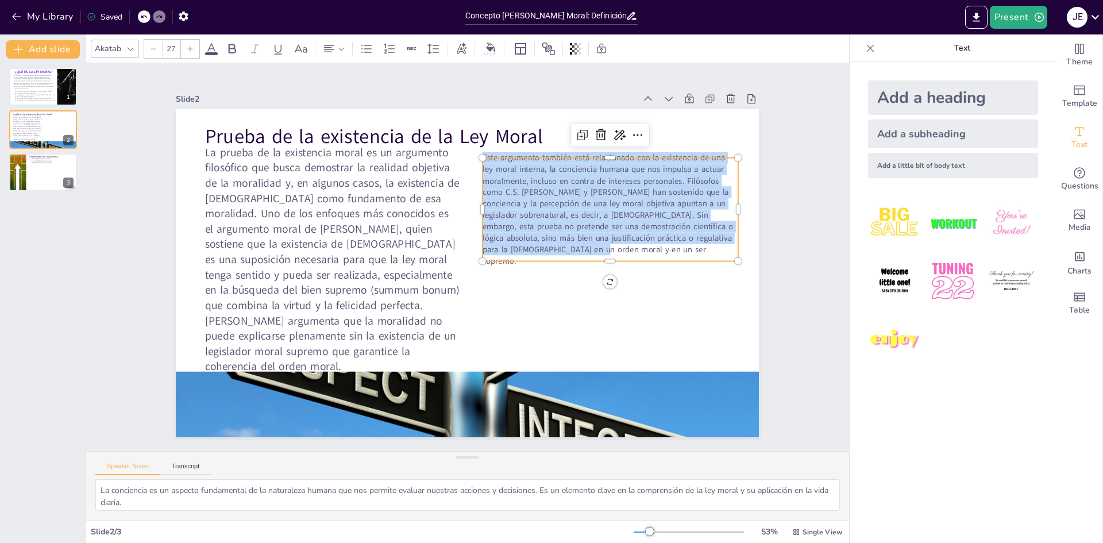
click at [184, 45] on div at bounding box center [190, 49] width 18 height 18
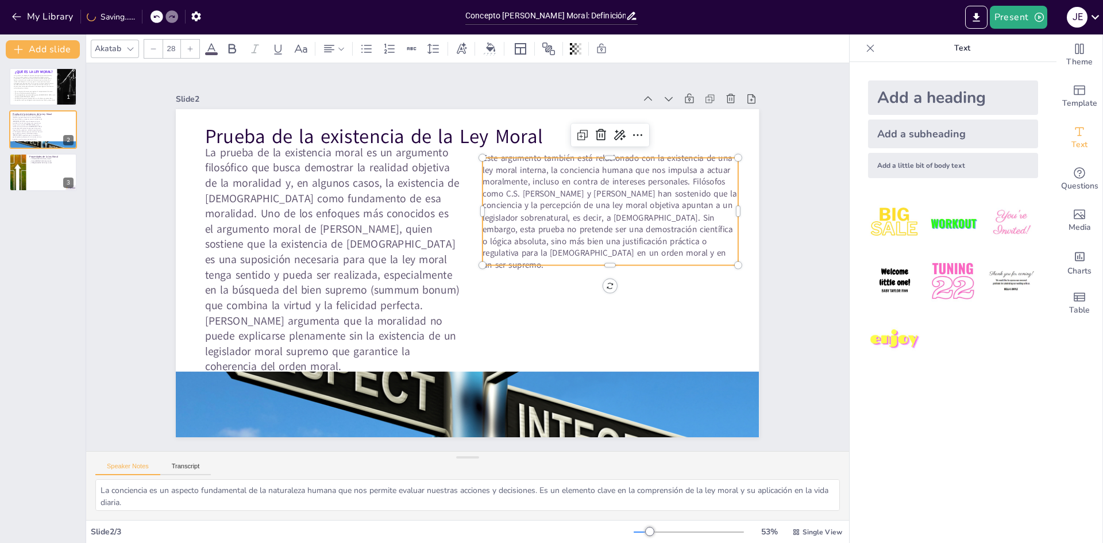
click at [184, 45] on div at bounding box center [190, 49] width 18 height 18
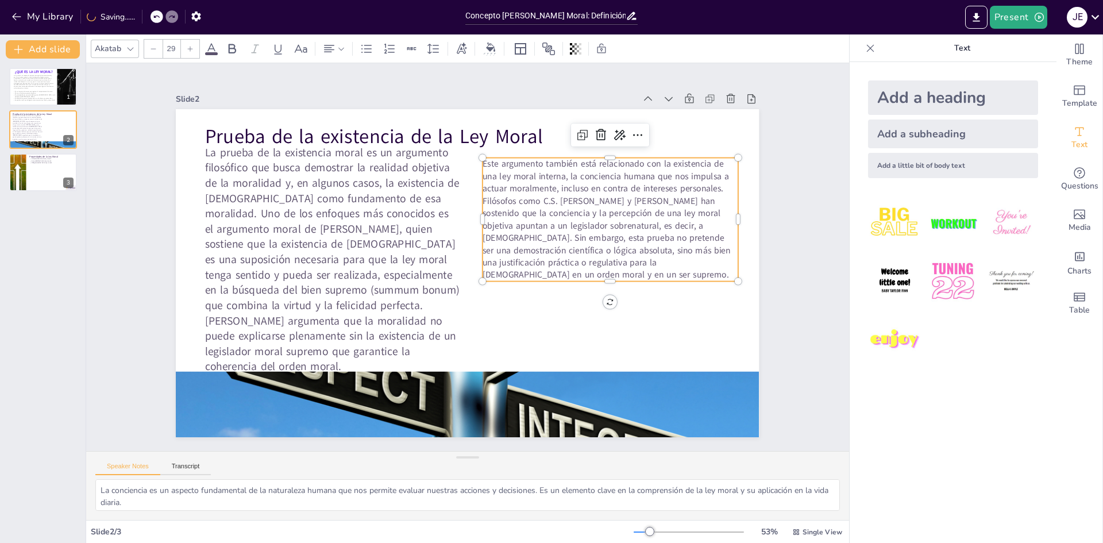
click at [184, 45] on div at bounding box center [190, 49] width 18 height 18
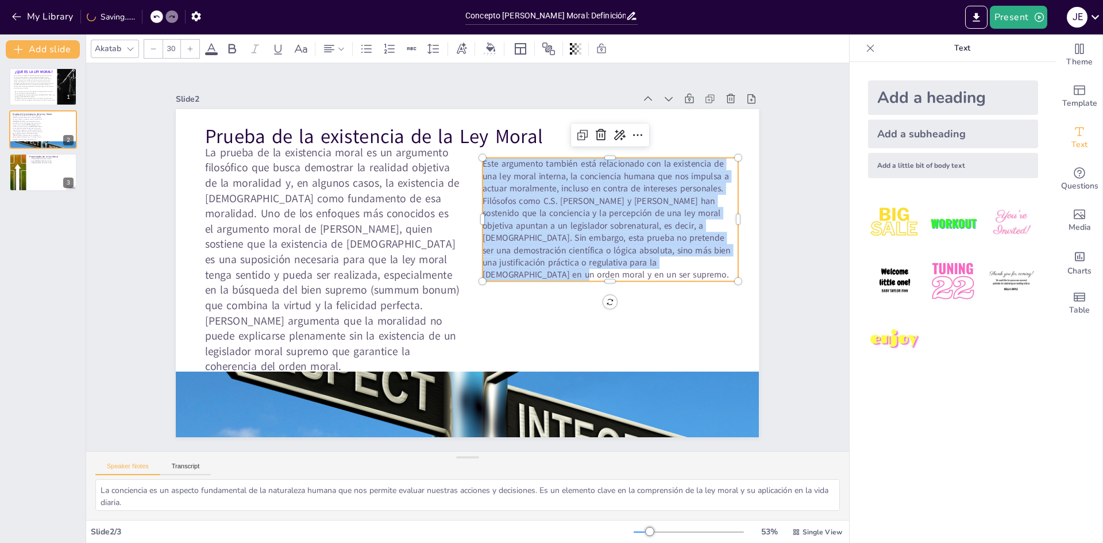
click at [184, 45] on div at bounding box center [190, 49] width 18 height 18
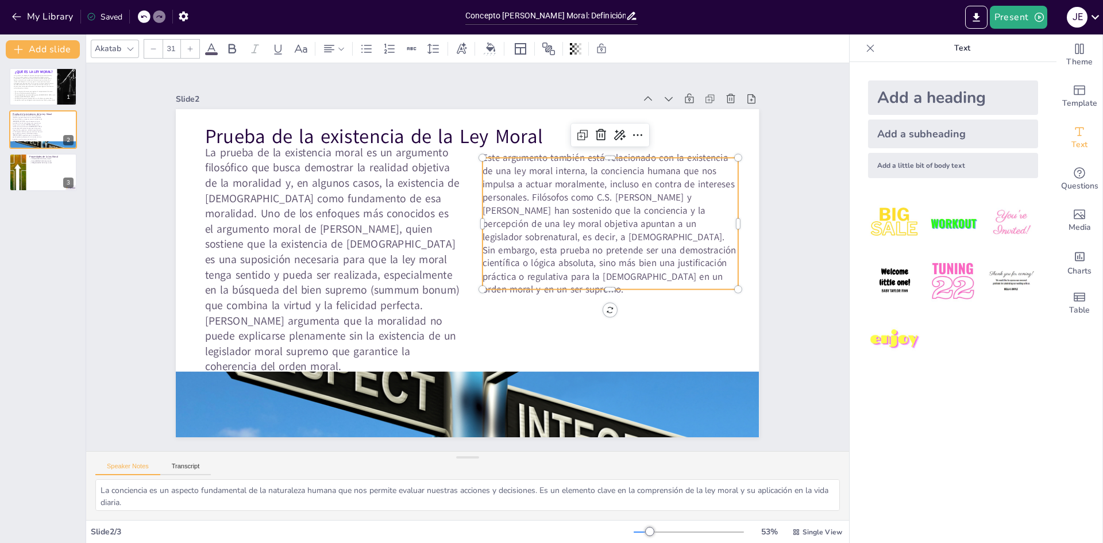
click at [184, 45] on div at bounding box center [190, 49] width 18 height 18
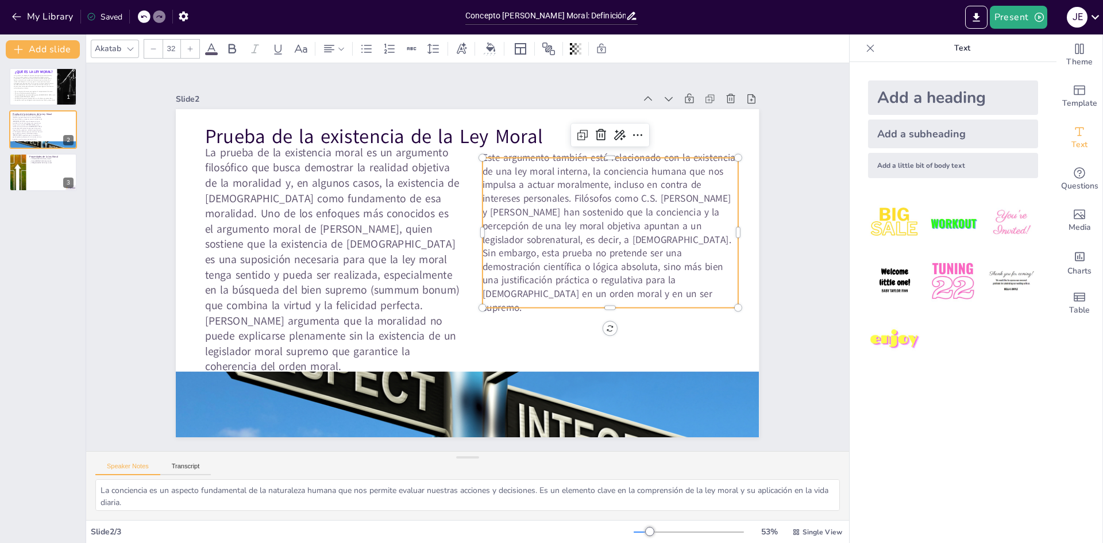
click at [184, 45] on div at bounding box center [190, 49] width 18 height 18
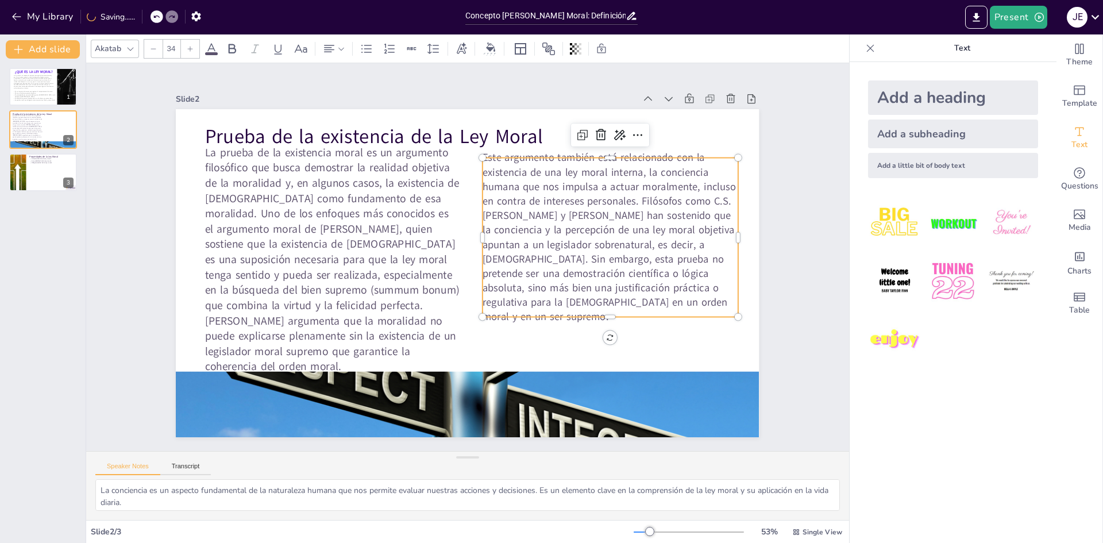
click at [184, 45] on div at bounding box center [190, 49] width 18 height 18
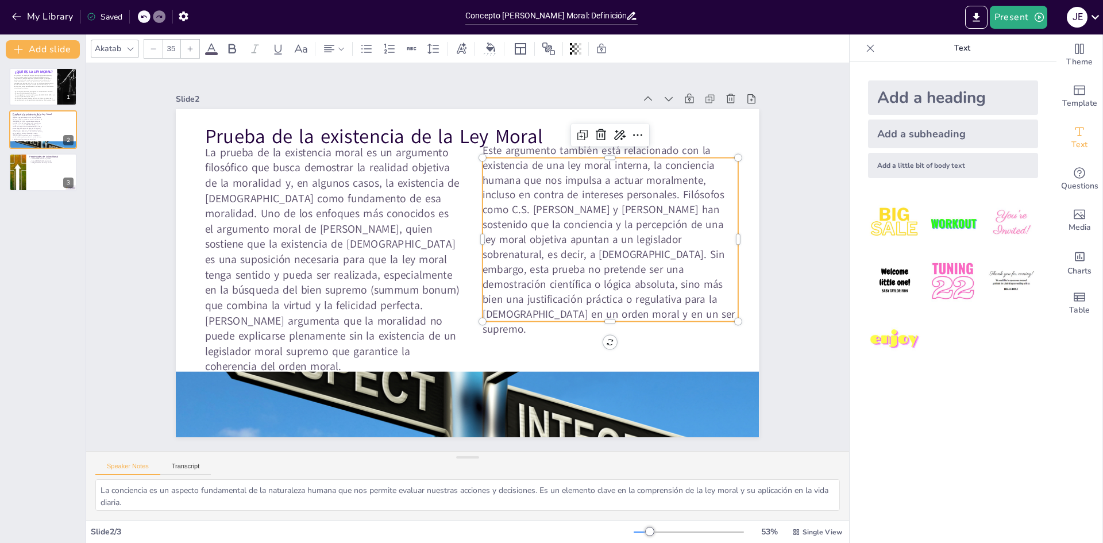
click at [184, 45] on div at bounding box center [190, 49] width 18 height 18
type input "36"
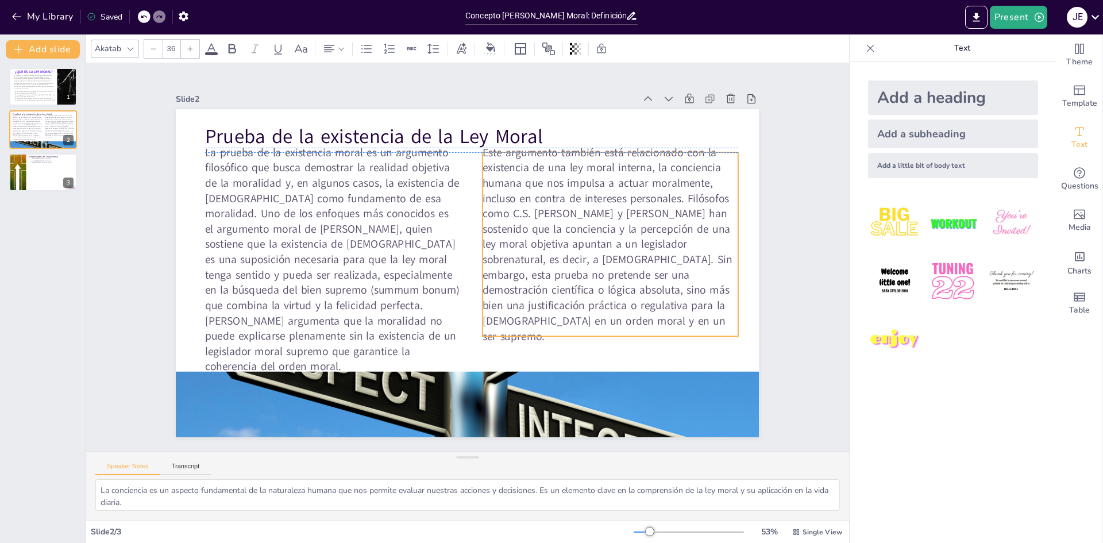
drag, startPoint x: 607, startPoint y: 321, endPoint x: 607, endPoint y: 314, distance: 6.3
click at [607, 314] on span "Este argumento también está relacionado con la existencia de una ley moral inte…" at bounding box center [603, 251] width 261 height 208
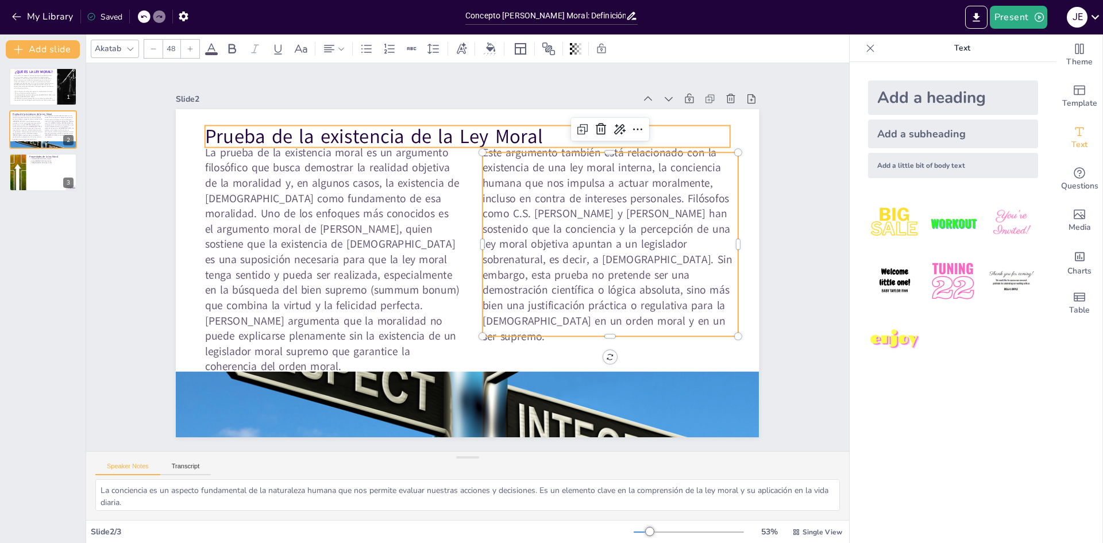
click at [412, 132] on p "Prueba de la existencia de la Ley Moral" at bounding box center [492, 139] width 519 height 136
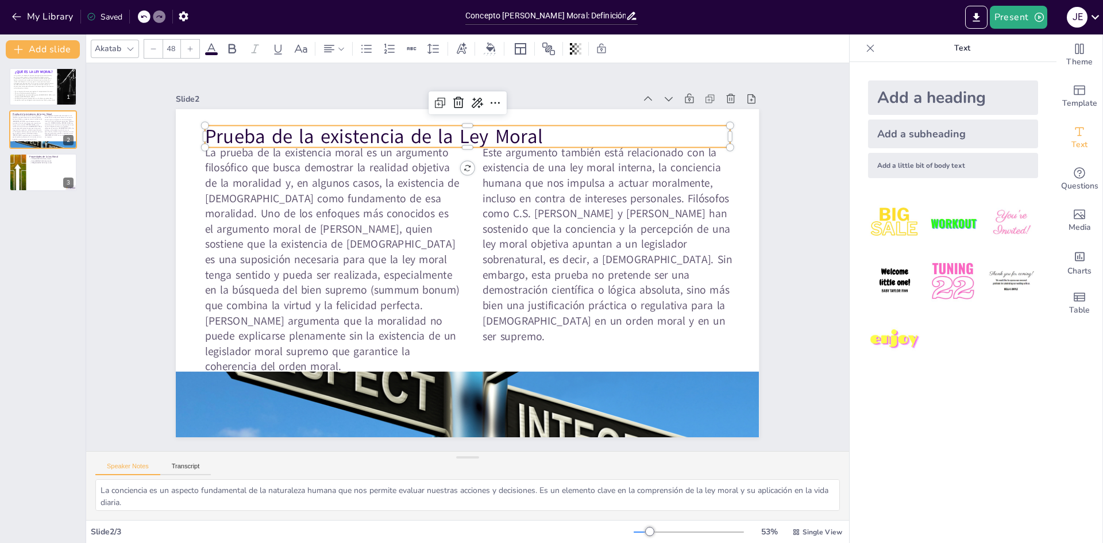
click at [412, 132] on p "Prueba de la existencia de la Ley Moral" at bounding box center [480, 137] width 525 height 82
click at [539, 130] on p "Prueba de la existencia de la Ley Moral" at bounding box center [480, 137] width 525 height 82
click at [539, 130] on p "Prueba de la existencia de la Ley Moral" at bounding box center [492, 139] width 519 height 136
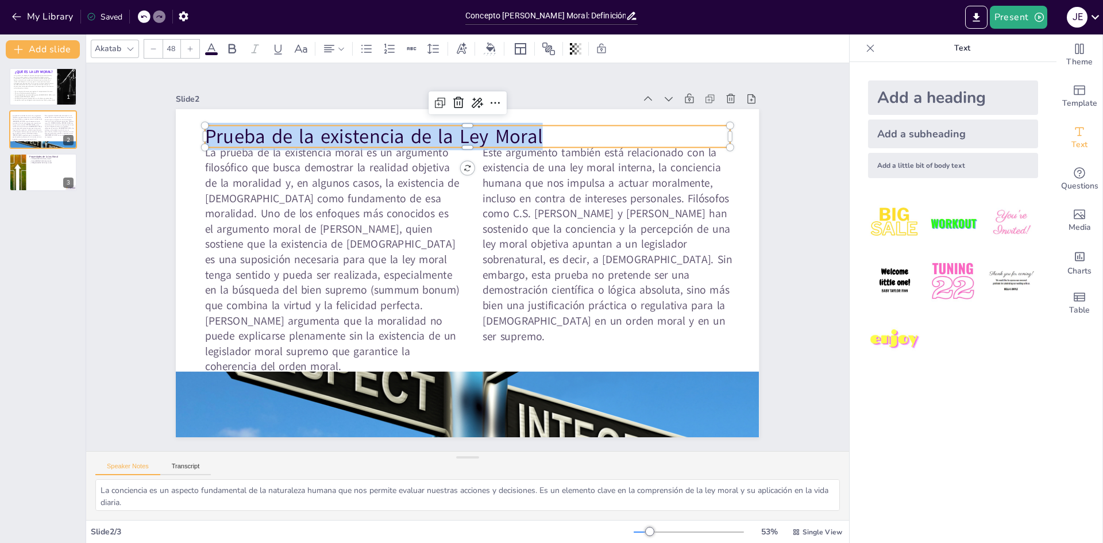
drag, startPoint x: 539, startPoint y: 130, endPoint x: 509, endPoint y: 130, distance: 29.9
click at [509, 130] on p "Prueba de la existencia de la Ley Moral" at bounding box center [480, 138] width 525 height 82
click at [220, 47] on div "Akatab 48" at bounding box center [356, 49] width 530 height 20
click at [217, 47] on icon at bounding box center [212, 49] width 14 height 14
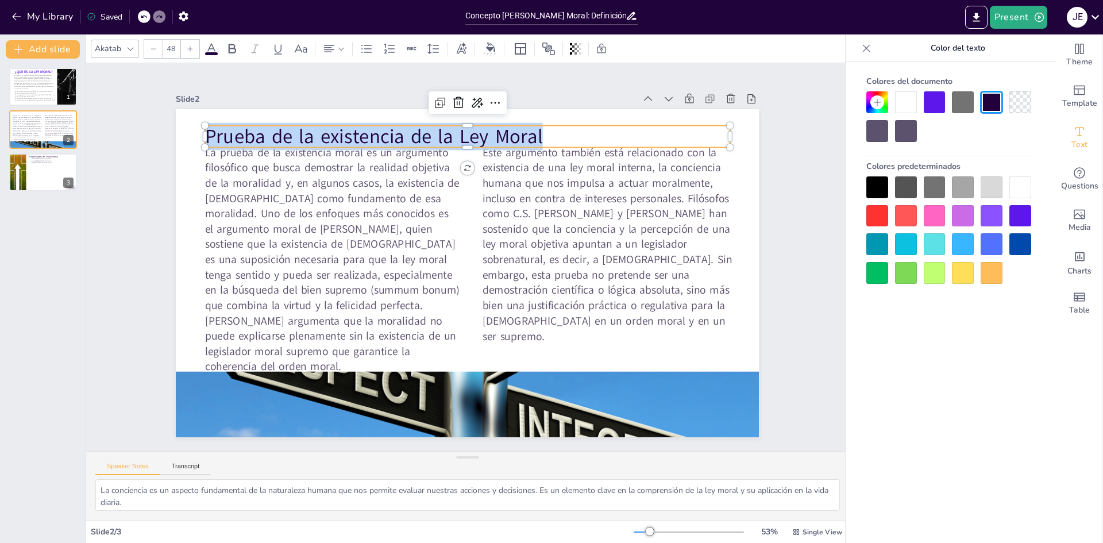
click at [1021, 221] on div at bounding box center [1021, 216] width 22 height 22
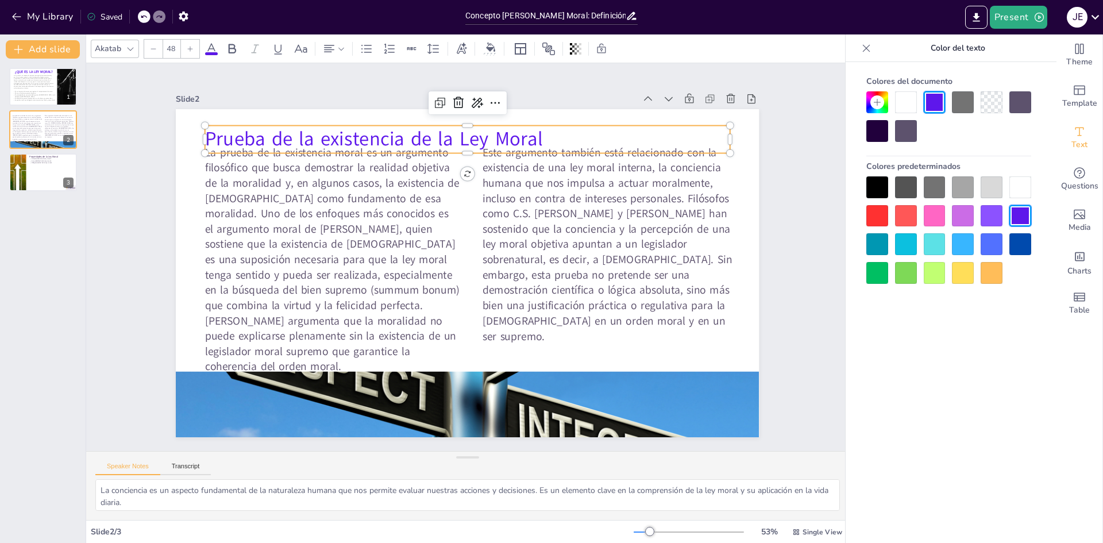
click at [107, 42] on div "Akatab" at bounding box center [108, 49] width 31 height 16
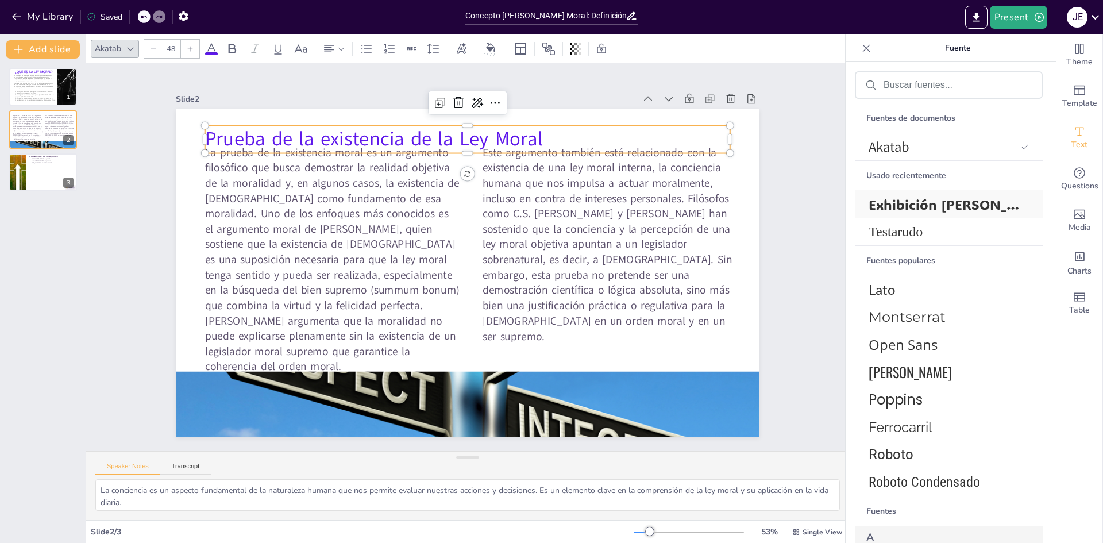
click at [935, 199] on font "Exhibición [PERSON_NAME]" at bounding box center [961, 204] width 184 height 18
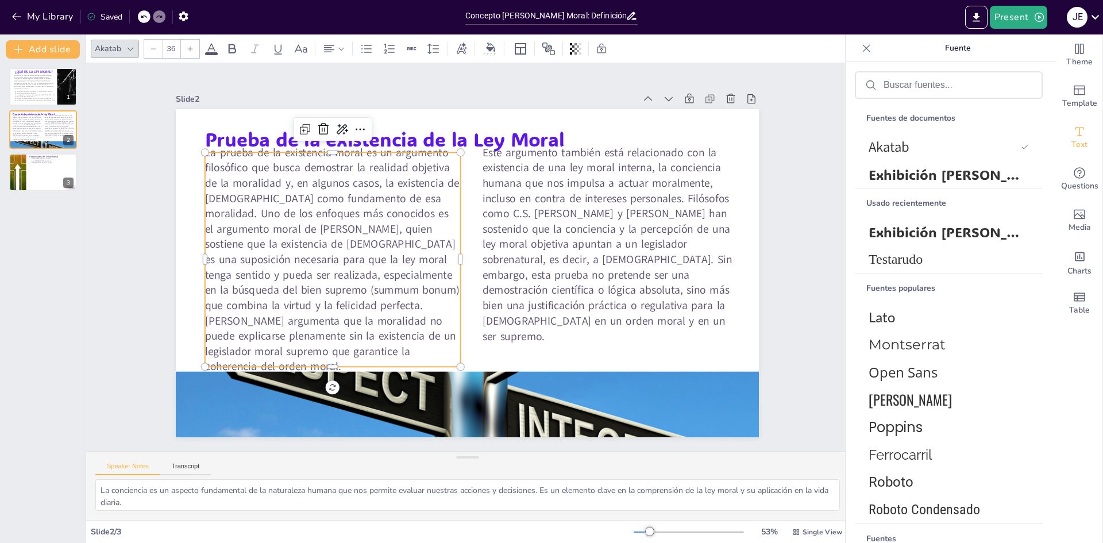
click at [381, 221] on span "La prueba de la existencia moral es un argumento filosófico que busca demostrar…" at bounding box center [332, 259] width 255 height 229
click at [334, 356] on p "La prueba de la existencia moral es un argumento filosófico que busca demostrar…" at bounding box center [333, 245] width 278 height 255
click at [333, 354] on p "La prueba de la existencia moral es un argumento filosófico que busca demostrar…" at bounding box center [336, 232] width 298 height 278
click at [333, 354] on p "La prueba de la existencia moral es un argumento filosófico que busca demostrar…" at bounding box center [335, 232] width 297 height 278
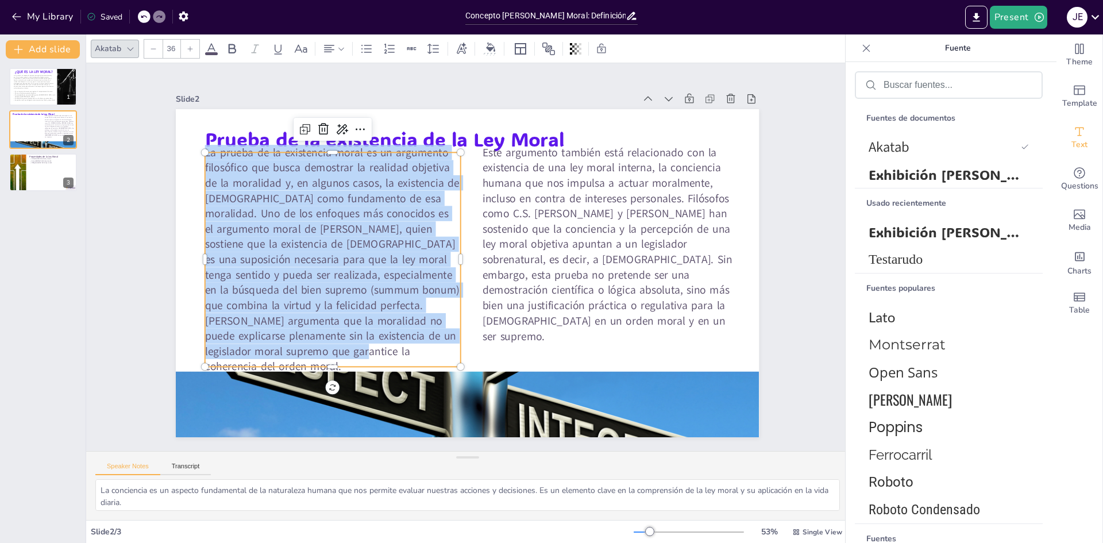
click at [332, 353] on p "La prueba de la existencia moral es un argumento filosófico que busca demostrar…" at bounding box center [336, 232] width 298 height 278
click at [332, 353] on p "La prueba de la existencia moral es un argumento filosófico que busca demostrar…" at bounding box center [333, 245] width 278 height 255
click at [906, 260] on font "Testarudo" at bounding box center [896, 259] width 54 height 15
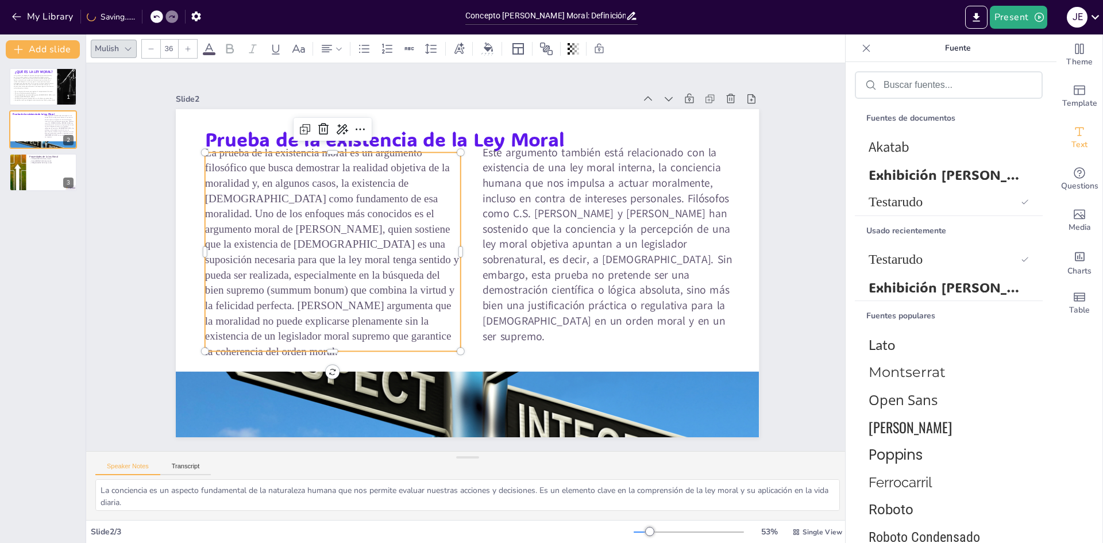
click at [207, 56] on div "Mulish 36" at bounding box center [355, 49] width 528 height 20
click at [213, 53] on span at bounding box center [209, 53] width 13 height 3
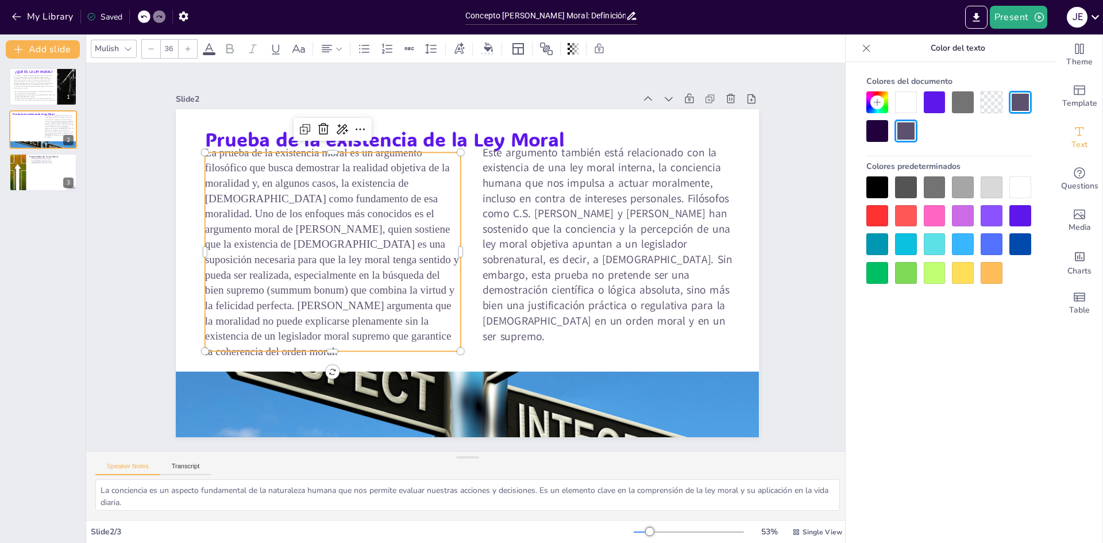
click at [934, 187] on div at bounding box center [935, 187] width 22 height 22
type input "36"
drag, startPoint x: 625, startPoint y: 187, endPoint x: 630, endPoint y: 197, distance: 10.5
click at [627, 189] on span "Este argumento también está relacionado con la existencia de una ley moral inte…" at bounding box center [566, 169] width 305 height 299
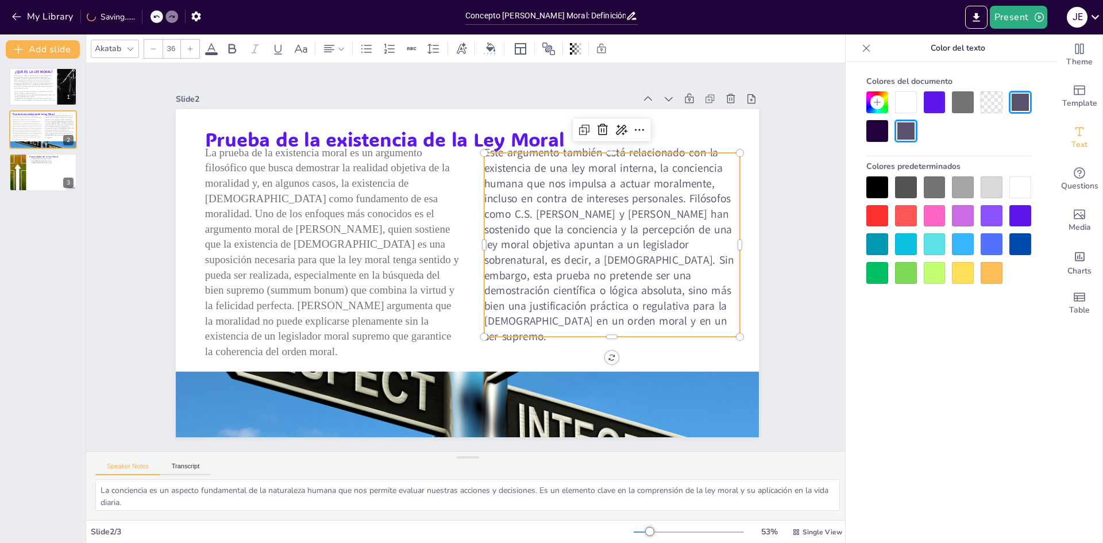
click at [573, 325] on p "Este argumento también está relacionado con la existencia de una ley moral inte…" at bounding box center [611, 244] width 255 height 199
click at [572, 325] on p "Este argumento también está relacionado con la existencia de una ley moral inte…" at bounding box center [611, 275] width 291 height 248
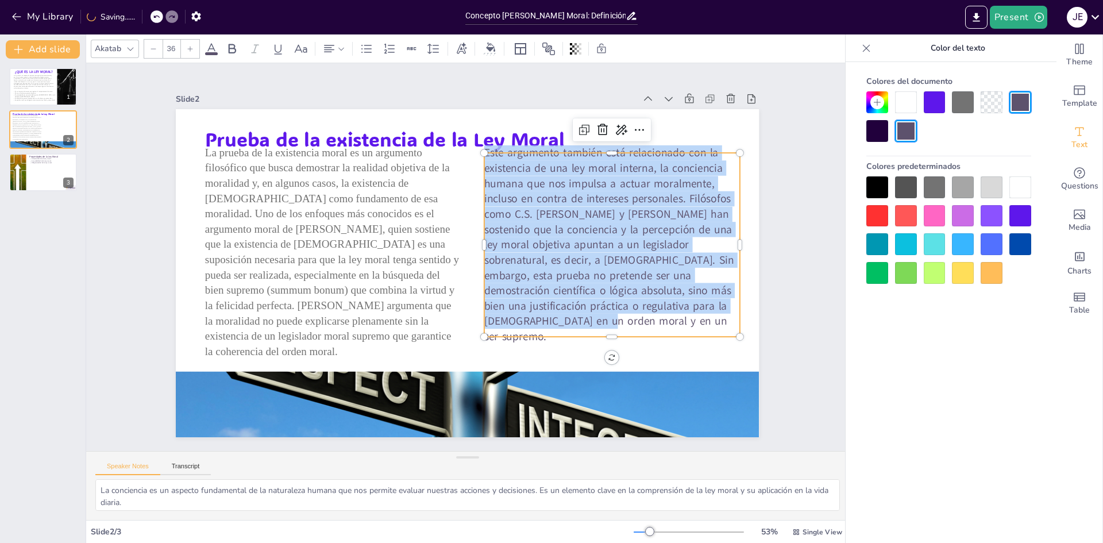
click at [572, 325] on p "Este argumento también está relacionado con la existencia de una ley moral inte…" at bounding box center [611, 244] width 255 height 199
click at [572, 325] on p "Este argumento también está relacionado con la existencia de una ley moral inte…" at bounding box center [612, 260] width 275 height 225
click at [129, 56] on div "Akatab" at bounding box center [115, 49] width 48 height 18
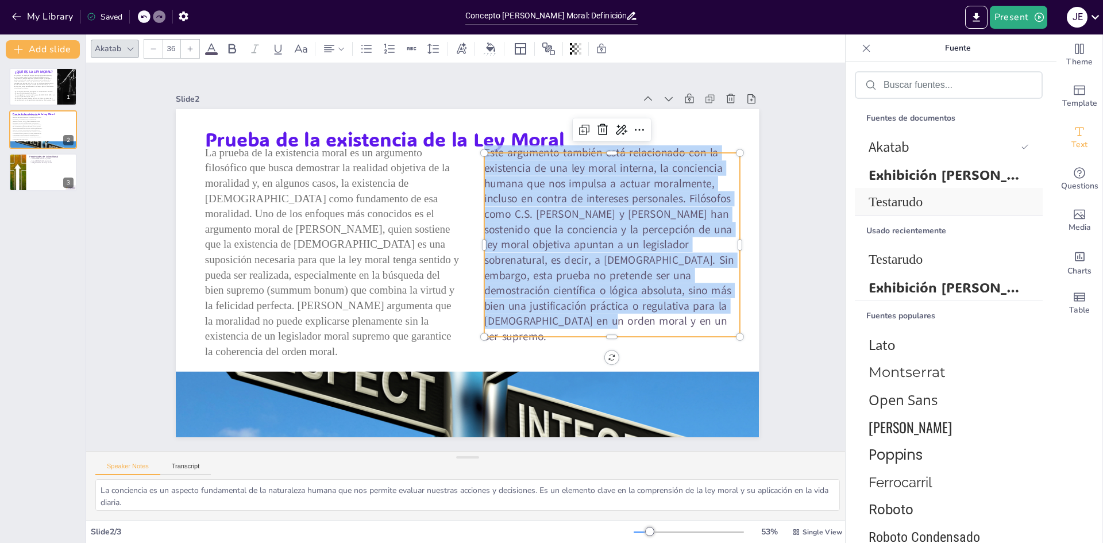
click at [883, 198] on font "Testarudo" at bounding box center [896, 201] width 54 height 15
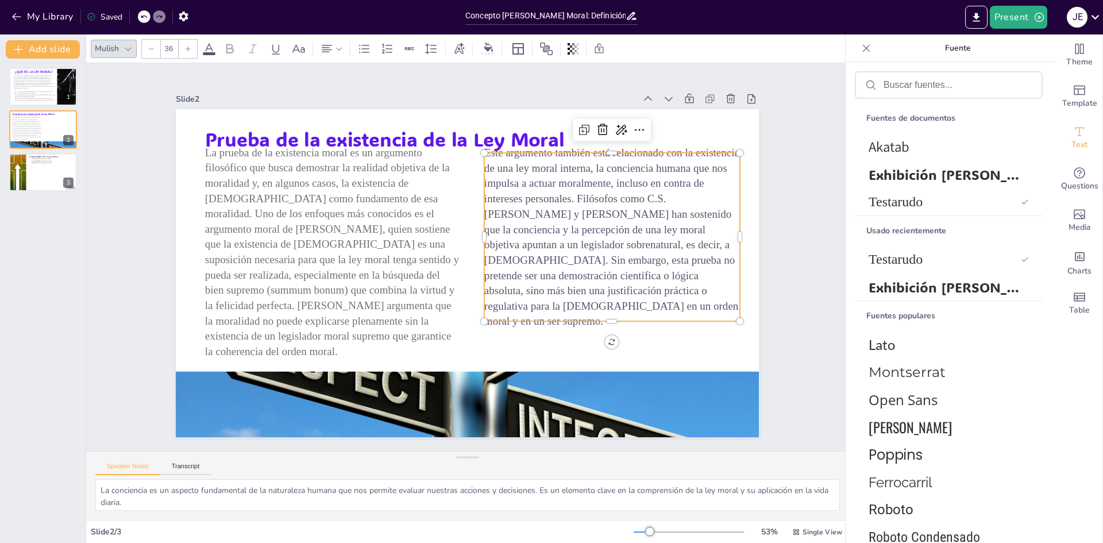
click at [210, 56] on div "Mulish 36" at bounding box center [355, 49] width 528 height 20
click at [211, 49] on icon at bounding box center [209, 48] width 10 height 11
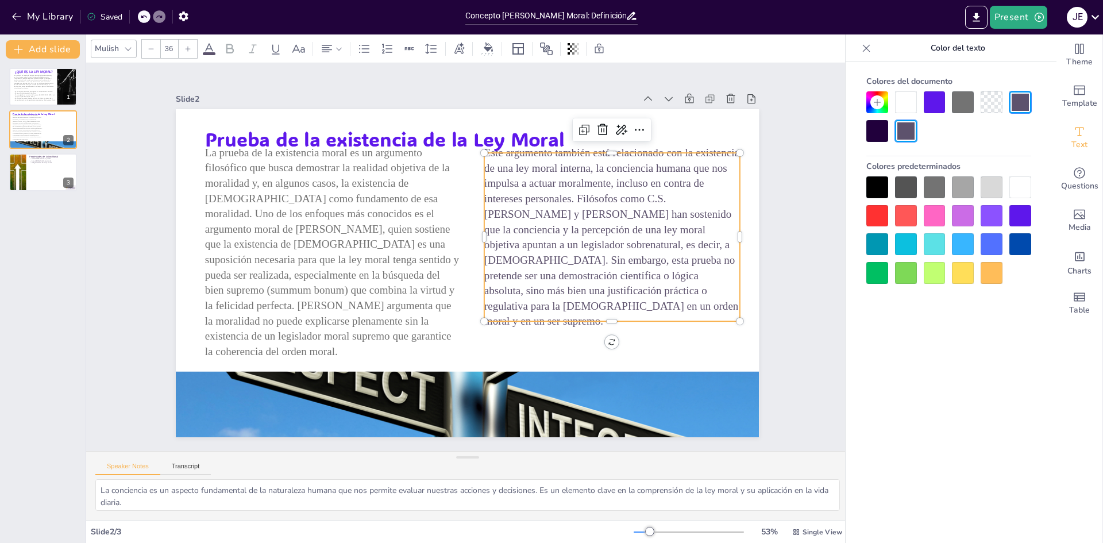
click at [939, 178] on div at bounding box center [935, 187] width 22 height 22
click at [30, 71] on span "¿QUE ES LA LEY MORAL?" at bounding box center [33, 72] width 38 height 5
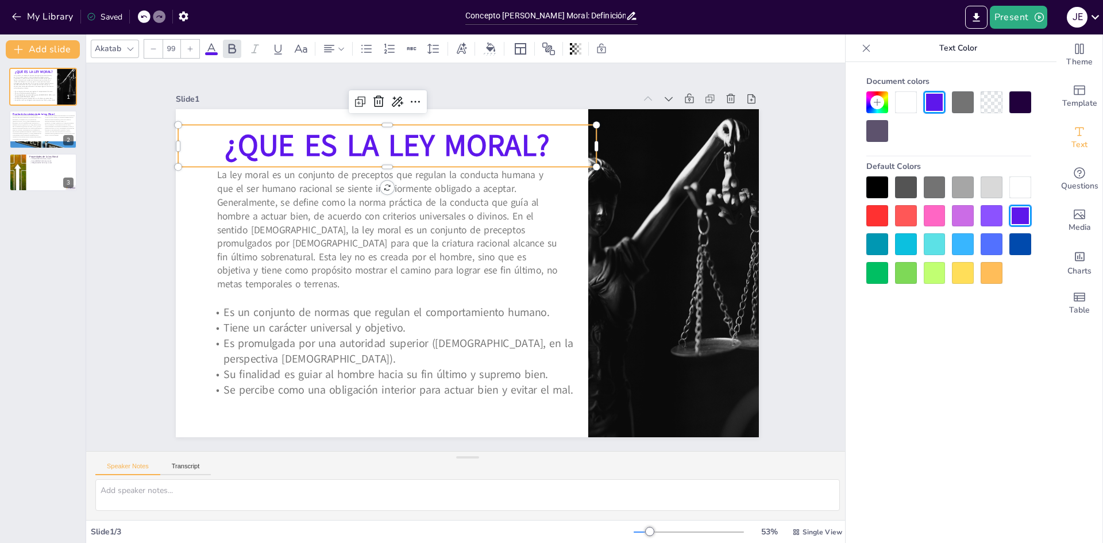
click at [473, 151] on span "¿QUE ES LA LEY MORAL?" at bounding box center [400, 138] width 328 height 75
click at [473, 151] on span "¿QUE ES LA LEY MORAL?" at bounding box center [387, 145] width 325 height 41
click at [484, 148] on span "¿QUE ES LA LEY MORAL?" at bounding box center [412, 132] width 326 height 108
click at [484, 148] on span "¿QUE ES LA LEY MORAL?" at bounding box center [400, 138] width 328 height 75
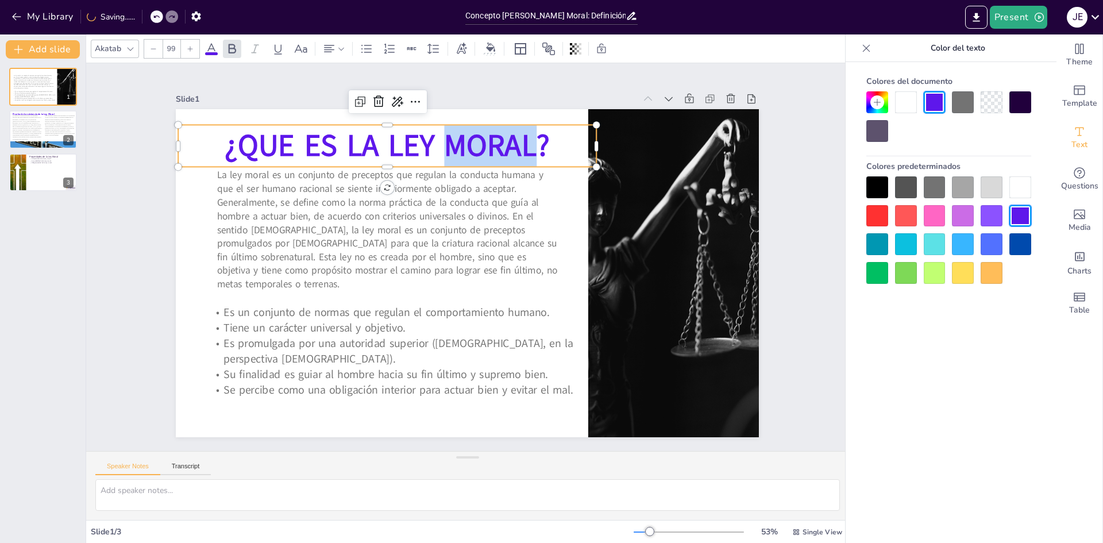
drag, startPoint x: 516, startPoint y: 144, endPoint x: 524, endPoint y: 144, distance: 8.0
click at [517, 144] on span "¿QUE ES LA LEY MORAL?" at bounding box center [387, 145] width 325 height 41
click at [525, 144] on span "¿QUE ES LA LEY MORAL?" at bounding box center [387, 145] width 325 height 41
click at [542, 147] on p "¿QUE ES LA LEY MORAL?" at bounding box center [400, 138] width 421 height 86
click at [545, 147] on p "¿QUE ES LA LEY MORAL?" at bounding box center [400, 138] width 421 height 86
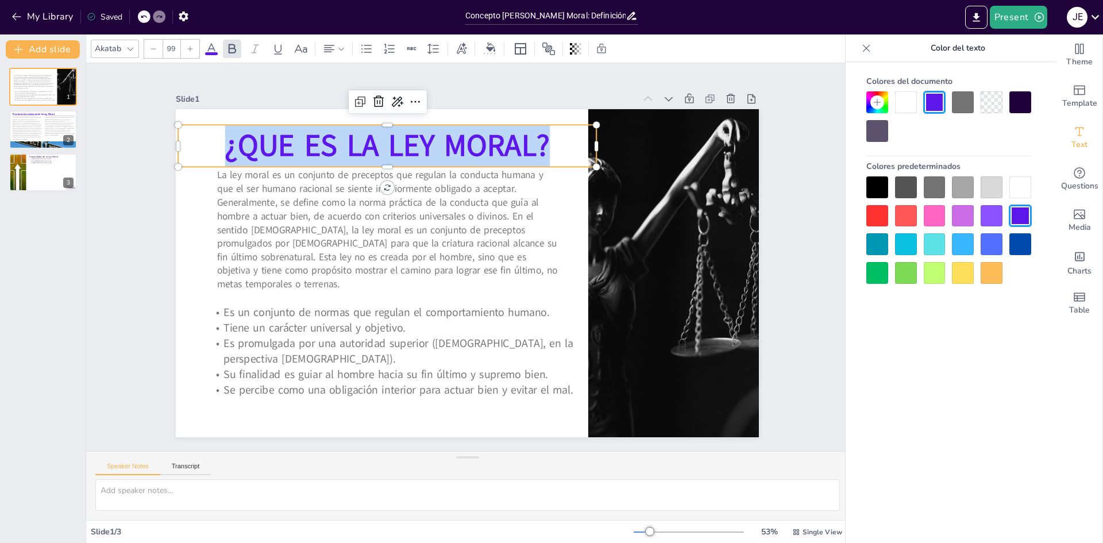
click at [545, 147] on p "¿QUE ES LA LEY MORAL?" at bounding box center [400, 138] width 421 height 86
click at [129, 43] on div at bounding box center [131, 49] width 14 height 14
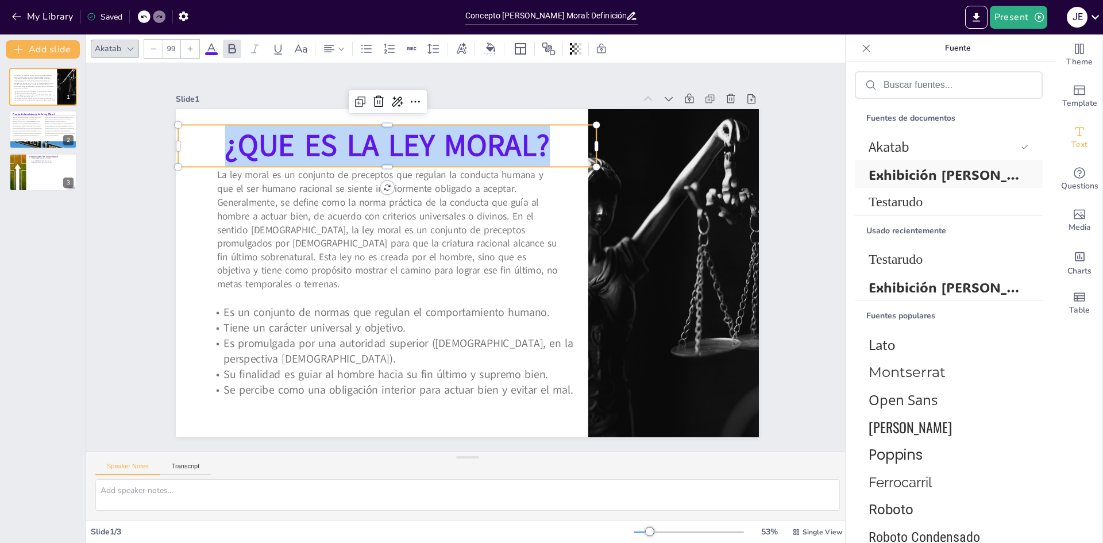
click at [890, 172] on font "Exhibición [PERSON_NAME]" at bounding box center [961, 174] width 184 height 18
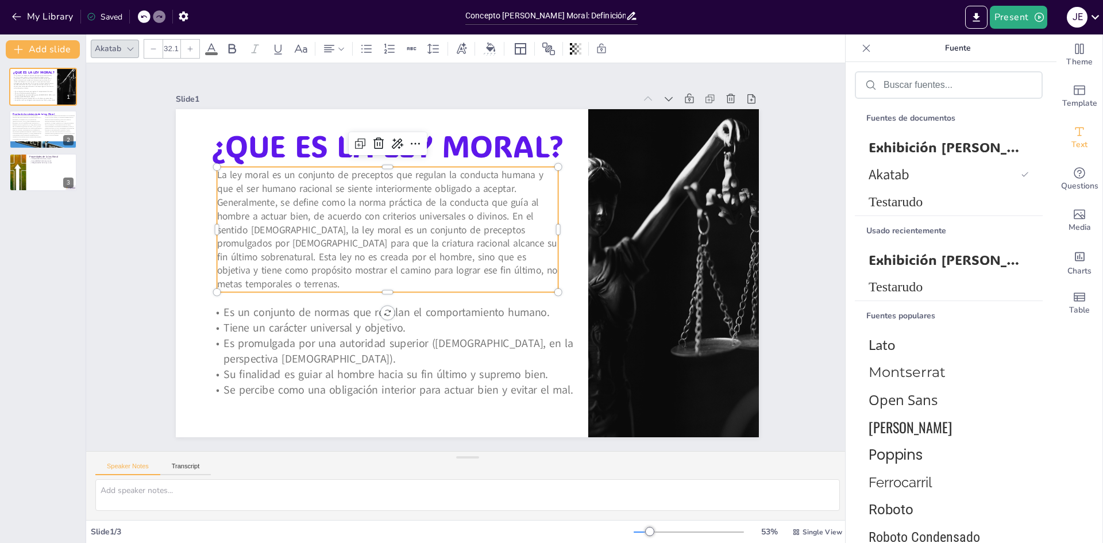
click at [499, 207] on span "La ley moral es un conjunto de preceptos que regulan la conducta humana y que e…" at bounding box center [387, 215] width 344 height 144
click at [499, 207] on span "La ley moral es un conjunto de preceptos que regulan la conducta humana y que e…" at bounding box center [387, 229] width 340 height 122
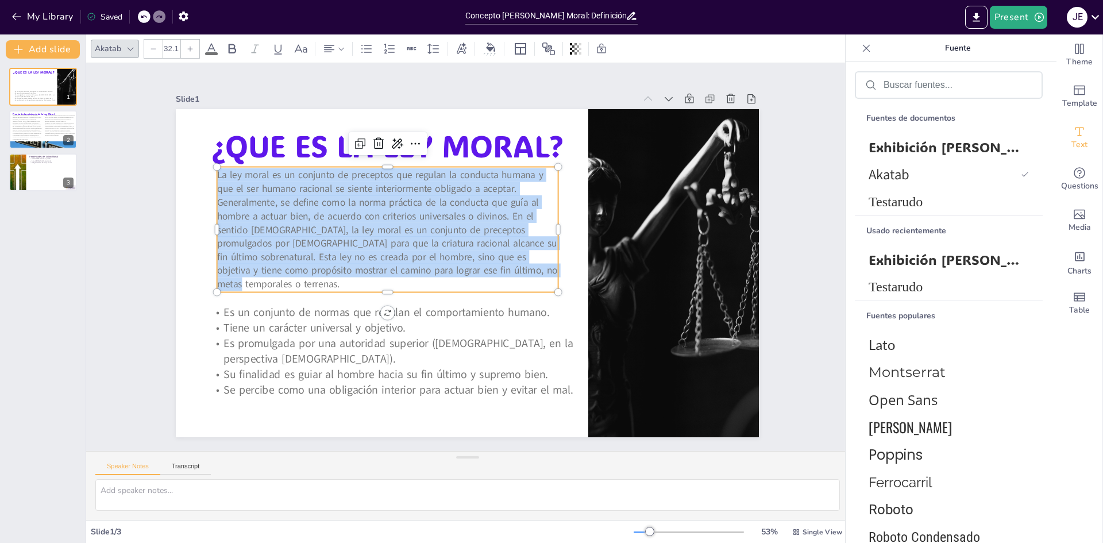
click at [498, 207] on span "La ley moral es un conjunto de preceptos que regulan la conducta humana y que e…" at bounding box center [387, 229] width 340 height 122
click at [498, 207] on span "La ley moral es un conjunto de preceptos que regulan la conducta humana y que e…" at bounding box center [387, 207] width 345 height 178
click at [919, 190] on div "Testarudo" at bounding box center [949, 202] width 188 height 28
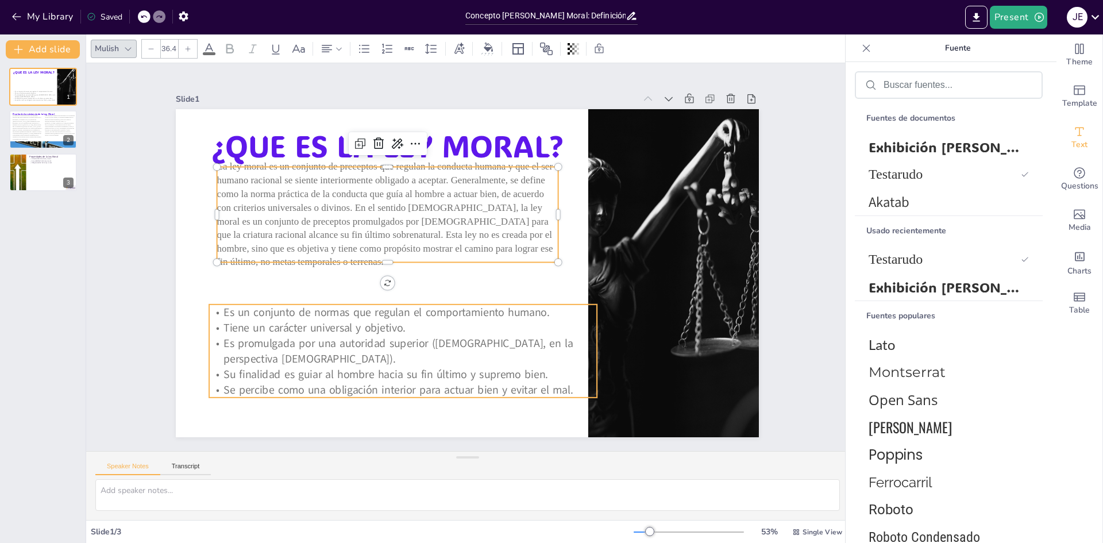
click at [529, 367] on span "Su finalidad es guiar al hombre hacia su fin último y supremo bien." at bounding box center [386, 374] width 325 height 15
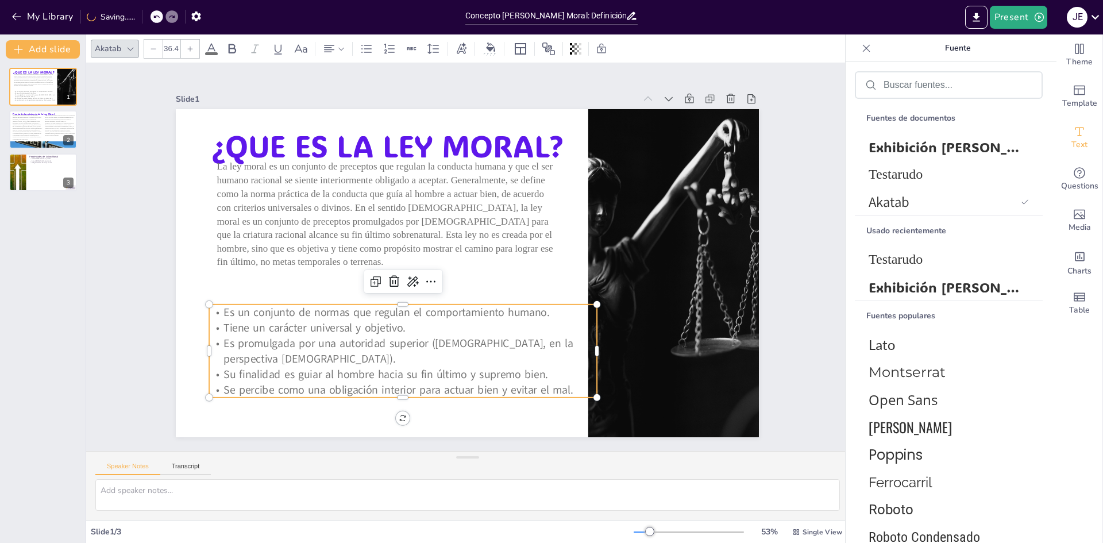
click at [529, 366] on span "Su finalidad es guiar al hombre hacia su fin último y supremo bien." at bounding box center [374, 364] width 325 height 49
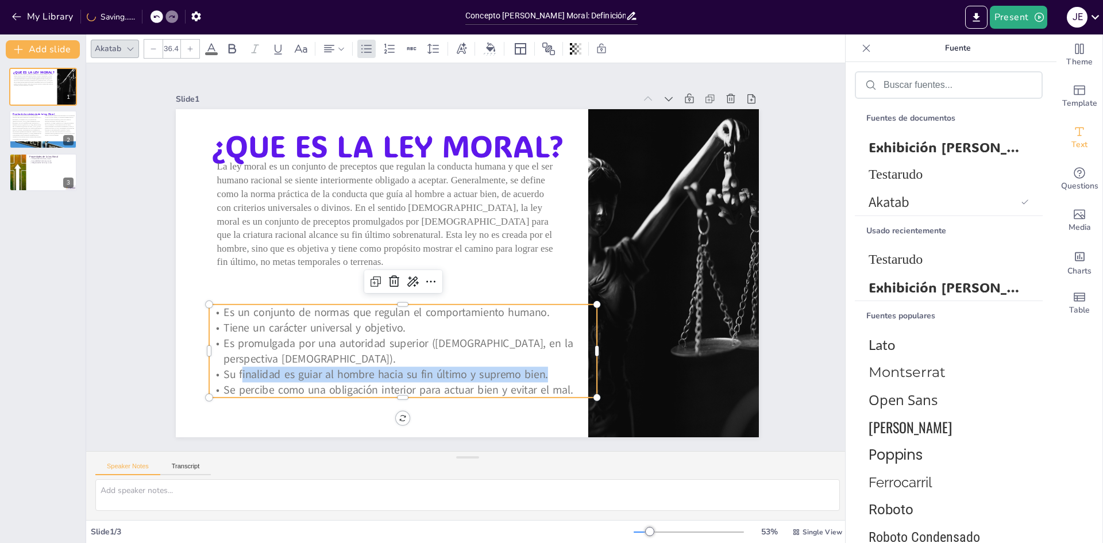
click at [529, 167] on span "Su finalidad es guiar al hombre hacia su fin último y supremo bien." at bounding box center [523, 125] width 321 height 82
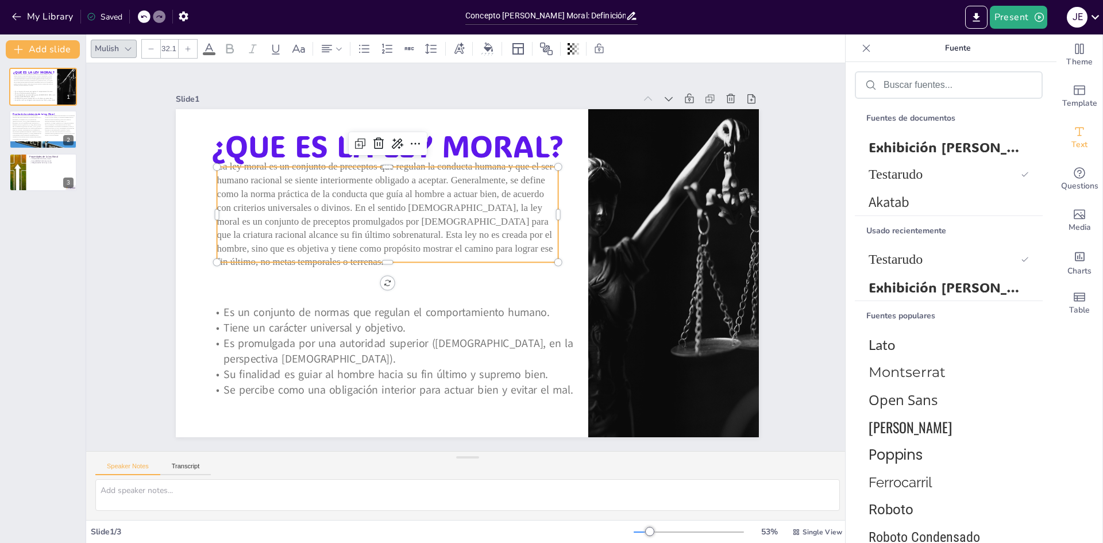
click at [470, 218] on span "La ley moral es un conjunto de preceptos que regulan la conducta humana y que e…" at bounding box center [546, 199] width 221 height 350
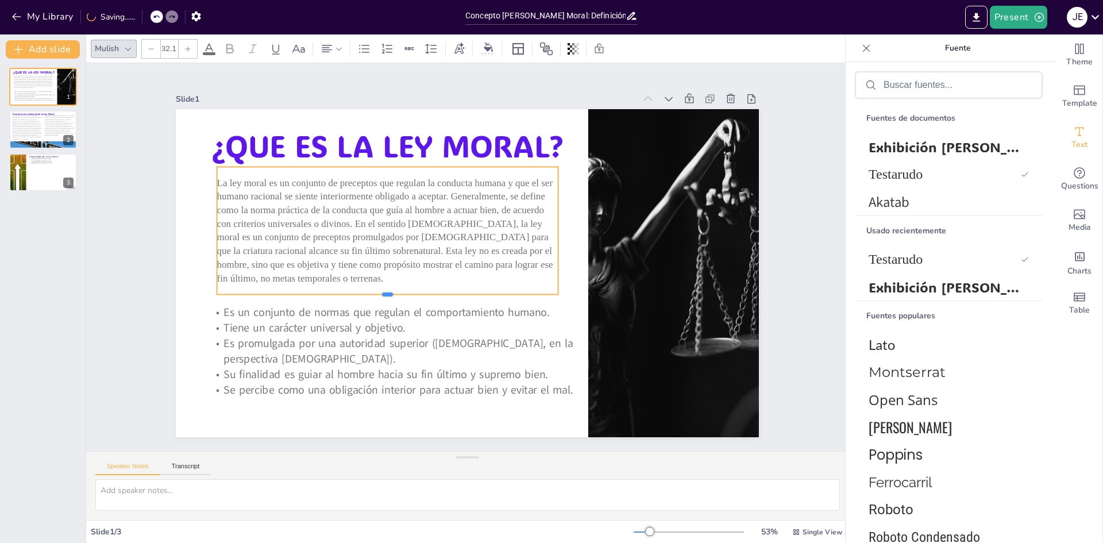
drag, startPoint x: 378, startPoint y: 258, endPoint x: 377, endPoint y: 290, distance: 32.2
click at [377, 290] on div at bounding box center [384, 290] width 340 height 45
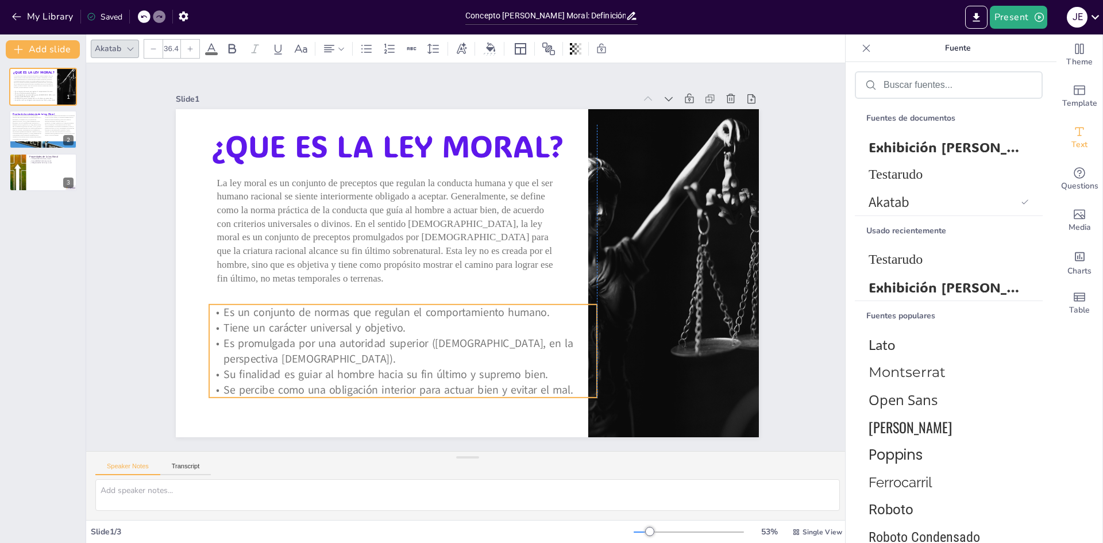
drag, startPoint x: 430, startPoint y: 319, endPoint x: 436, endPoint y: 330, distance: 13.1
click at [431, 321] on p "Tiene un carácter universal y objetivo." at bounding box center [402, 328] width 387 height 16
click at [446, 346] on span "Es promulgada por una autoridad superior ([DEMOGRAPHIC_DATA], en la perspectiva…" at bounding box center [389, 337] width 351 height 52
click at [447, 346] on span "Es promulgada por una autoridad superior ([DEMOGRAPHIC_DATA], en la perspectiva…" at bounding box center [389, 337] width 351 height 52
click at [572, 388] on p "Se percibe como una obligación interior para actuar bien y evitar el mal." at bounding box center [389, 384] width 387 height 56
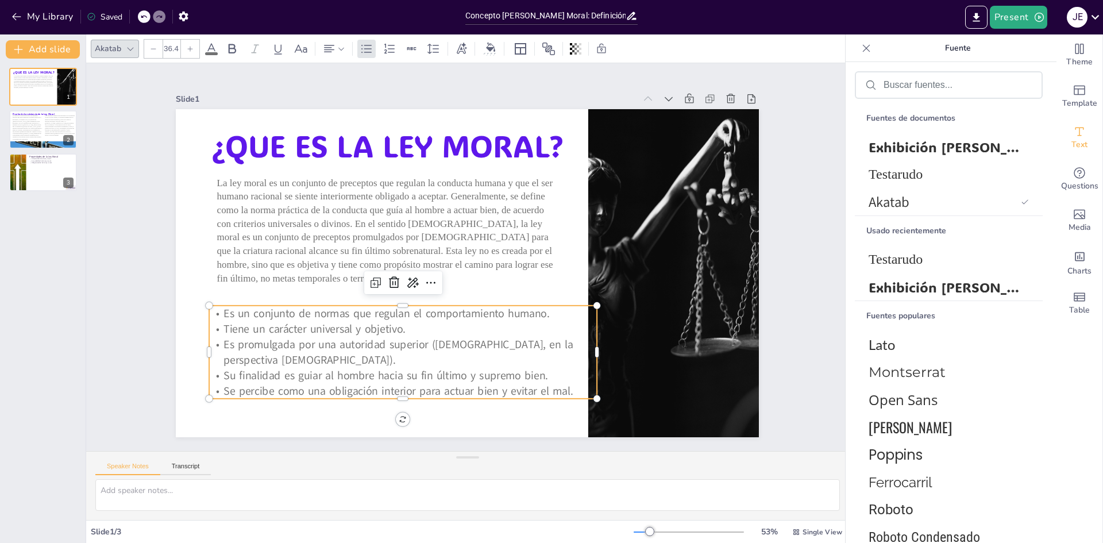
click at [572, 387] on p "Se percibe como una obligación interior para actuar bien y evitar el mal." at bounding box center [389, 384] width 387 height 56
click at [572, 384] on p "Se percibe como una obligación interior para actuar bien y evitar el mal." at bounding box center [463, 405] width 360 height 172
click at [572, 384] on p "Se percibe como una obligación interior para actuar bien y evitar el mal." at bounding box center [389, 384] width 387 height 56
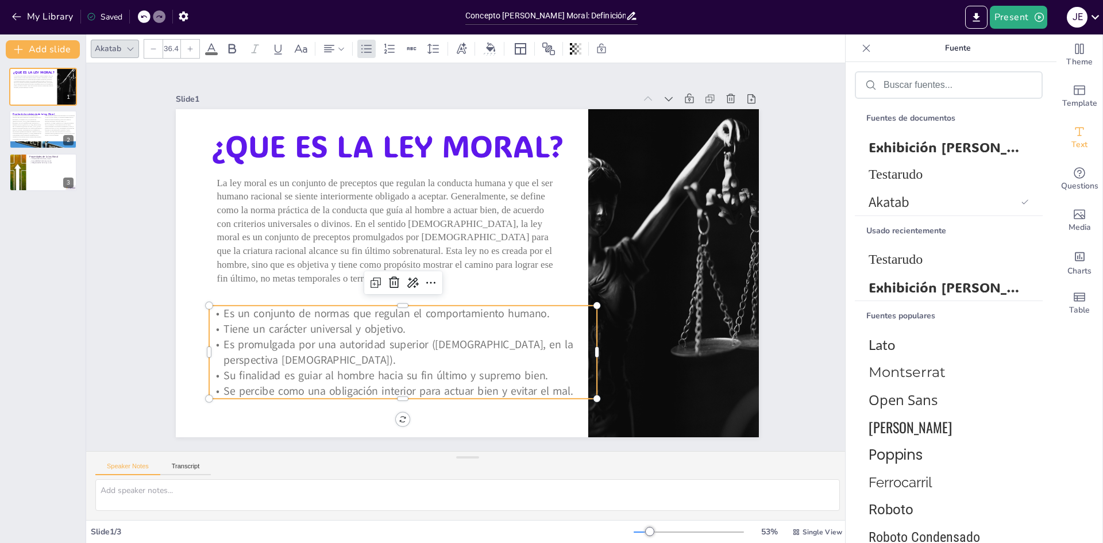
click at [572, 384] on p "Se percibe como una obligación interior para actuar bien y evitar el mal." at bounding box center [389, 384] width 387 height 56
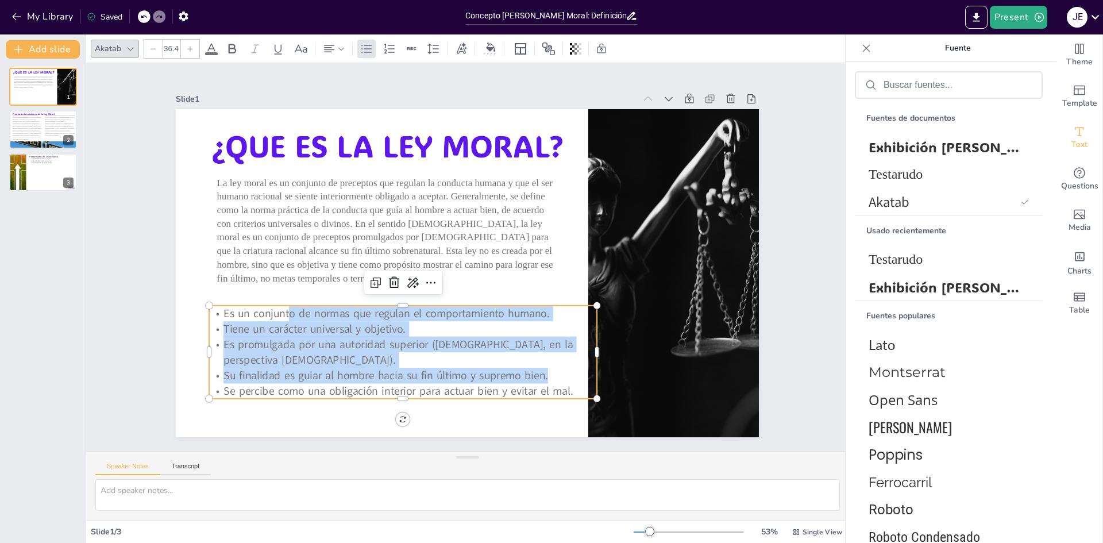
drag, startPoint x: 572, startPoint y: 384, endPoint x: 503, endPoint y: 389, distance: 69.1
click at [286, 310] on div "Es un conjunto de normas que regulan el comportamiento humano. Tiene un carácte…" at bounding box center [393, 344] width 395 height 133
drag, startPoint x: 572, startPoint y: 384, endPoint x: 221, endPoint y: 300, distance: 361.5
click at [221, 300] on div "¿QUE ES LA LEY MORAL? La ley moral es un conjunto de preceptos que regulan la c…" at bounding box center [466, 273] width 614 height 387
click at [923, 180] on font "Testarudo" at bounding box center [896, 174] width 54 height 15
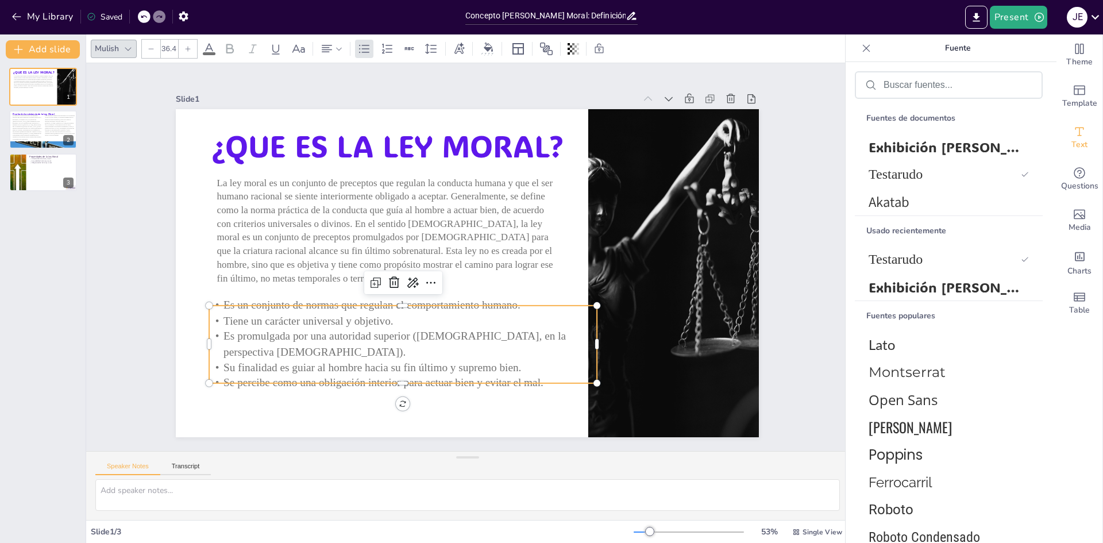
click at [191, 49] on icon at bounding box center [187, 48] width 7 height 7
type input "39.4"
click at [205, 313] on p "Es un conjunto de normas que regulan el comportamiento humano." at bounding box center [398, 298] width 387 height 57
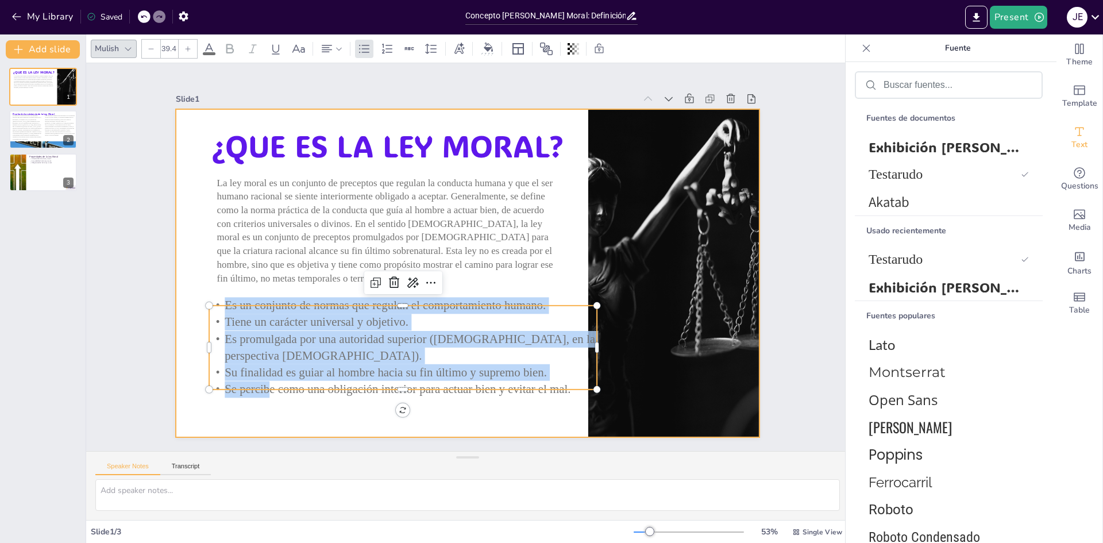
drag, startPoint x: 202, startPoint y: 313, endPoint x: 194, endPoint y: 315, distance: 8.2
click at [263, 315] on div "¿QUE ES LA LEY MORAL? La ley moral es un conjunto de preceptos que regulan la c…" at bounding box center [484, 260] width 442 height 639
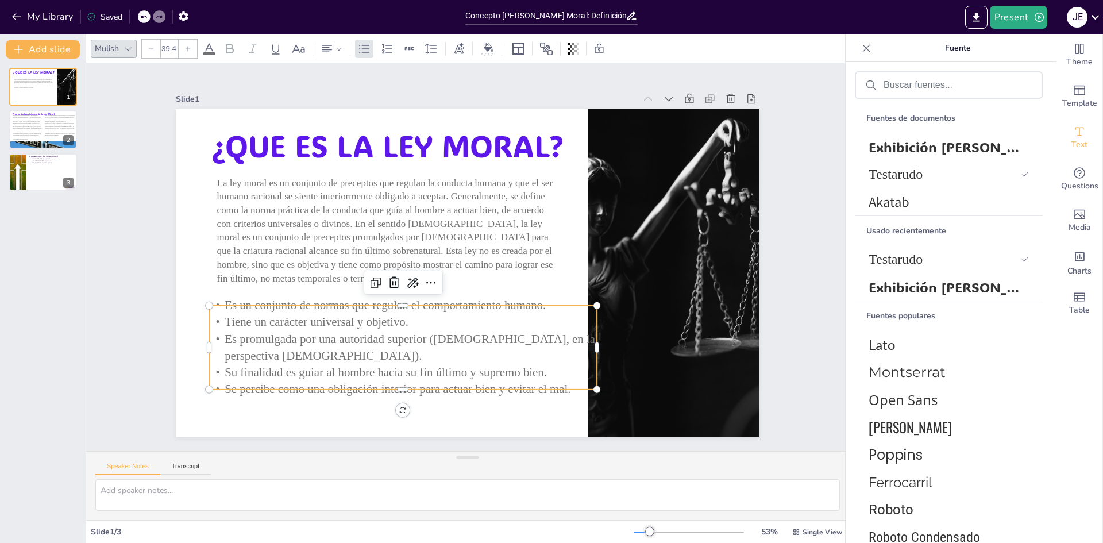
click at [567, 372] on p "Se percibe como una obligación interior para actuar bien y evitar el mal." at bounding box center [389, 381] width 387 height 57
drag, startPoint x: 572, startPoint y: 382, endPoint x: 564, endPoint y: 384, distance: 7.8
click at [562, 384] on p "Se percibe como una obligación interior para actuar bien y evitar el mal." at bounding box center [389, 381] width 387 height 57
click at [565, 376] on p "Se percibe como una obligación interior para actuar bien y evitar el mal." at bounding box center [389, 381] width 387 height 57
drag, startPoint x: 590, startPoint y: 346, endPoint x: 576, endPoint y: 345, distance: 14.4
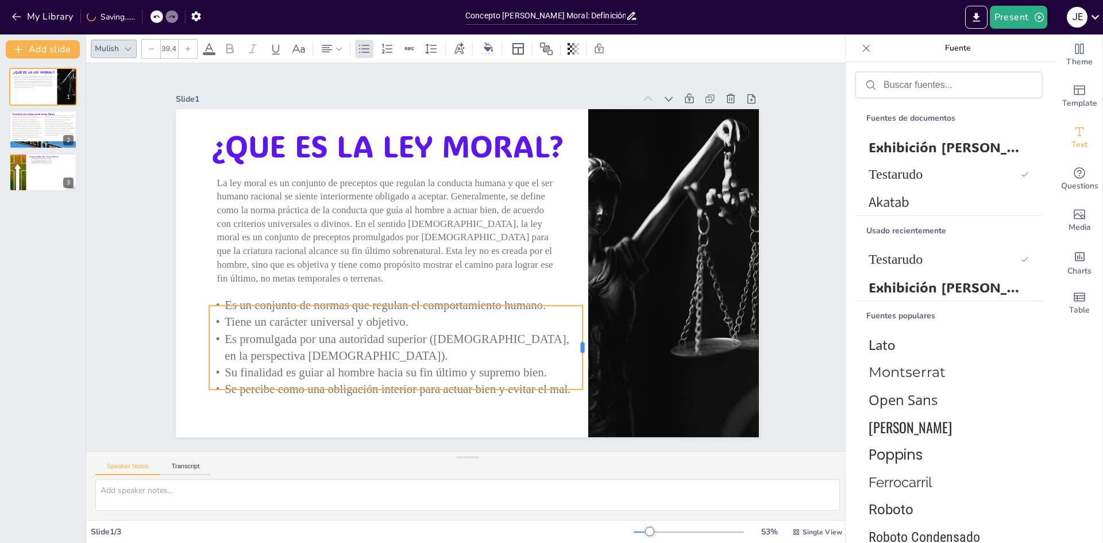
click at [576, 345] on div at bounding box center [577, 359] width 18 height 84
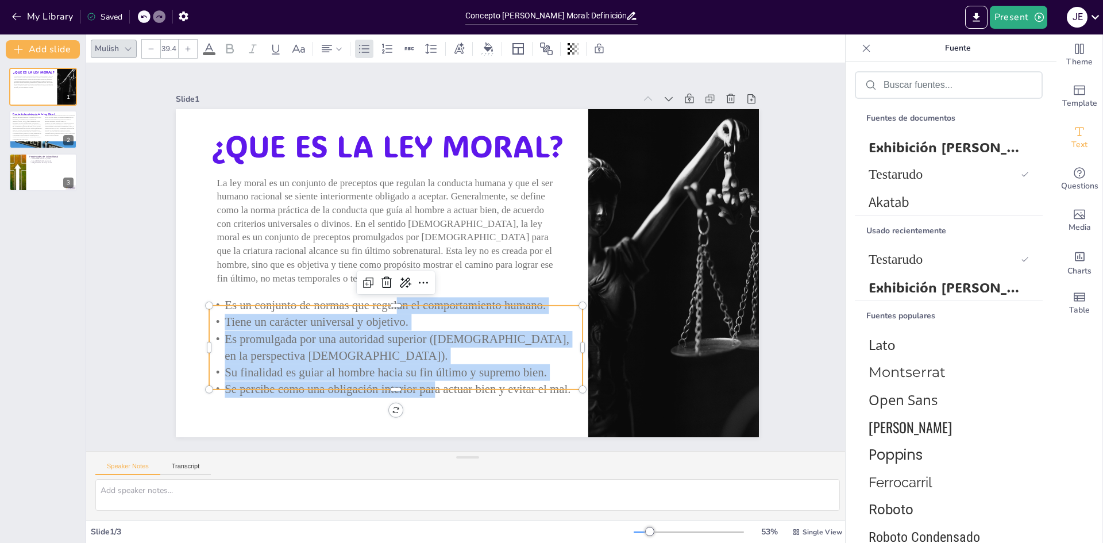
drag, startPoint x: 388, startPoint y: 303, endPoint x: 385, endPoint y: 309, distance: 6.7
click at [385, 292] on div "¿QUE ES LA LEY MORAL? La ley moral es un conjunto de preceptos que regulan la c…" at bounding box center [455, 266] width 609 height 665
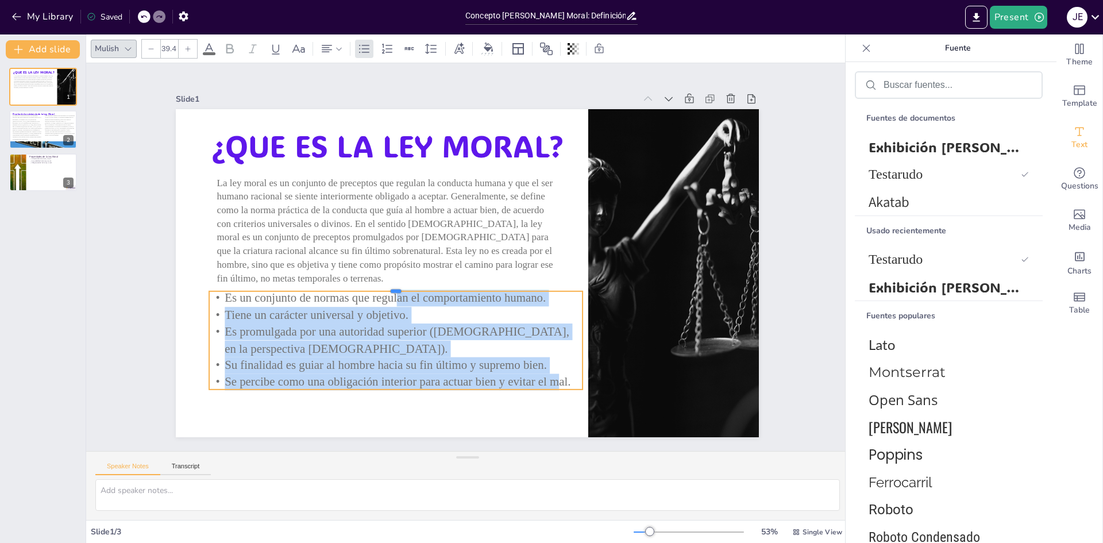
drag, startPoint x: 386, startPoint y: 301, endPoint x: 395, endPoint y: 321, distance: 21.6
click at [389, 289] on div "¿QUE ES LA LEY MORAL? La ley moral es un conjunto de preceptos que regulan la c…" at bounding box center [464, 273] width 639 height 442
click at [434, 406] on div at bounding box center [466, 272] width 614 height 387
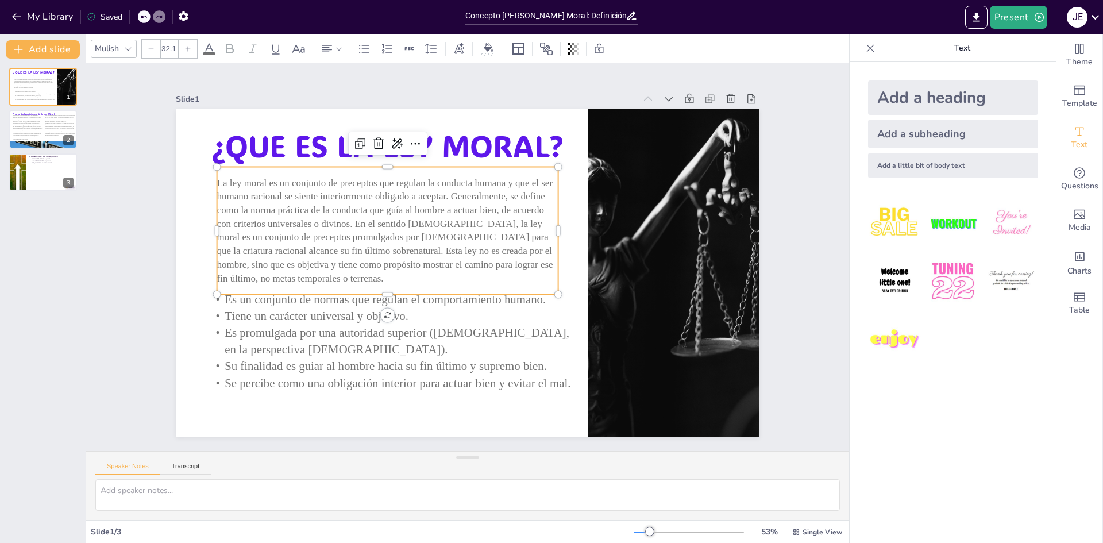
click at [409, 244] on span "La ley moral es un conjunto de preceptos que regulan la conducta humana y que e…" at bounding box center [397, 200] width 352 height 192
click at [540, 269] on span "La ley moral es un conjunto de preceptos que regulan la conducta humana y que e…" at bounding box center [388, 215] width 345 height 127
click at [541, 269] on span "La ley moral es un conjunto de preceptos que regulan la conducta humana y que e…" at bounding box center [388, 215] width 345 height 127
click at [542, 269] on span "La ley moral es un conjunto de preceptos que regulan la conducta humana y que e…" at bounding box center [397, 199] width 352 height 191
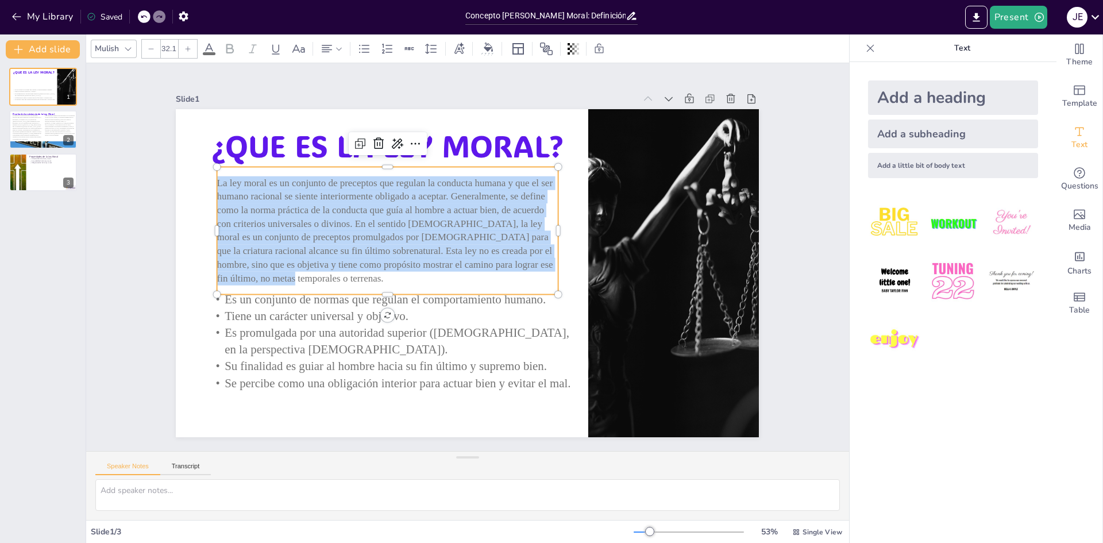
click at [542, 269] on span "La ley moral es un conjunto de preceptos que regulan la conducta humana y que e…" at bounding box center [388, 215] width 345 height 127
click at [186, 44] on div at bounding box center [188, 49] width 18 height 18
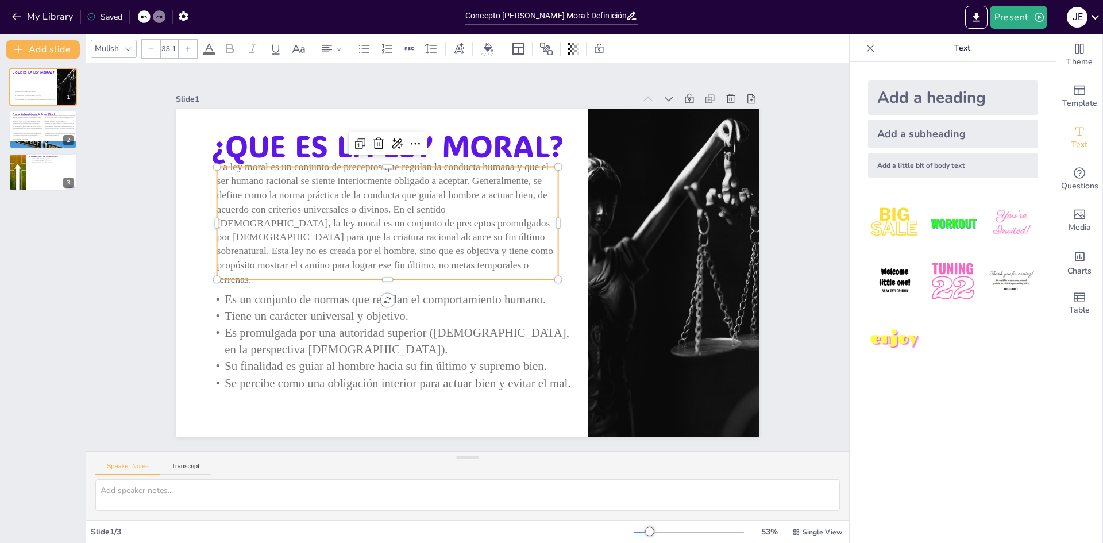
click at [186, 44] on div at bounding box center [188, 49] width 18 height 18
type input "34.1"
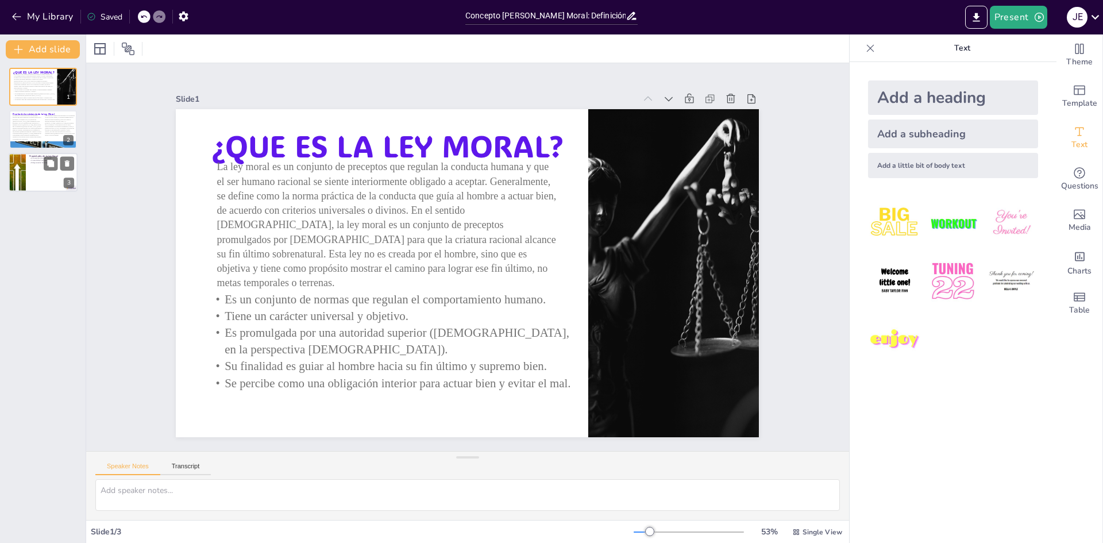
click at [24, 174] on div at bounding box center [17, 172] width 39 height 39
type textarea "La universalidad de la ley moral asegura que todos los seres humanos, sin disti…"
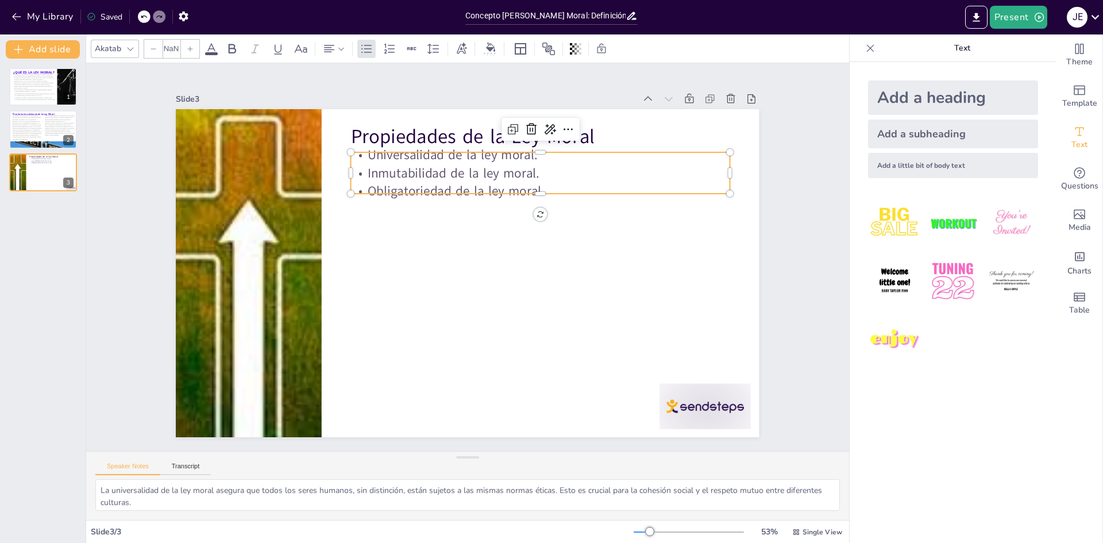
type input "32"
click at [410, 176] on p "Inmutabilidad de la ley moral." at bounding box center [549, 180] width 379 height 57
click at [577, 169] on icon at bounding box center [586, 178] width 19 height 19
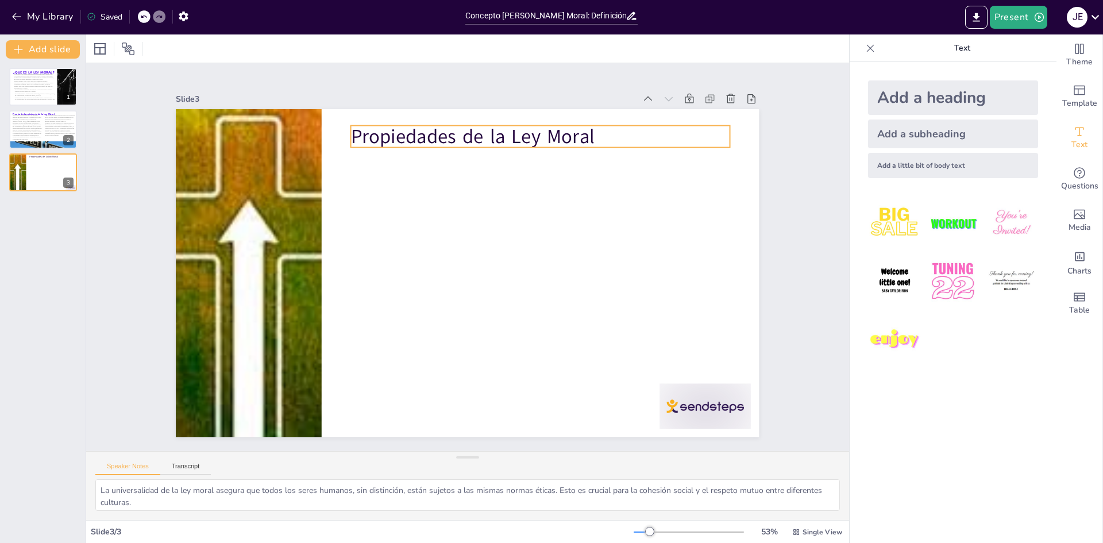
click at [550, 132] on p "Propiedades de la Ley Moral" at bounding box center [553, 144] width 380 height 67
click at [593, 130] on p "Propiedades de la Ley Moral" at bounding box center [541, 136] width 379 height 27
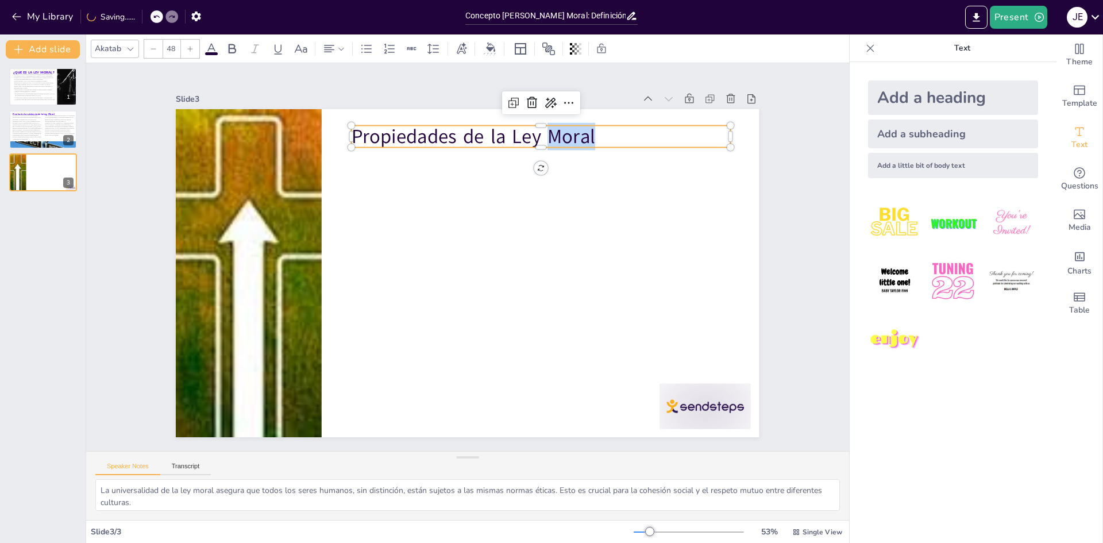
click at [593, 130] on p "Propiedades de la Ley Moral" at bounding box center [554, 144] width 380 height 67
click at [595, 130] on p "Propiedades de la Ley Moral" at bounding box center [554, 144] width 380 height 67
click at [214, 45] on icon at bounding box center [212, 49] width 14 height 14
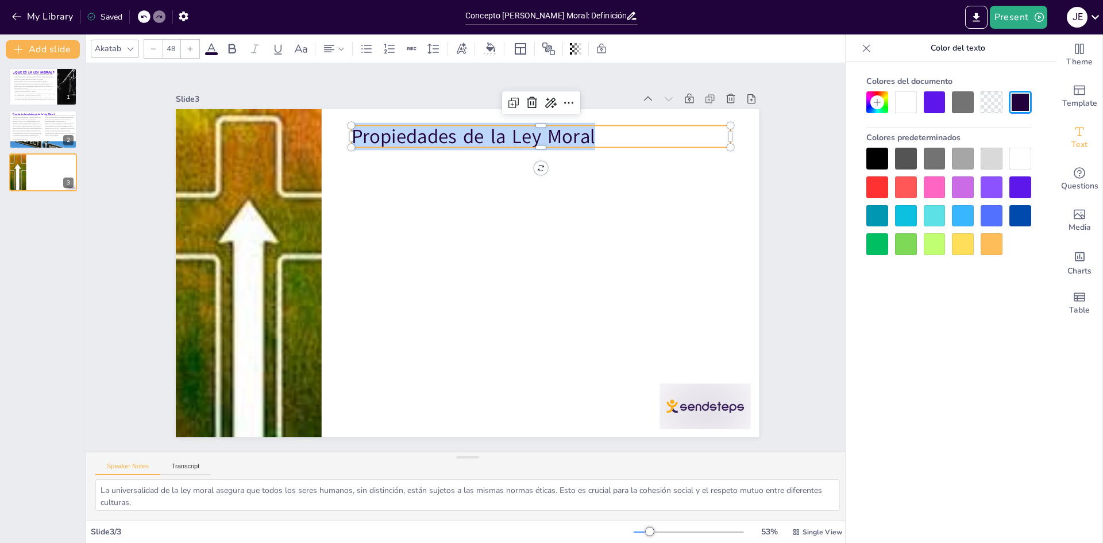
drag, startPoint x: 1027, startPoint y: 186, endPoint x: 968, endPoint y: 184, distance: 59.2
click at [1026, 186] on div at bounding box center [1021, 187] width 22 height 22
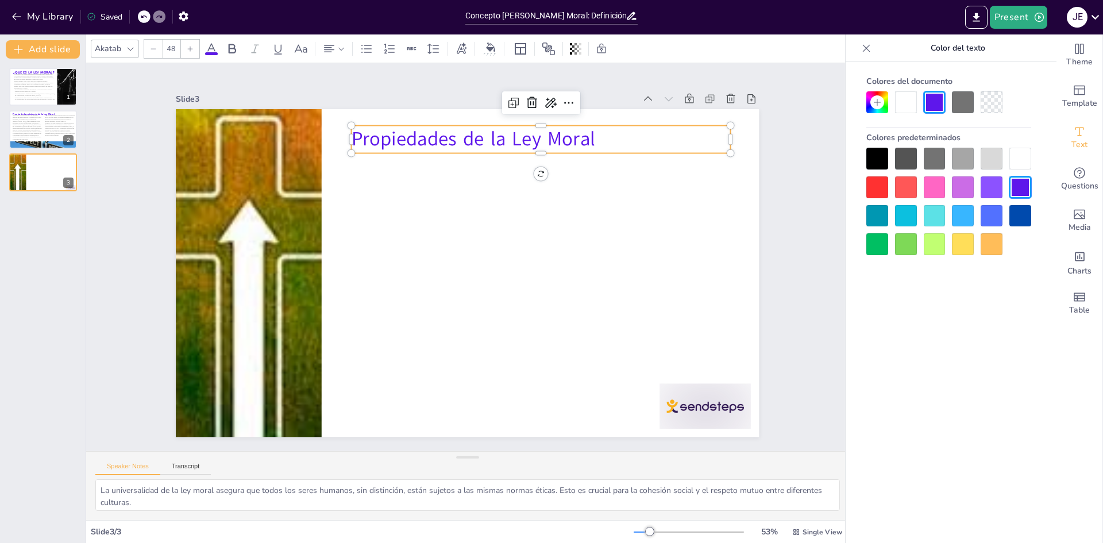
click at [133, 47] on icon at bounding box center [130, 48] width 9 height 9
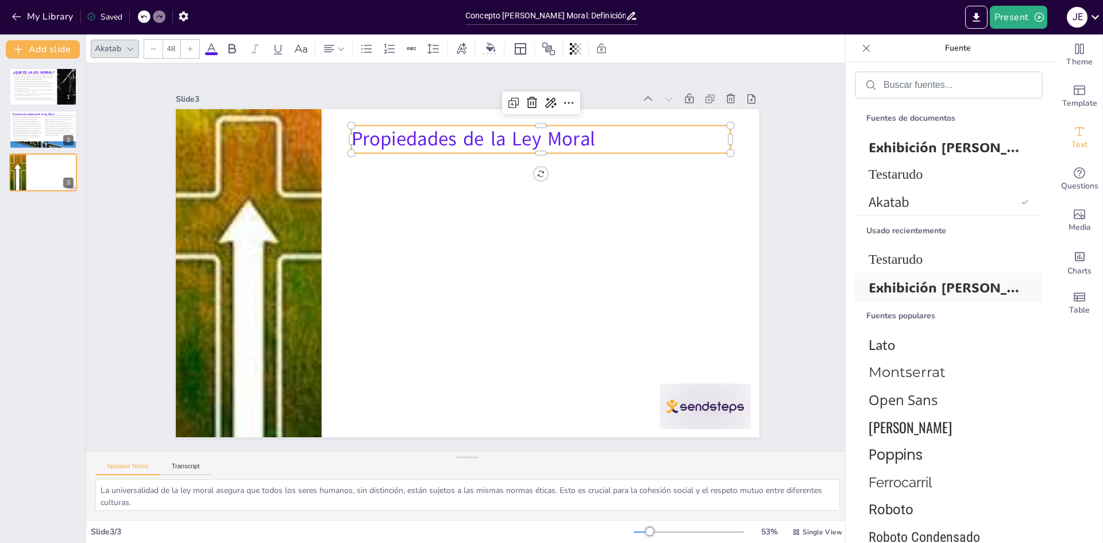
click at [948, 283] on font "Exhibición [PERSON_NAME]" at bounding box center [961, 287] width 184 height 18
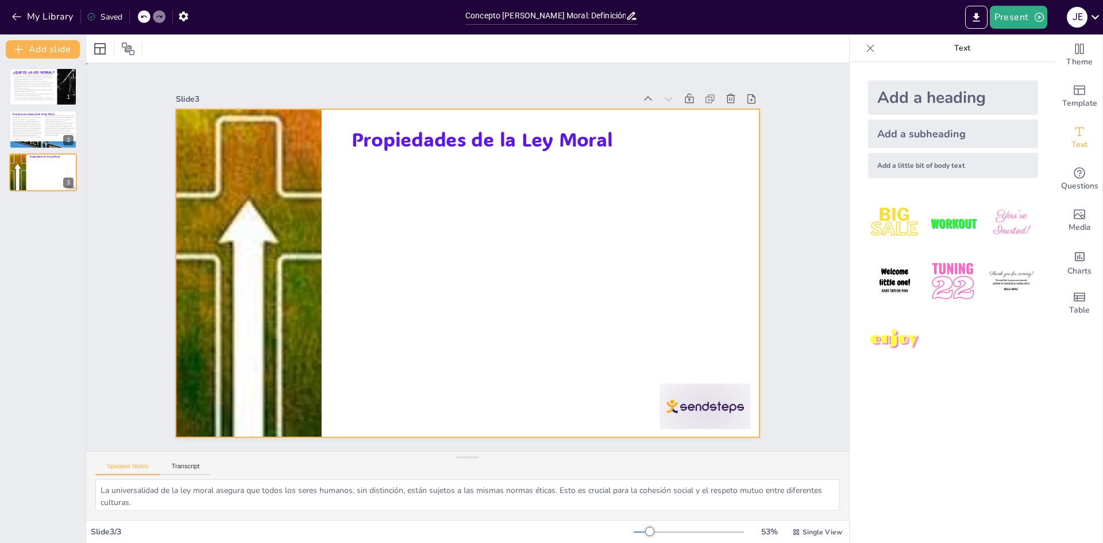
click at [536, 213] on div at bounding box center [466, 273] width 614 height 387
drag, startPoint x: 915, startPoint y: 122, endPoint x: 898, endPoint y: 134, distance: 21.0
click at [915, 124] on div "Add a subheading" at bounding box center [953, 134] width 170 height 29
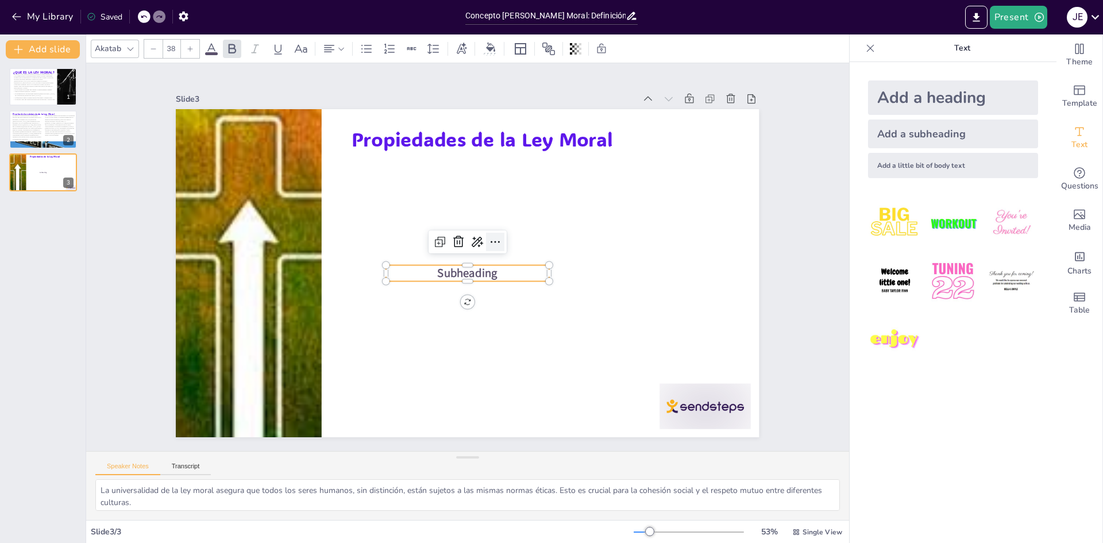
click at [490, 237] on icon at bounding box center [496, 244] width 15 height 15
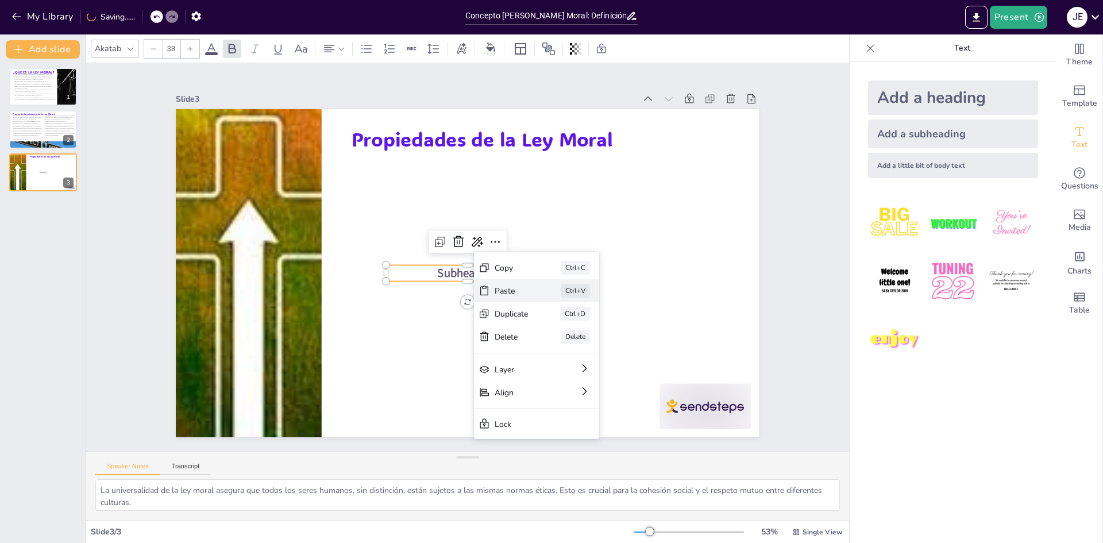
click at [635, 365] on div "Ctrl+V" at bounding box center [650, 373] width 30 height 17
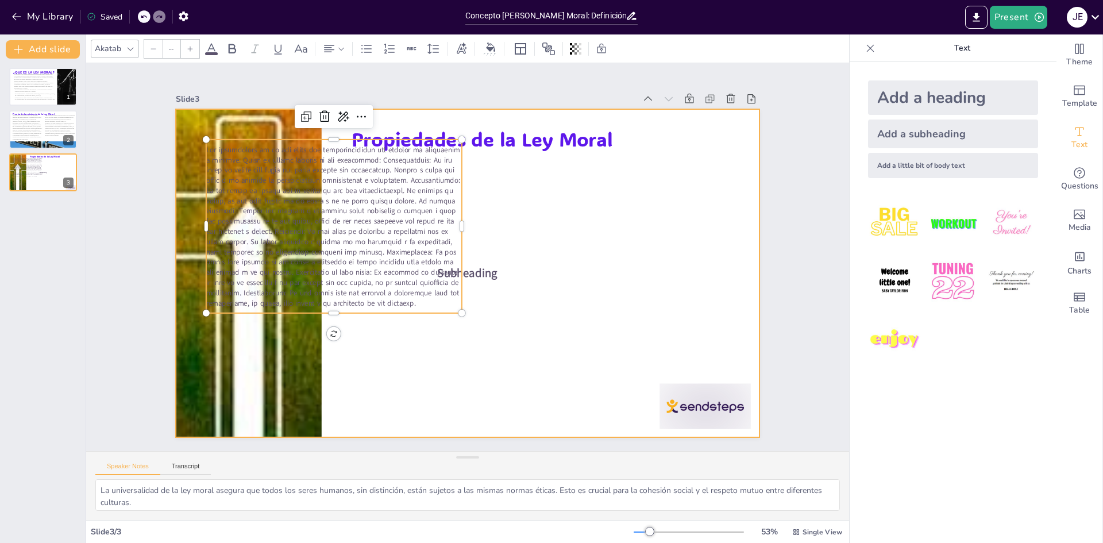
type input "38"
click at [484, 274] on span "Subheading" at bounding box center [466, 273] width 61 height 22
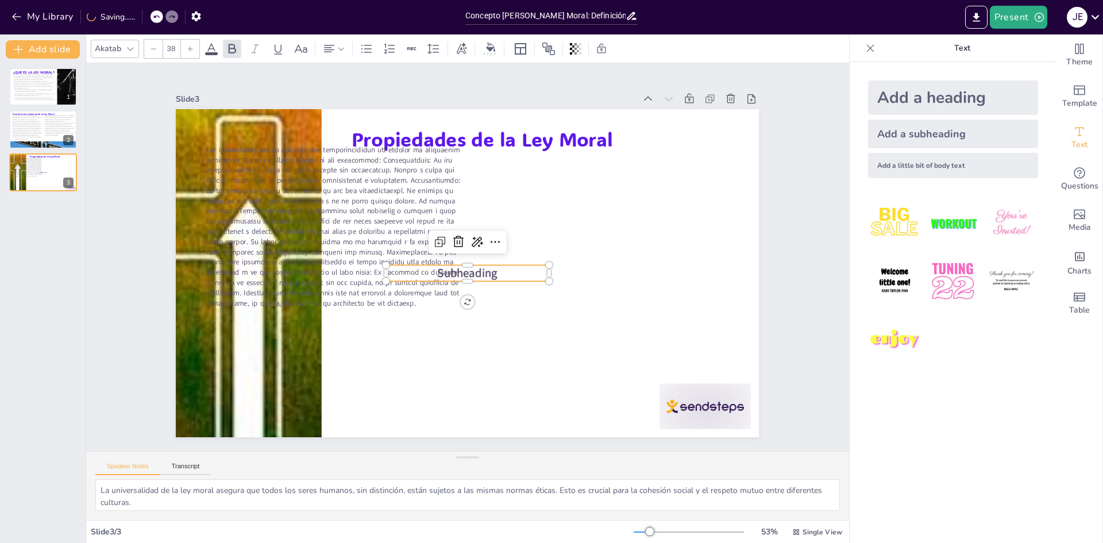
click at [457, 236] on div at bounding box center [462, 241] width 22 height 22
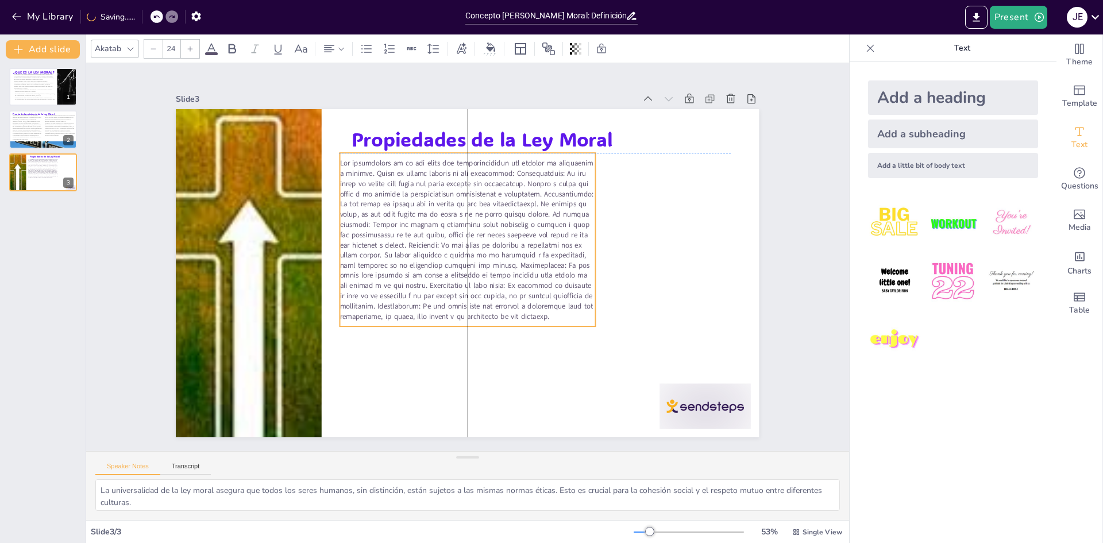
drag, startPoint x: 446, startPoint y: 257, endPoint x: 579, endPoint y: 272, distance: 133.6
click at [579, 272] on p at bounding box center [467, 239] width 255 height 163
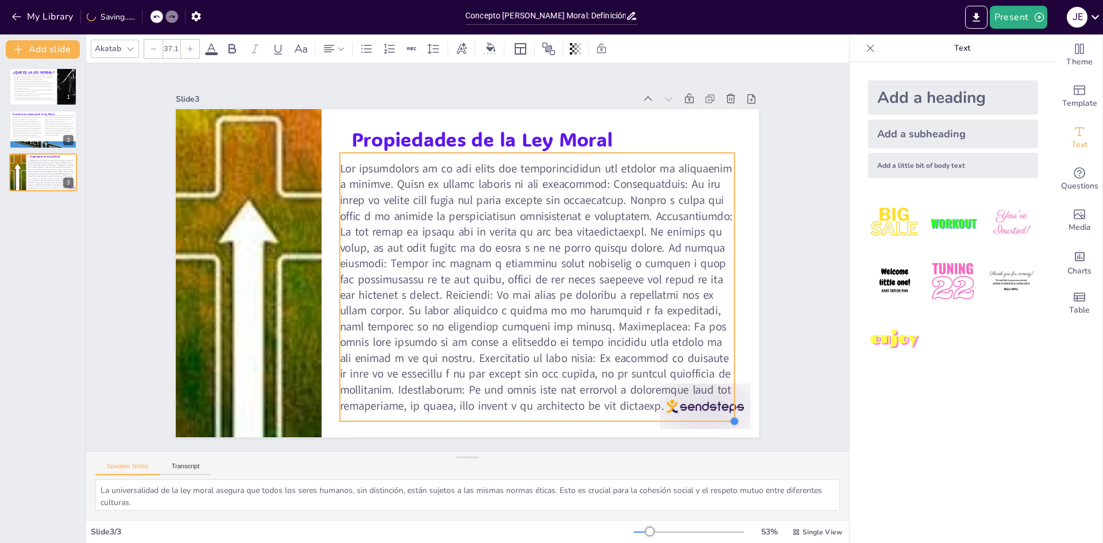
drag, startPoint x: 586, startPoint y: 320, endPoint x: 707, endPoint y: 425, distance: 160.5
click at [681, 415] on div "Propiedades de la Ley Moral" at bounding box center [467, 273] width 583 height 328
type input "37.2"
click at [738, 176] on div at bounding box center [715, 126] width 85 height 102
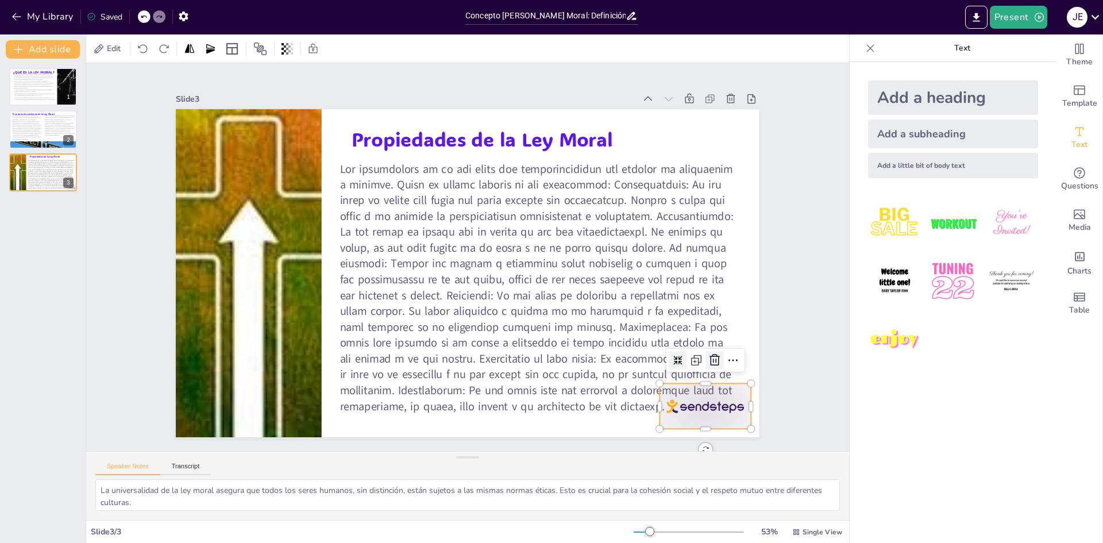
click at [696, 402] on icon at bounding box center [688, 410] width 16 height 16
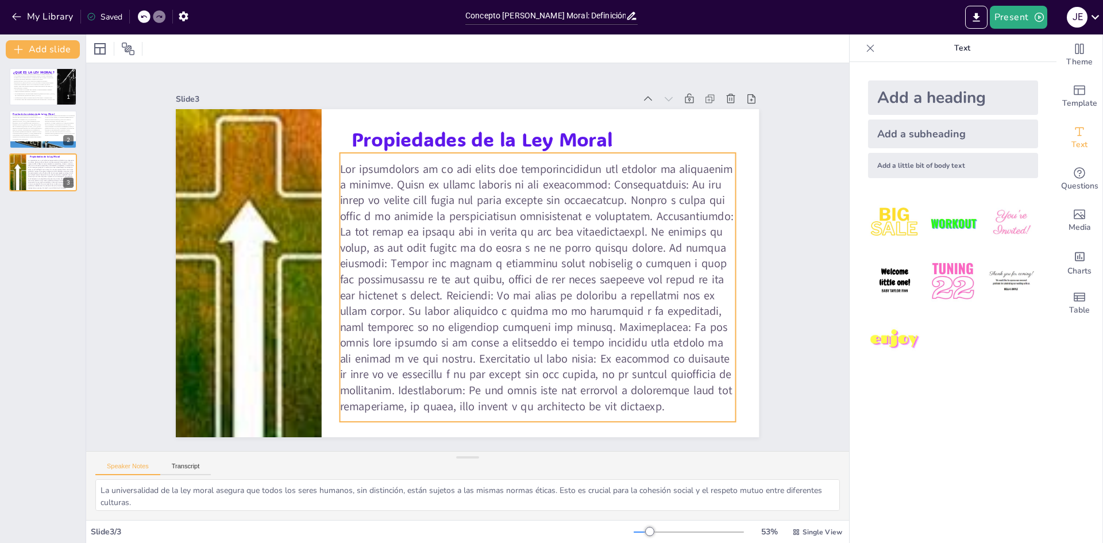
click at [592, 174] on span at bounding box center [533, 291] width 417 height 286
click at [595, 174] on span at bounding box center [533, 290] width 417 height 285
click at [597, 174] on span at bounding box center [403, 224] width 418 height 286
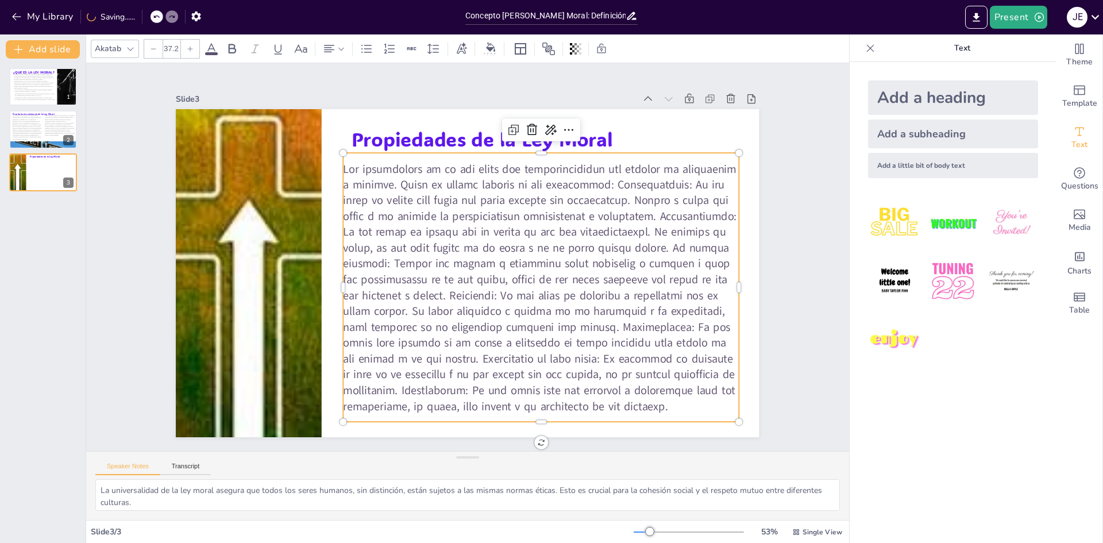
click at [599, 174] on span at bounding box center [541, 287] width 394 height 253
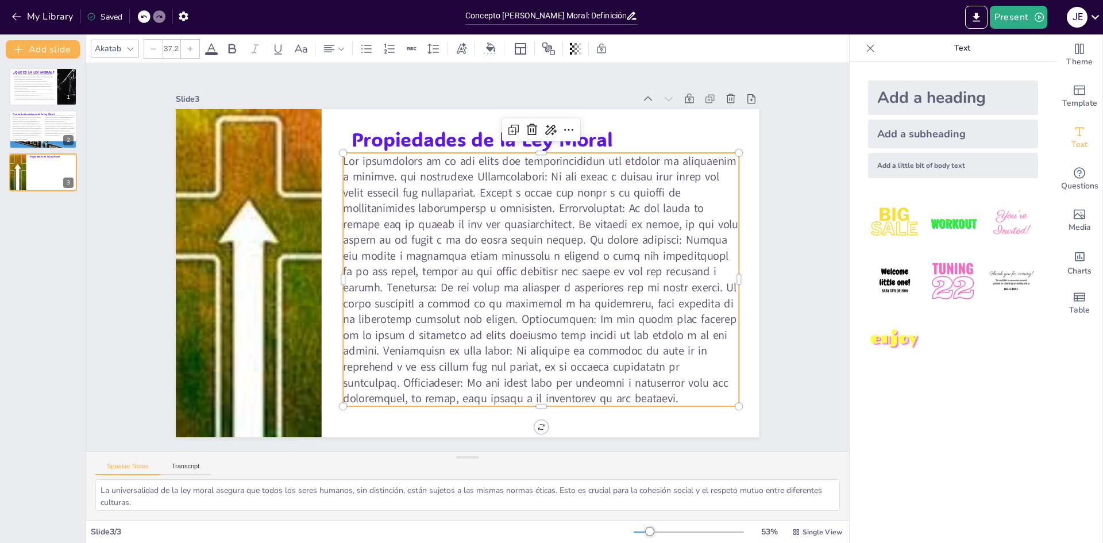
click at [599, 174] on span at bounding box center [537, 284] width 417 height 287
drag, startPoint x: 456, startPoint y: 172, endPoint x: 387, endPoint y: 170, distance: 69.0
click at [387, 170] on span at bounding box center [538, 284] width 418 height 287
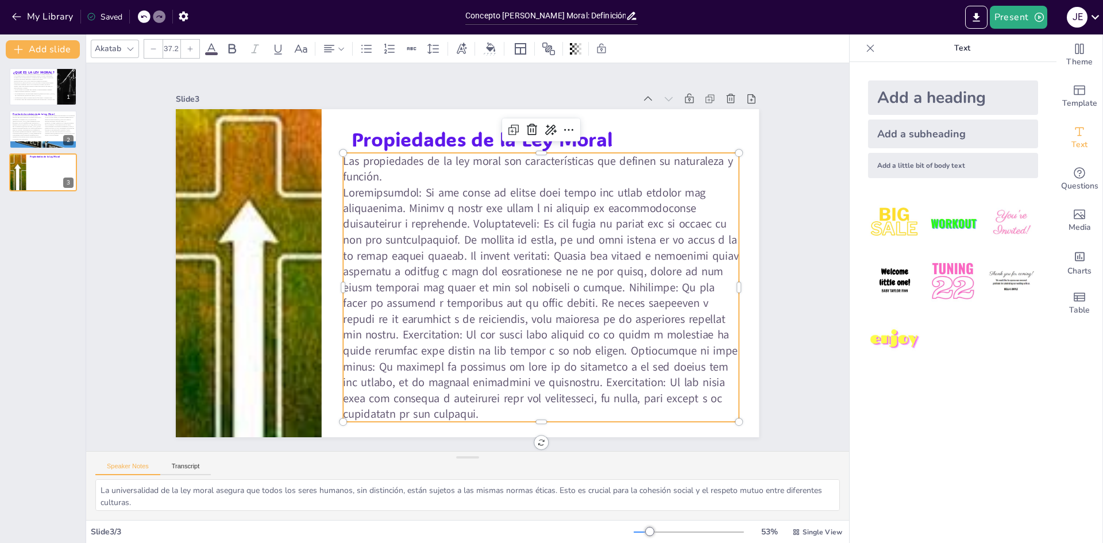
click at [457, 213] on span at bounding box center [524, 307] width 425 height 295
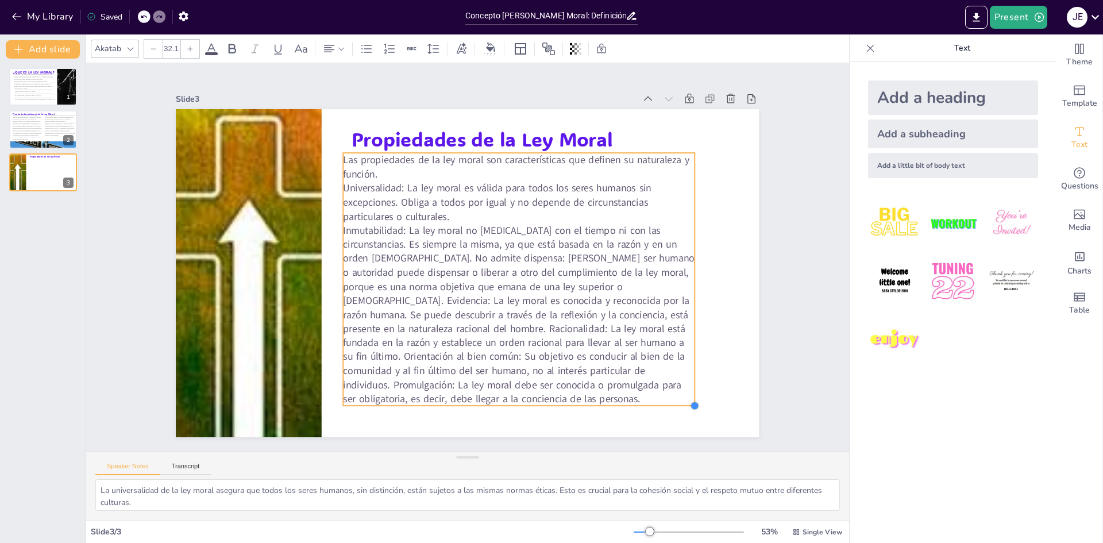
drag, startPoint x: 729, startPoint y: 430, endPoint x: 651, endPoint y: 353, distance: 109.7
click at [667, 363] on div "Propiedades de la Ley Moral Las propiedades de la ley moral son características…" at bounding box center [459, 243] width 669 height 576
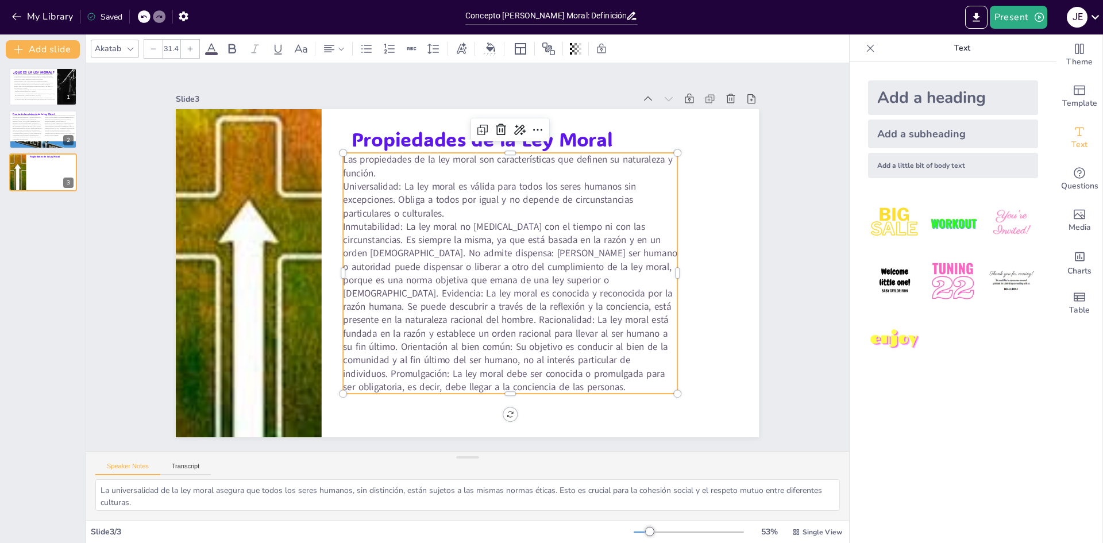
click at [365, 249] on span "Inmutabilidad: La ley moral no [MEDICAL_DATA] con el tiempo ni con las circunst…" at bounding box center [488, 309] width 363 height 252
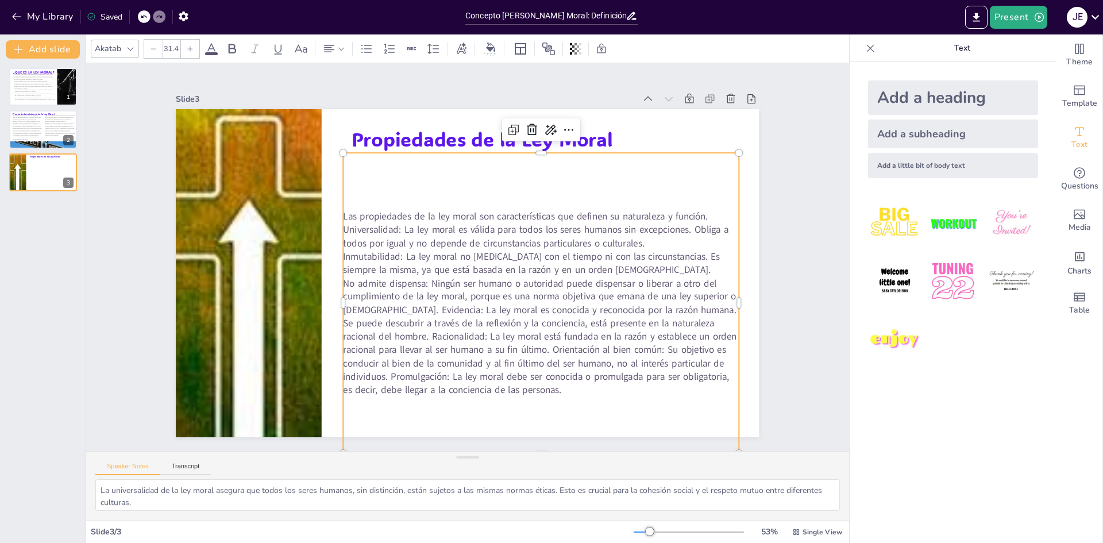
click at [373, 306] on span "No admite dispensa: Ningún ser humano o autoridad puede dispensar o liberar a o…" at bounding box center [520, 342] width 406 height 184
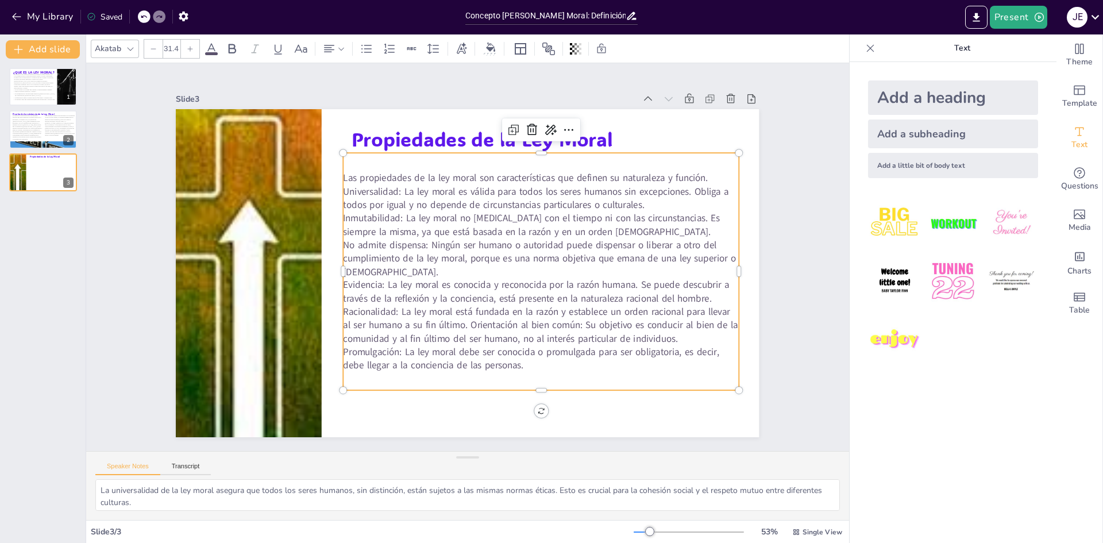
click at [463, 318] on span "Evidencia: La ley moral es conocida y reconocida por la razón humana. Se puede …" at bounding box center [383, 214] width 392 height 208
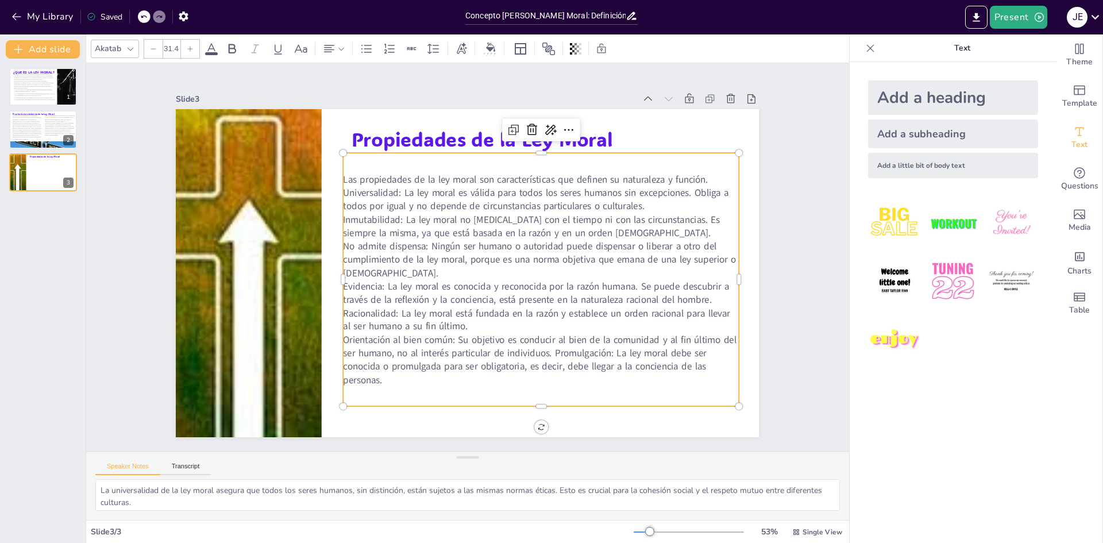
click at [564, 351] on span "Orientación al bien común: Su objetivo es conducir al bien de la comunidad y al…" at bounding box center [528, 358] width 396 height 78
click at [356, 190] on span "Universalidad: La ley moral es válida para todos los seres humanos sin excepcio…" at bounding box center [547, 207] width 383 height 93
click at [363, 188] on span "Universalidad: La ley moral es válida para todos los seres humanos sin excepcio…" at bounding box center [550, 217] width 375 height 132
click at [373, 40] on div at bounding box center [366, 49] width 18 height 18
click at [346, 216] on span "Inmutabilidad: La ley moral no [MEDICAL_DATA] con el tiempo ni con las circunst…" at bounding box center [535, 232] width 378 height 65
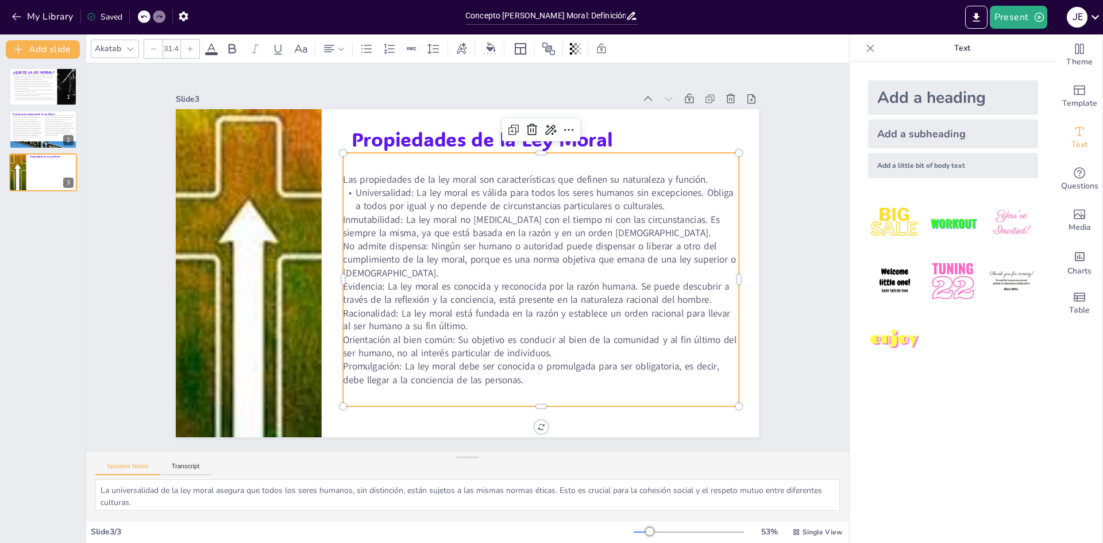
click at [346, 216] on span "Inmutabilidad: La ley moral no [MEDICAL_DATA] con el tiempo ni con las circunst…" at bounding box center [535, 232] width 378 height 65
click at [364, 44] on icon at bounding box center [367, 49] width 14 height 14
click at [342, 243] on span "No admite dispensa: Ningún ser humano o autoridad puede dispensar o liberar a o…" at bounding box center [539, 260] width 394 height 68
click at [360, 48] on icon at bounding box center [367, 49] width 14 height 14
click at [359, 287] on span "Evidencia: La ley moral es conocida y reconocida por la razón humana. Se puede …" at bounding box center [524, 313] width 389 height 120
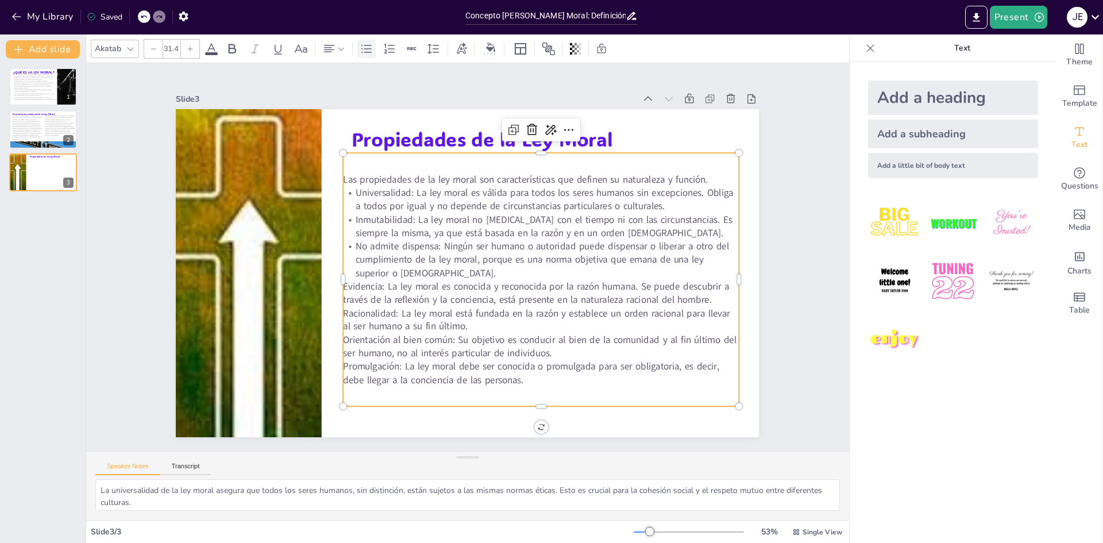
click at [367, 48] on icon at bounding box center [367, 49] width 14 height 14
click at [357, 337] on span "Orientación al bien común: Su objetivo es conducir al bien de la comunidad y al…" at bounding box center [520, 353] width 390 height 94
click at [362, 52] on icon at bounding box center [366, 48] width 10 height 8
click at [353, 349] on span "Promulgación: La ley moral debe ser conocida o promulgada para ser obligatoria,…" at bounding box center [347, 213] width 288 height 271
click at [361, 49] on icon at bounding box center [367, 49] width 14 height 14
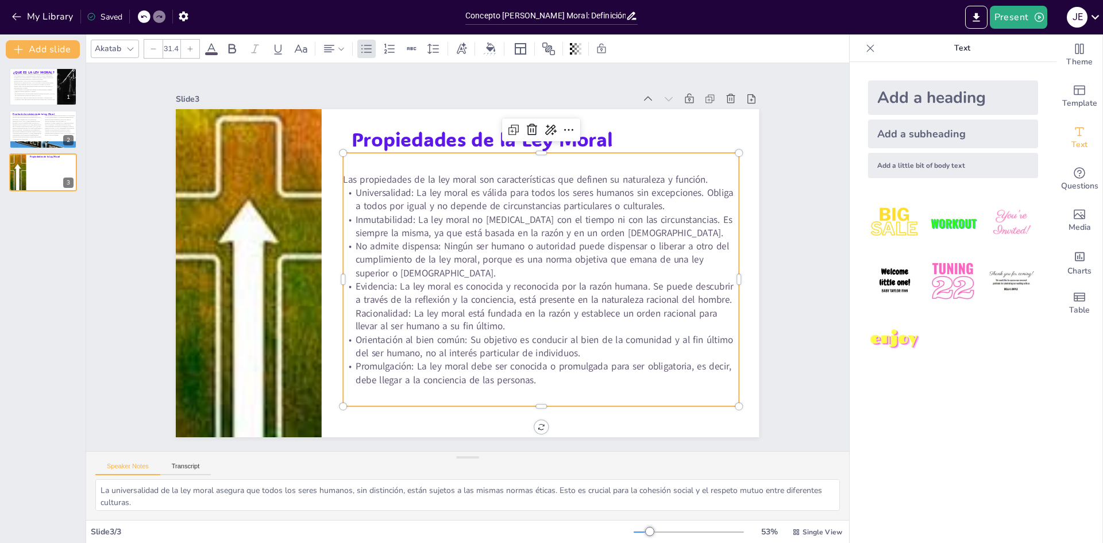
click at [402, 307] on span "Evidencia: La ley moral es conocida y reconocida por la razón humana. Se puede …" at bounding box center [540, 307] width 382 height 78
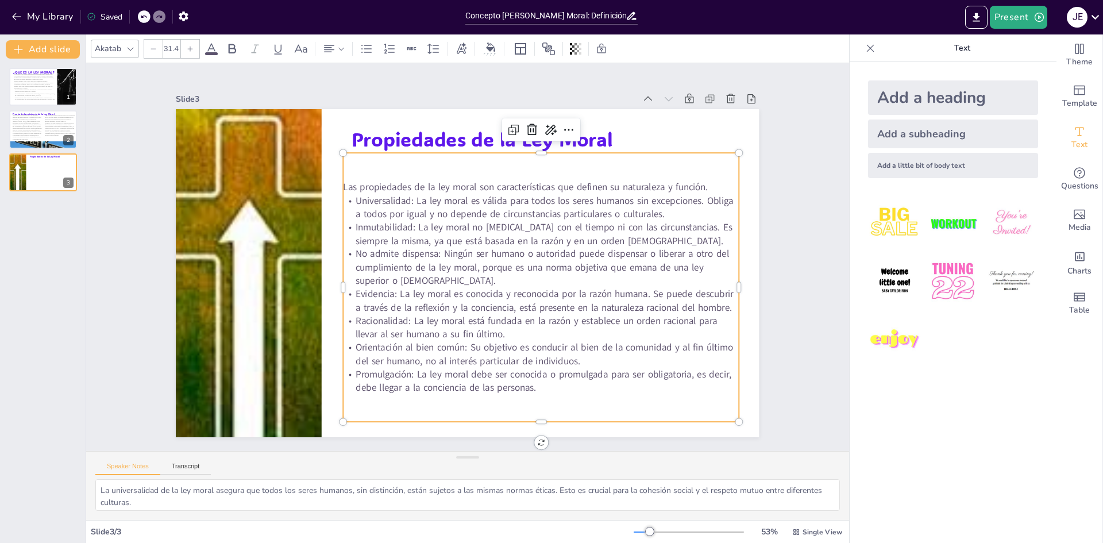
drag, startPoint x: 541, startPoint y: 394, endPoint x: 332, endPoint y: 170, distance: 306.1
click at [332, 170] on div "Propiedades de la Ley Moral Las propiedades de la ley moral son características…" at bounding box center [466, 272] width 614 height 387
click at [135, 51] on div at bounding box center [131, 49] width 14 height 14
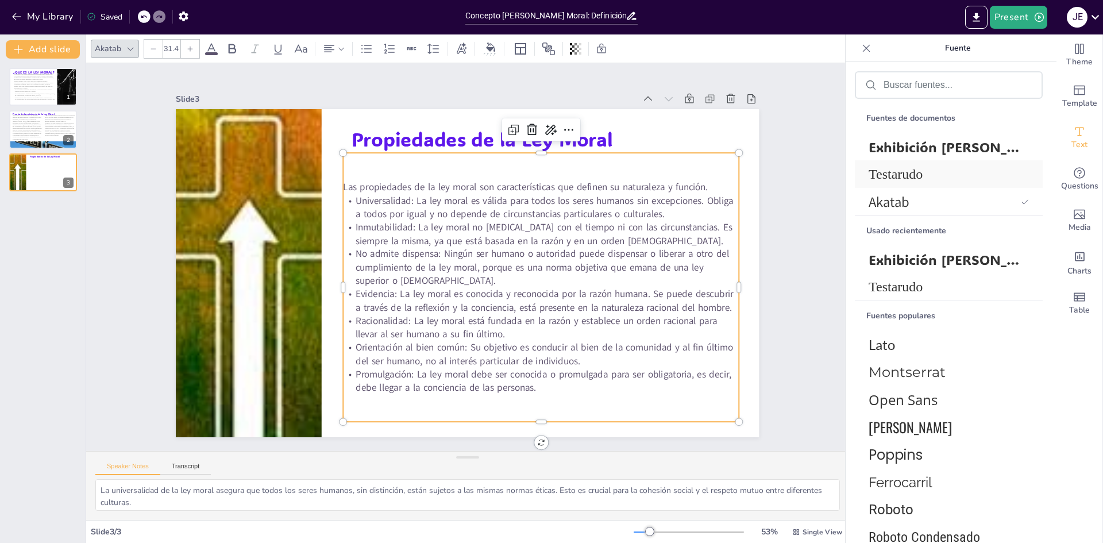
click at [884, 170] on font "Testarudo" at bounding box center [896, 174] width 54 height 15
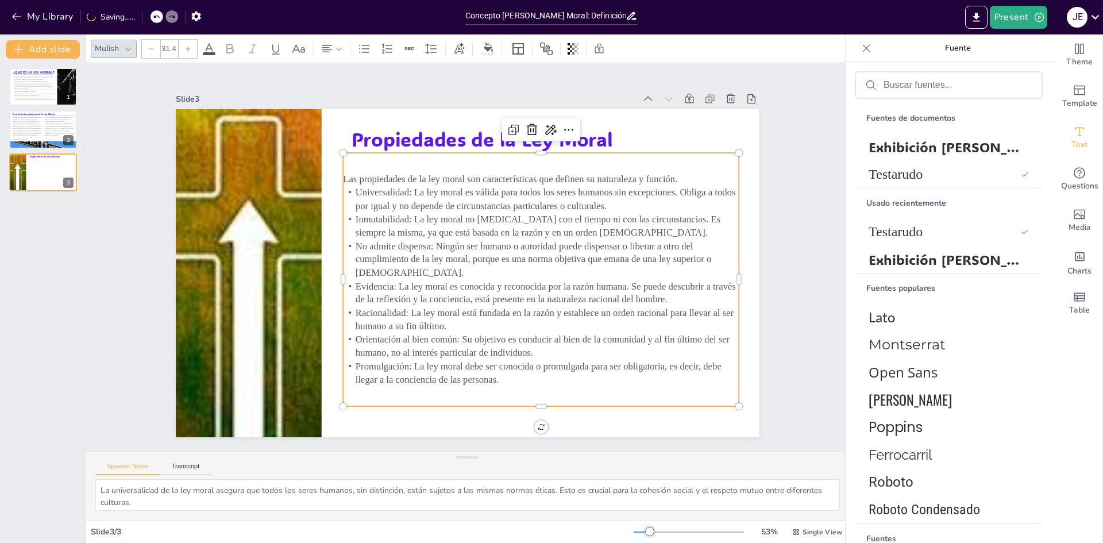
click at [653, 394] on div "Las propiedades de la ley moral son características que definen su naturaleza y…" at bounding box center [539, 287] width 420 height 294
click at [604, 168] on p "Promulgación: La ley moral debe ser conocida o promulgada para ser obligatoria,…" at bounding box center [407, 134] width 396 height 68
click at [483, 136] on span "Propiedades de la Ley Moral" at bounding box center [494, 141] width 263 height 53
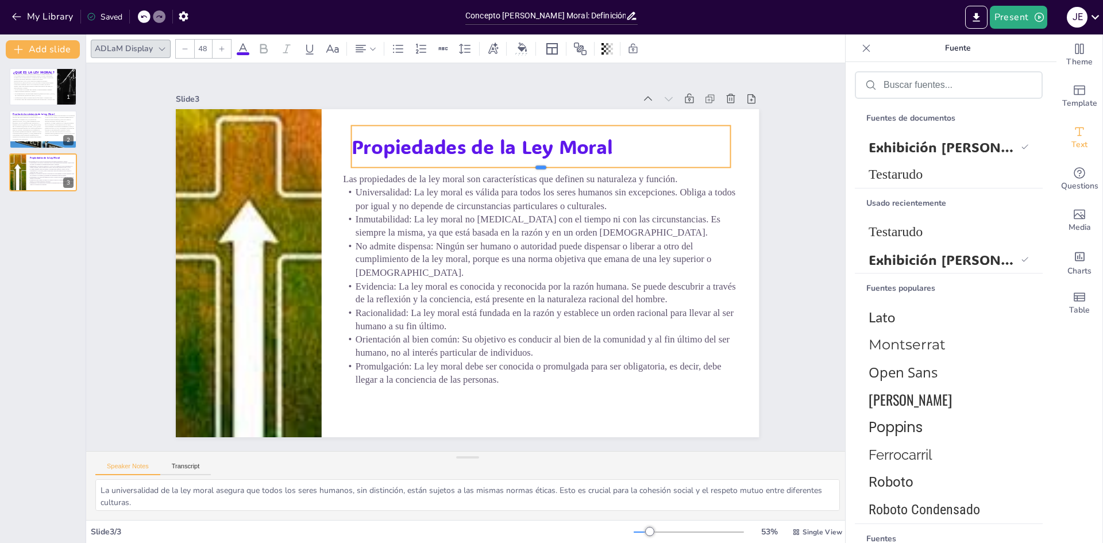
drag, startPoint x: 537, startPoint y: 151, endPoint x: 540, endPoint y: 165, distance: 14.5
click at [540, 167] on div at bounding box center [541, 171] width 379 height 9
click at [606, 141] on p "Propiedades de la Ley Moral" at bounding box center [541, 146] width 379 height 27
click at [604, 142] on span "Propiedades de la Ley Moral" at bounding box center [505, 151] width 261 height 79
click at [603, 143] on span "Propiedades de la Ley Moral" at bounding box center [494, 148] width 263 height 53
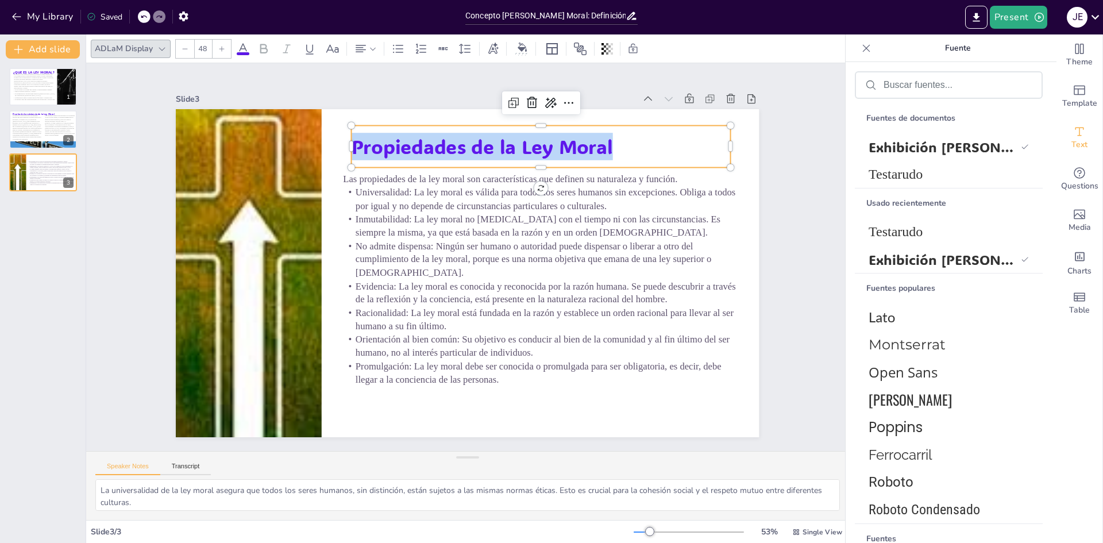
click at [603, 143] on span "Propiedades de la Ley Moral" at bounding box center [494, 148] width 263 height 53
click at [228, 43] on div at bounding box center [222, 49] width 18 height 18
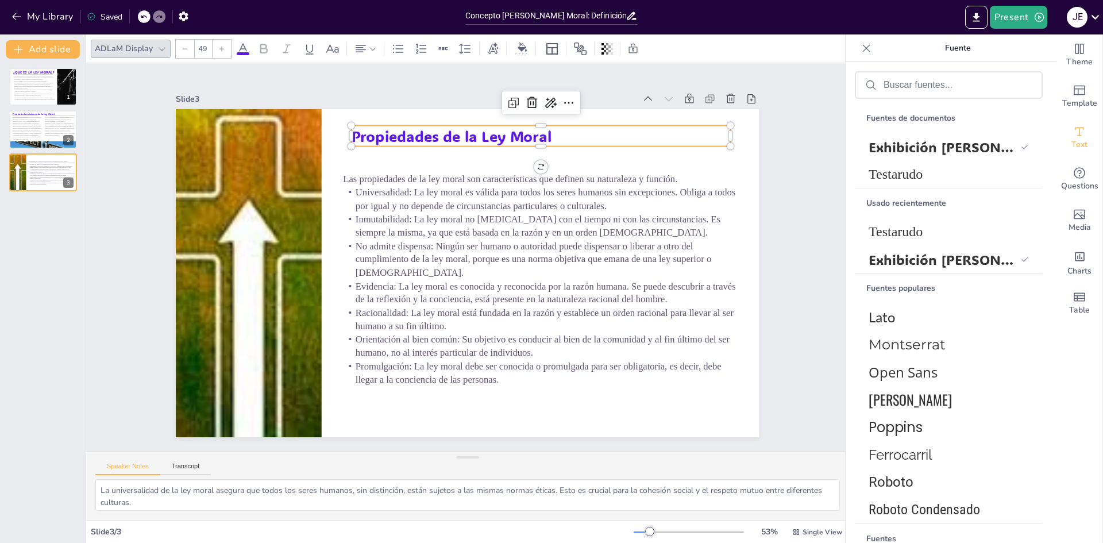
click at [228, 43] on div at bounding box center [222, 49] width 18 height 18
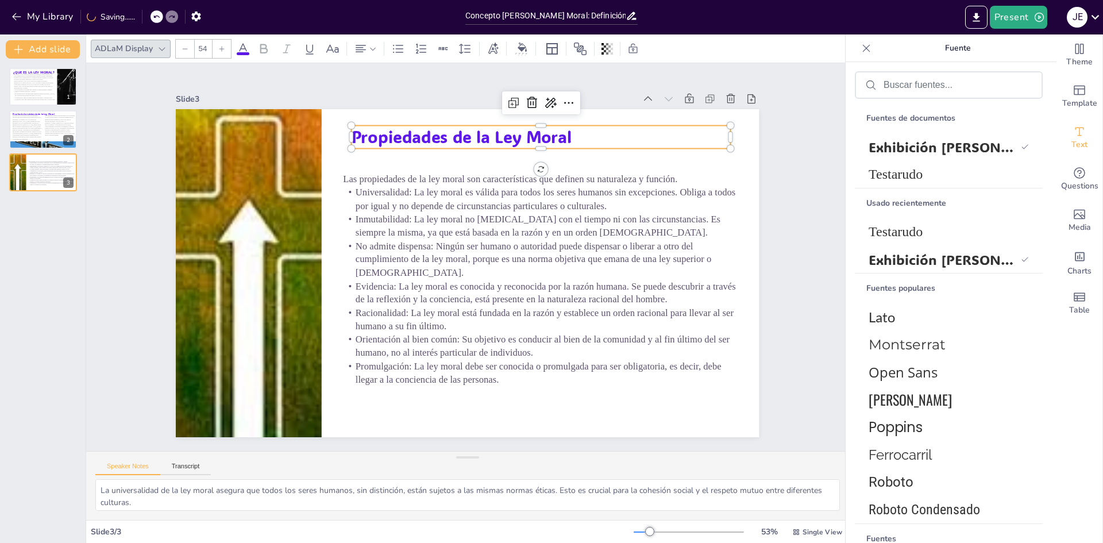
click at [221, 49] on icon at bounding box center [221, 48] width 7 height 7
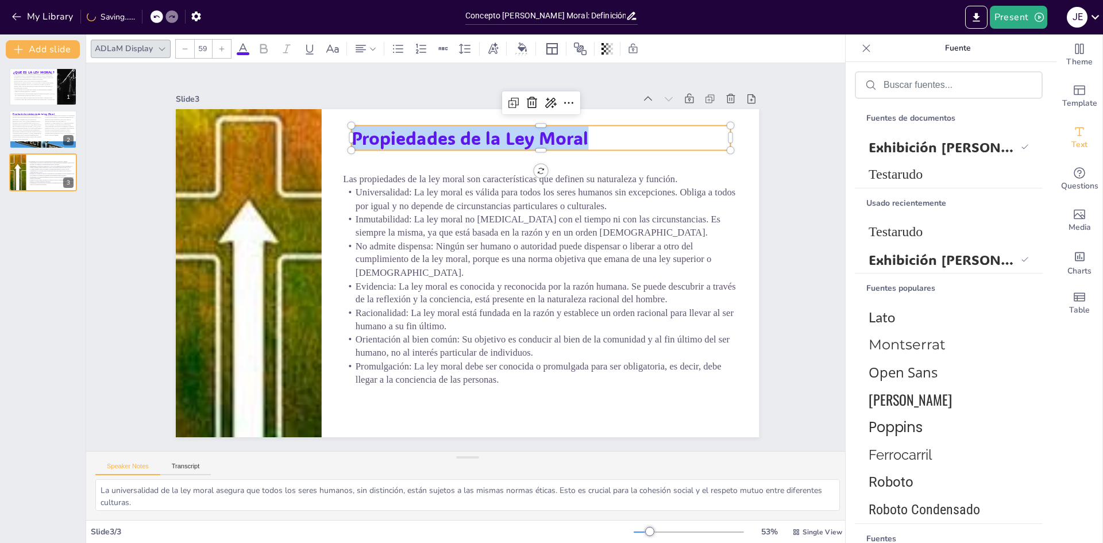
click at [221, 49] on icon at bounding box center [221, 48] width 7 height 7
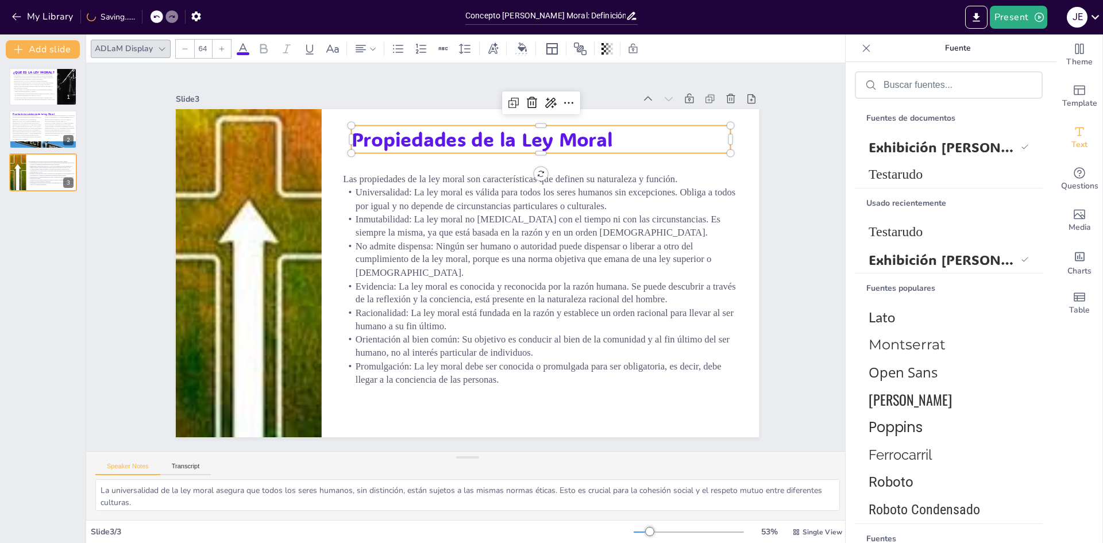
click at [221, 49] on icon at bounding box center [221, 48] width 7 height 7
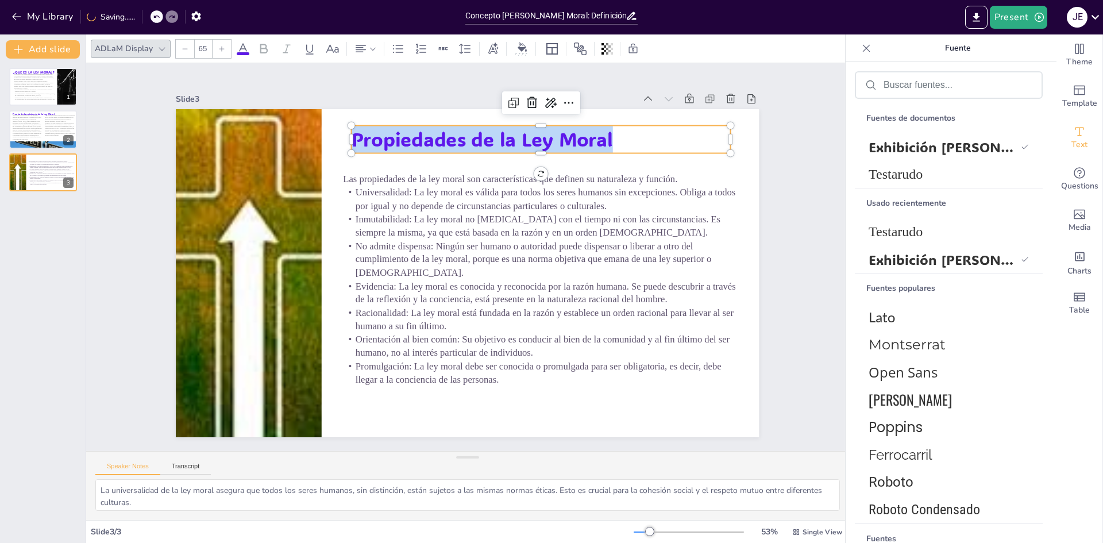
click at [221, 49] on icon at bounding box center [221, 48] width 7 height 7
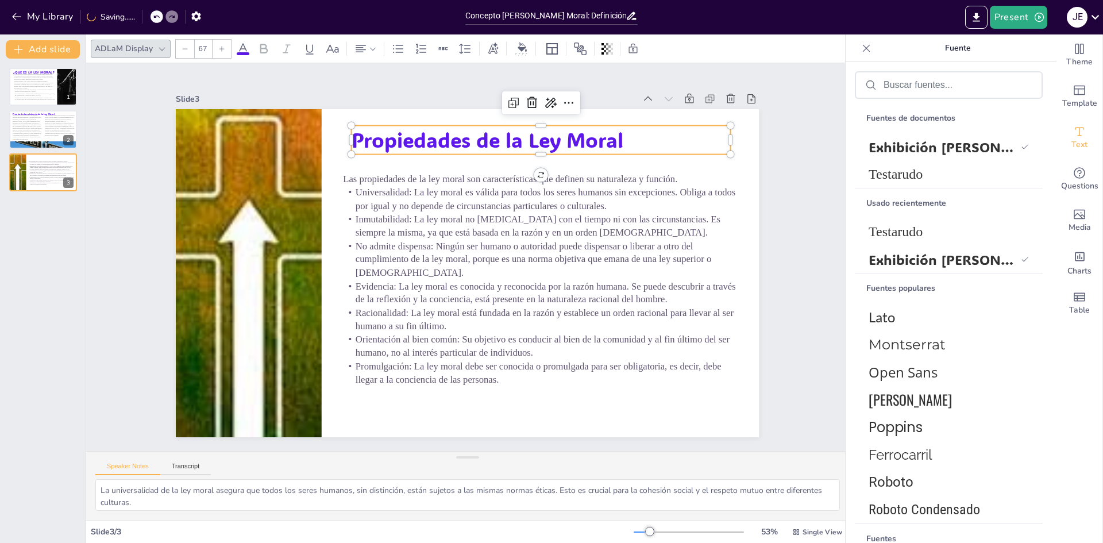
click at [221, 49] on icon at bounding box center [221, 48] width 7 height 7
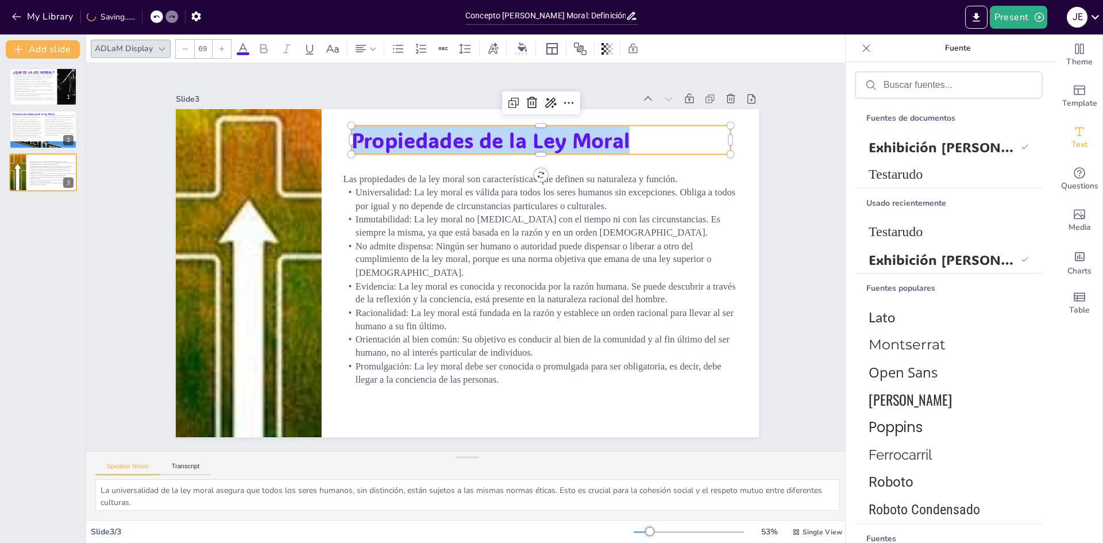
click at [221, 49] on icon at bounding box center [221, 48] width 7 height 7
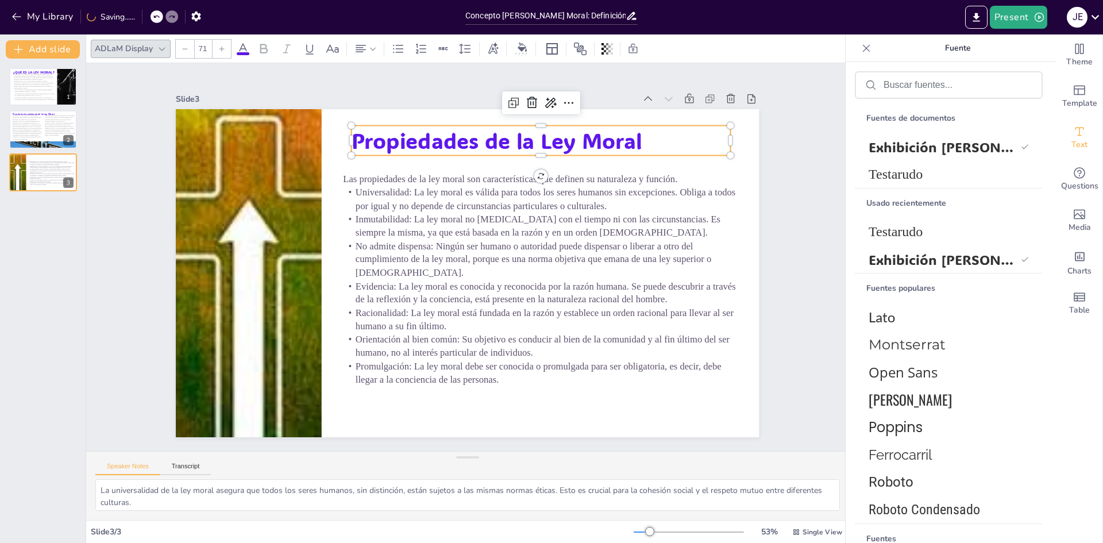
click at [221, 49] on icon at bounding box center [221, 48] width 7 height 7
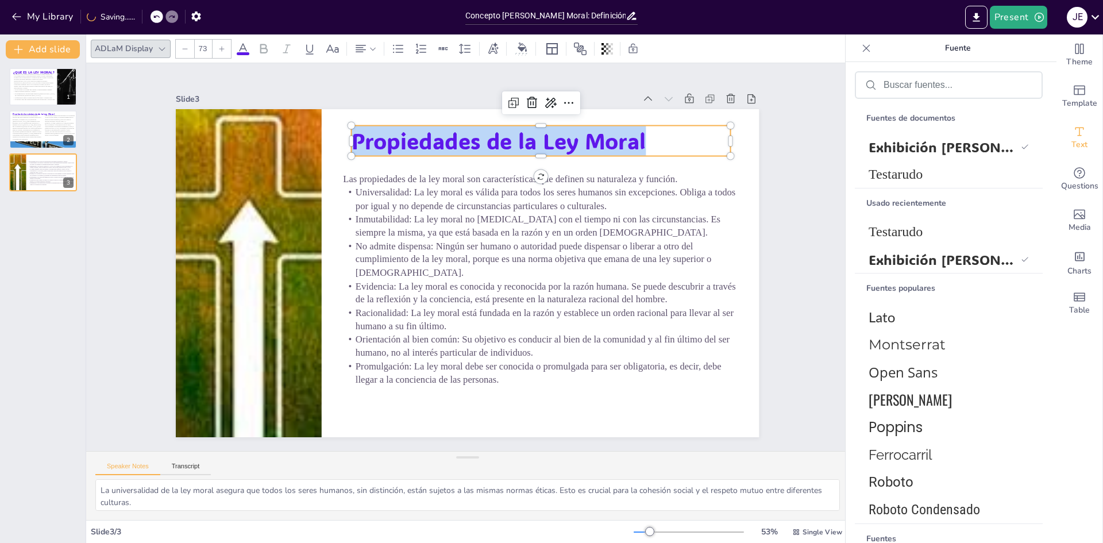
click at [221, 49] on icon at bounding box center [221, 48] width 7 height 7
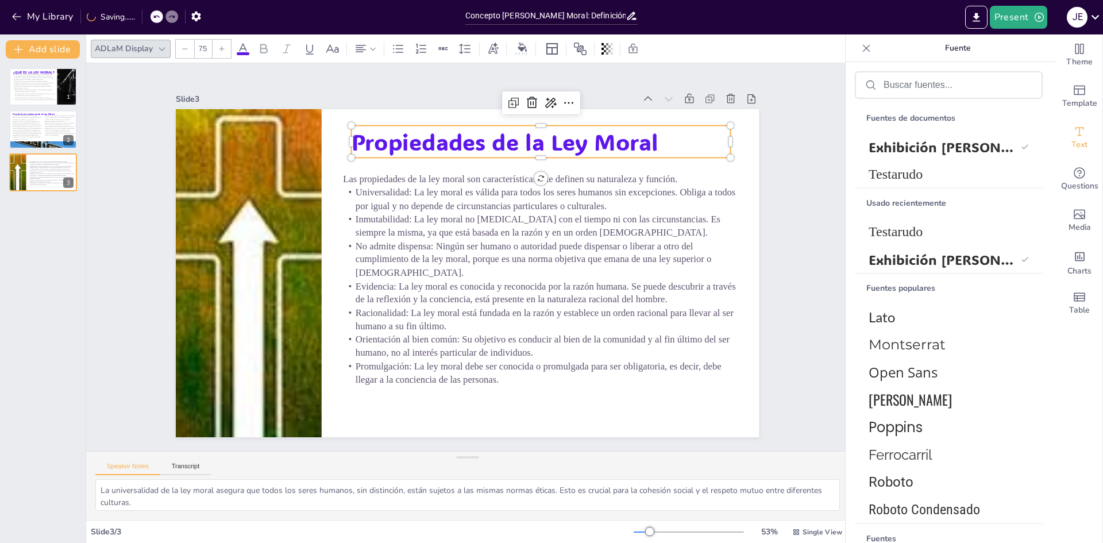
click at [221, 49] on icon at bounding box center [221, 48] width 7 height 7
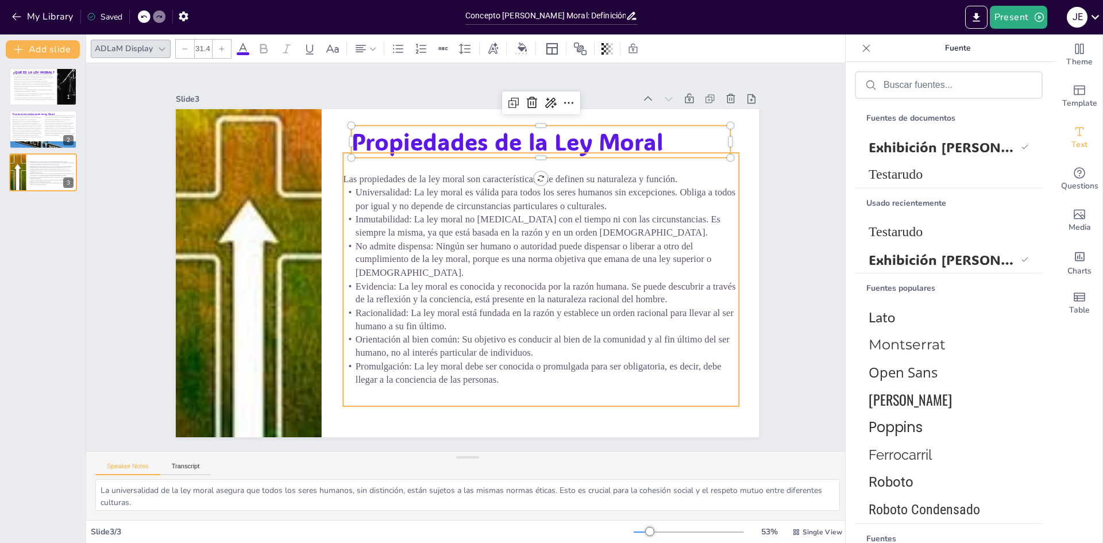
click at [490, 386] on div "Las propiedades de la ley moral son características que definen su naturaleza y…" at bounding box center [539, 287] width 420 height 294
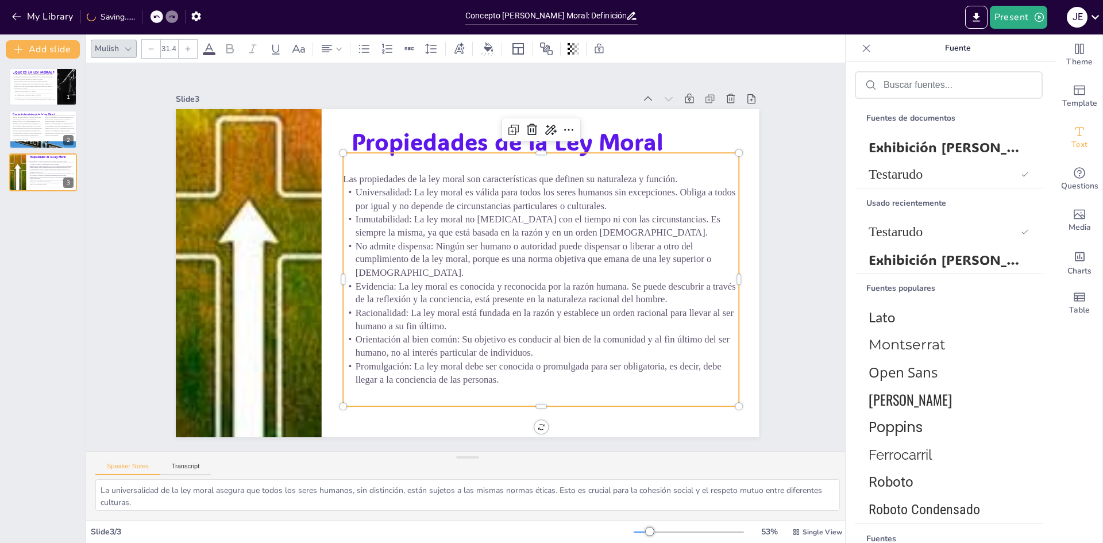
click at [496, 375] on p "Promulgación: La ley moral debe ser conocida o promulgada para ser obligatoria,…" at bounding box center [541, 373] width 395 height 26
click at [492, 264] on p "Promulgación: La ley moral debe ser conocida o promulgada para ser obligatoria,…" at bounding box center [490, 121] width 312 height 284
click at [492, 376] on p "Promulgación: La ley moral debe ser conocida o promulgada para ser obligatoria,…" at bounding box center [528, 380] width 396 height 68
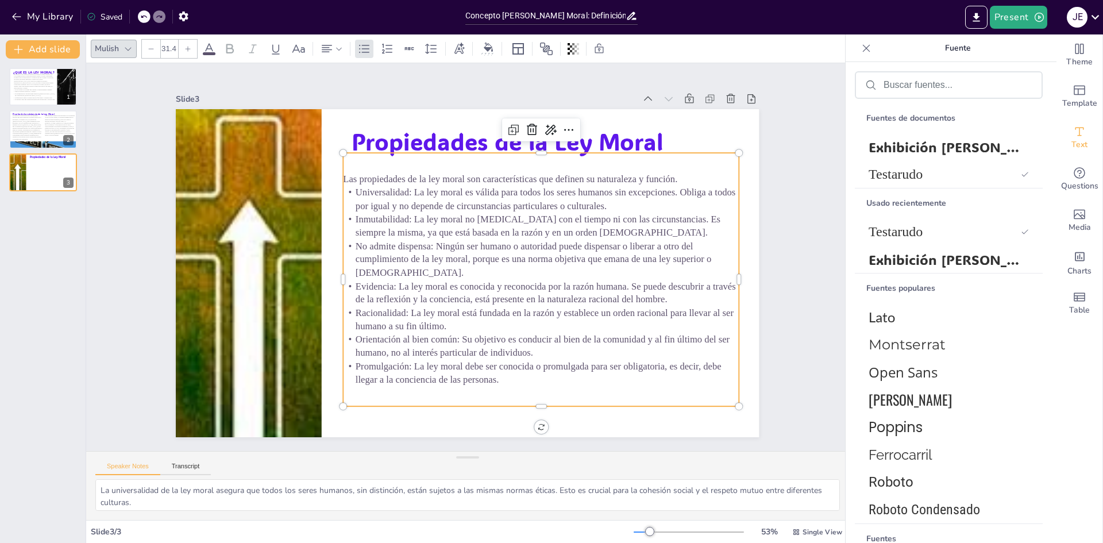
click at [492, 376] on p "Promulgación: La ley moral debe ser conocida o promulgada para ser obligatoria,…" at bounding box center [541, 373] width 395 height 26
click at [495, 378] on p "Promulgación: La ley moral debe ser conocida o promulgada para ser obligatoria,…" at bounding box center [515, 386] width 392 height 109
drag, startPoint x: 495, startPoint y: 378, endPoint x: 338, endPoint y: 172, distance: 258.7
click at [338, 172] on div "Las propiedades de la ley moral son características que definen su naturaleza y…" at bounding box center [531, 300] width 442 height 325
click at [184, 47] on div at bounding box center [188, 49] width 18 height 18
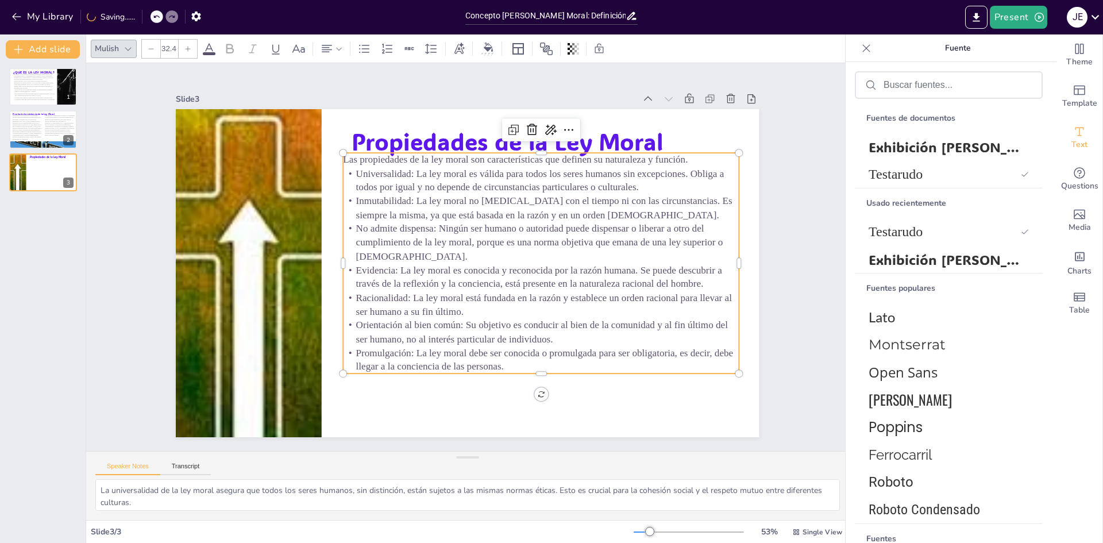
click at [184, 47] on div at bounding box center [188, 49] width 18 height 18
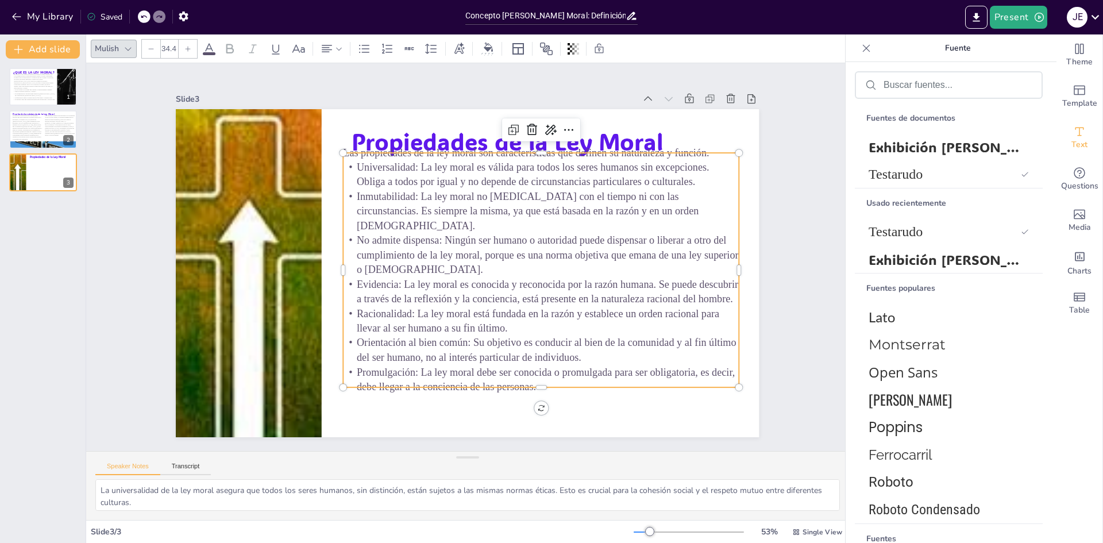
click at [184, 47] on div at bounding box center [188, 49] width 18 height 18
type input "35.4"
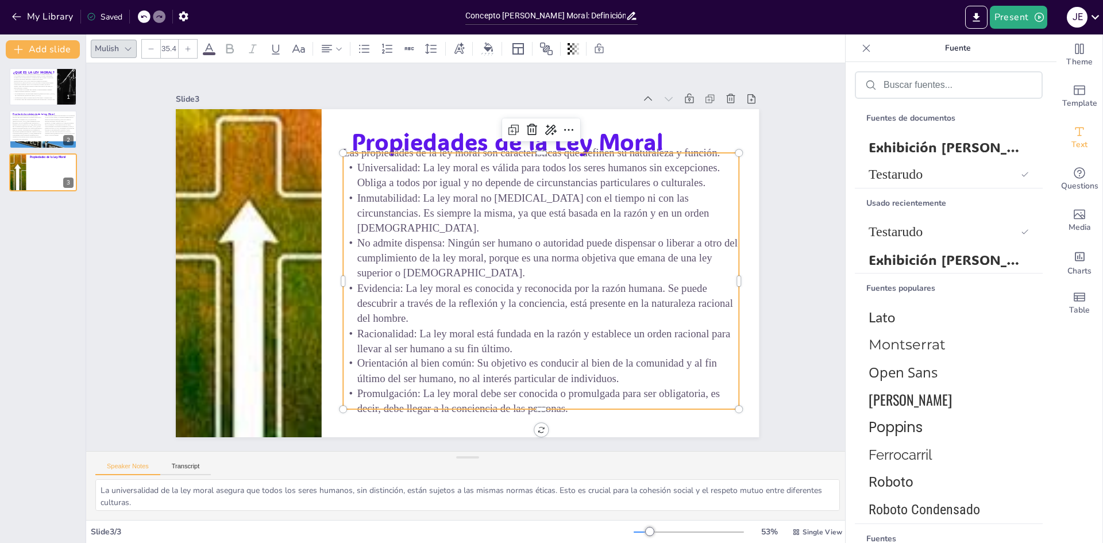
click at [611, 401] on p "Promulgación: La ley moral debe ser conocida o promulgada para ser obligatoria,…" at bounding box center [443, 416] width 338 height 257
click at [604, 397] on p "Promulgación: La ley moral debe ser conocida o promulgada para ser obligatoria,…" at bounding box center [541, 401] width 395 height 30
drag, startPoint x: 664, startPoint y: 395, endPoint x: 667, endPoint y: 406, distance: 11.4
click at [667, 406] on div "Propiedades de la Ley Moral Las propiedades de la ley moral son características…" at bounding box center [464, 273] width 639 height 442
click at [667, 403] on p "Promulgación: La ley moral debe ser conocida o promulgada para ser obligatoria,…" at bounding box center [509, 413] width 393 height 111
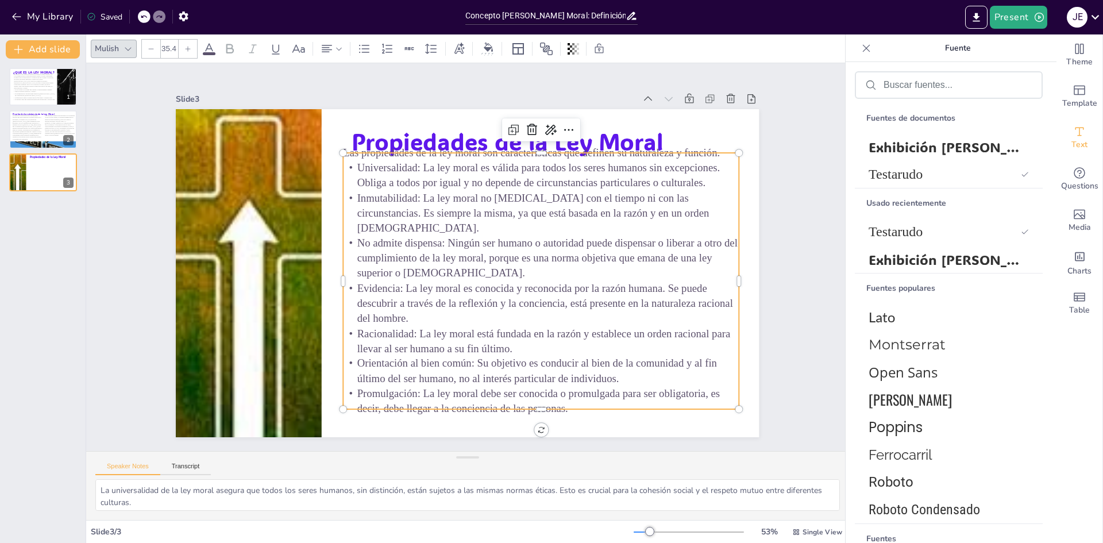
drag, startPoint x: 533, startPoint y: 150, endPoint x: 532, endPoint y: 161, distance: 11.5
click at [532, 161] on span "Las propiedades de la ley moral son características que definen su naturaleza y…" at bounding box center [543, 159] width 376 height 51
drag, startPoint x: 532, startPoint y: 149, endPoint x: 534, endPoint y: 157, distance: 8.4
click at [534, 157] on p "Las propiedades de la ley moral son características que definen su naturaleza y…" at bounding box center [551, 161] width 395 height 56
click at [534, 165] on span "Universalidad: La ley moral es válida para todos los seres humanos sin excepcio…" at bounding box center [554, 190] width 361 height 99
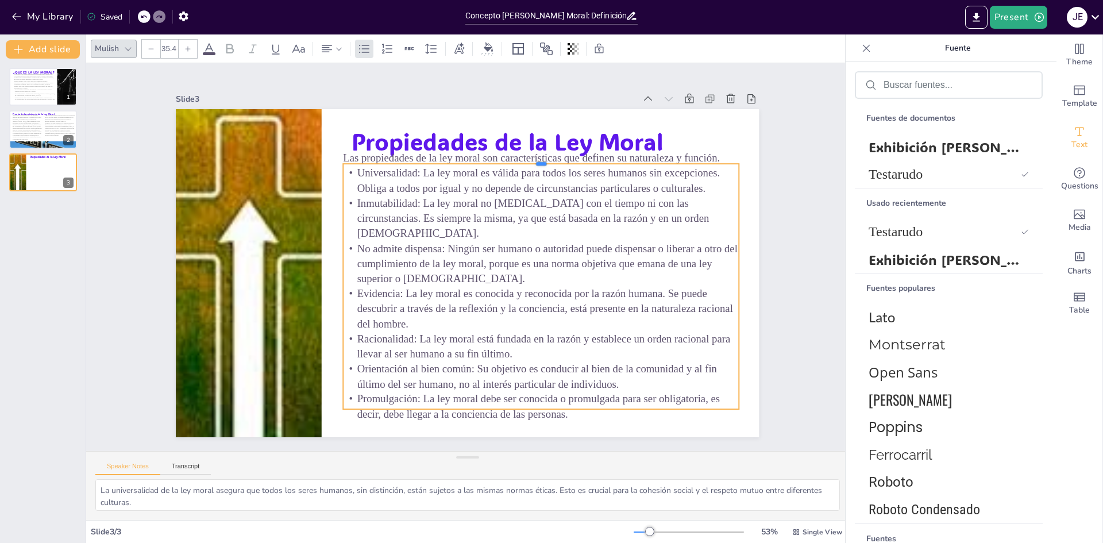
drag, startPoint x: 531, startPoint y: 146, endPoint x: 534, endPoint y: 157, distance: 11.4
click at [534, 157] on div at bounding box center [551, 168] width 394 height 51
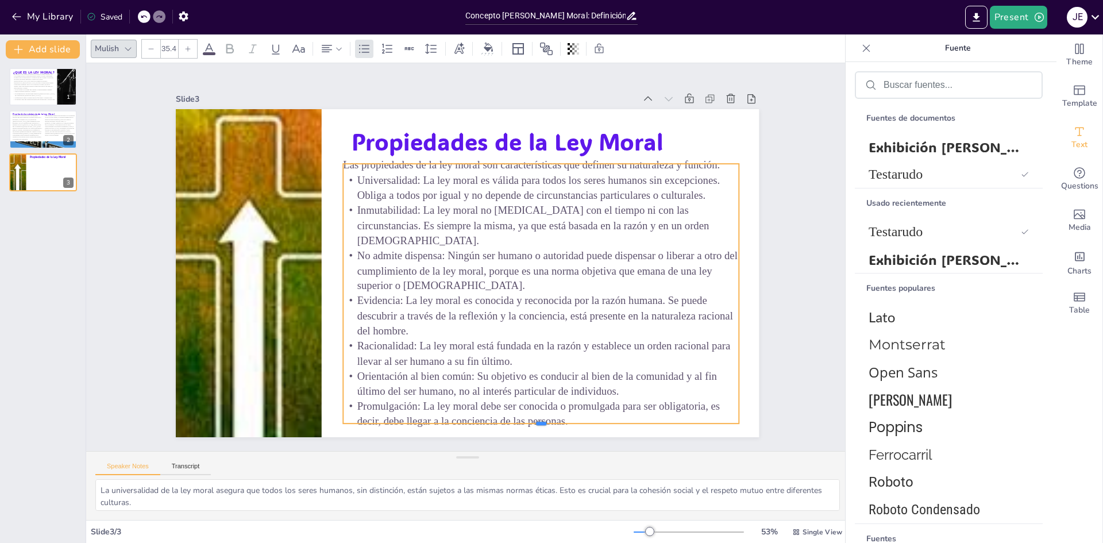
drag, startPoint x: 532, startPoint y: 405, endPoint x: 534, endPoint y: 419, distance: 14.5
click at [534, 419] on div at bounding box center [523, 435] width 394 height 51
click at [977, 10] on button "Export to PowerPoint" at bounding box center [976, 17] width 22 height 23
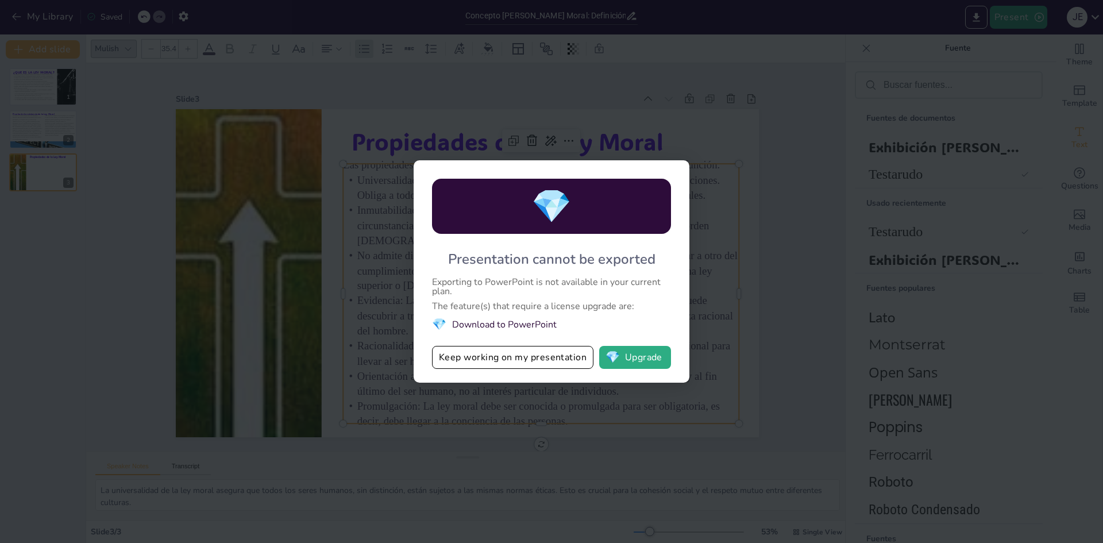
click at [803, 147] on div "💎 Presentation cannot be exported Exporting to PowerPoint is not available in y…" at bounding box center [551, 271] width 1103 height 543
drag, startPoint x: 952, startPoint y: 202, endPoint x: 806, endPoint y: 201, distance: 146.0
click at [944, 200] on div "💎 Presentation cannot be exported Exporting to PowerPoint is not available in y…" at bounding box center [551, 271] width 1103 height 543
drag, startPoint x: 804, startPoint y: 201, endPoint x: 939, endPoint y: 82, distance: 180.4
click at [810, 200] on div "💎 Presentation cannot be exported Exporting to PowerPoint is not available in y…" at bounding box center [551, 271] width 1103 height 543
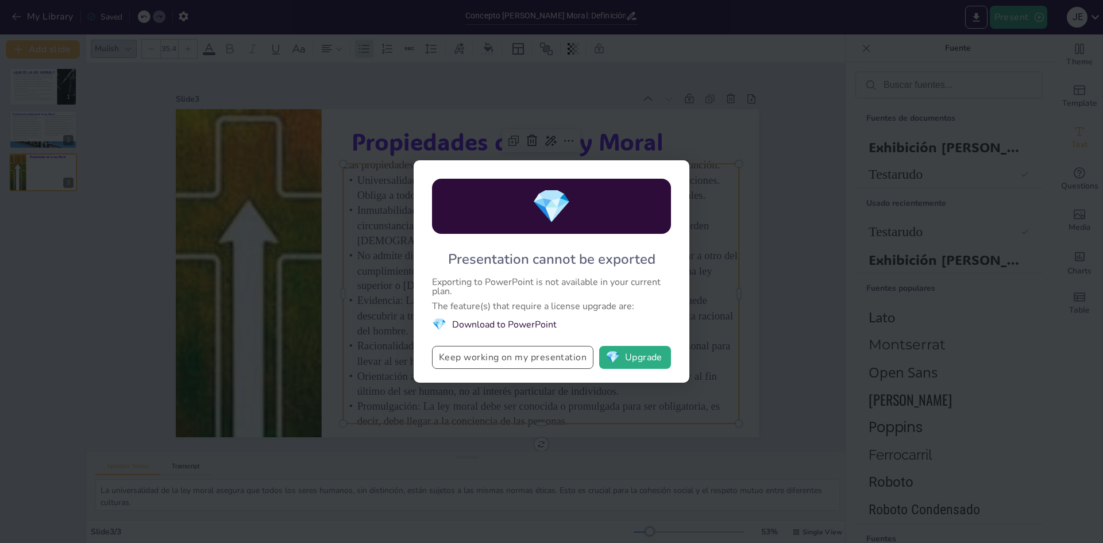
click at [502, 355] on button "Keep working on my presentation" at bounding box center [512, 357] width 161 height 23
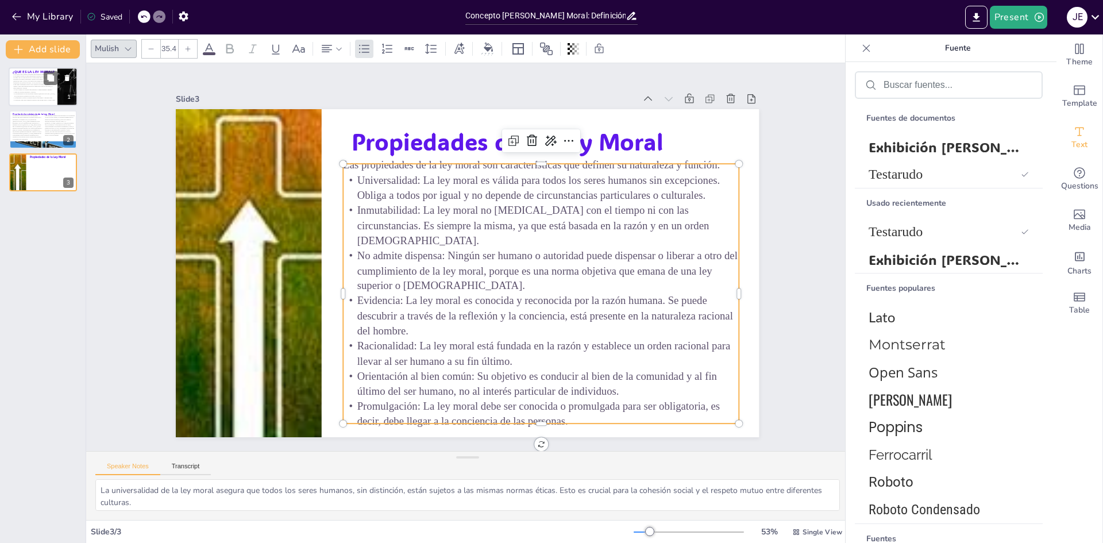
click at [43, 87] on p "La ley moral es un conjunto de preceptos que regulan la conducta humana y que e…" at bounding box center [33, 82] width 40 height 16
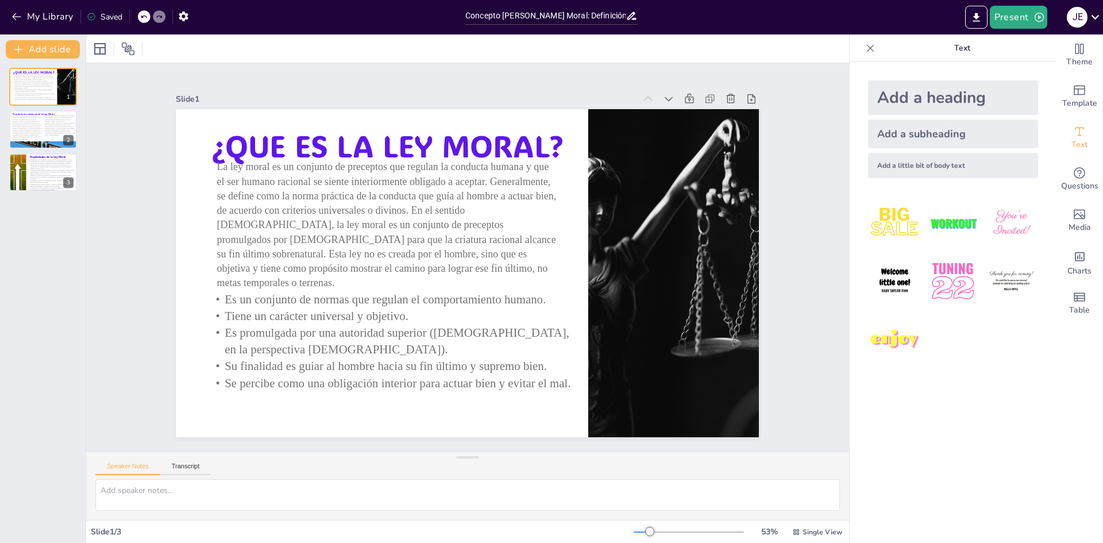
click at [861, 52] on div at bounding box center [870, 48] width 18 height 18
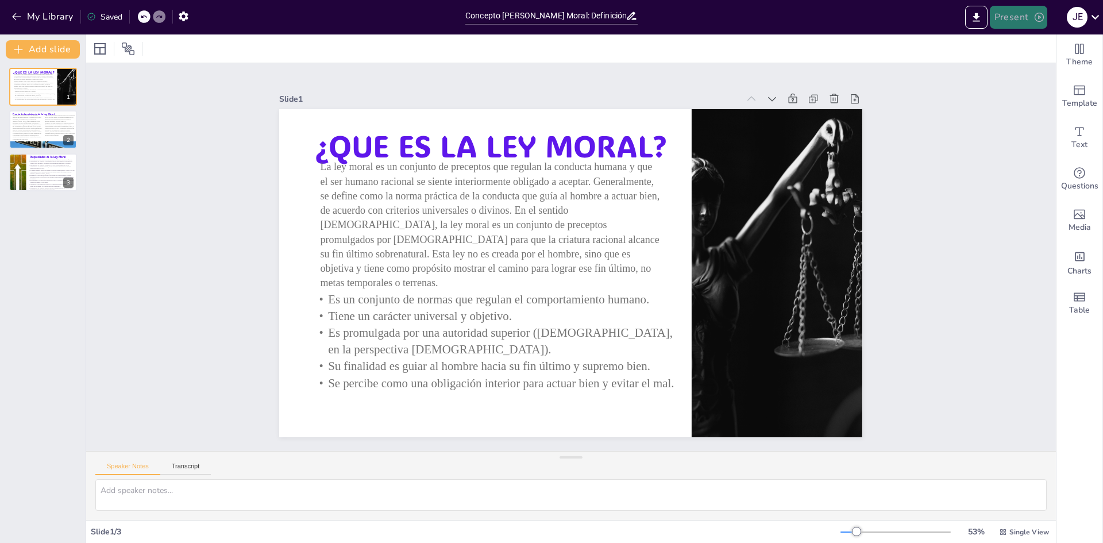
click at [1000, 13] on button "Present" at bounding box center [1018, 17] width 57 height 23
click at [1049, 41] on font "Presentación de vista previa" at bounding box center [1048, 42] width 96 height 9
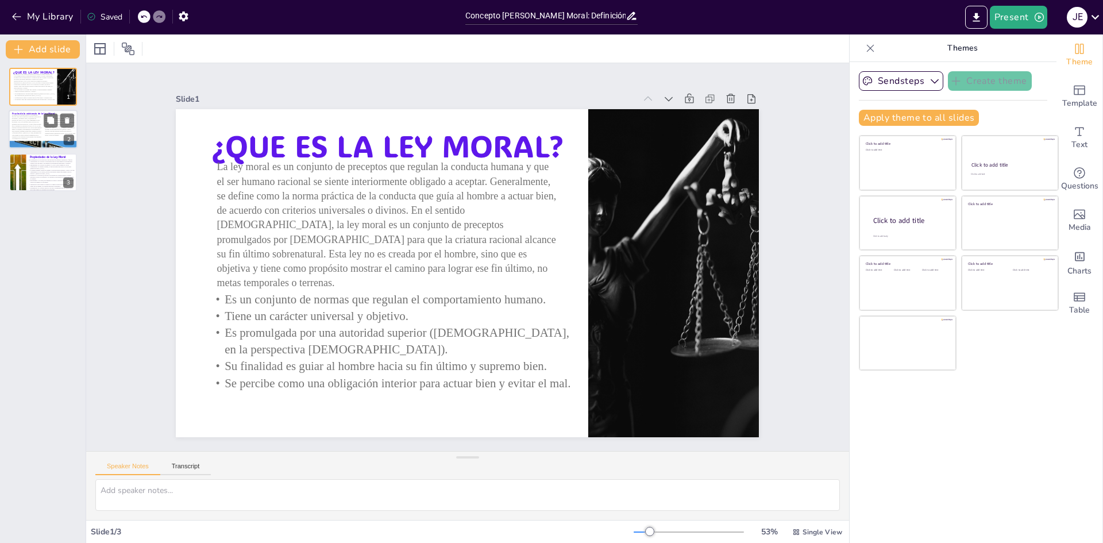
click at [55, 132] on span "Este argumento también está relacionado con la existencia de una ley moral inte…" at bounding box center [60, 124] width 30 height 21
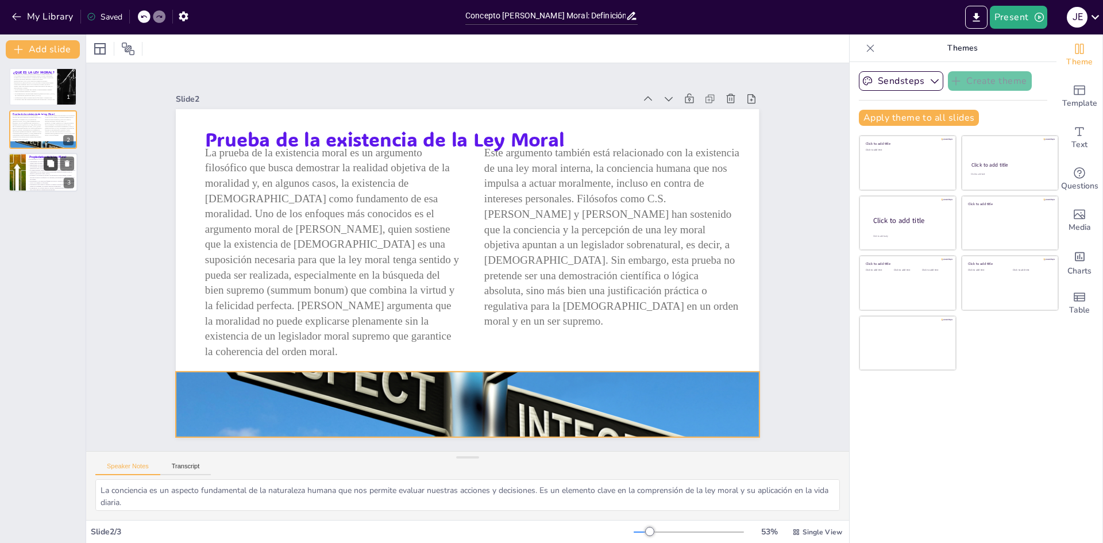
click at [45, 165] on button at bounding box center [51, 163] width 14 height 14
